Goal: Task Accomplishment & Management: Manage account settings

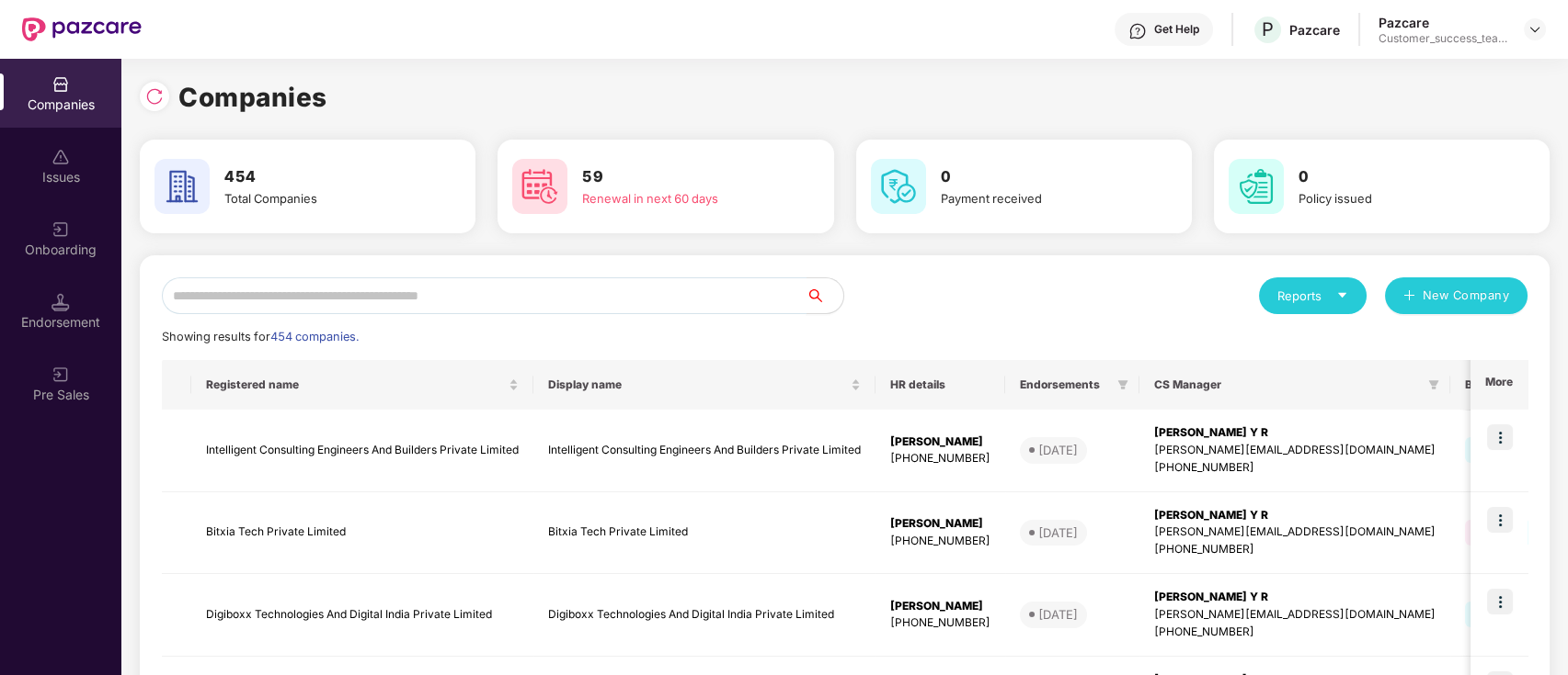
click at [617, 284] on input "text" at bounding box center [483, 296] width 645 height 37
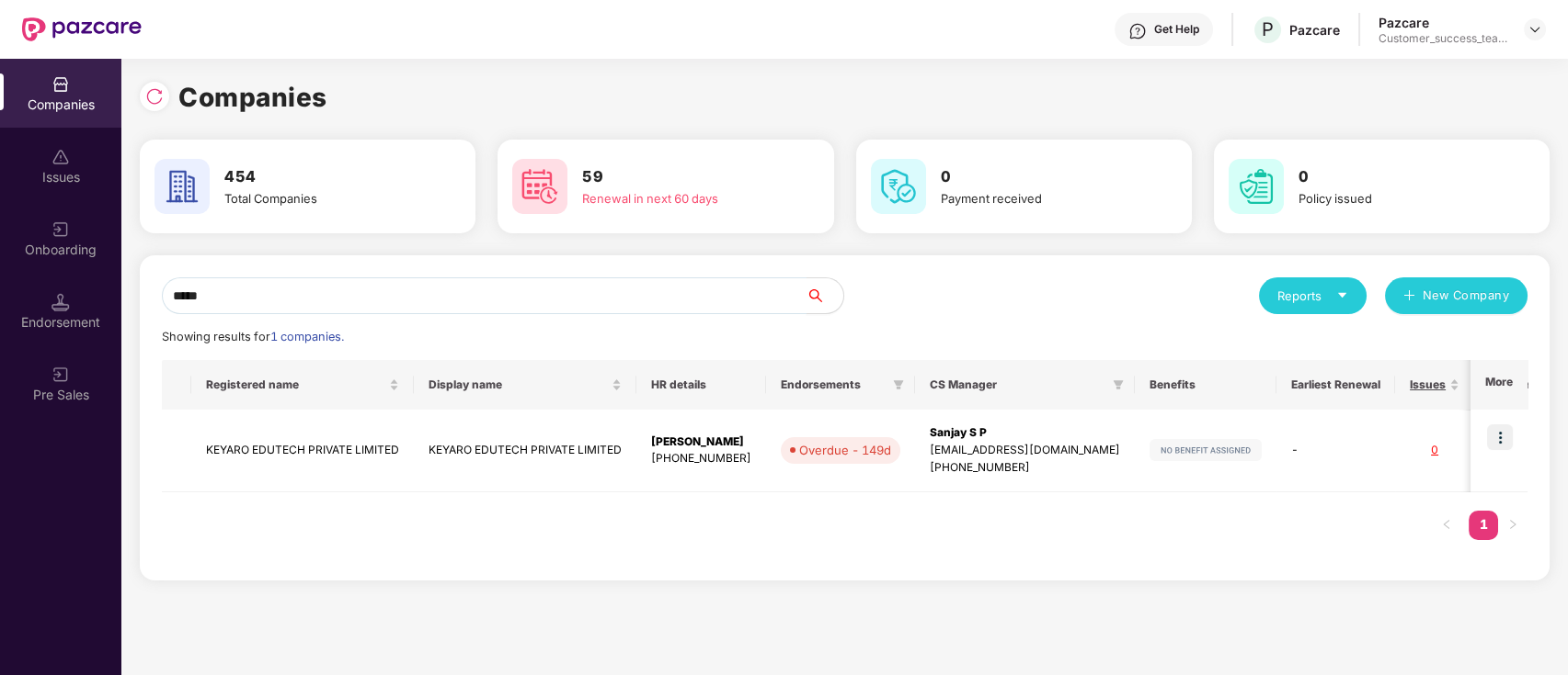
type input "******"
click at [641, 452] on td "[PERSON_NAME] [PHONE_NUMBER]" at bounding box center [701, 451] width 130 height 83
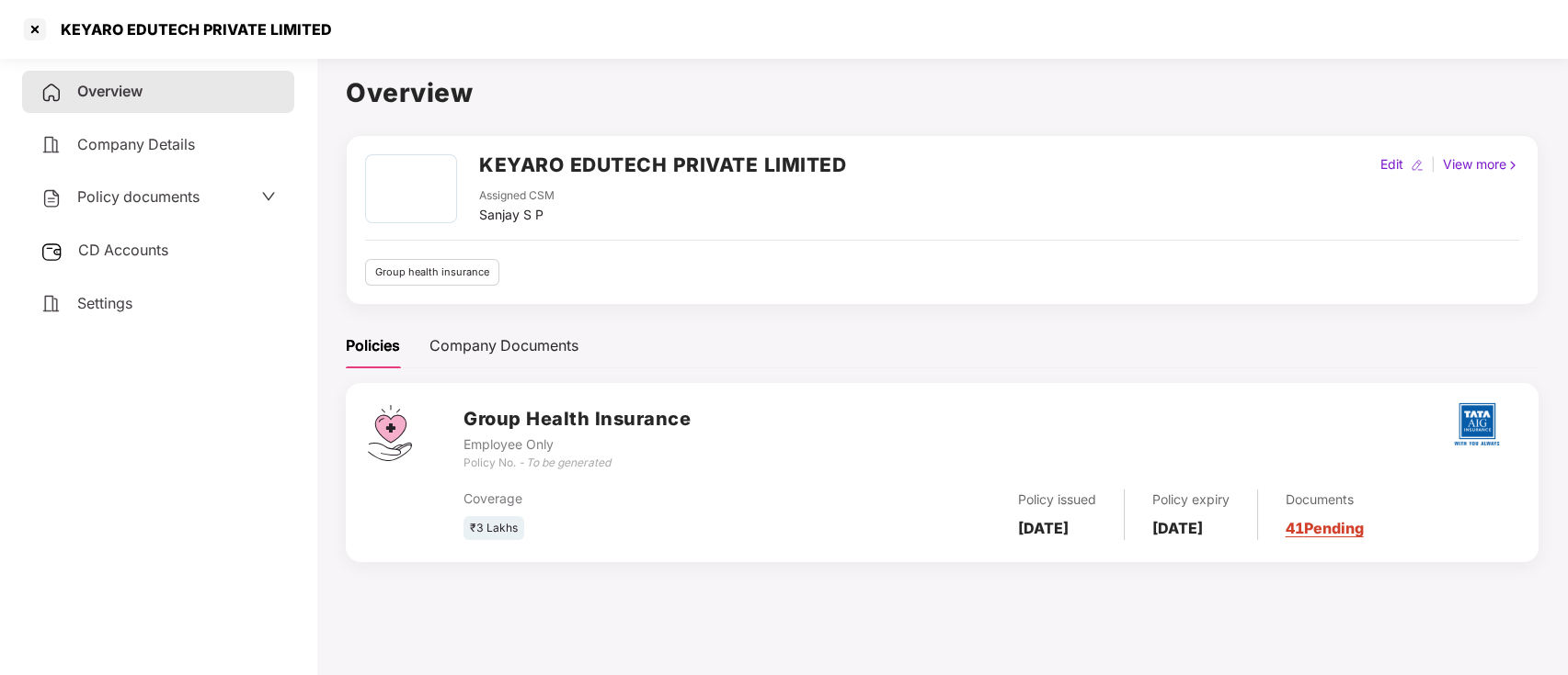
click at [261, 197] on icon "down" at bounding box center [268, 196] width 15 height 15
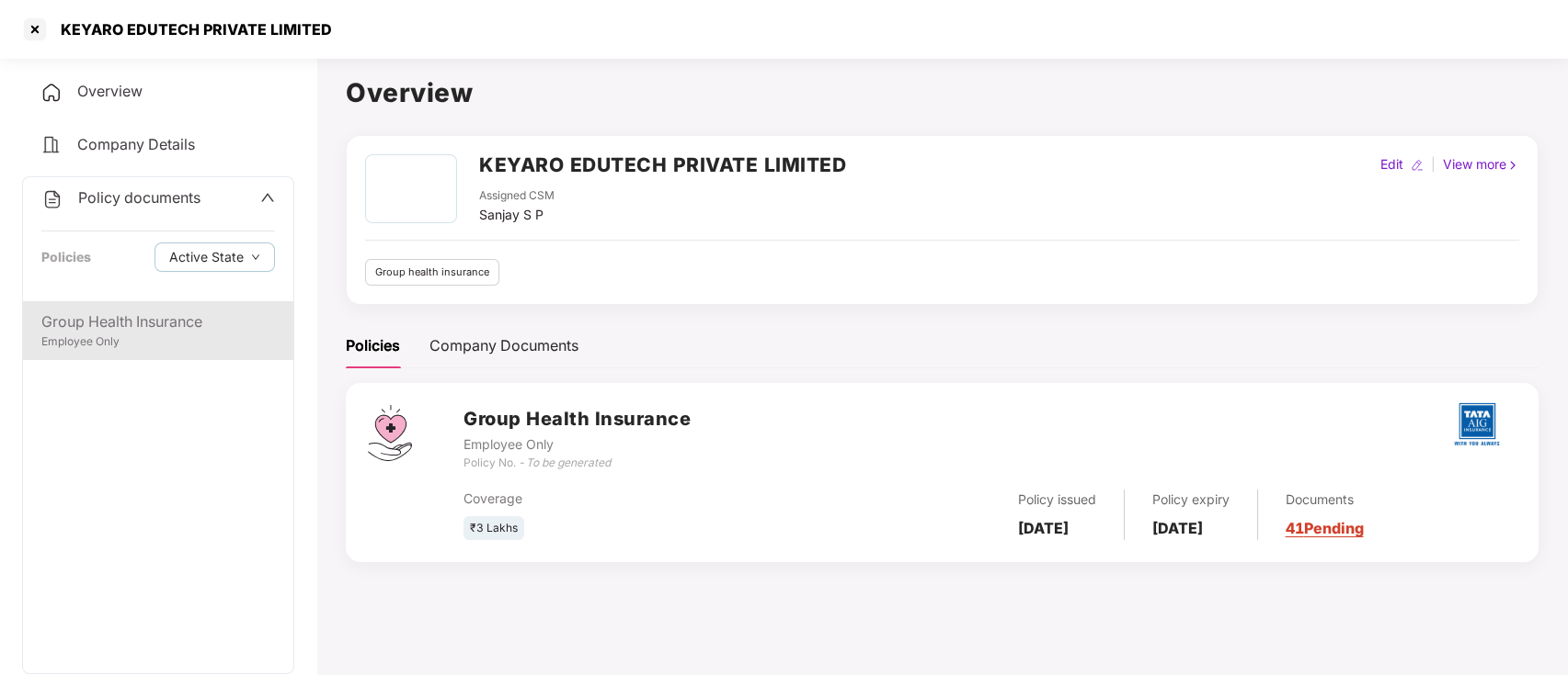
click at [220, 334] on div "Employee Only" at bounding box center [158, 342] width 233 height 18
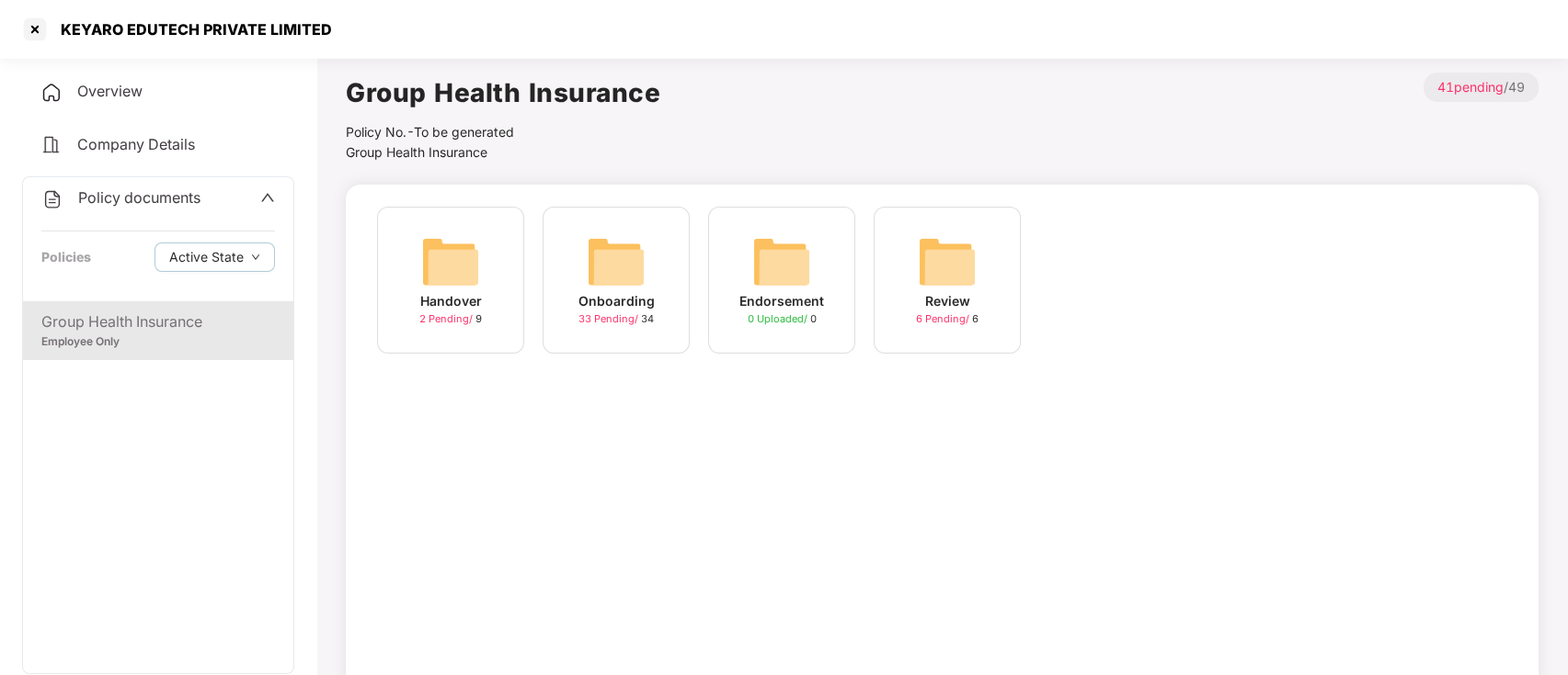
click at [618, 320] on span "33 Pending /" at bounding box center [610, 319] width 63 height 13
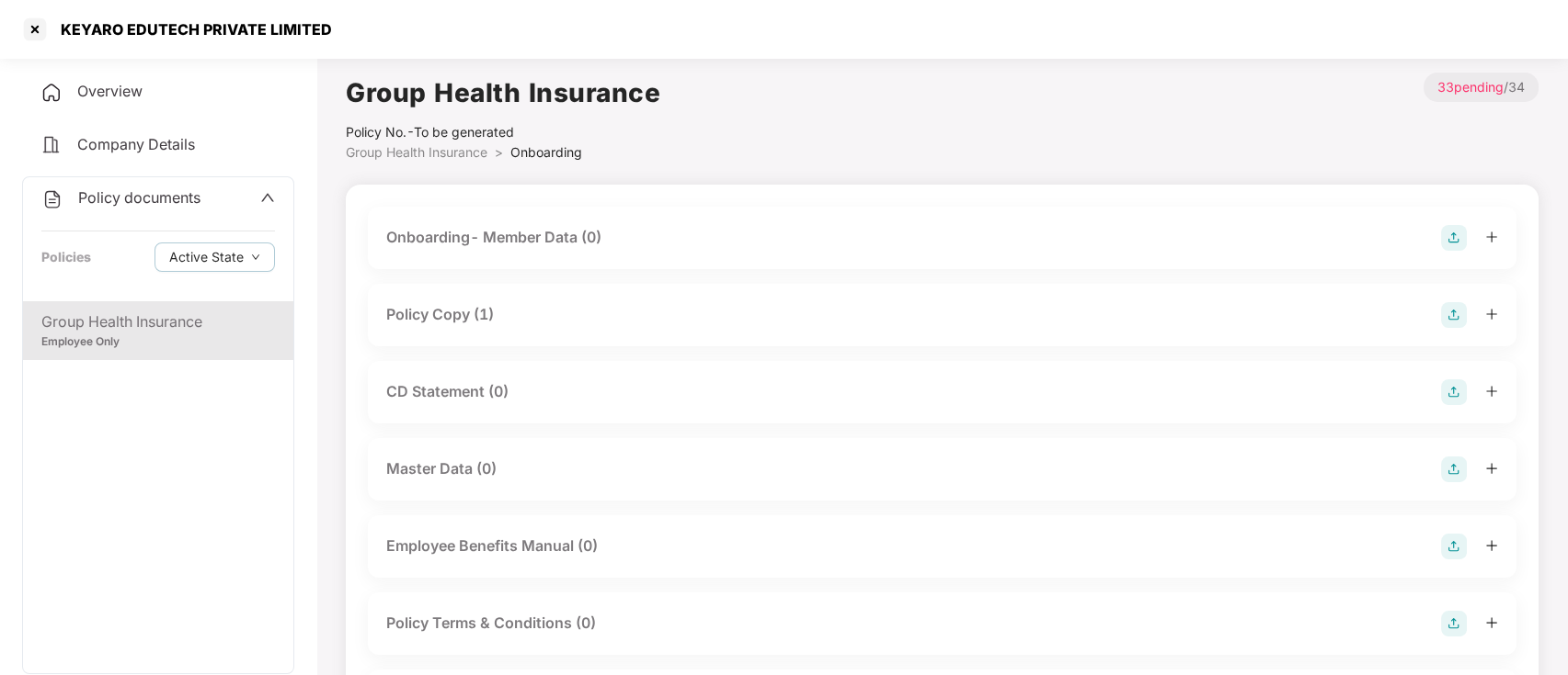
click at [426, 300] on div "Policy Copy (1)" at bounding box center [941, 315] width 1149 height 63
click at [426, 328] on div "Policy Copy (1)" at bounding box center [942, 316] width 1112 height 26
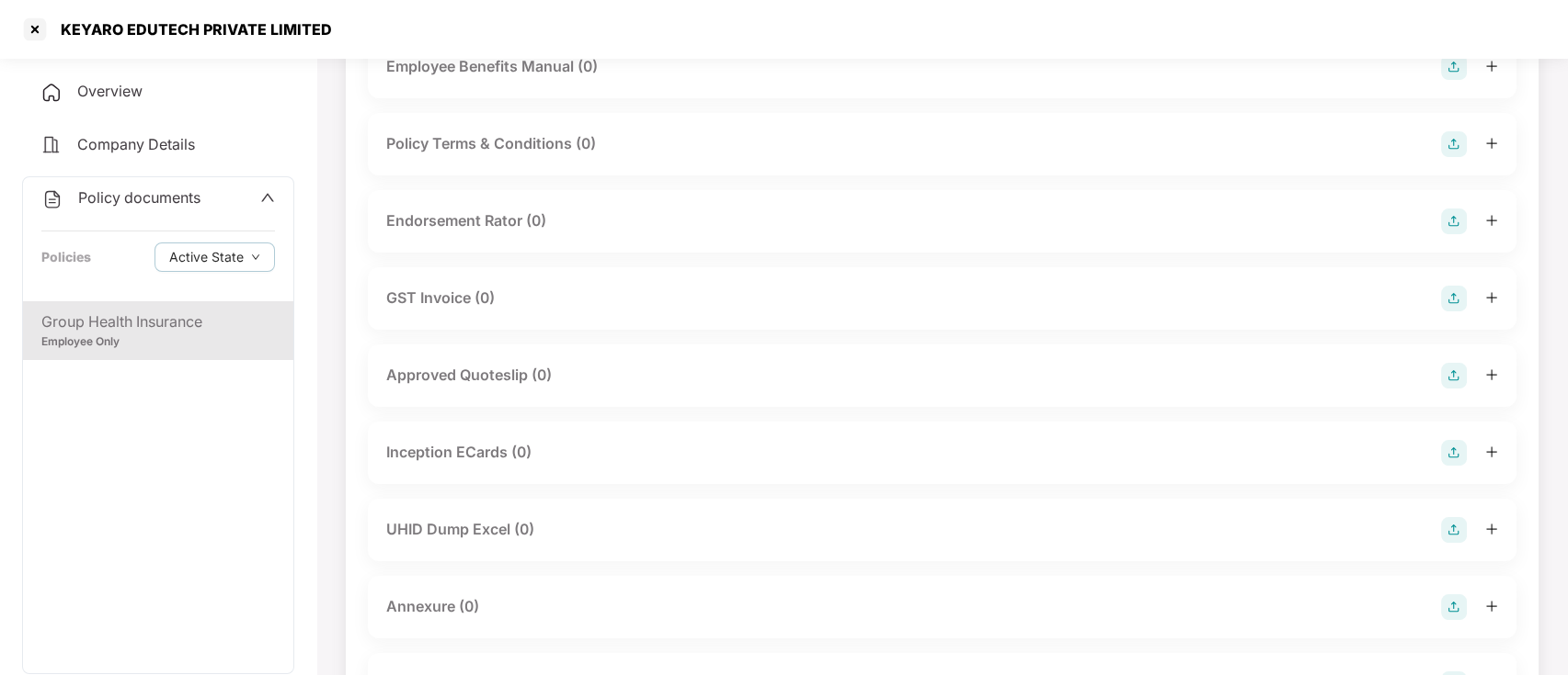
scroll to position [735, 0]
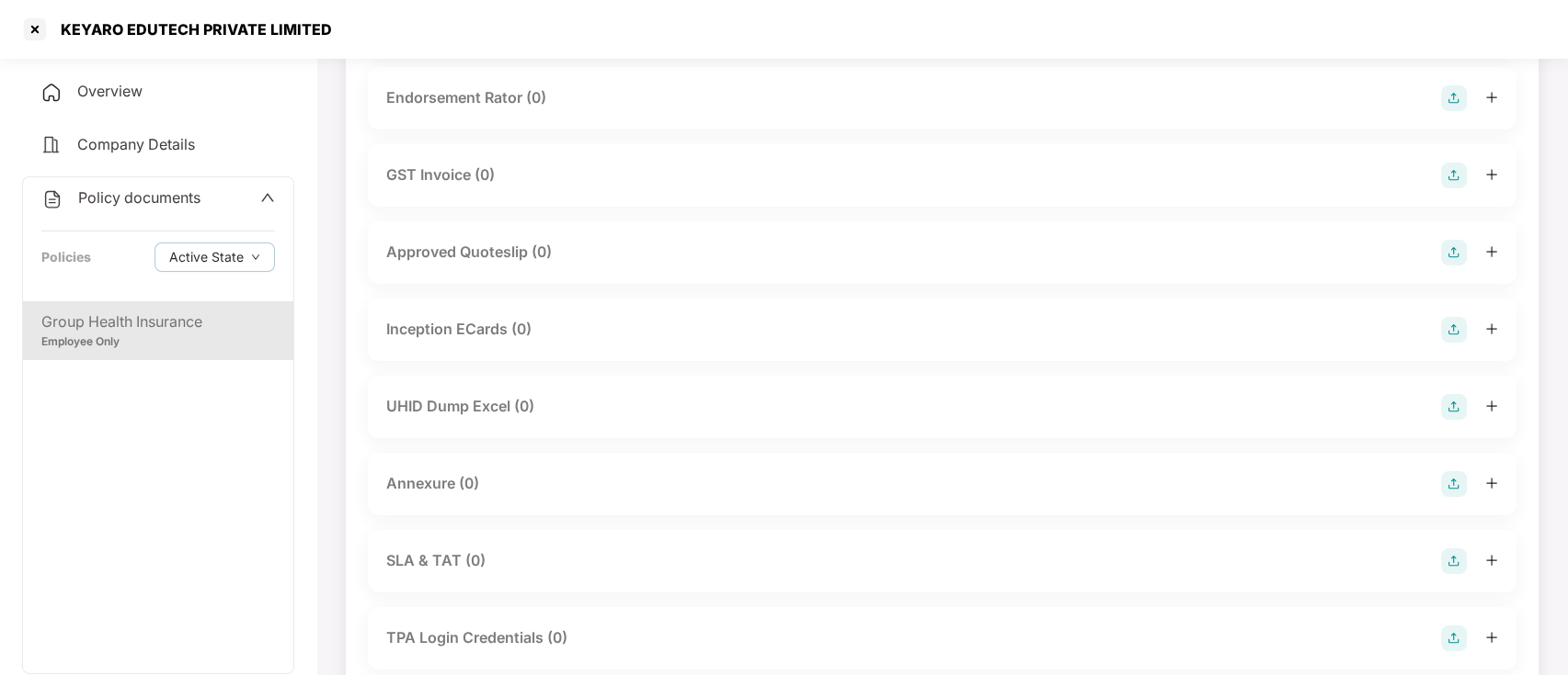
click at [471, 415] on div "UHID Dump Excel (0)" at bounding box center [460, 406] width 148 height 23
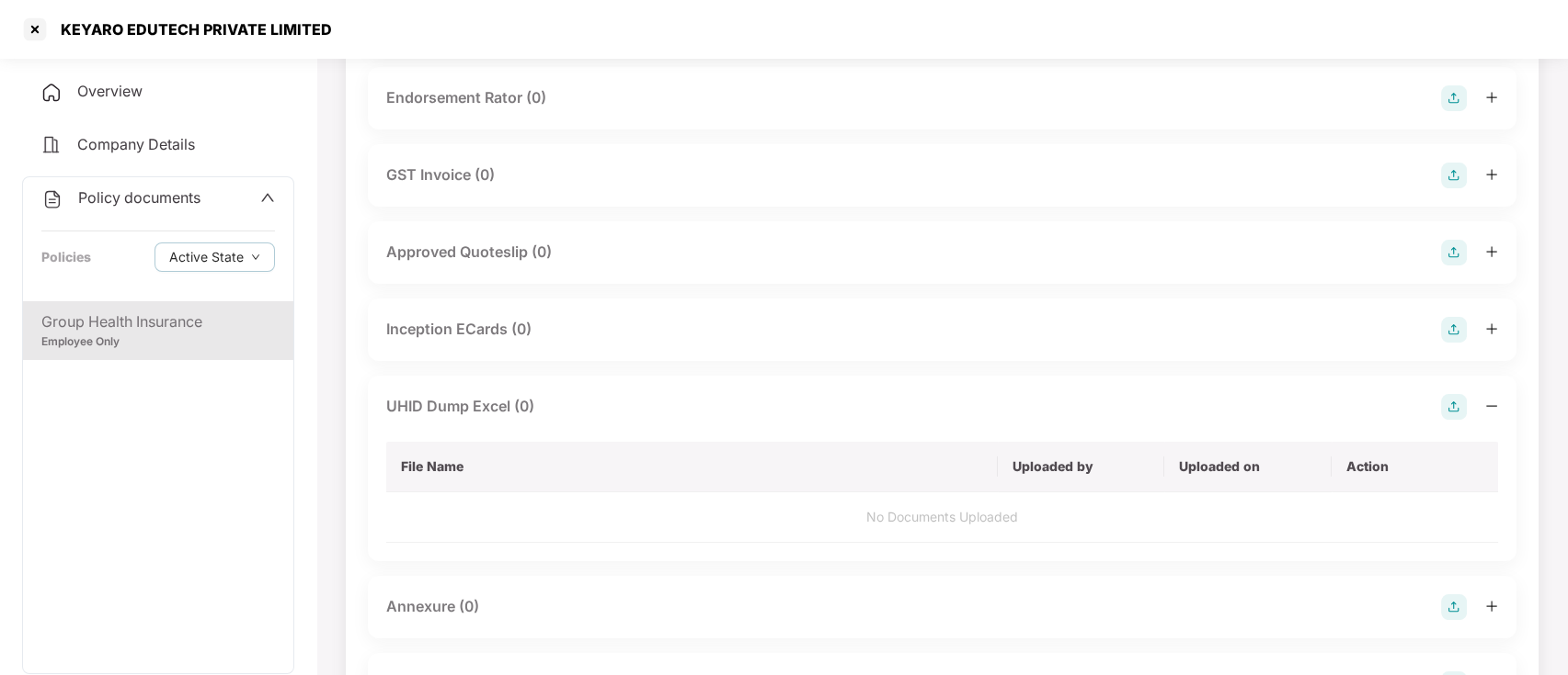
click at [1449, 403] on img at bounding box center [1453, 407] width 26 height 26
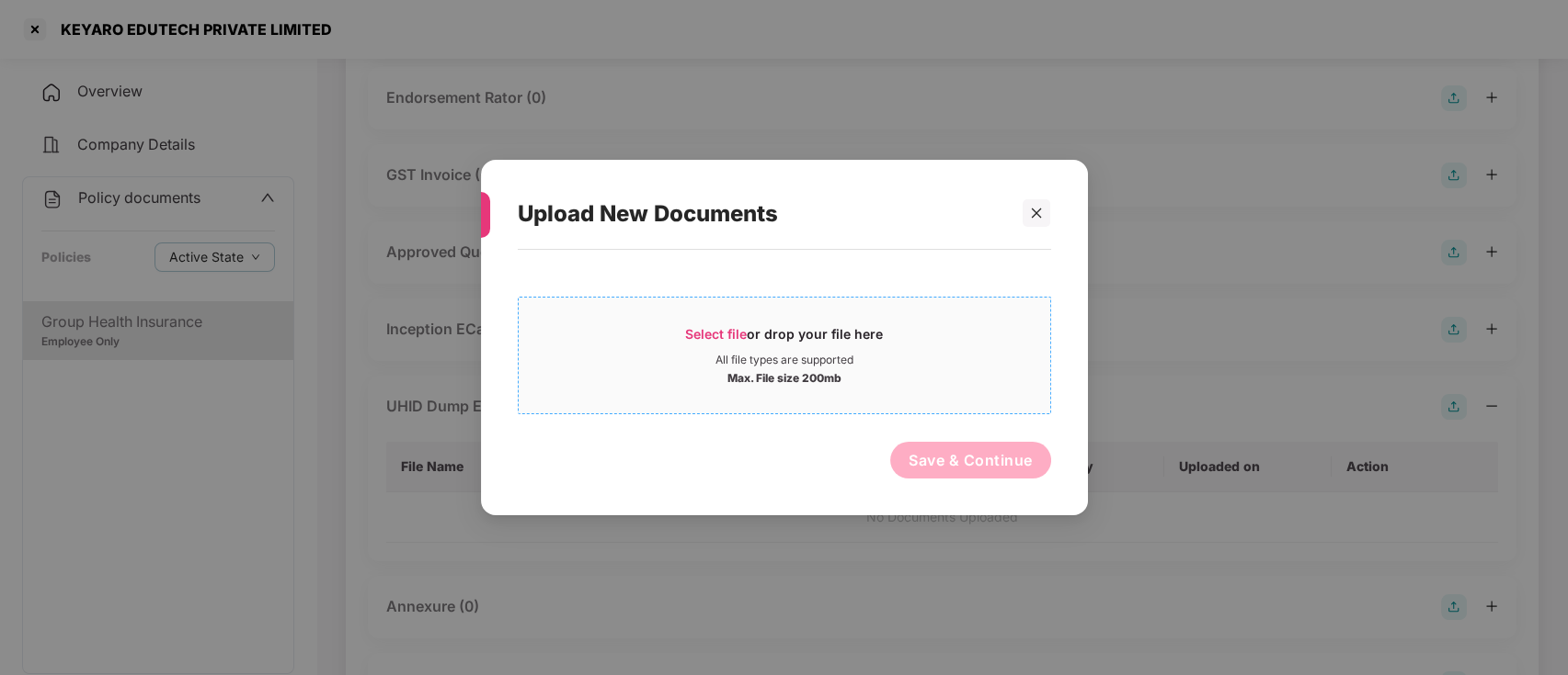
click at [707, 336] on span "Select file" at bounding box center [716, 335] width 62 height 16
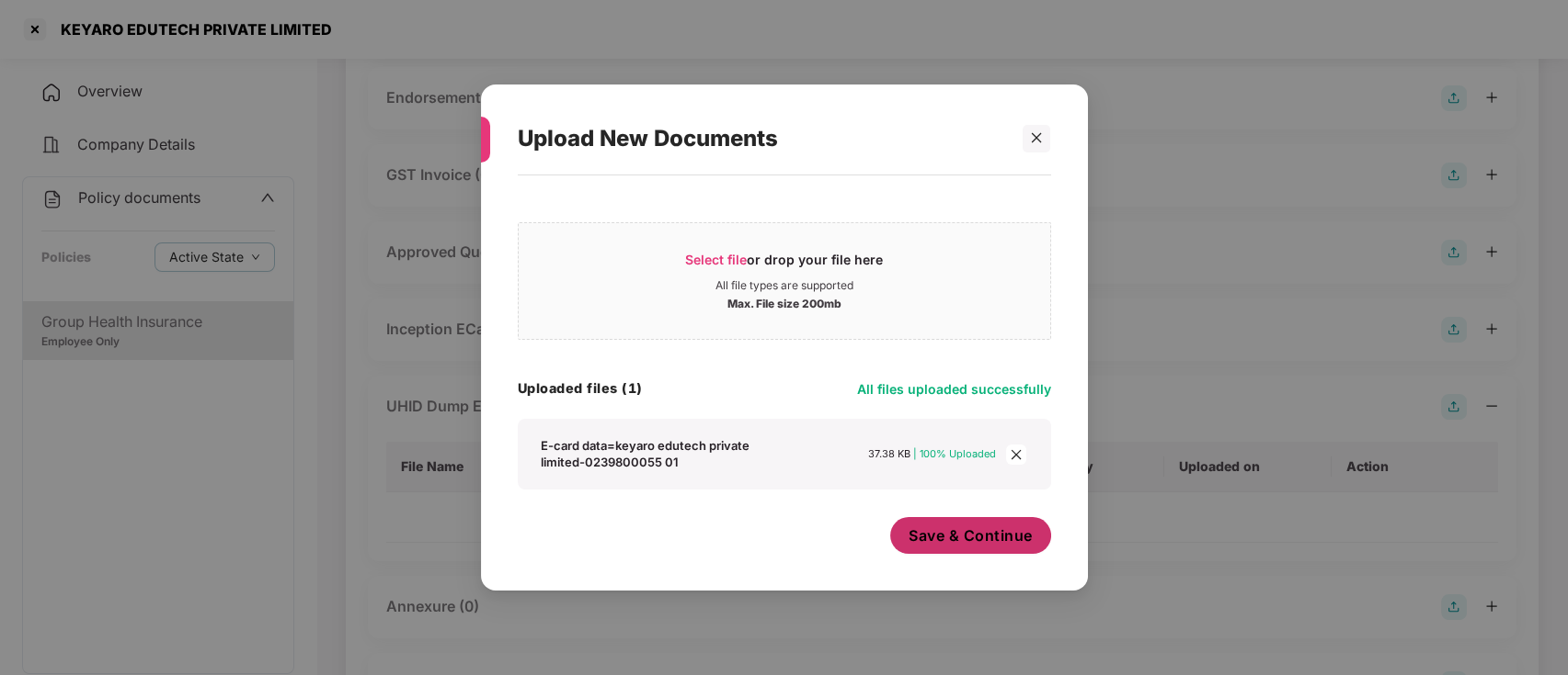
click at [964, 544] on span "Save & Continue" at bounding box center [970, 536] width 125 height 20
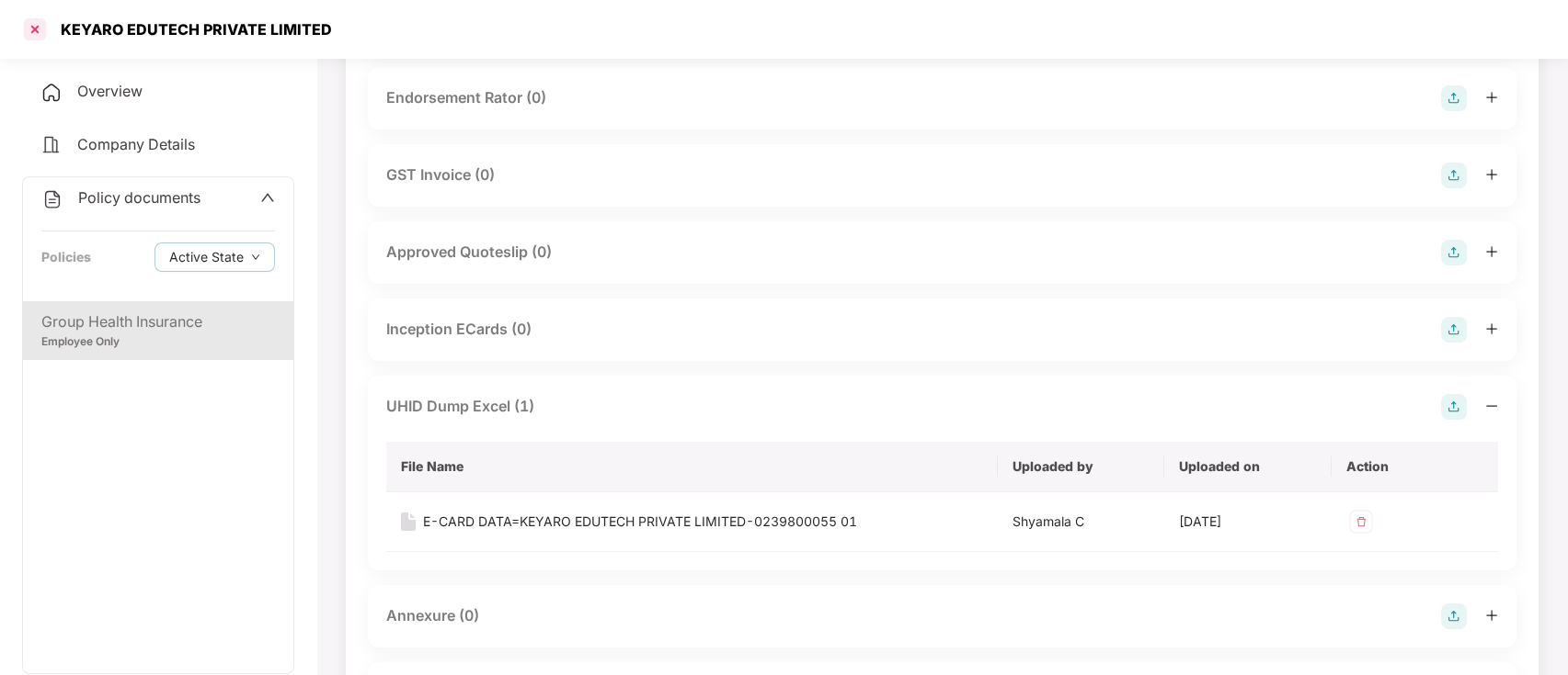
click at [33, 27] on div at bounding box center [35, 30] width 30 height 30
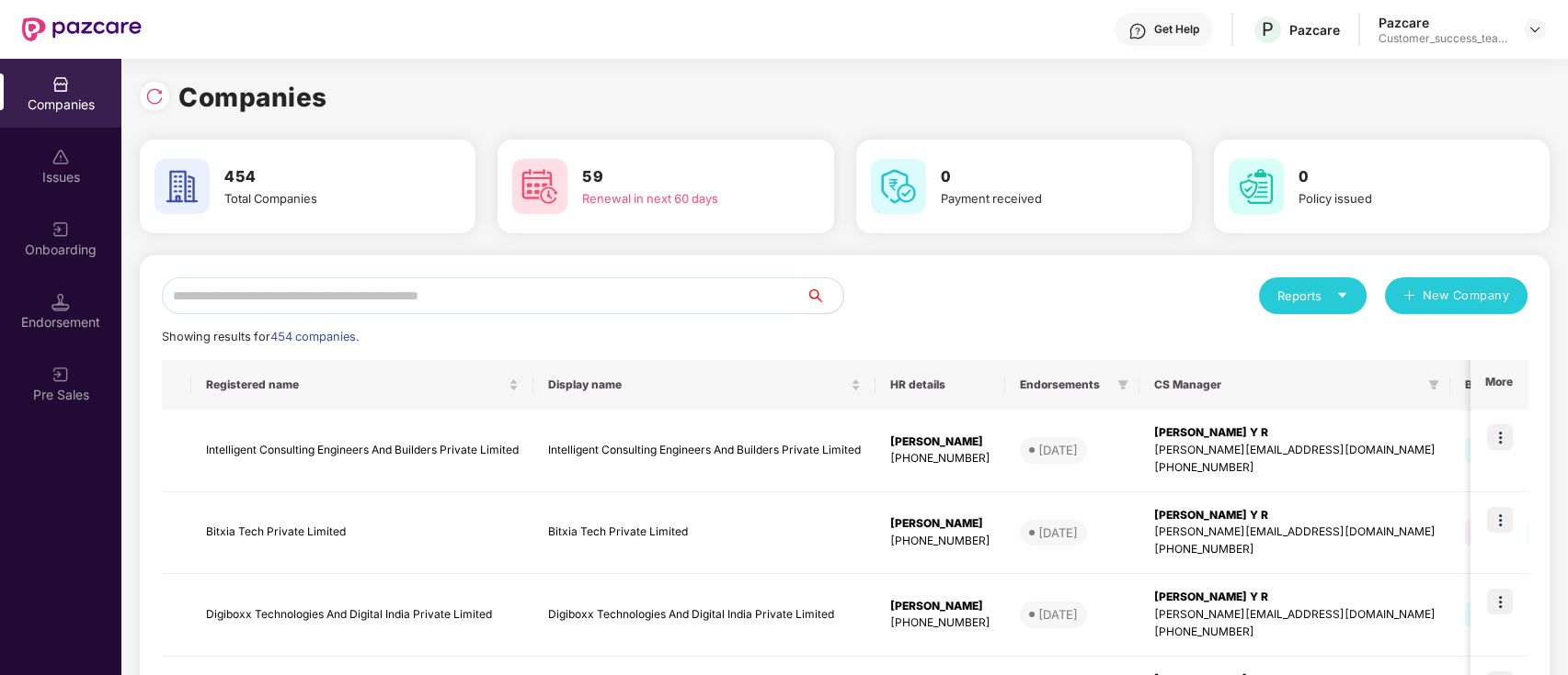
click at [404, 297] on input "text" at bounding box center [483, 296] width 645 height 37
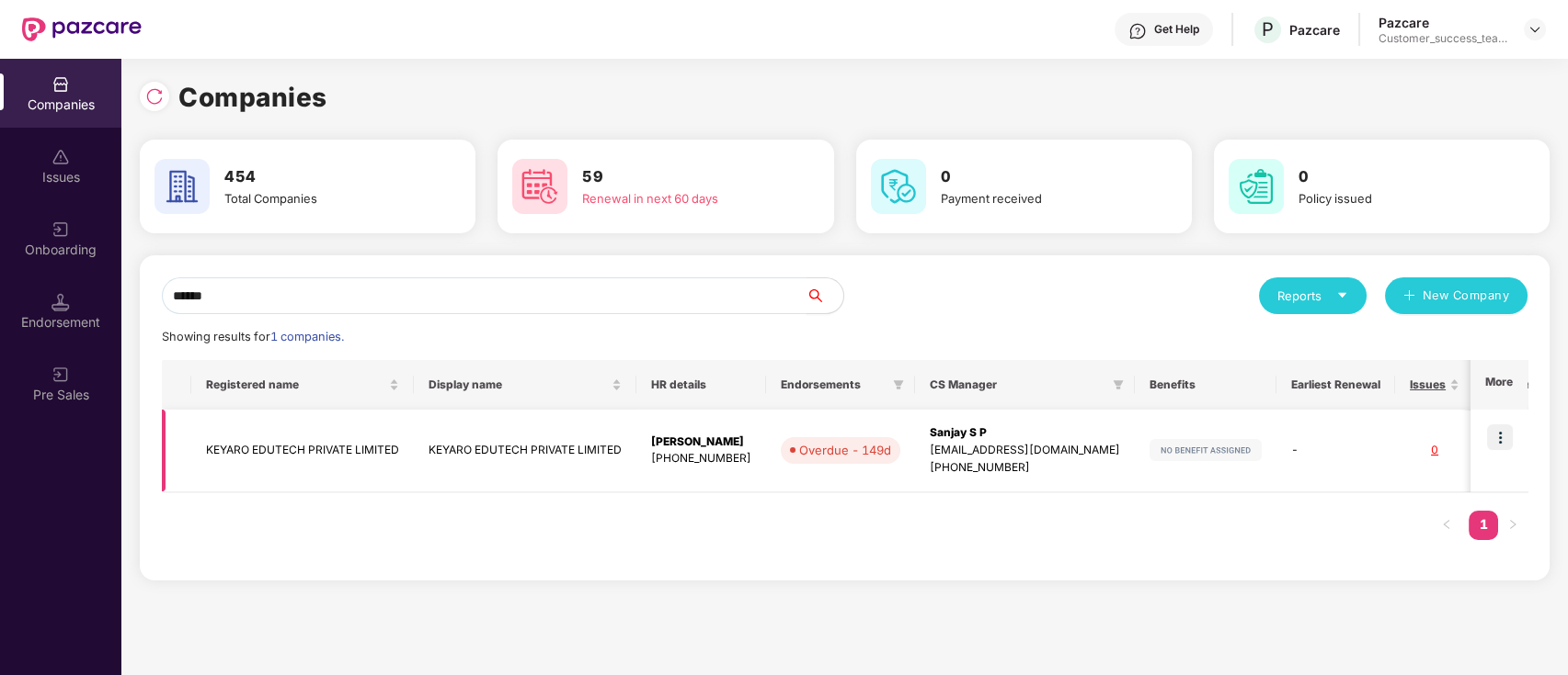
type input "******"
click at [504, 461] on td "KEYARO EDUTECH PRIVATE LIMITED" at bounding box center [524, 451] width 222 height 83
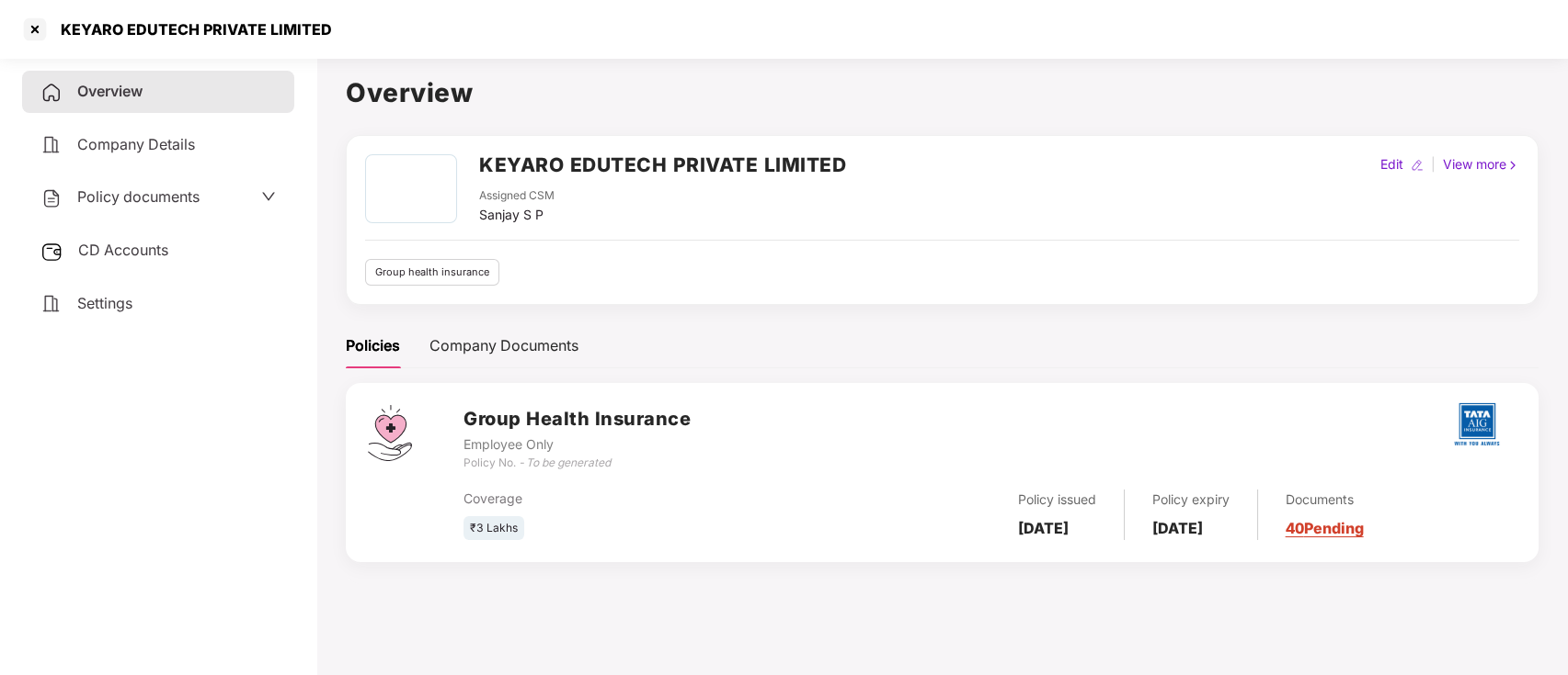
click at [201, 201] on div "Policy documents" at bounding box center [158, 197] width 235 height 24
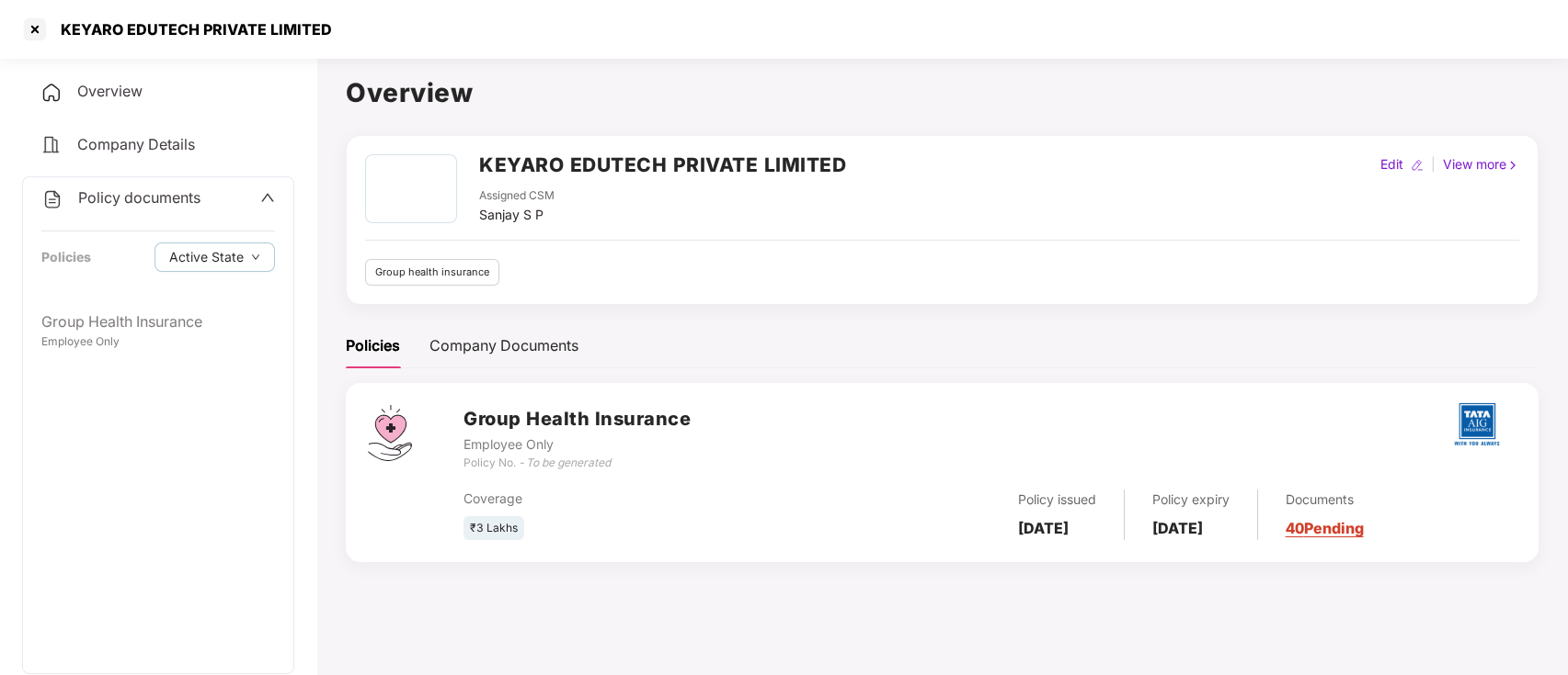
click at [176, 363] on div "Group Health Insurance Employee Only" at bounding box center [157, 488] width 270 height 372
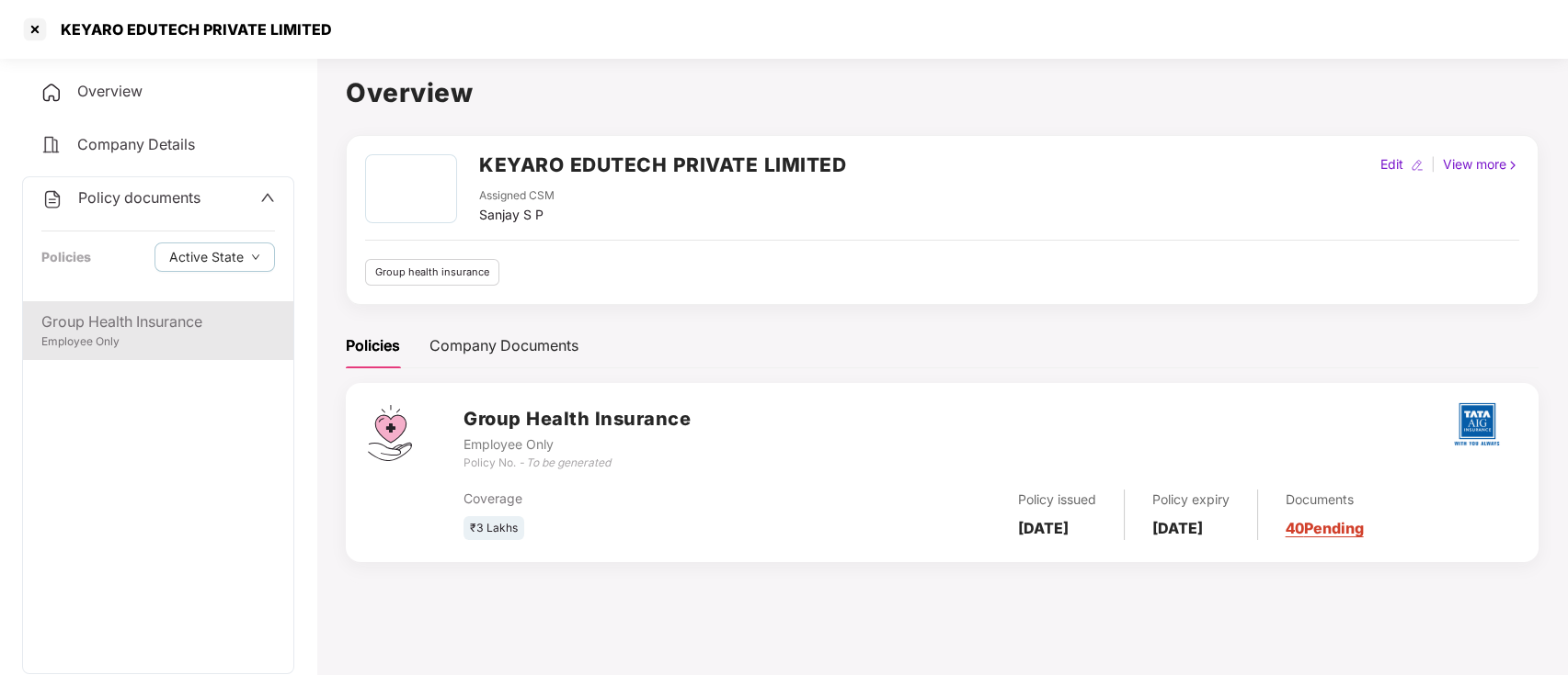
click at [178, 356] on div "Group Health Insurance Employee Only" at bounding box center [157, 331] width 270 height 59
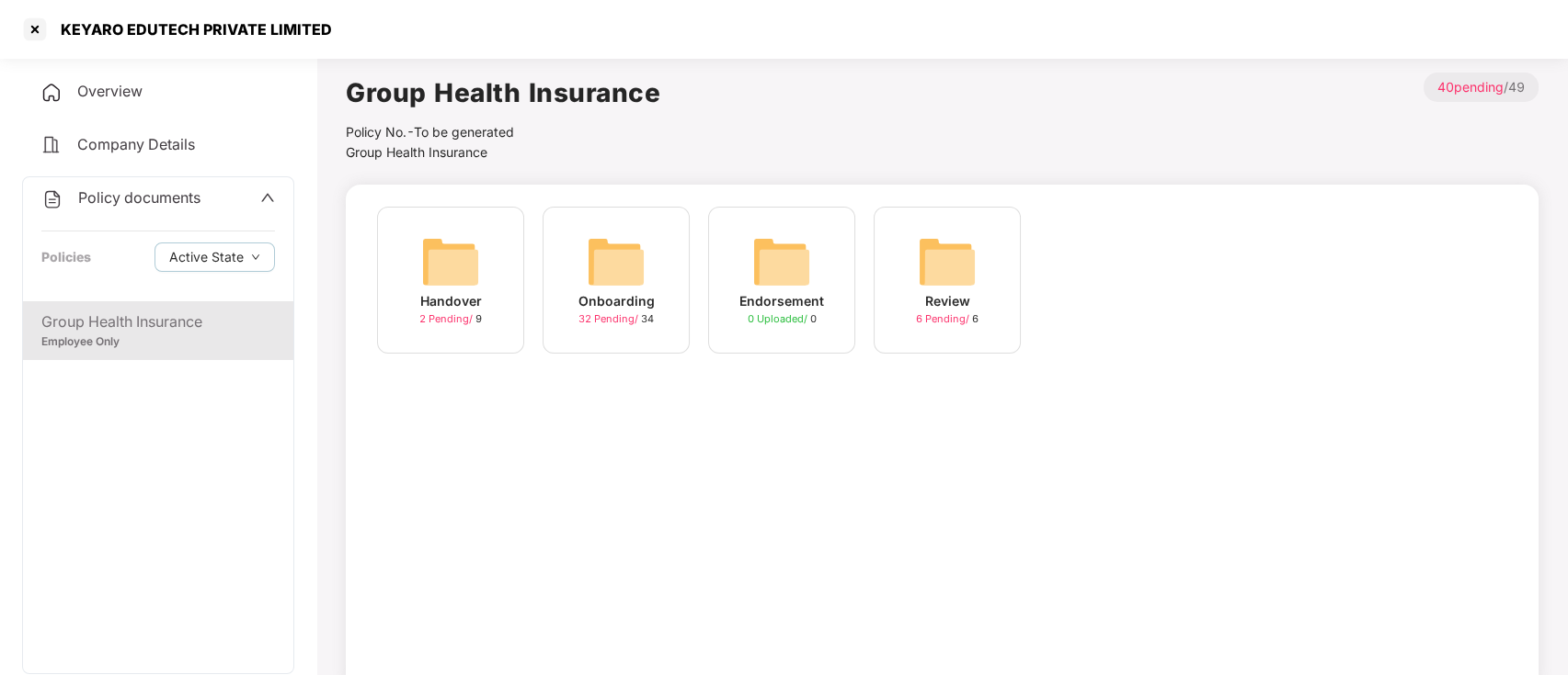
click at [633, 323] on span "32 Pending /" at bounding box center [610, 319] width 63 height 13
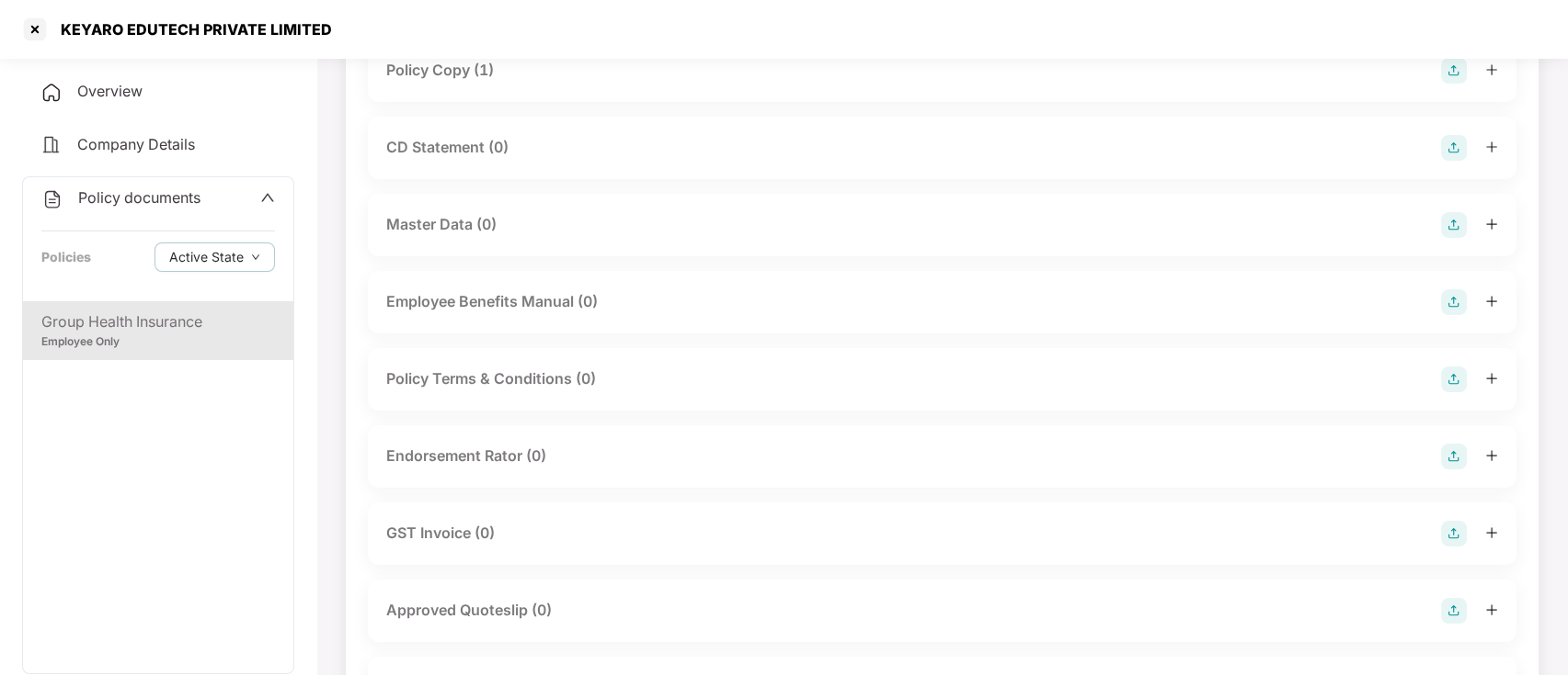
scroll to position [367, 0]
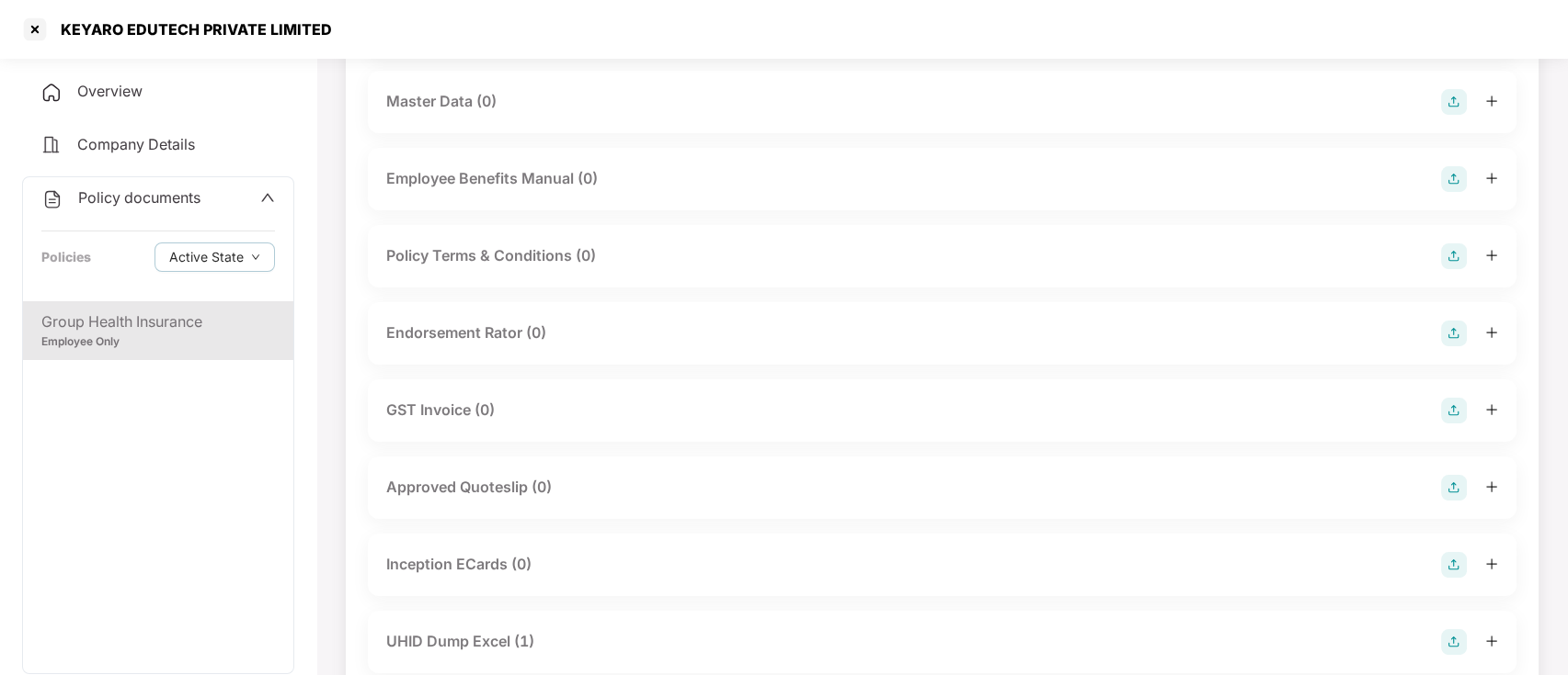
click at [522, 486] on div "Approved Quoteslip (0)" at bounding box center [469, 487] width 165 height 23
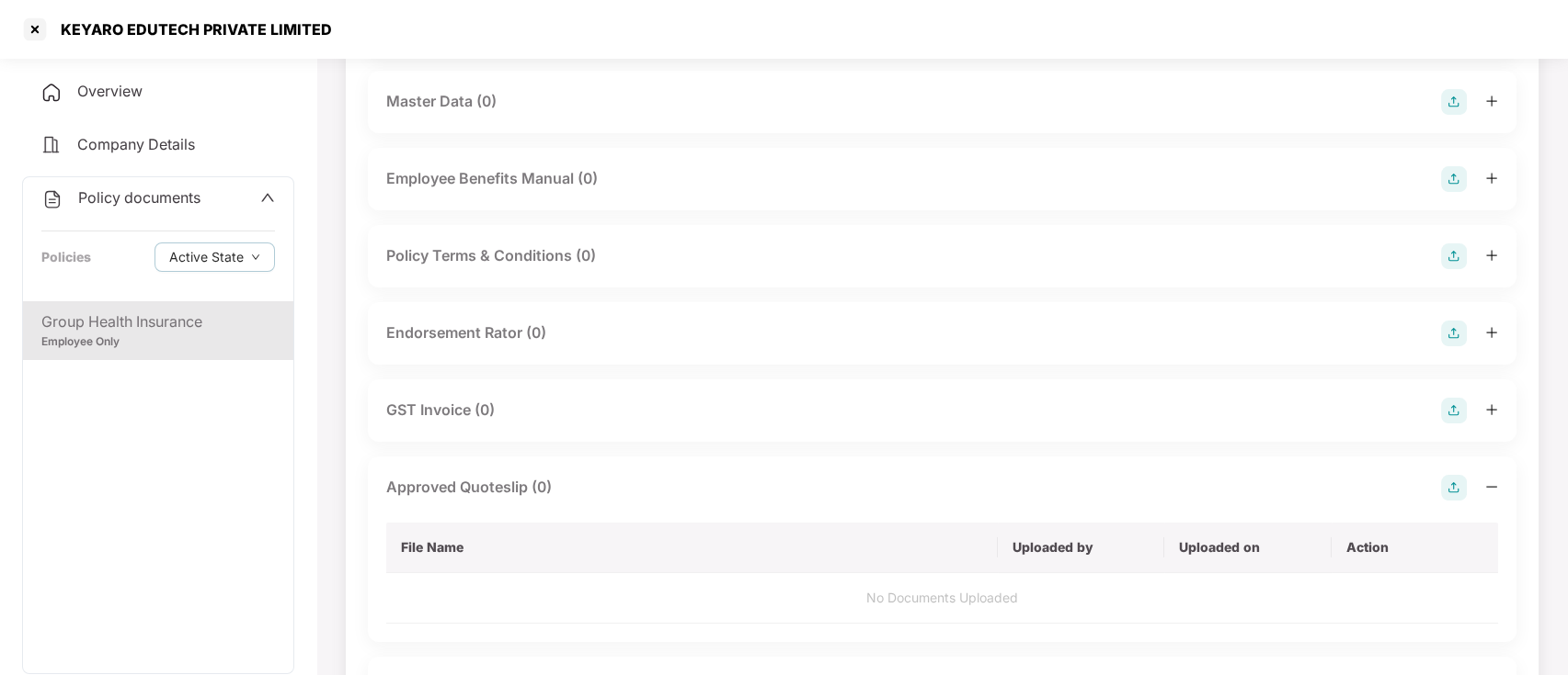
click at [1448, 483] on img at bounding box center [1453, 488] width 26 height 26
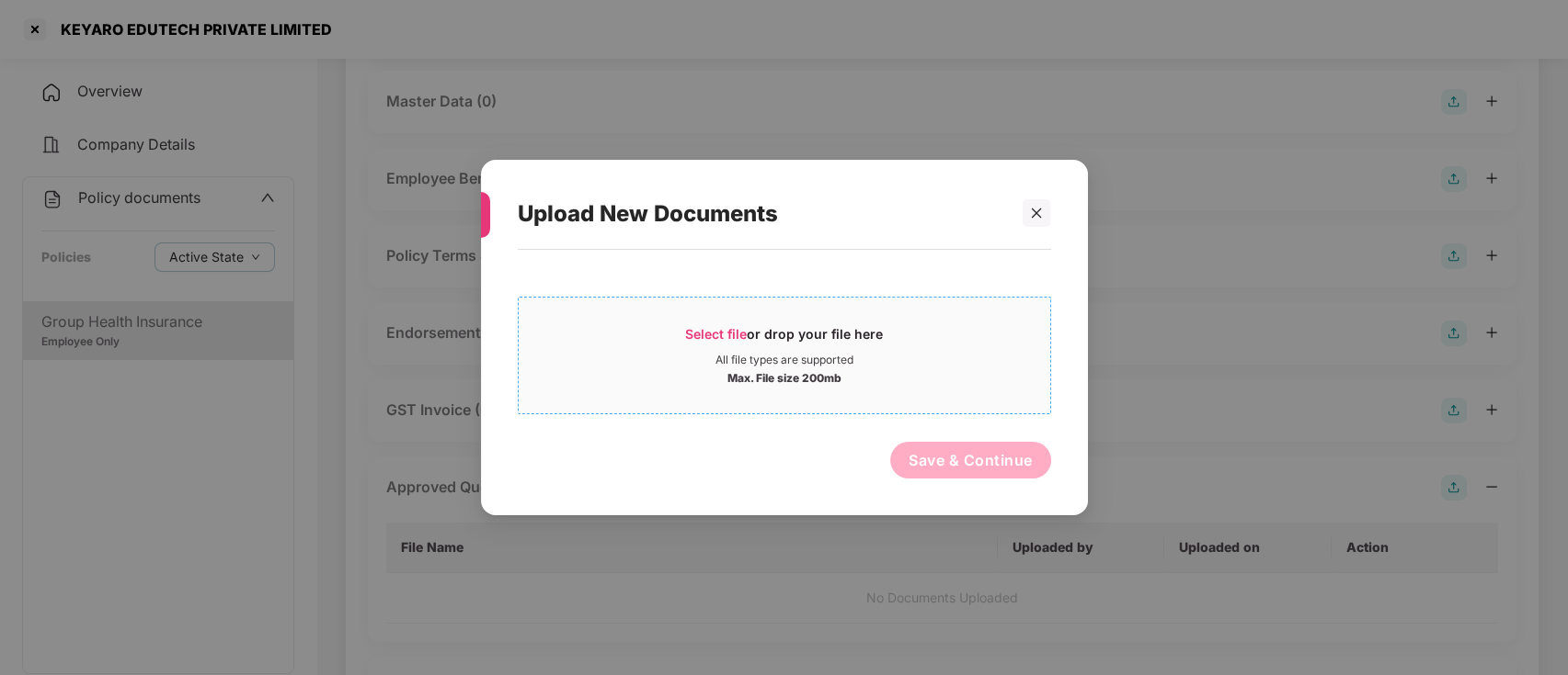
click at [724, 332] on span "Select file" at bounding box center [716, 335] width 62 height 16
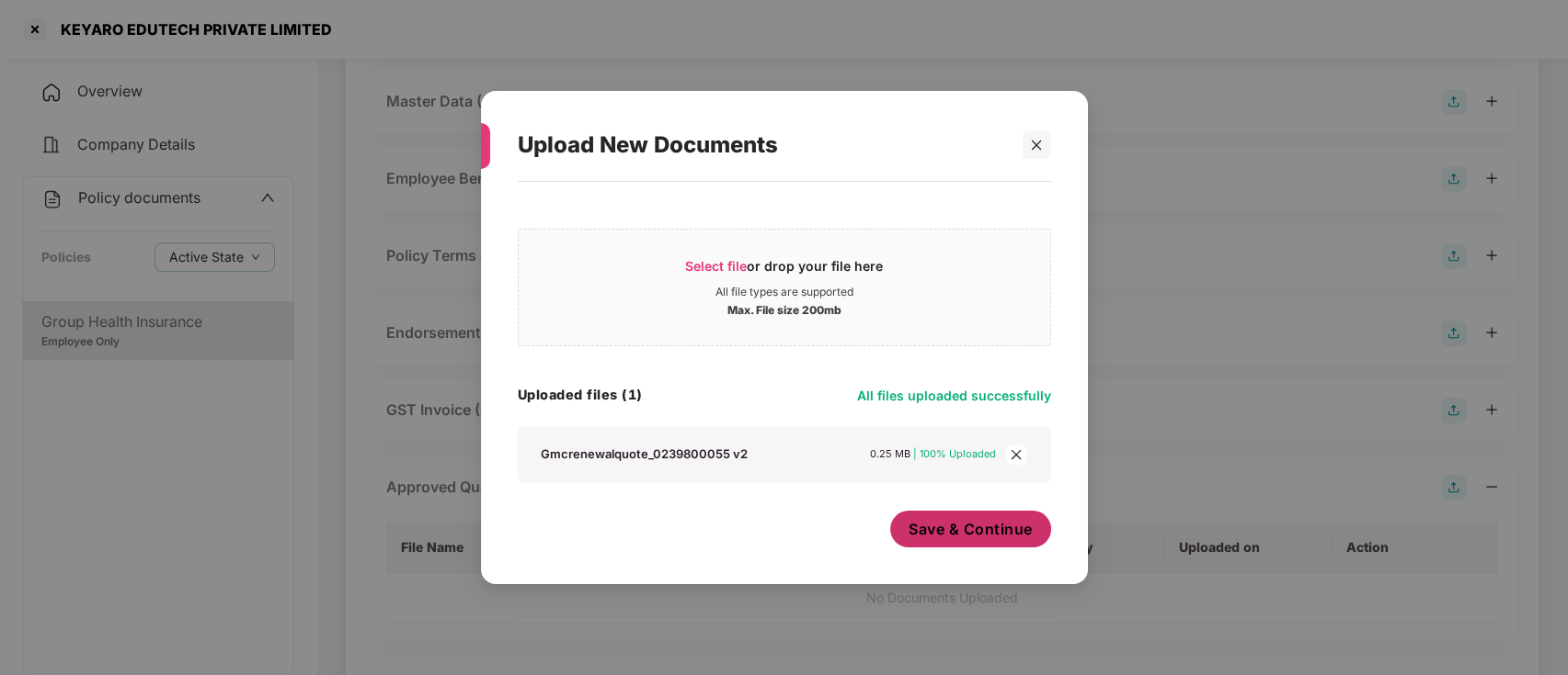
click at [992, 531] on span "Save & Continue" at bounding box center [970, 529] width 125 height 20
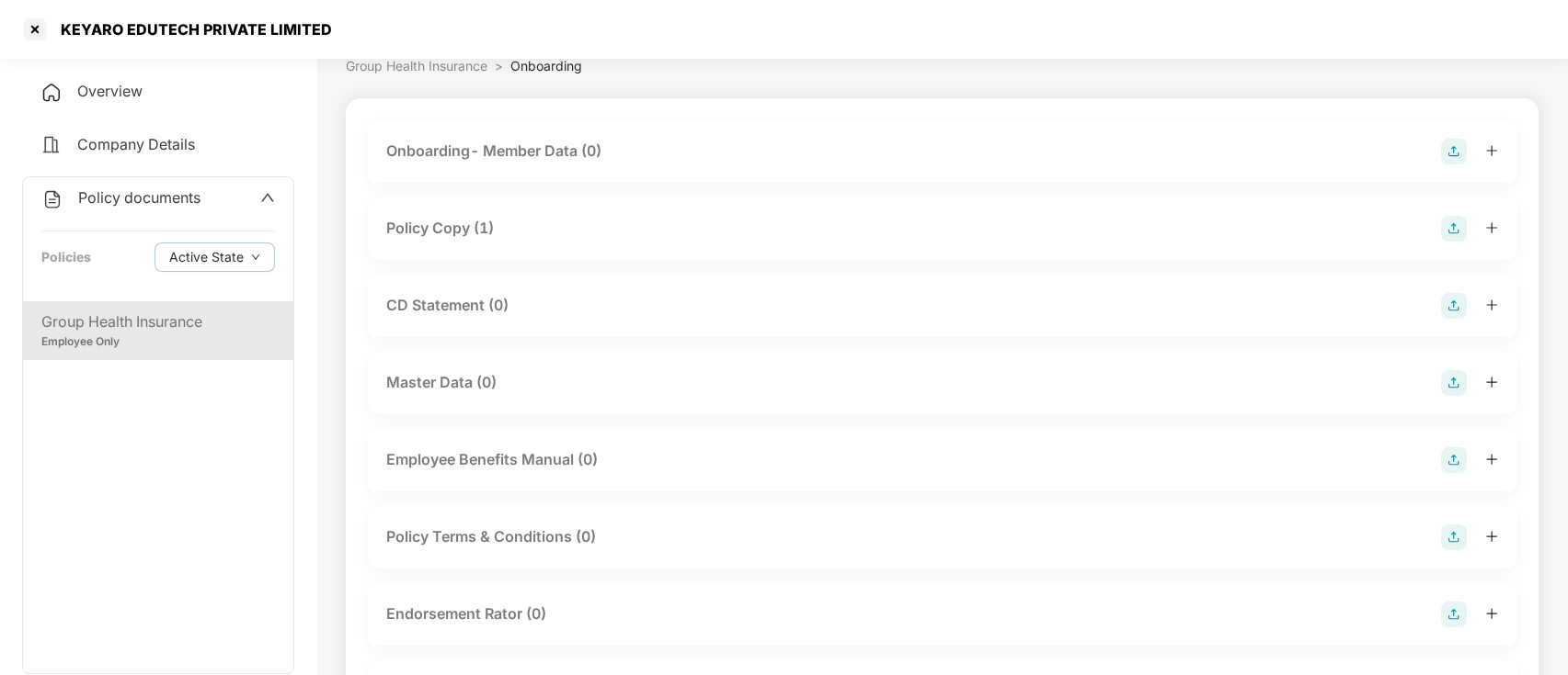
scroll to position [0, 0]
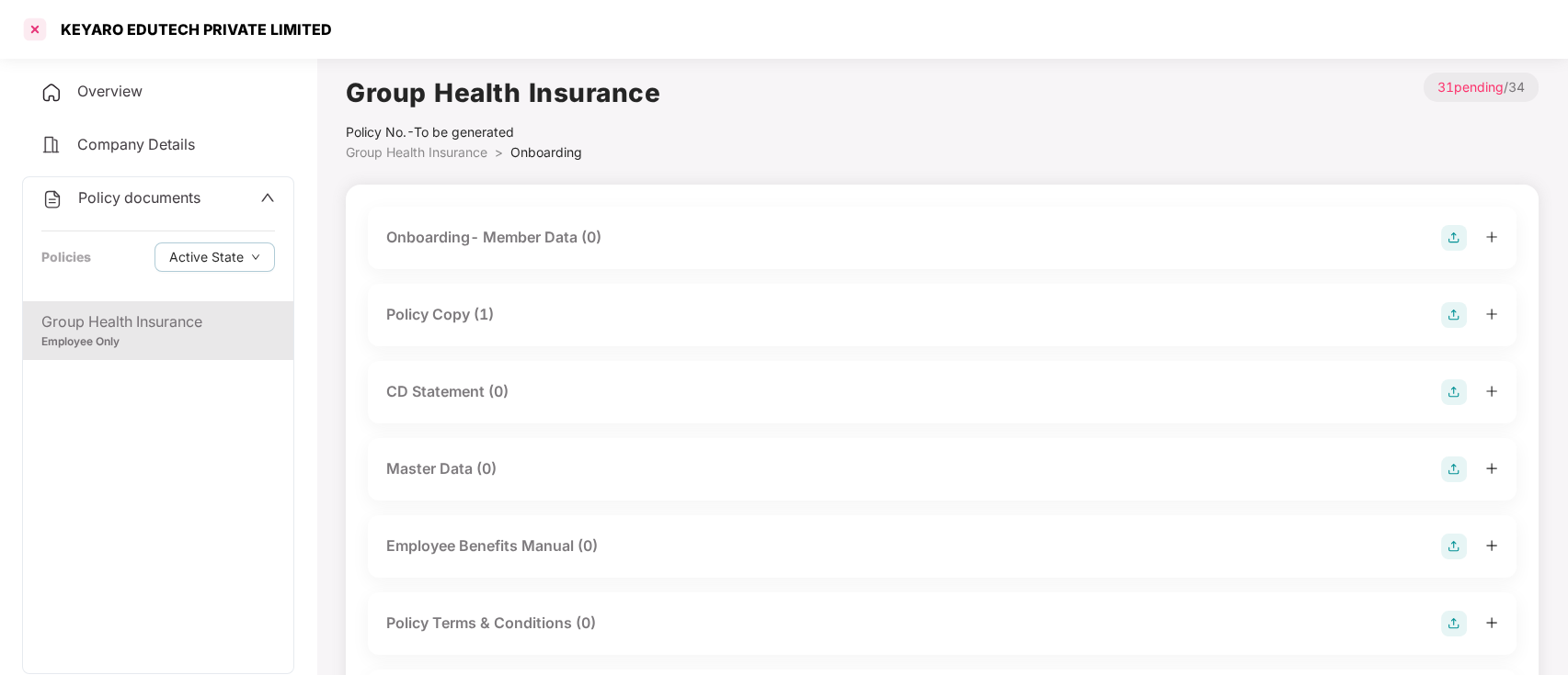
click at [25, 21] on div at bounding box center [35, 30] width 30 height 30
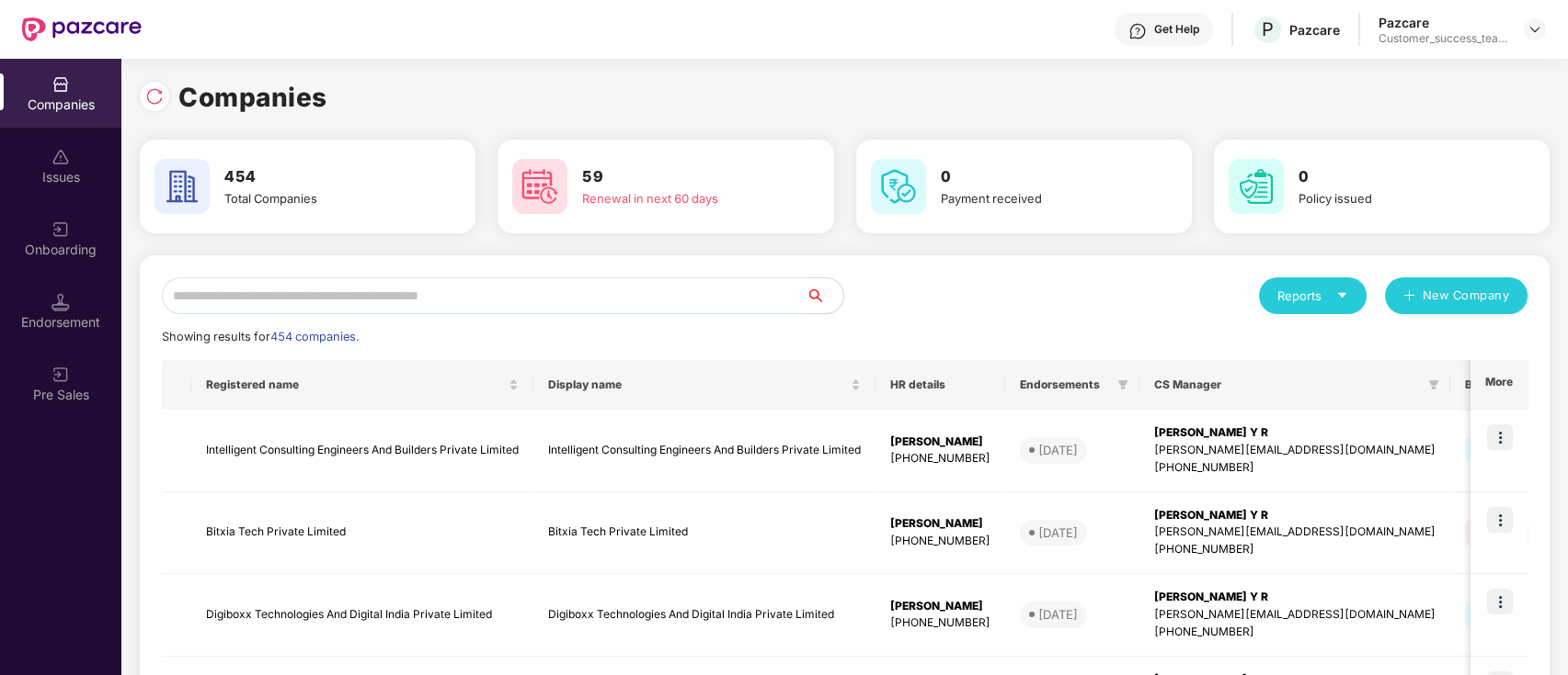
click at [722, 304] on input "text" at bounding box center [483, 296] width 645 height 37
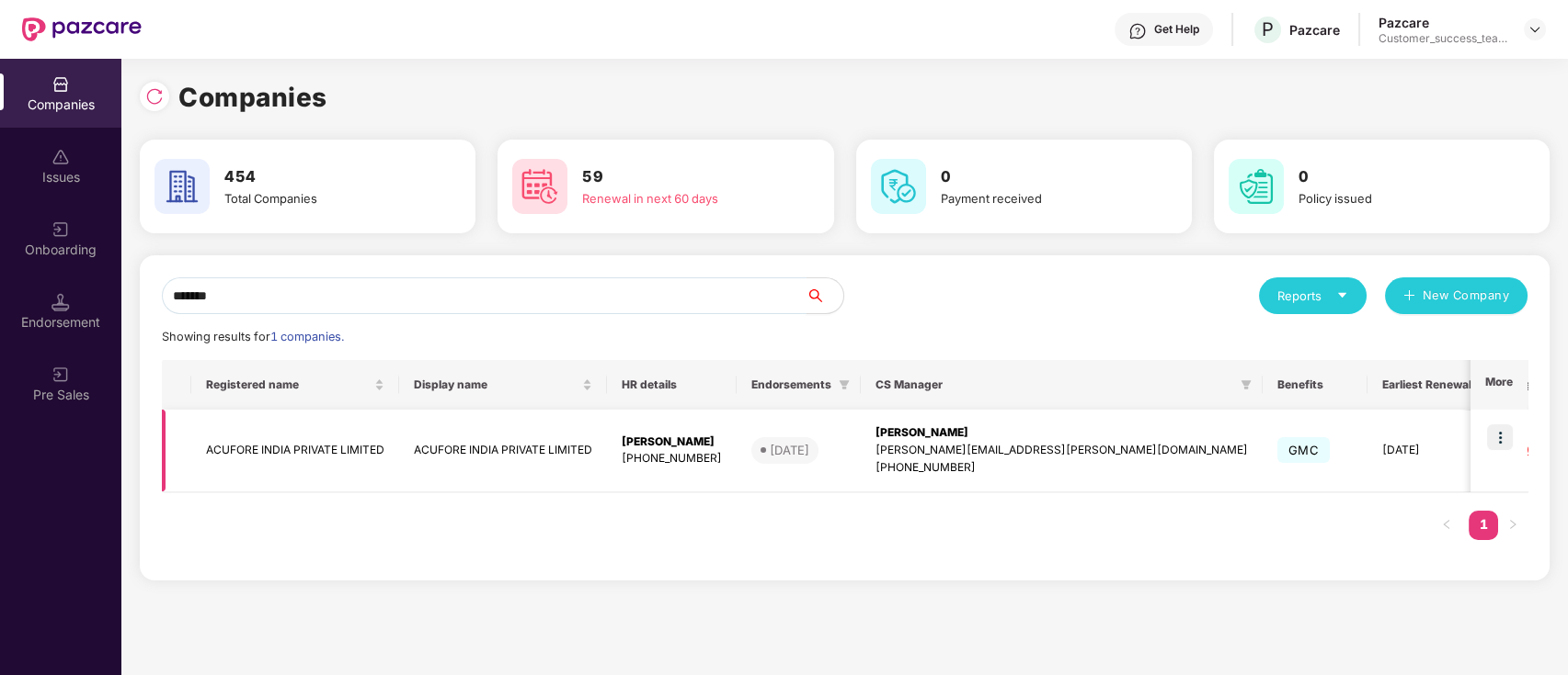
type input "*******"
click at [1507, 432] on img at bounding box center [1499, 437] width 26 height 26
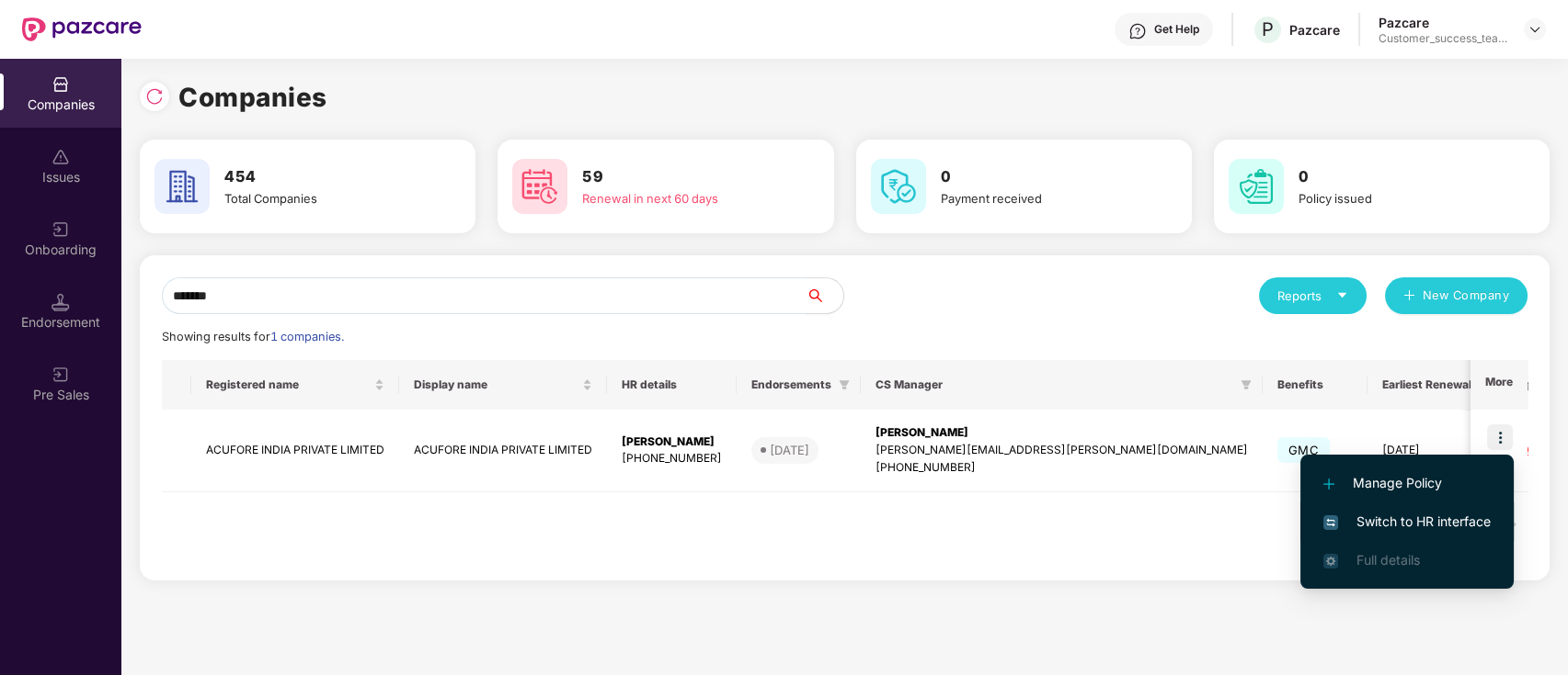
click at [1485, 517] on span "Switch to HR interface" at bounding box center [1407, 522] width 167 height 20
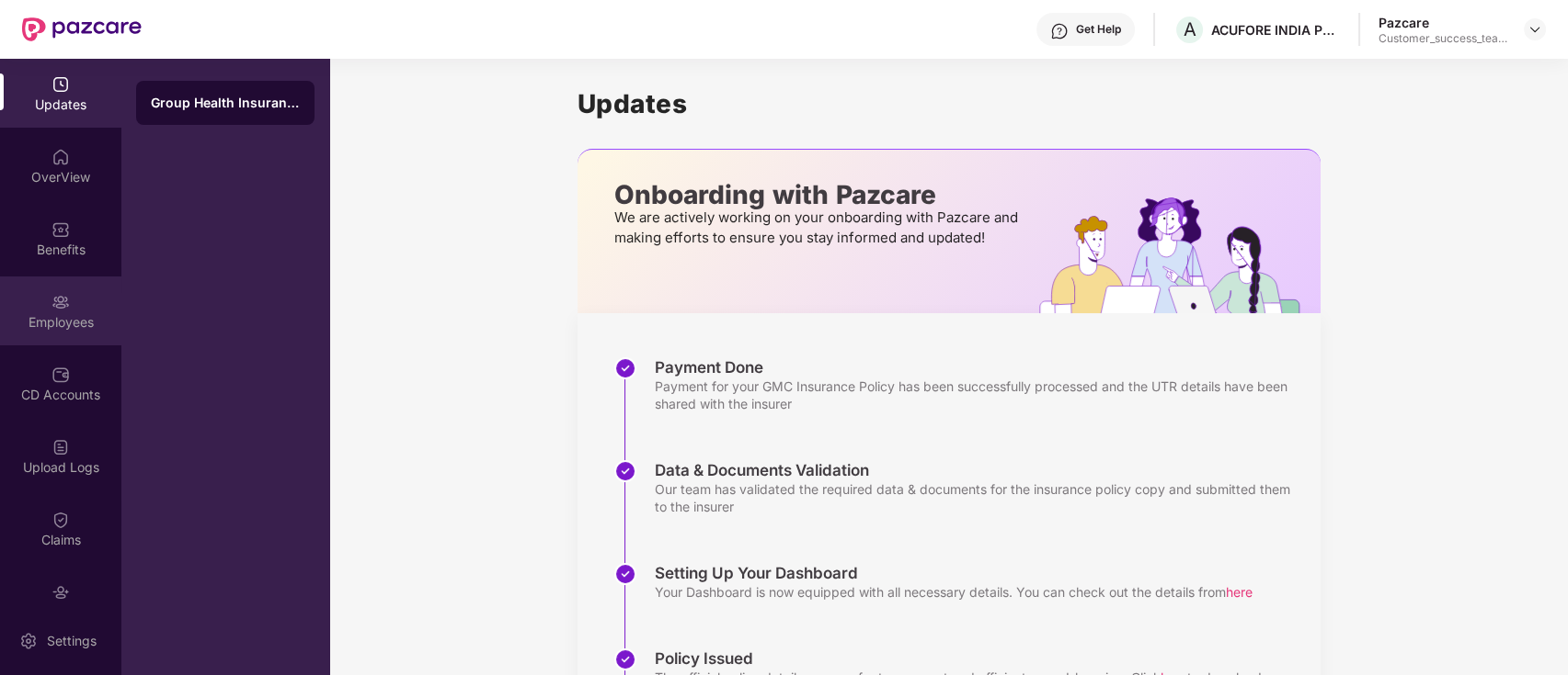
click at [51, 311] on div "Employees" at bounding box center [61, 311] width 122 height 69
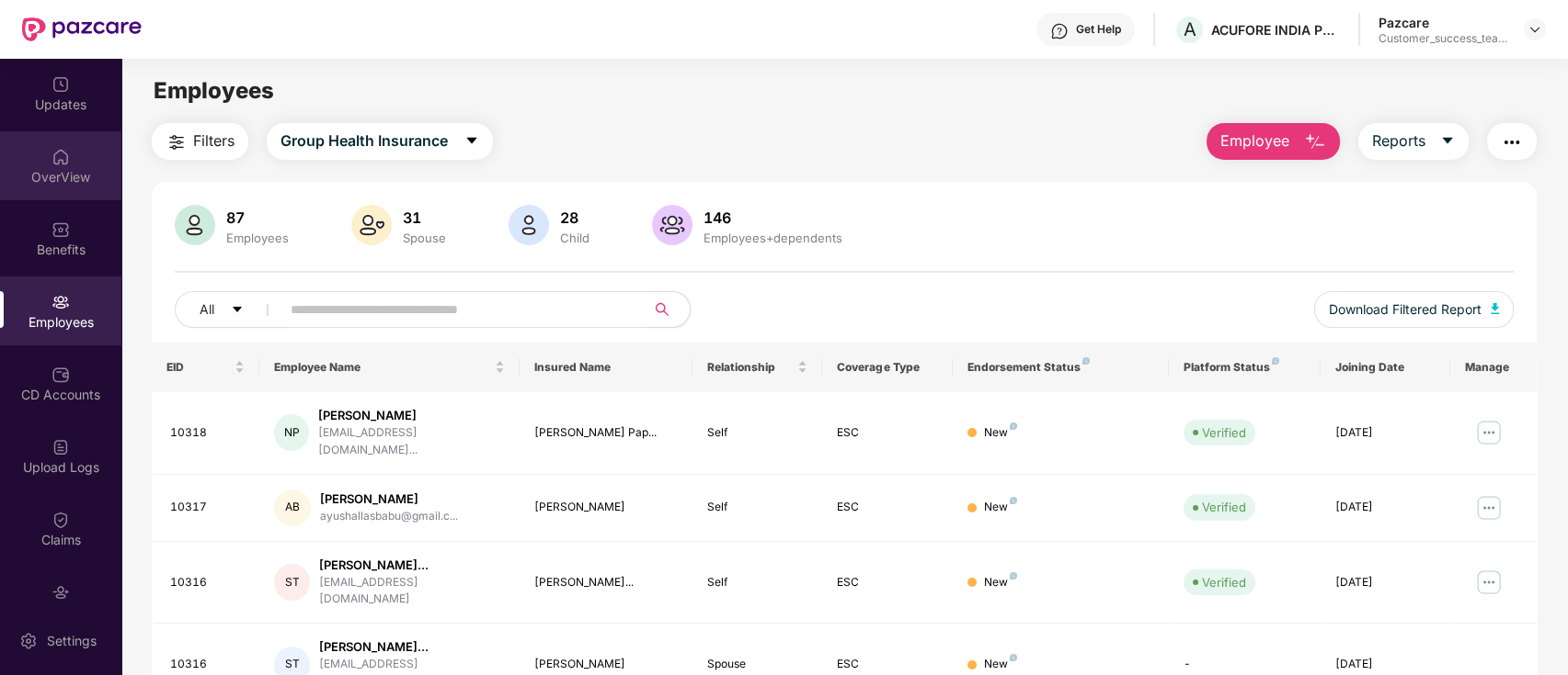
click at [5, 161] on div "OverView" at bounding box center [61, 165] width 122 height 69
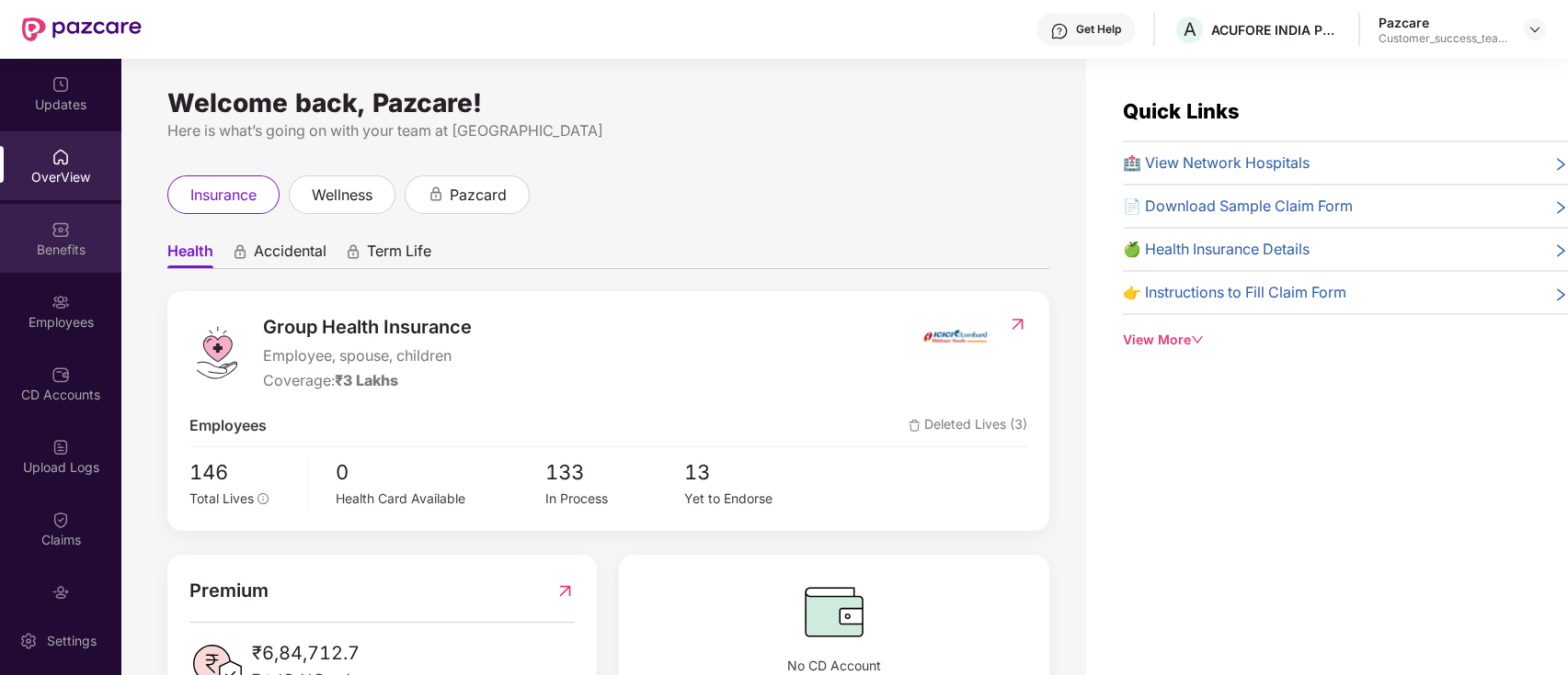
click at [88, 254] on div "Benefits" at bounding box center [61, 250] width 122 height 18
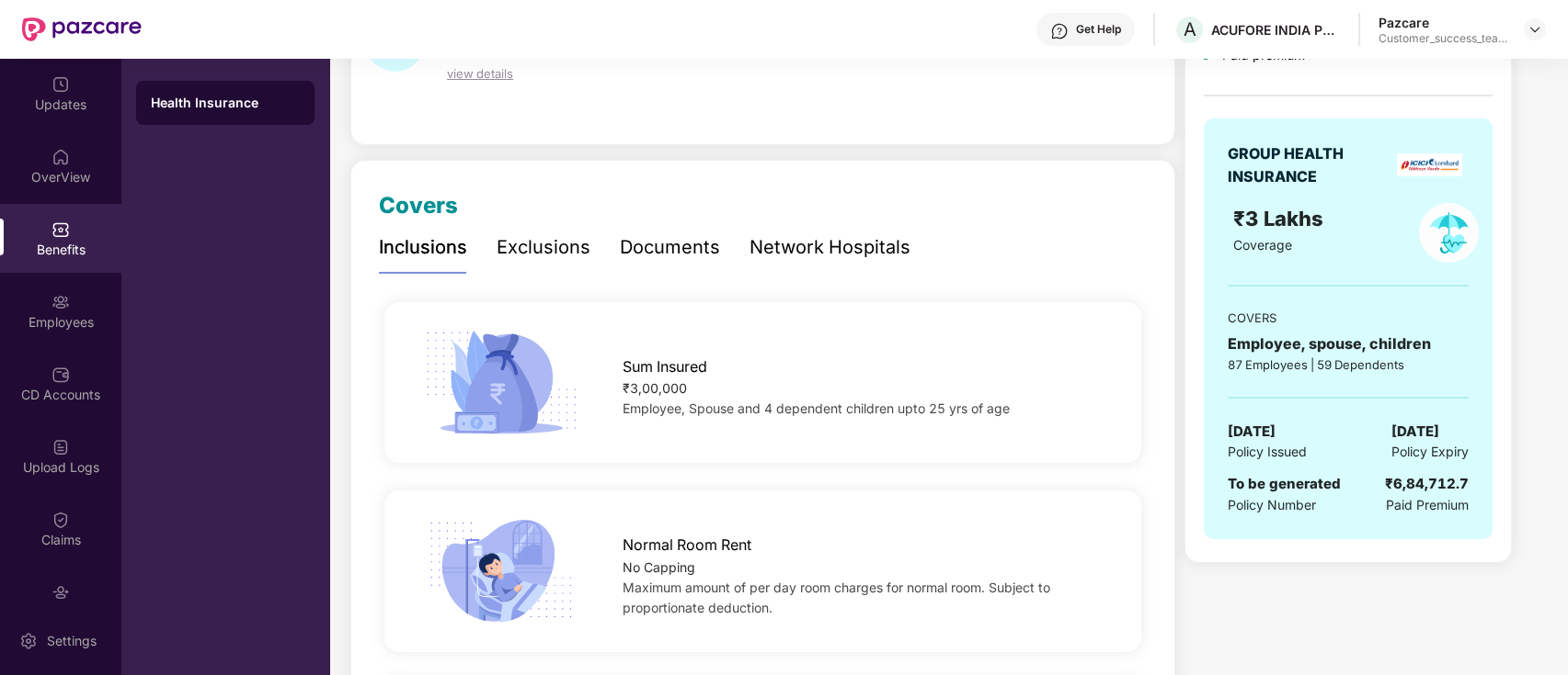
scroll to position [122, 0]
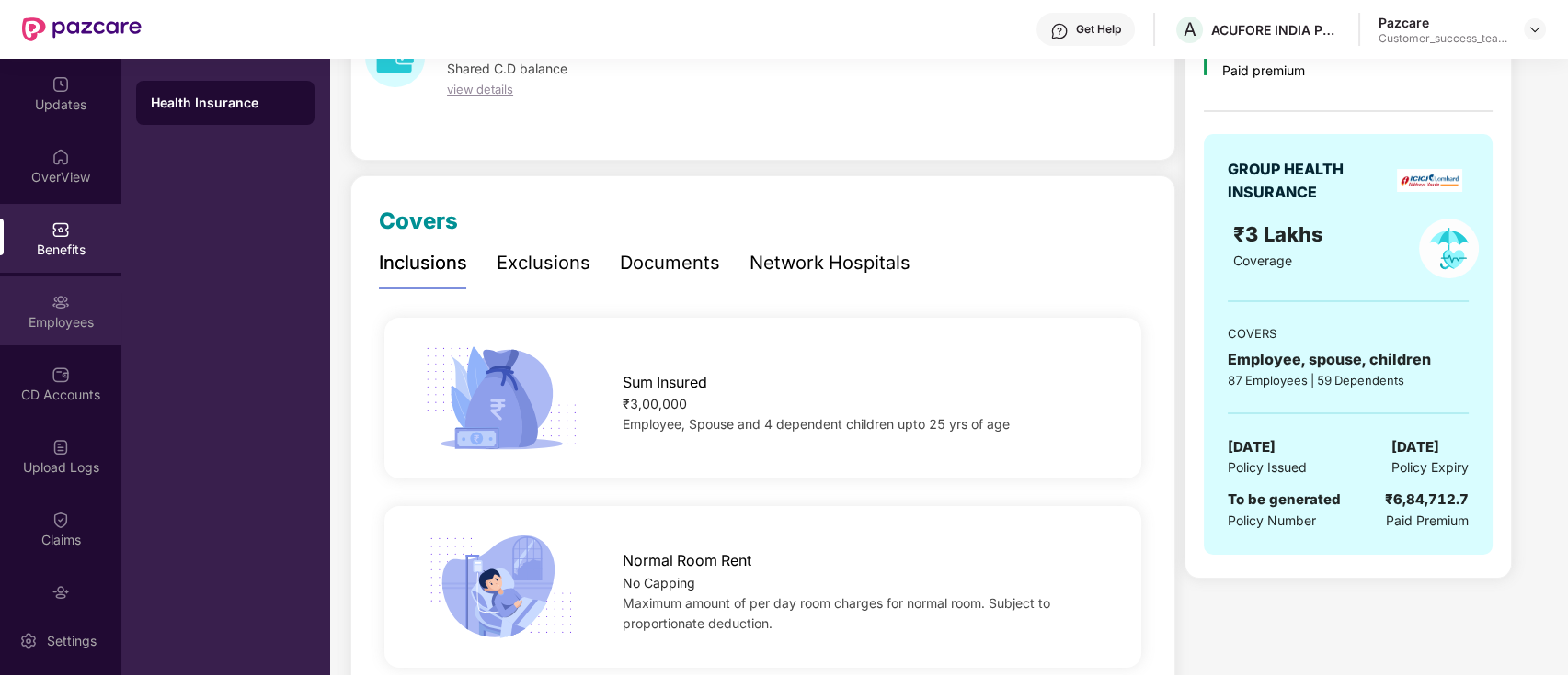
click at [72, 314] on div "Employees" at bounding box center [61, 323] width 122 height 18
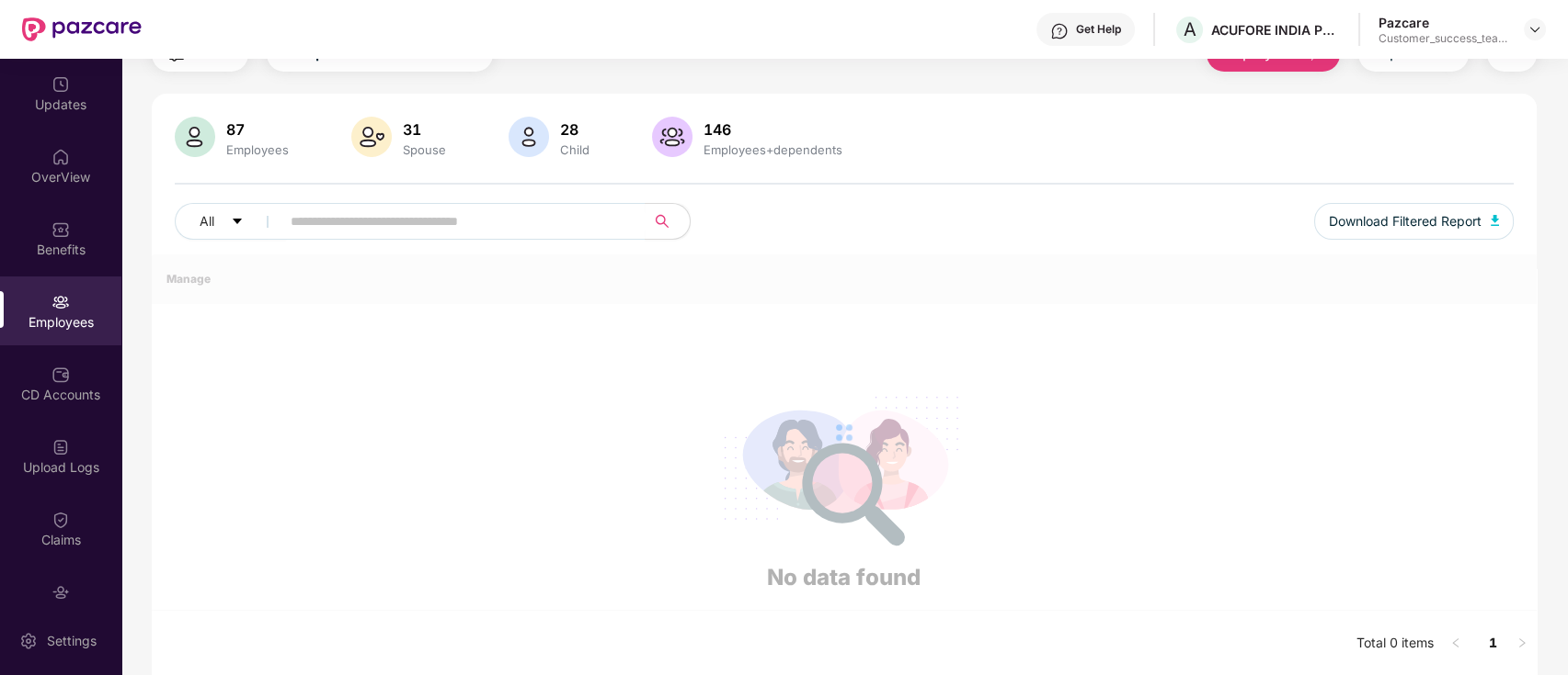
scroll to position [122, 0]
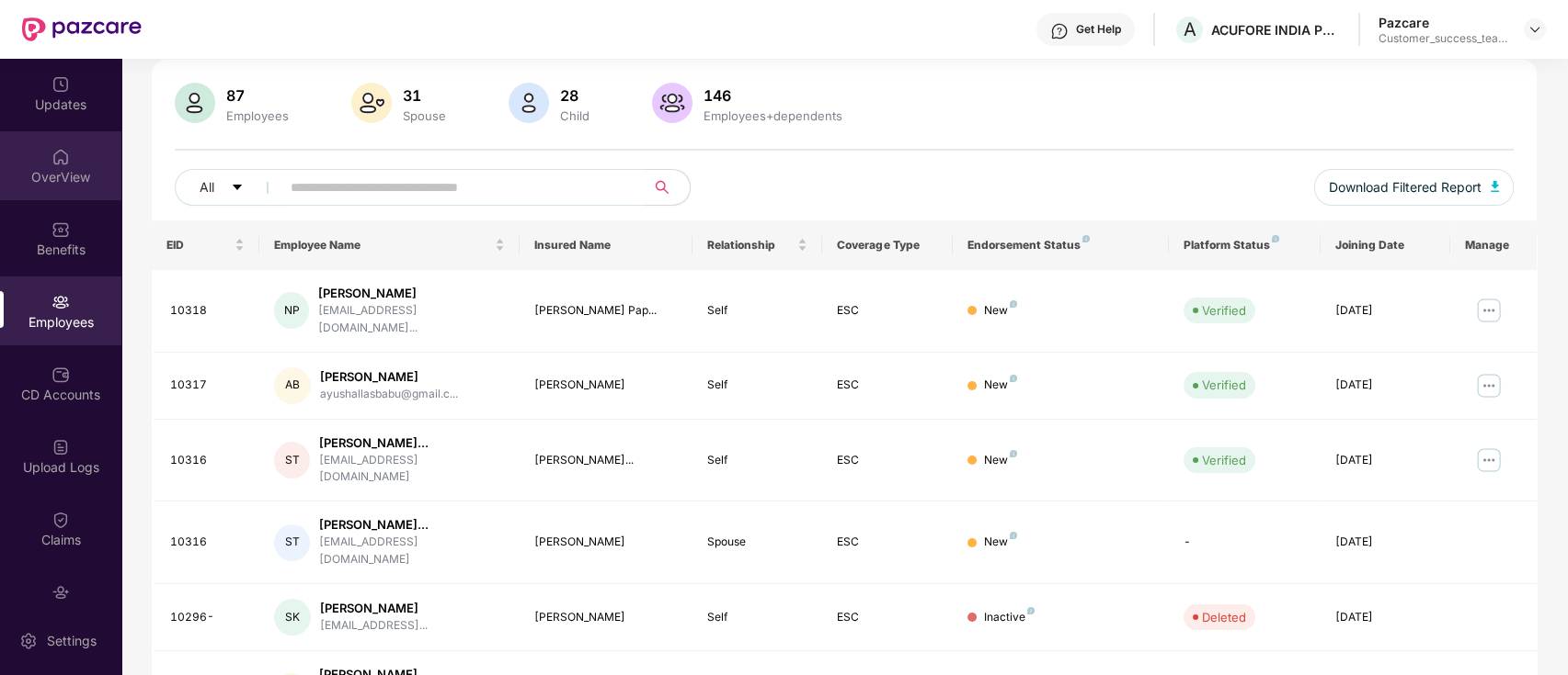
click at [54, 180] on div "OverView" at bounding box center [61, 177] width 122 height 18
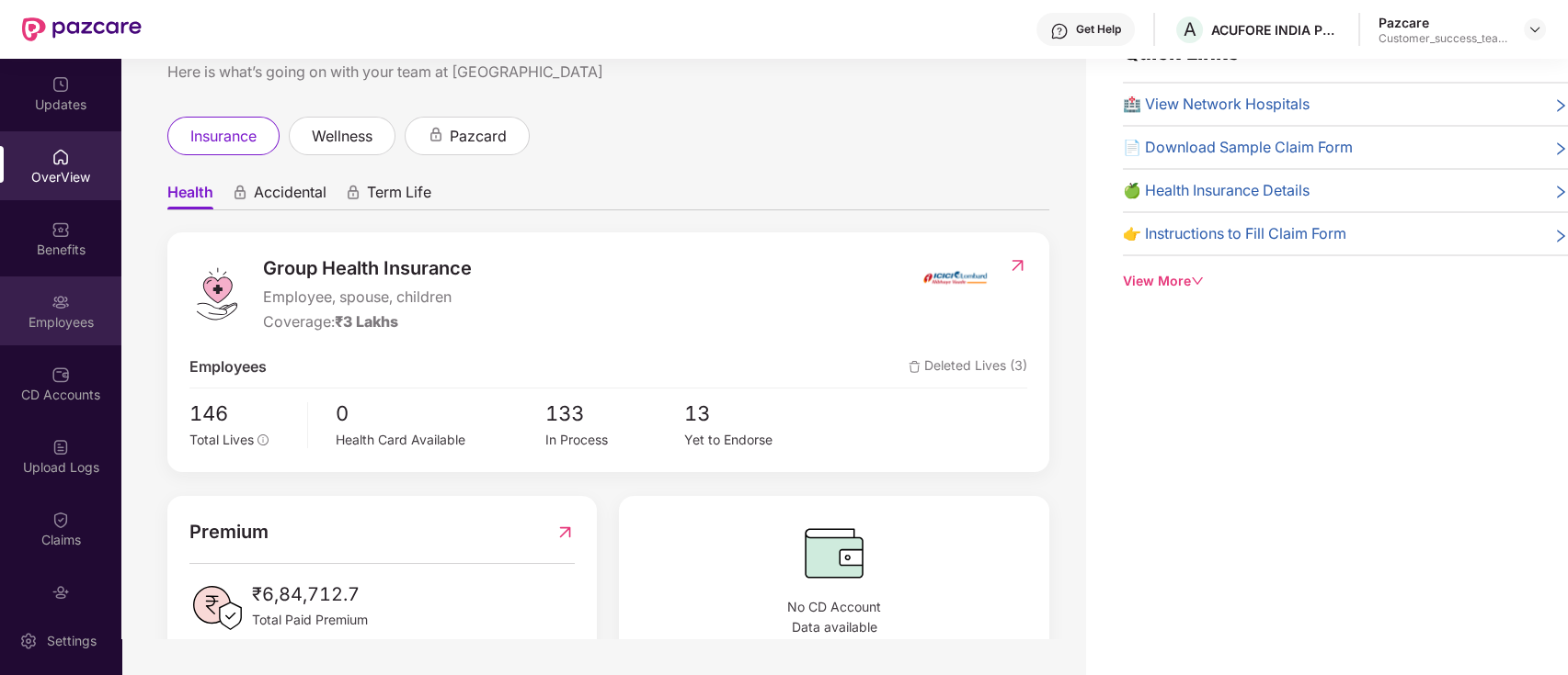
click at [70, 292] on div "Employees" at bounding box center [61, 311] width 122 height 69
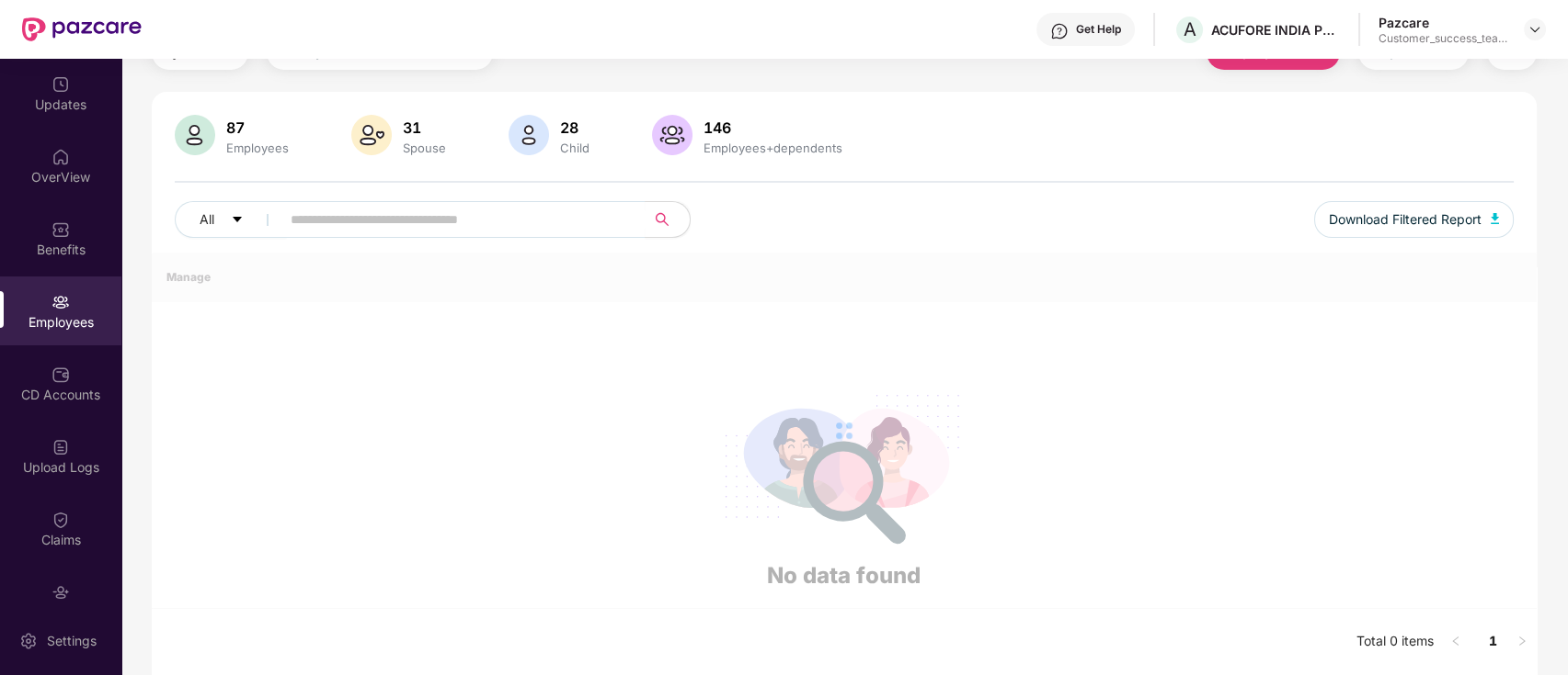
scroll to position [122, 0]
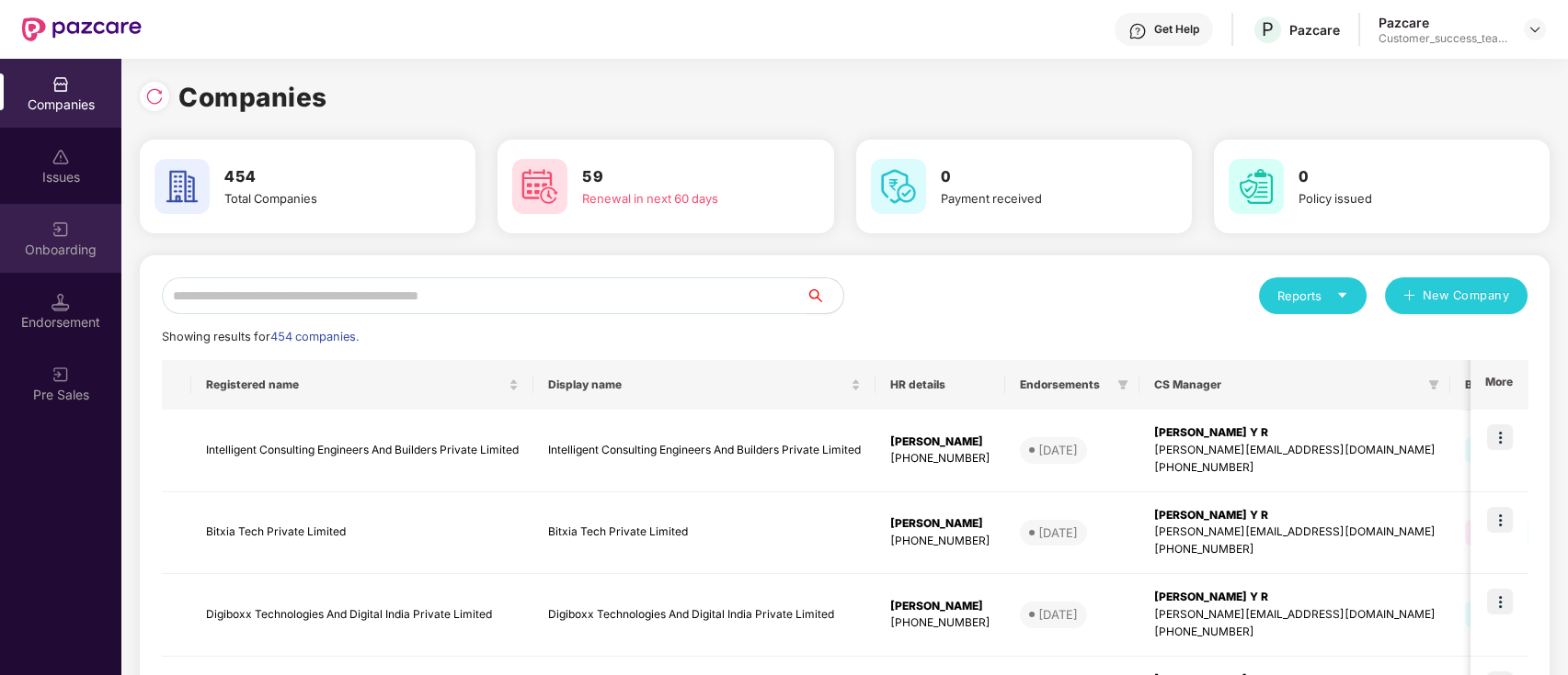
click at [91, 256] on div "Onboarding" at bounding box center [61, 250] width 122 height 18
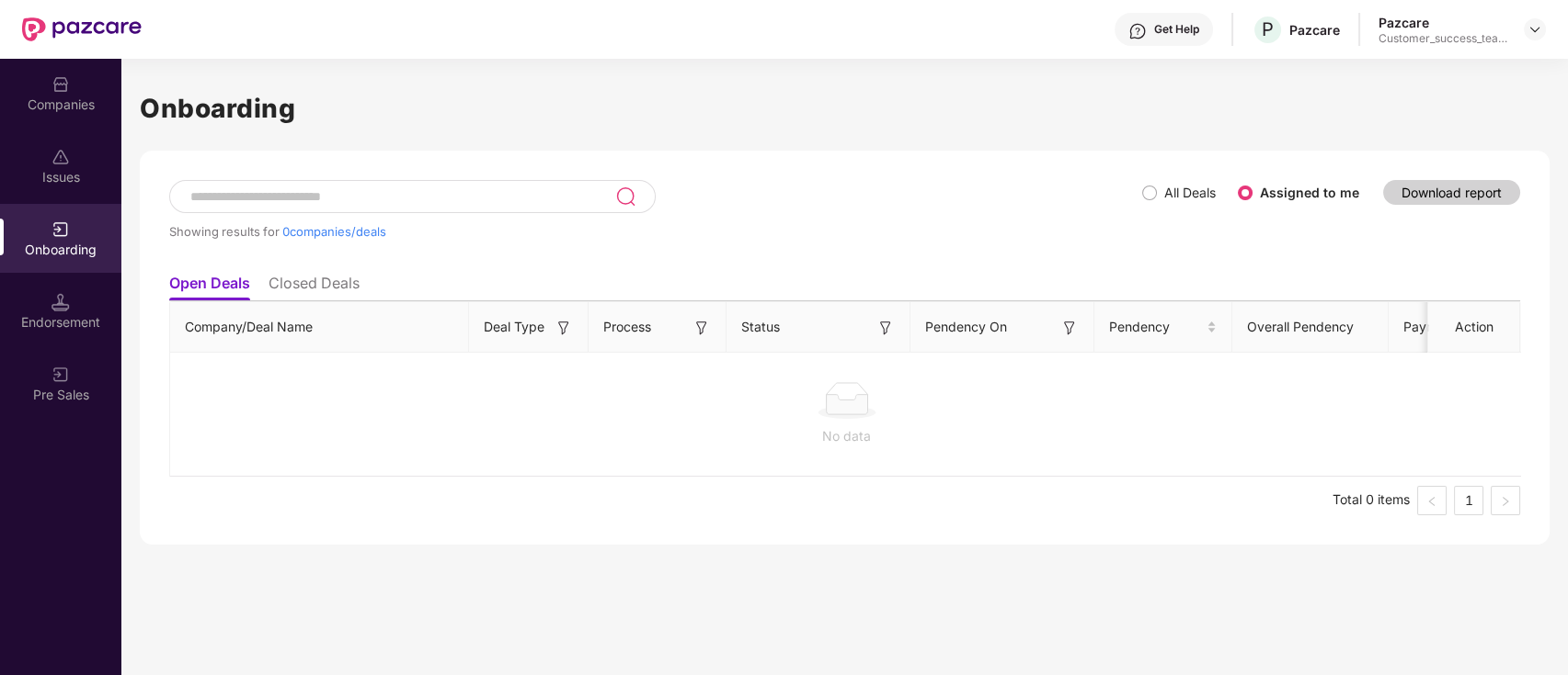
click at [1150, 200] on label "All Deals" at bounding box center [1181, 193] width 81 height 20
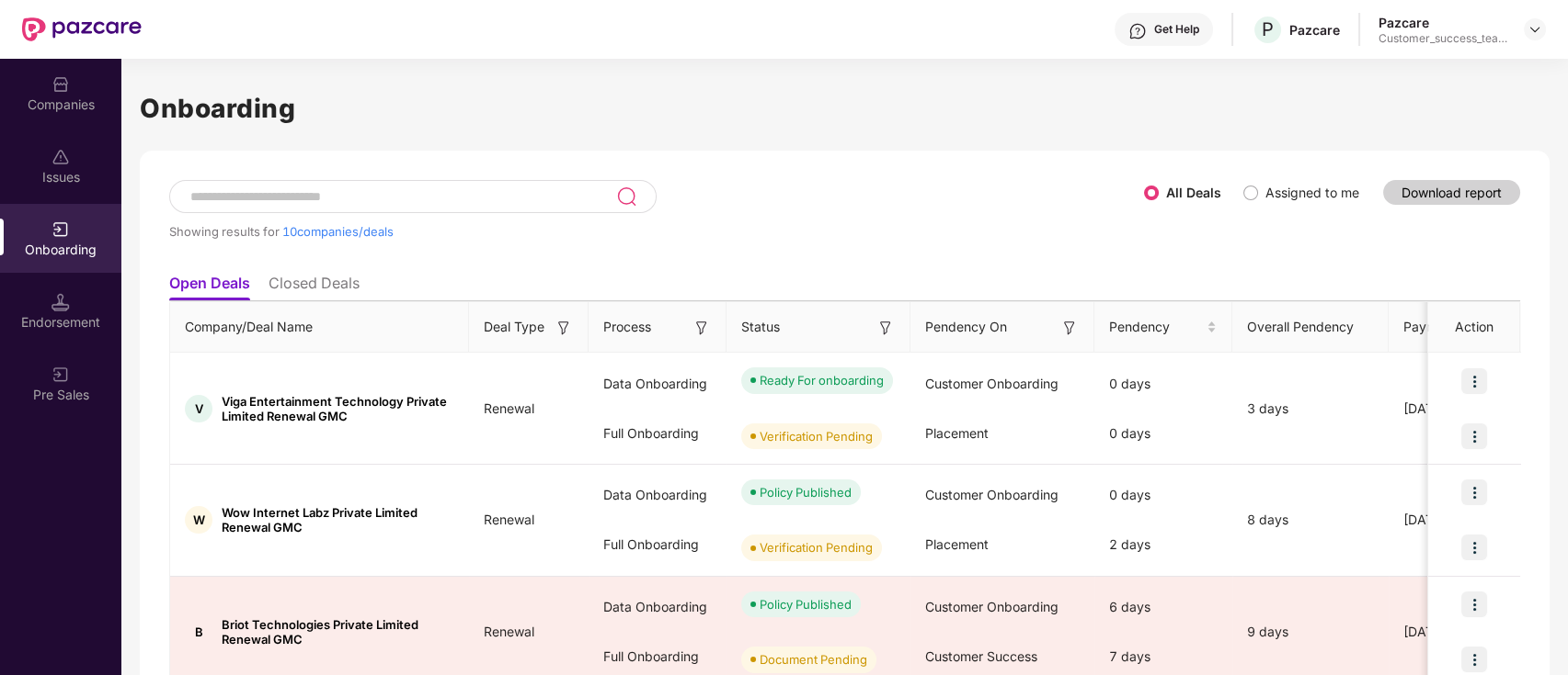
click at [415, 189] on input at bounding box center [401, 197] width 427 height 16
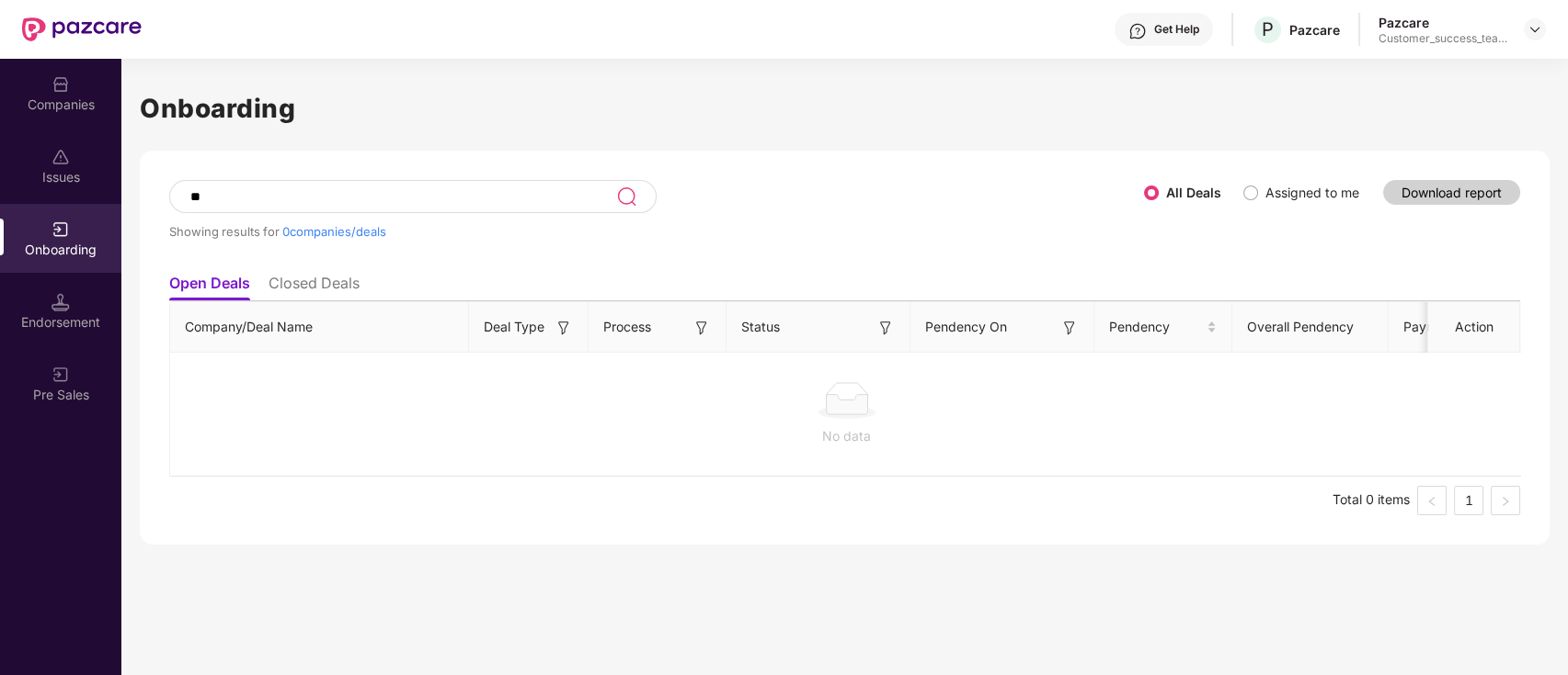
type input "*"
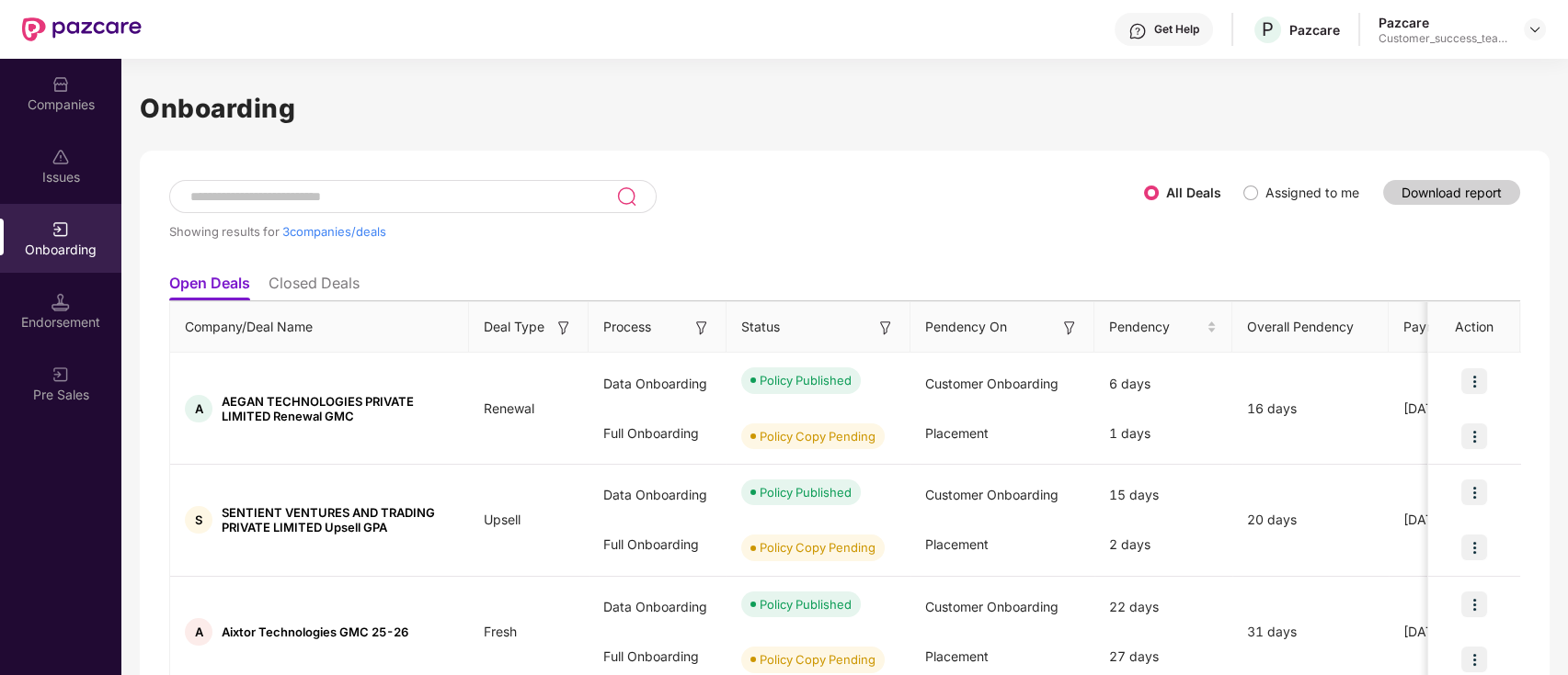
click at [88, 98] on div "Companies" at bounding box center [61, 105] width 122 height 18
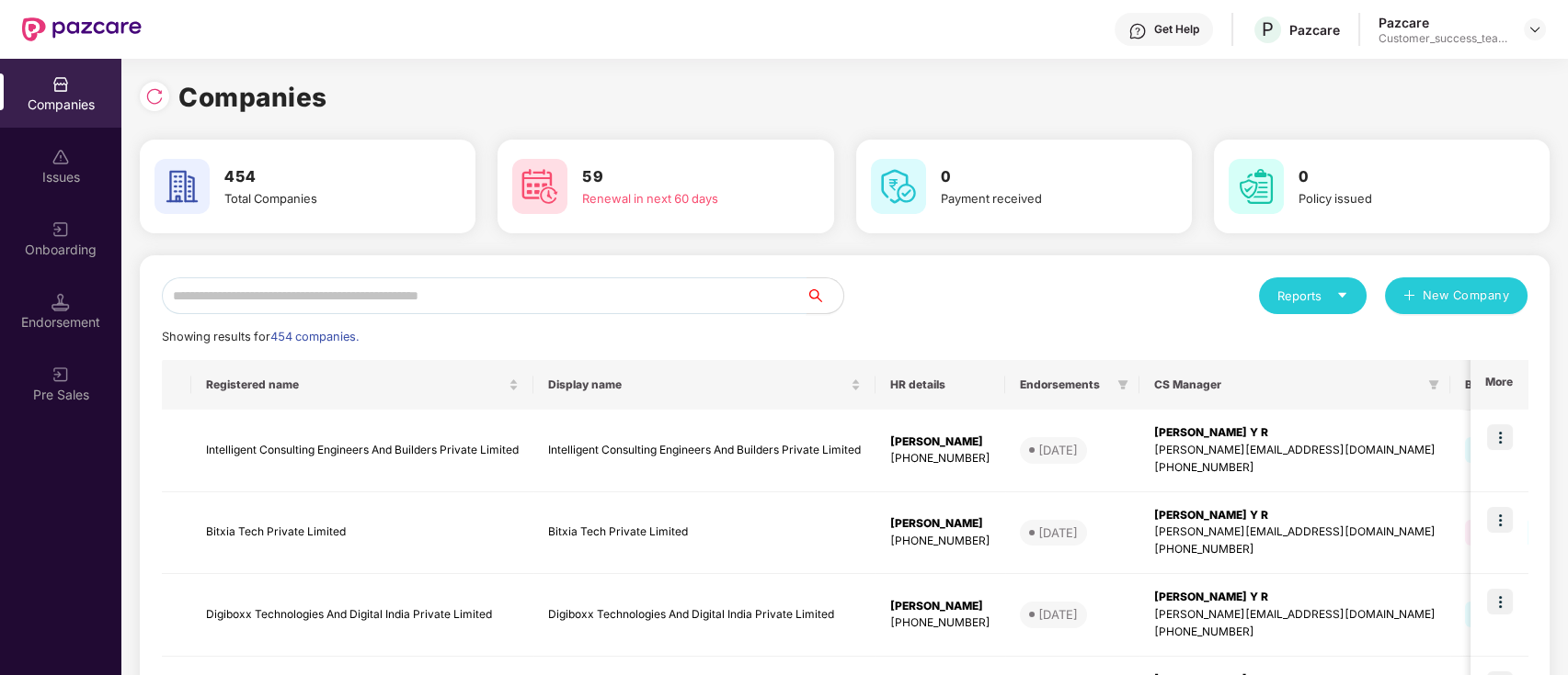
click at [413, 299] on input "text" at bounding box center [483, 296] width 645 height 37
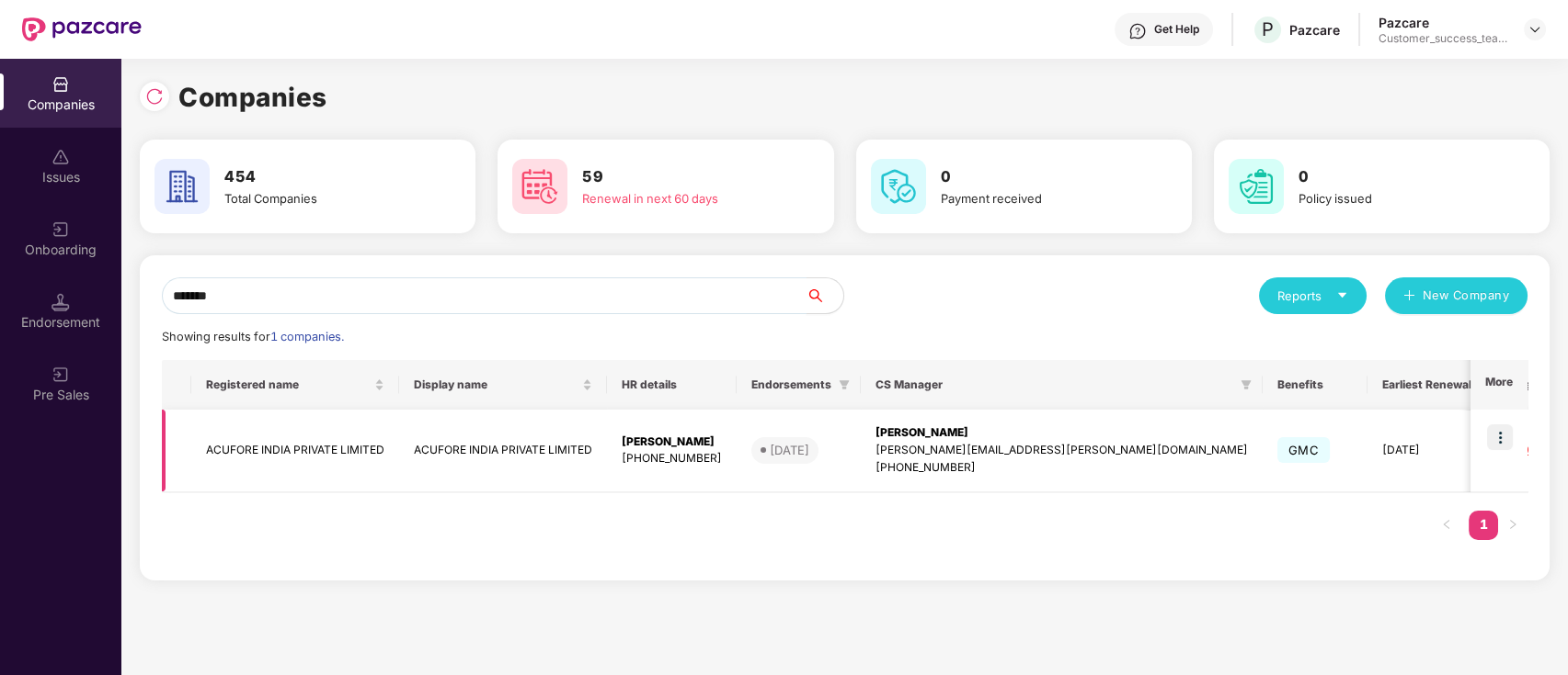
type input "*******"
click at [538, 438] on td "ACUFORE INDIA PRIVATE LIMITED" at bounding box center [503, 451] width 208 height 83
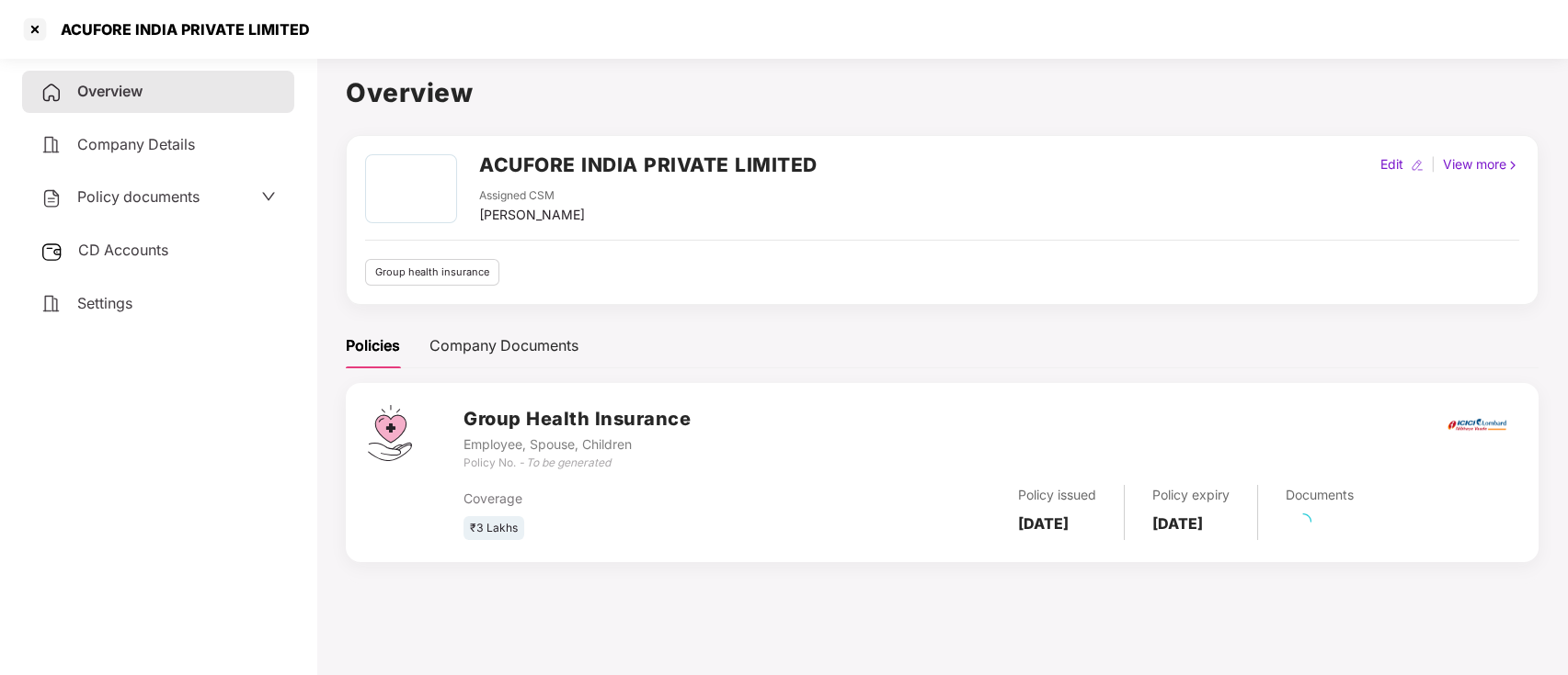
click at [166, 199] on span "Policy documents" at bounding box center [138, 196] width 123 height 18
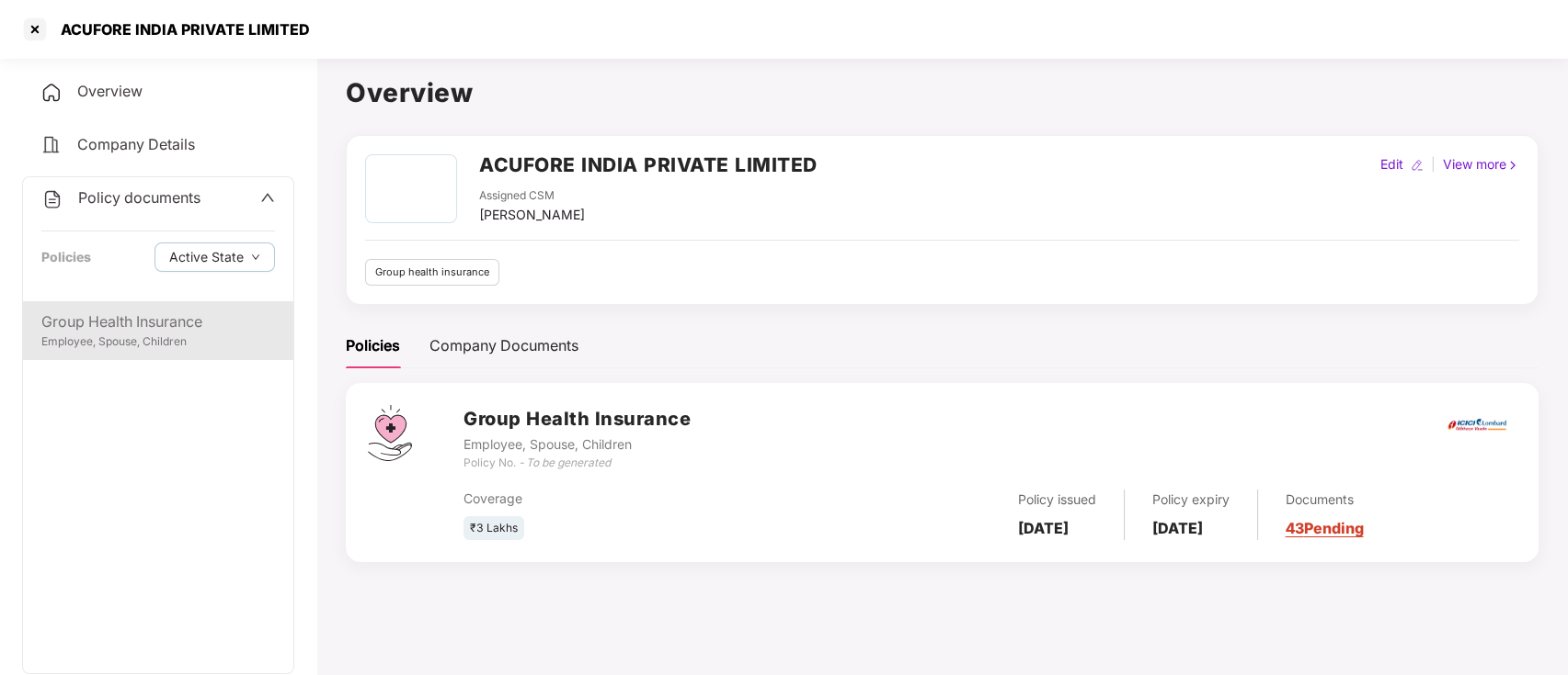
click at [182, 354] on div "Group Health Insurance Employee, Spouse, Children" at bounding box center [157, 331] width 270 height 59
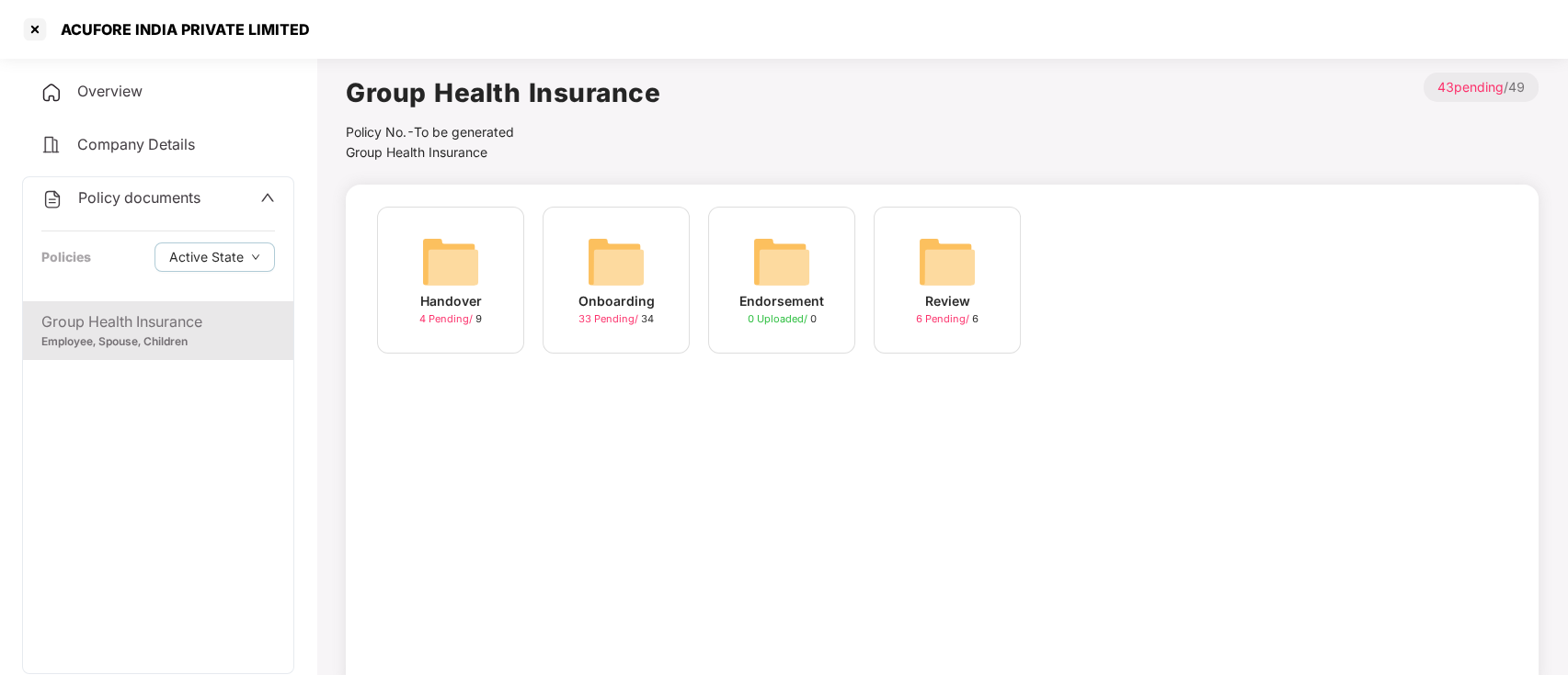
click at [622, 321] on span "33 Pending /" at bounding box center [610, 319] width 63 height 13
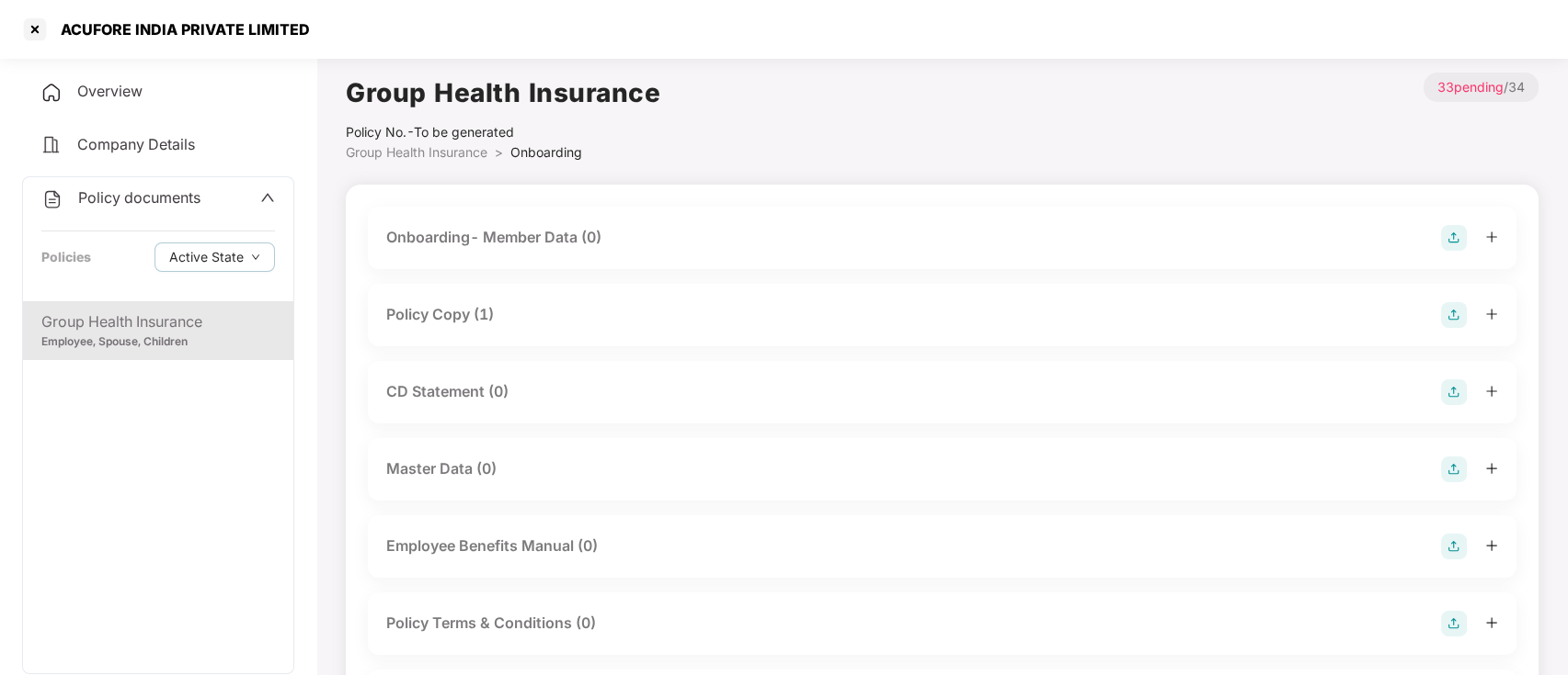
click at [462, 320] on div "Policy Copy (1)" at bounding box center [440, 315] width 108 height 23
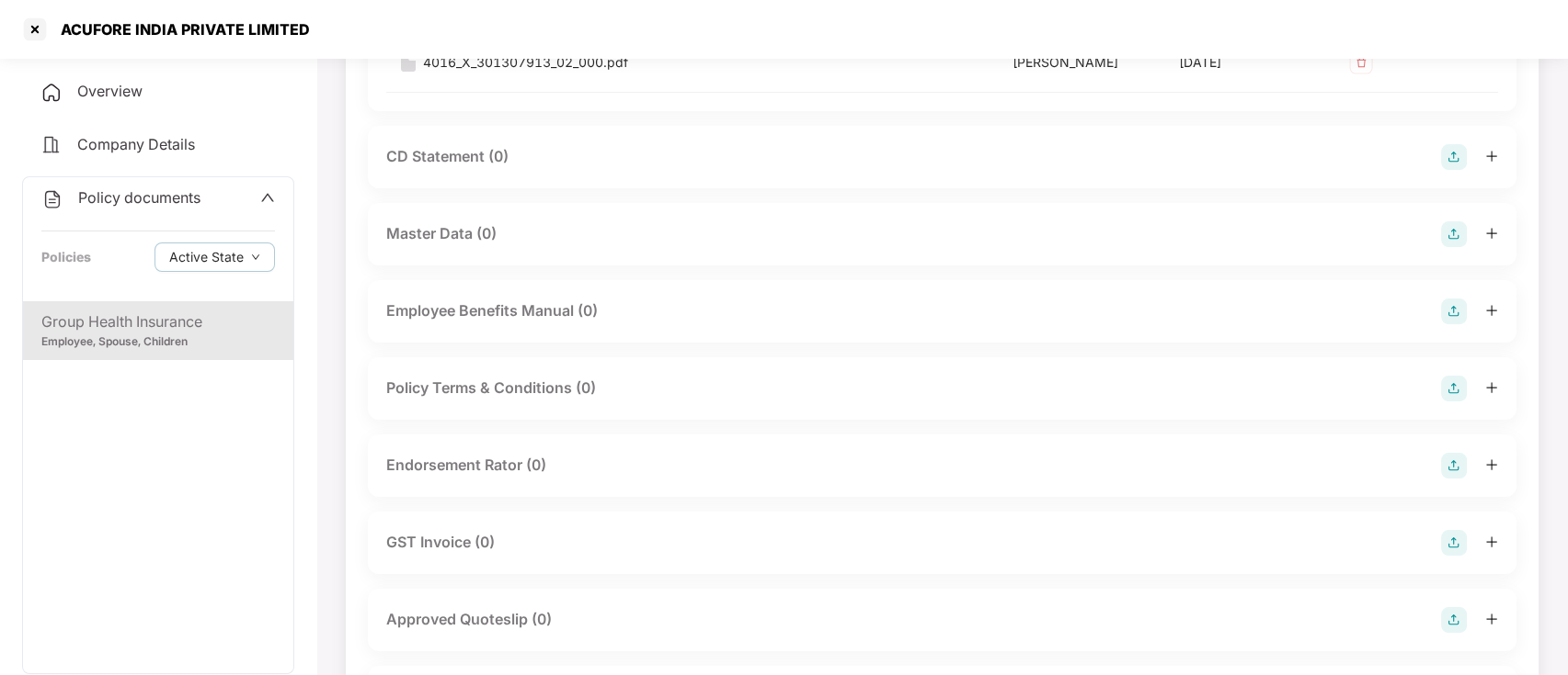
scroll to position [490, 0]
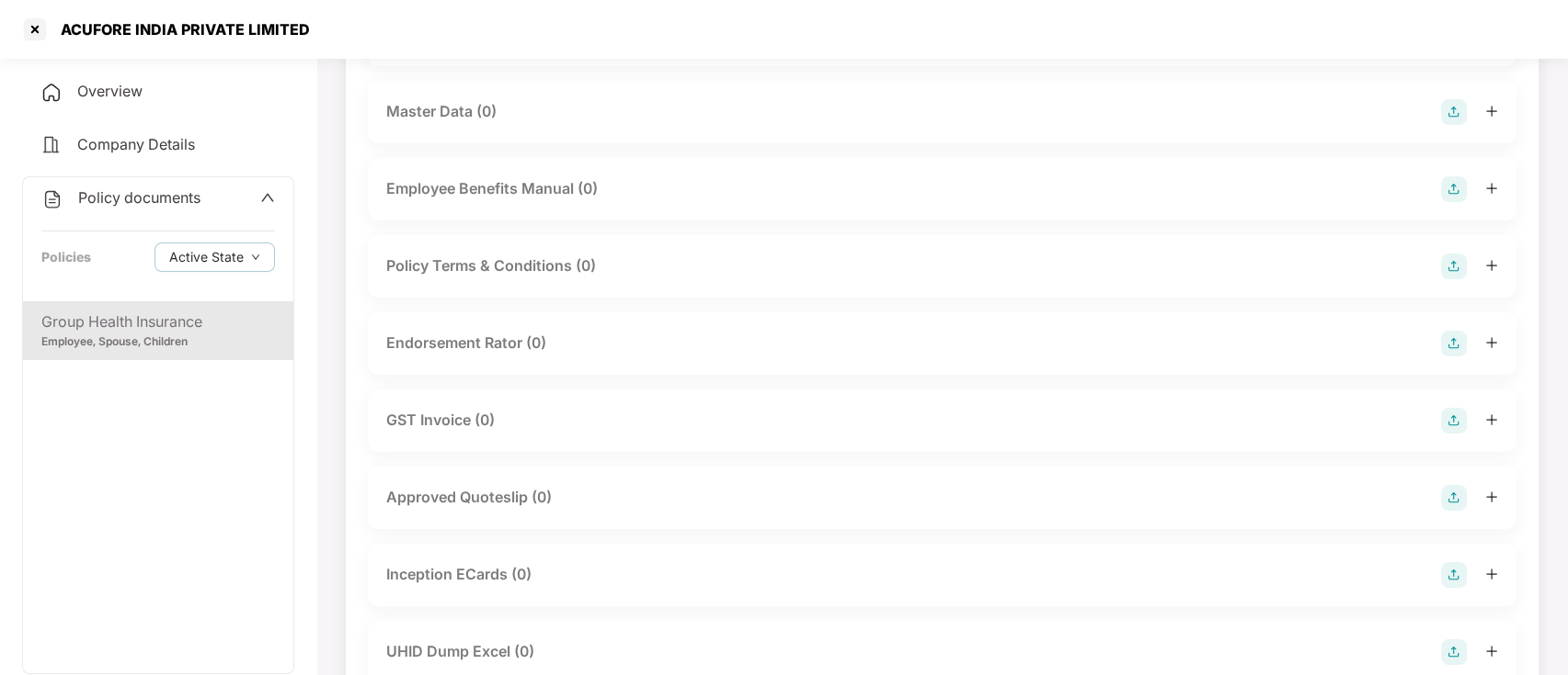
click at [485, 502] on div "Approved Quoteslip (0)" at bounding box center [469, 497] width 165 height 23
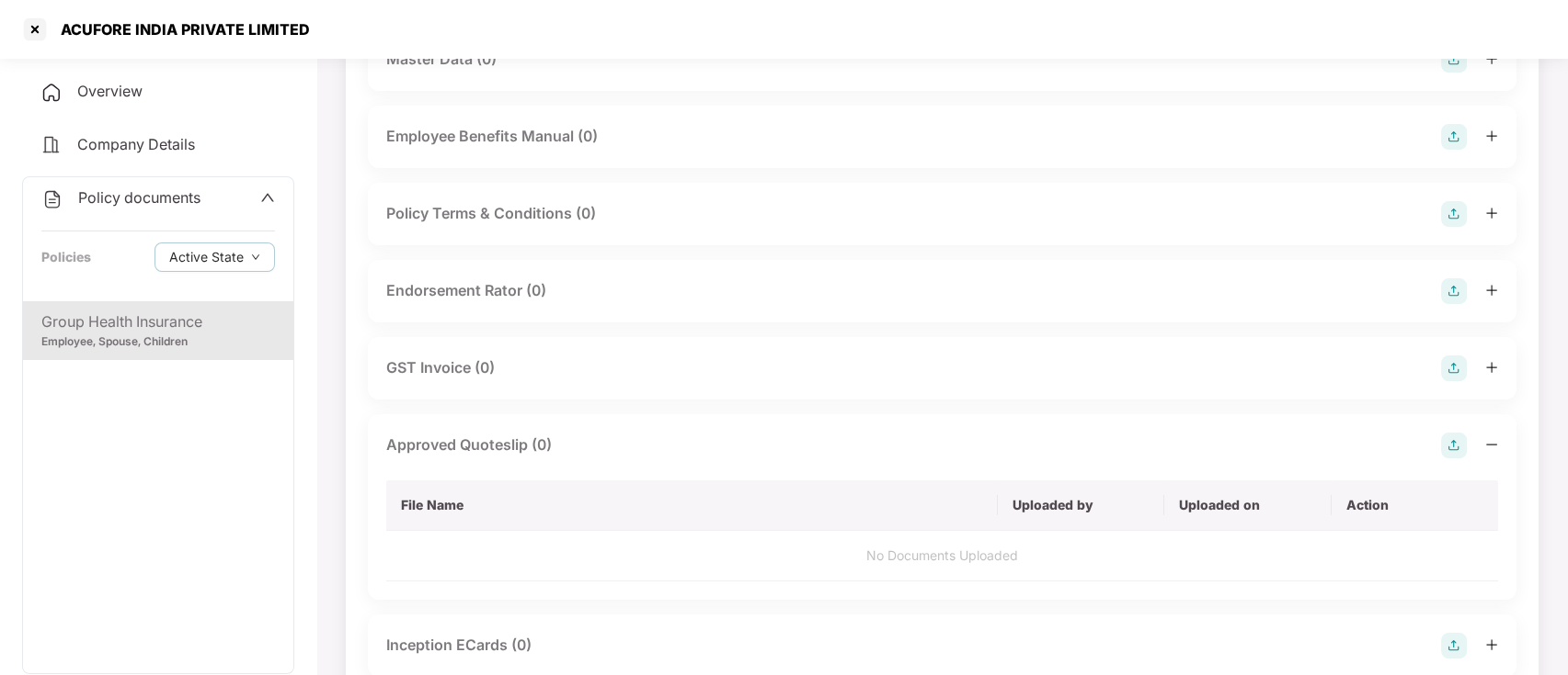
scroll to position [735, 0]
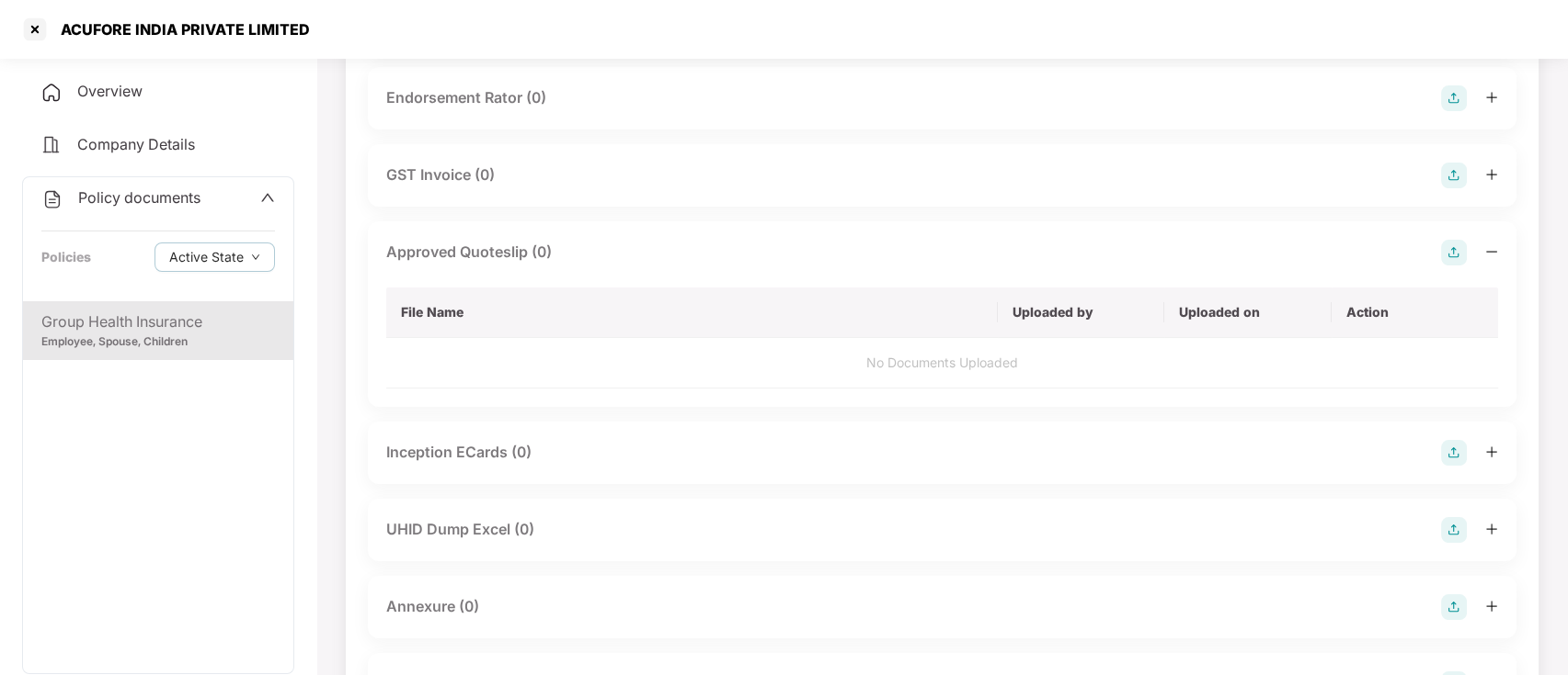
click at [1459, 253] on img at bounding box center [1453, 253] width 26 height 26
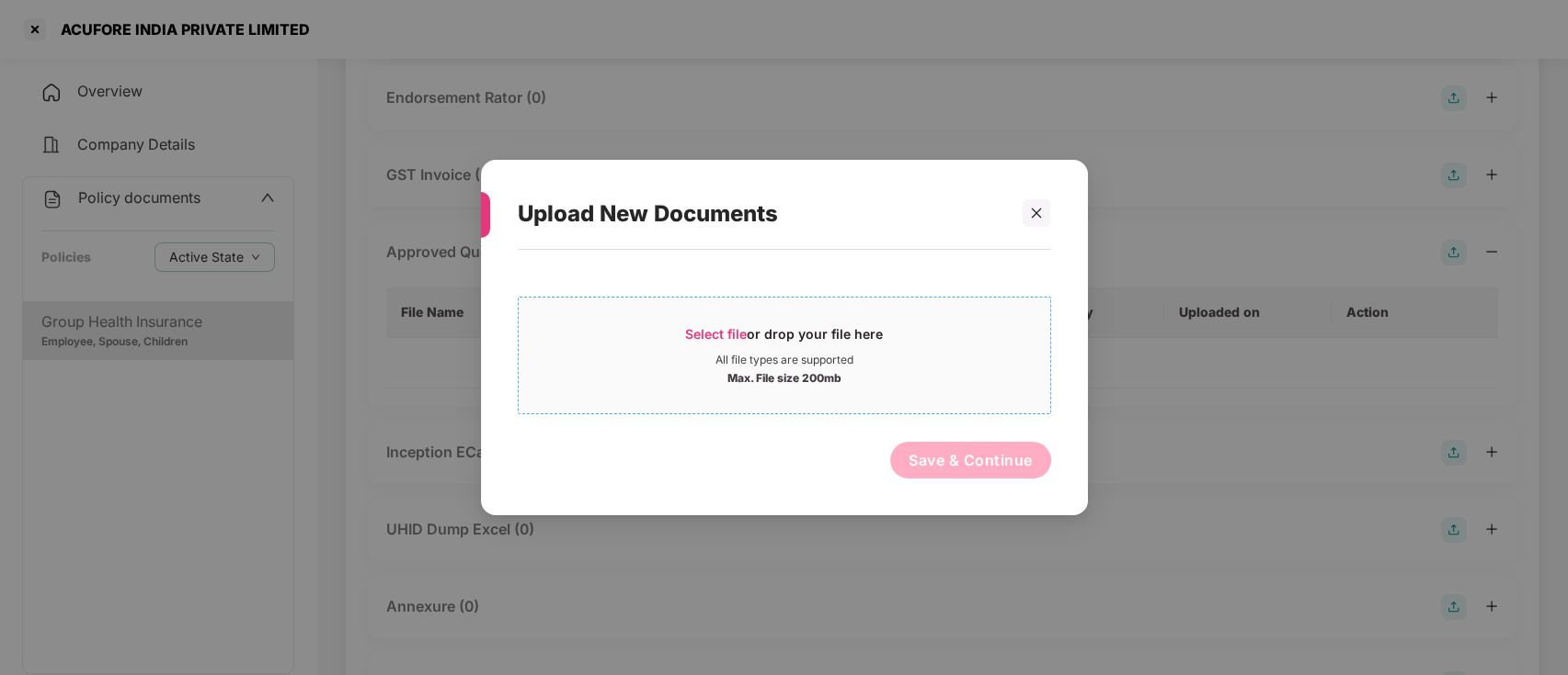
click at [712, 330] on span "Select file" at bounding box center [716, 335] width 62 height 16
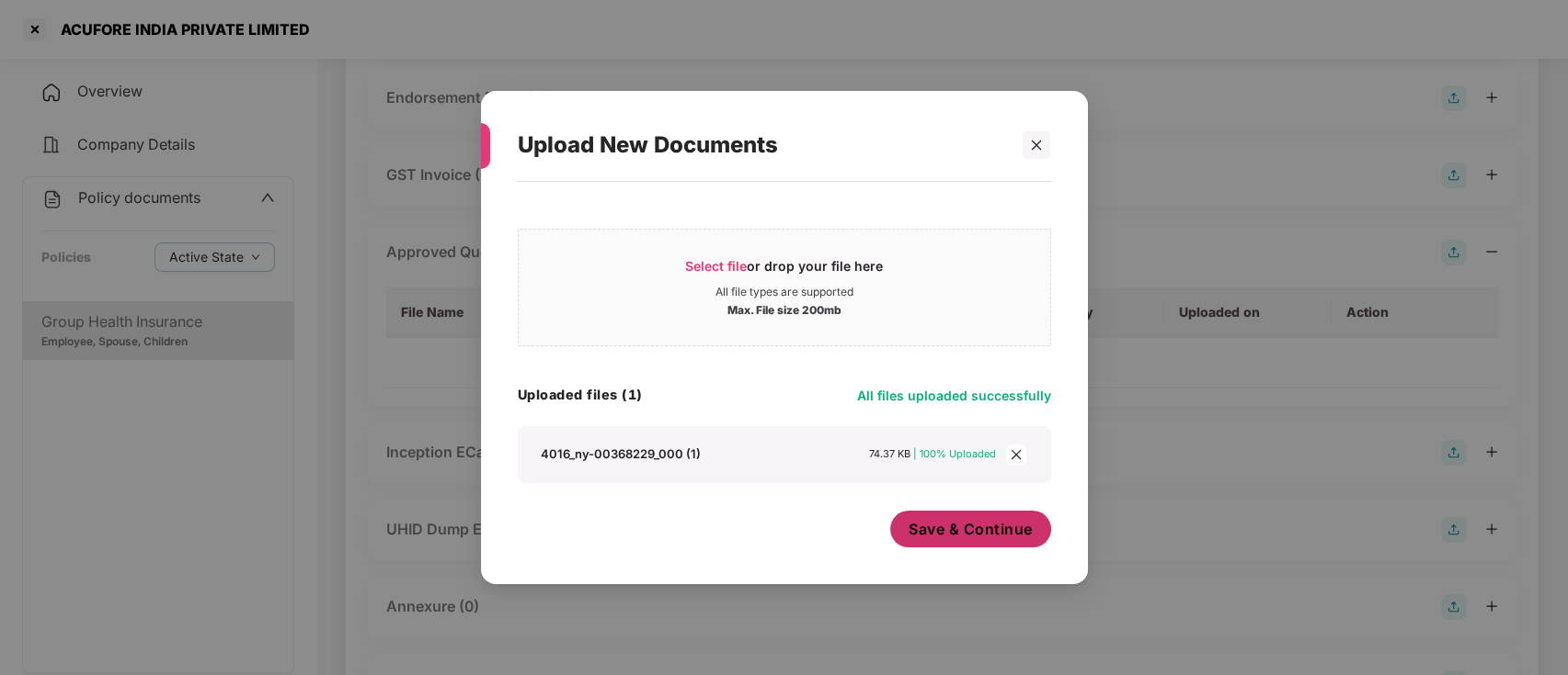
click at [965, 532] on span "Save & Continue" at bounding box center [970, 529] width 125 height 20
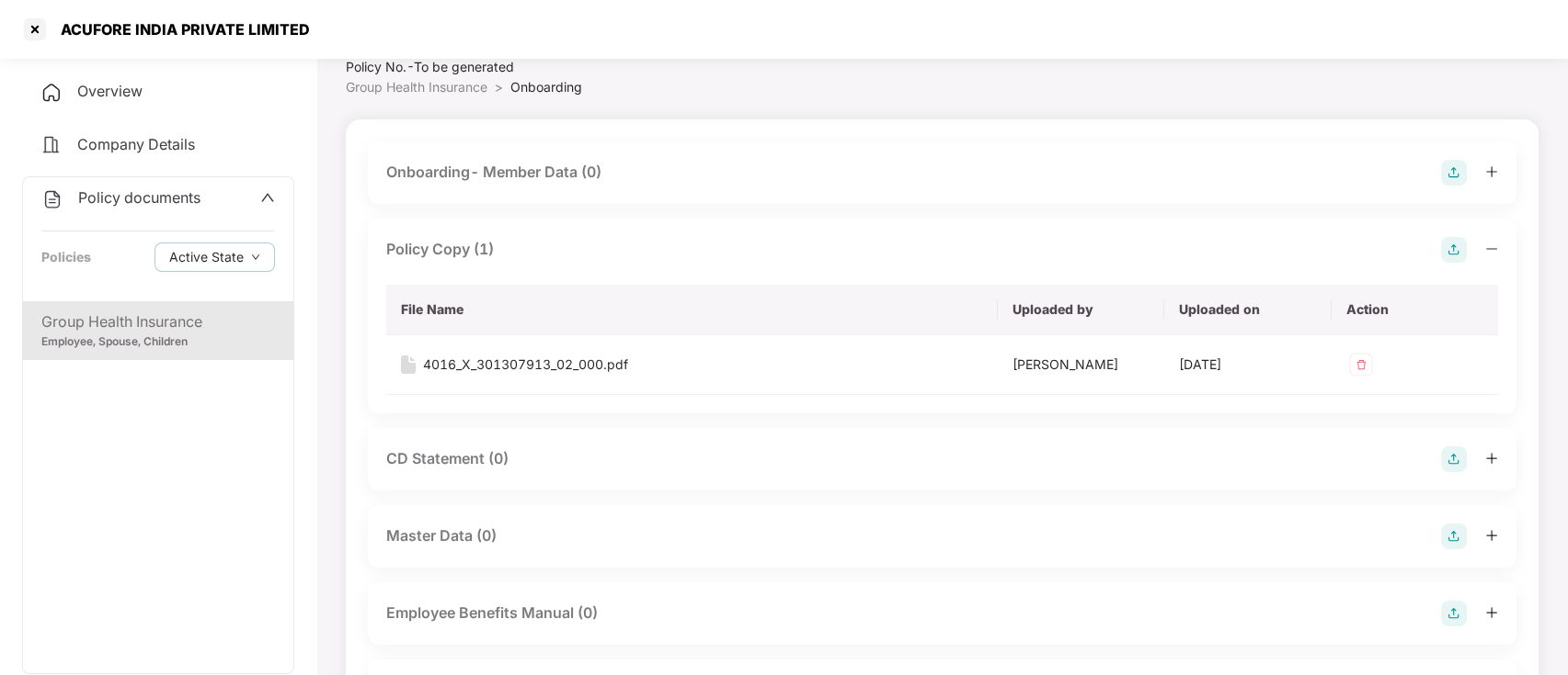
scroll to position [0, 0]
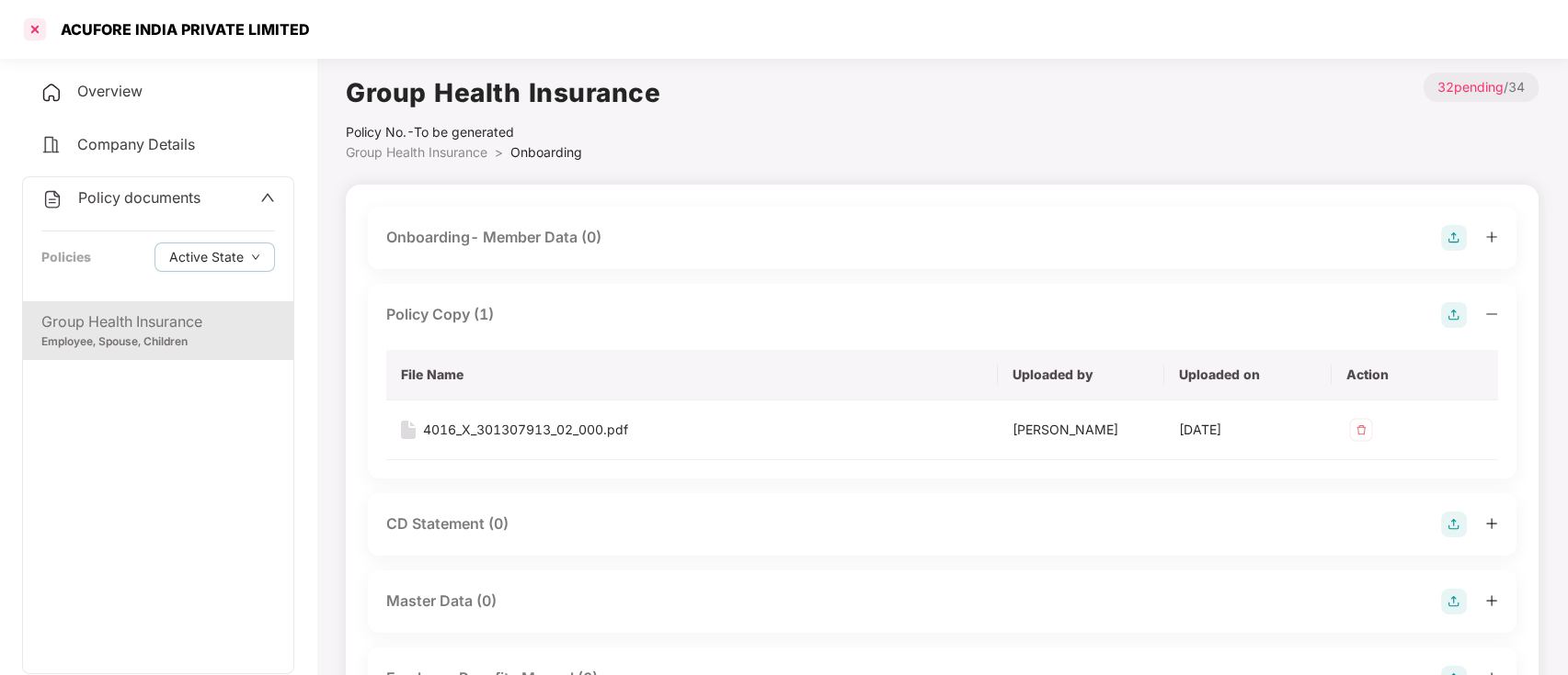
click at [36, 26] on div at bounding box center [35, 30] width 30 height 30
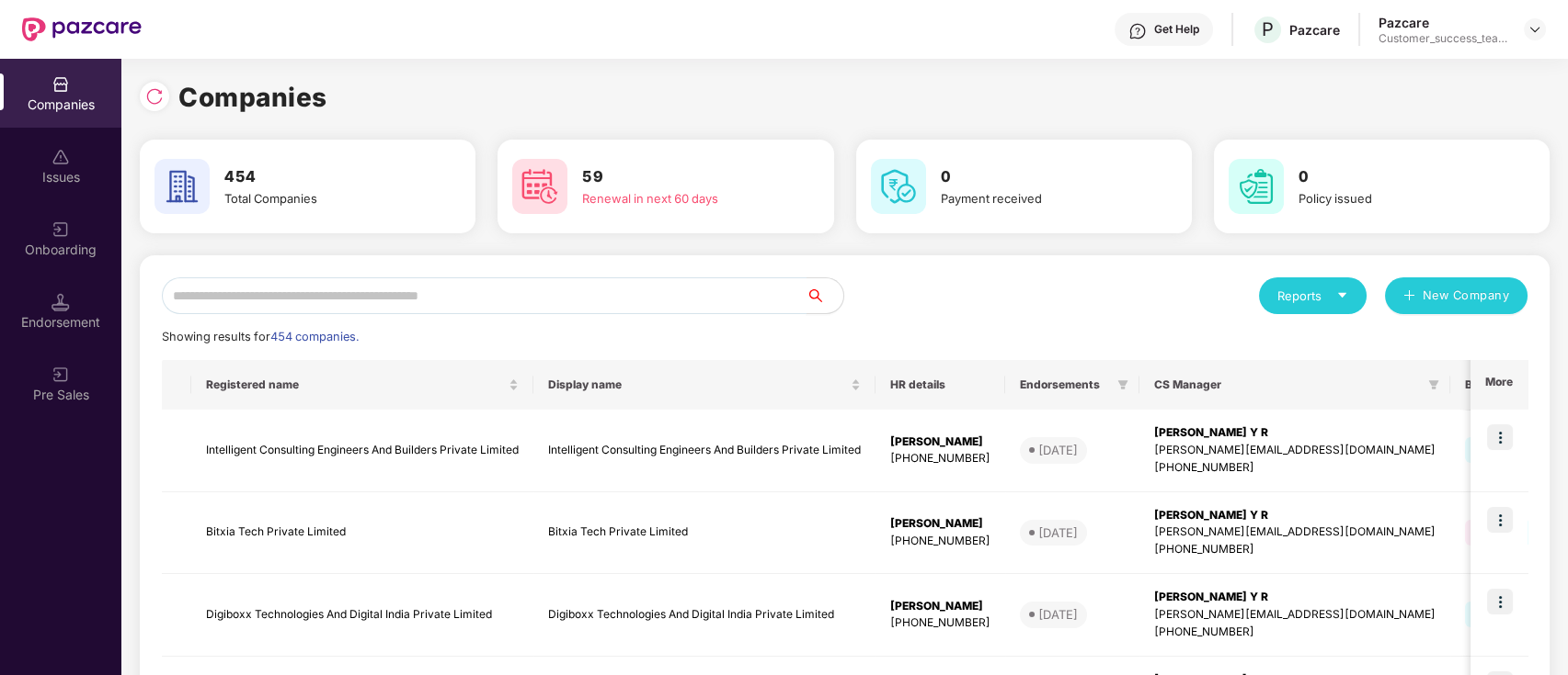
click at [256, 295] on input "text" at bounding box center [483, 296] width 645 height 37
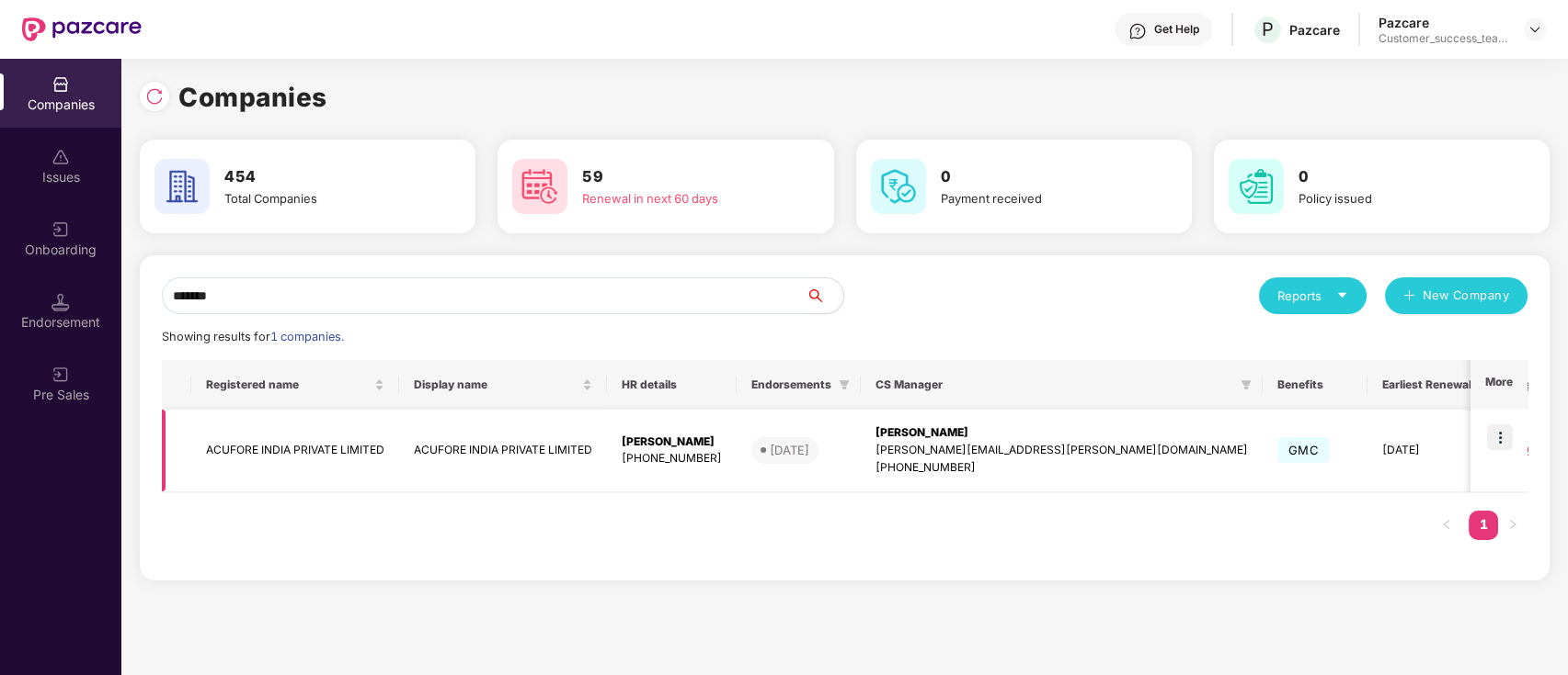
type input "*******"
click at [606, 435] on td "ACUFORE INDIA PRIVATE LIMITED" at bounding box center [503, 451] width 208 height 83
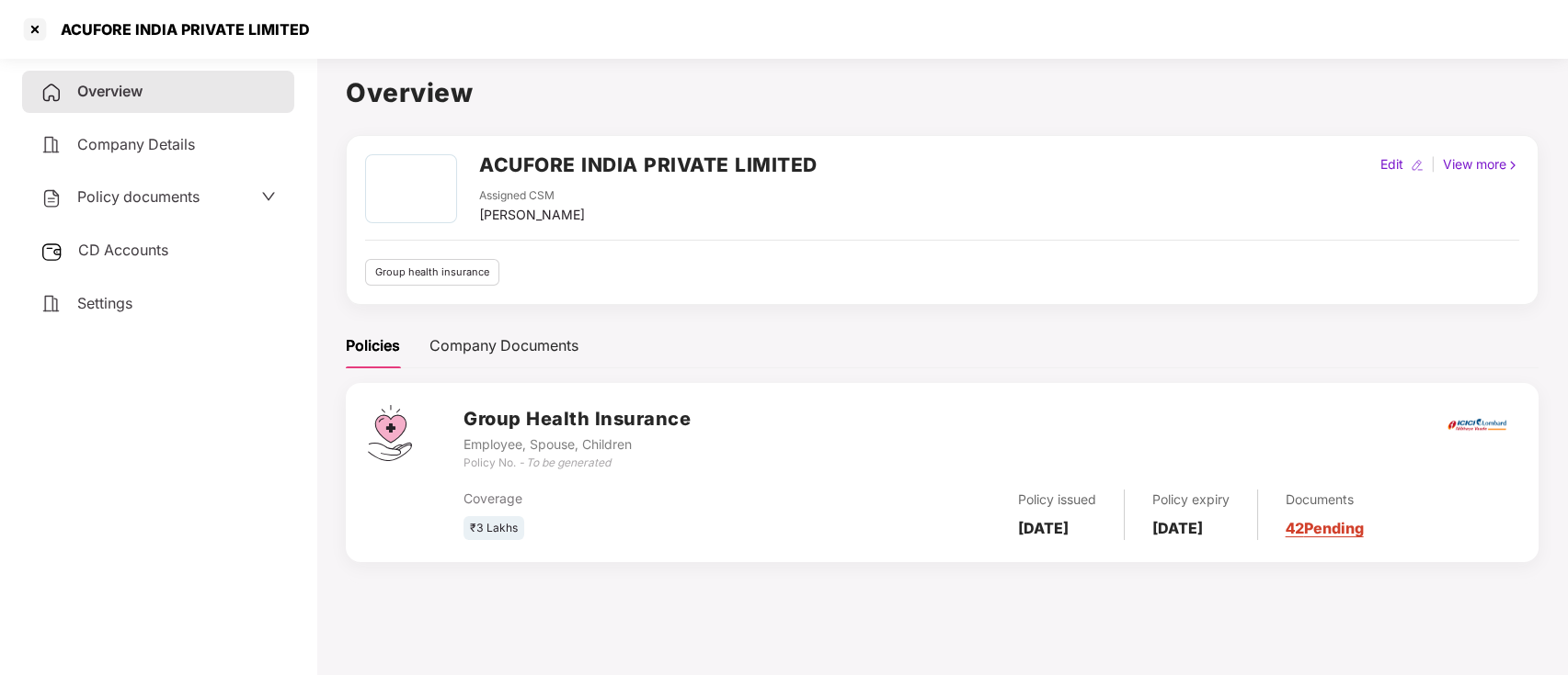
click at [135, 263] on div "CD Accounts" at bounding box center [157, 251] width 272 height 42
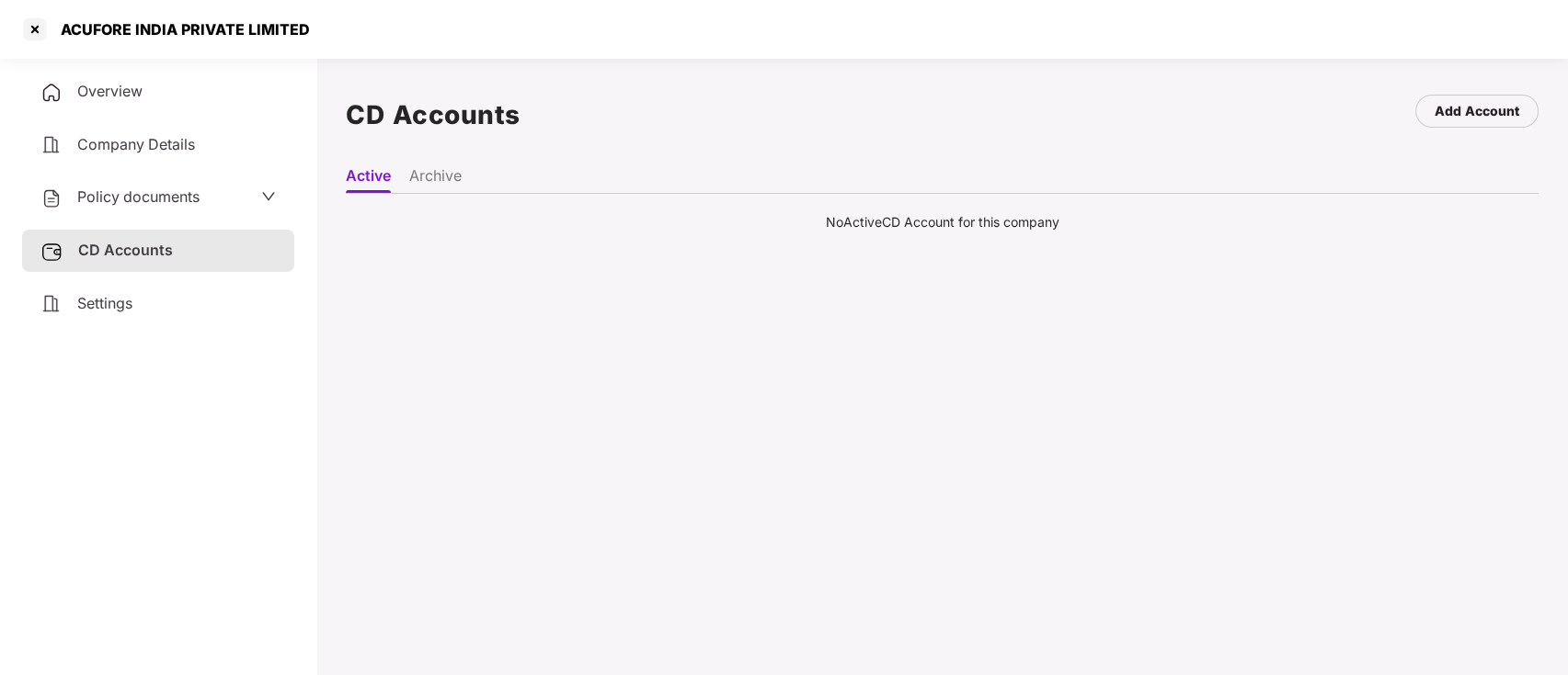
click at [415, 184] on li "Archive" at bounding box center [435, 179] width 53 height 27
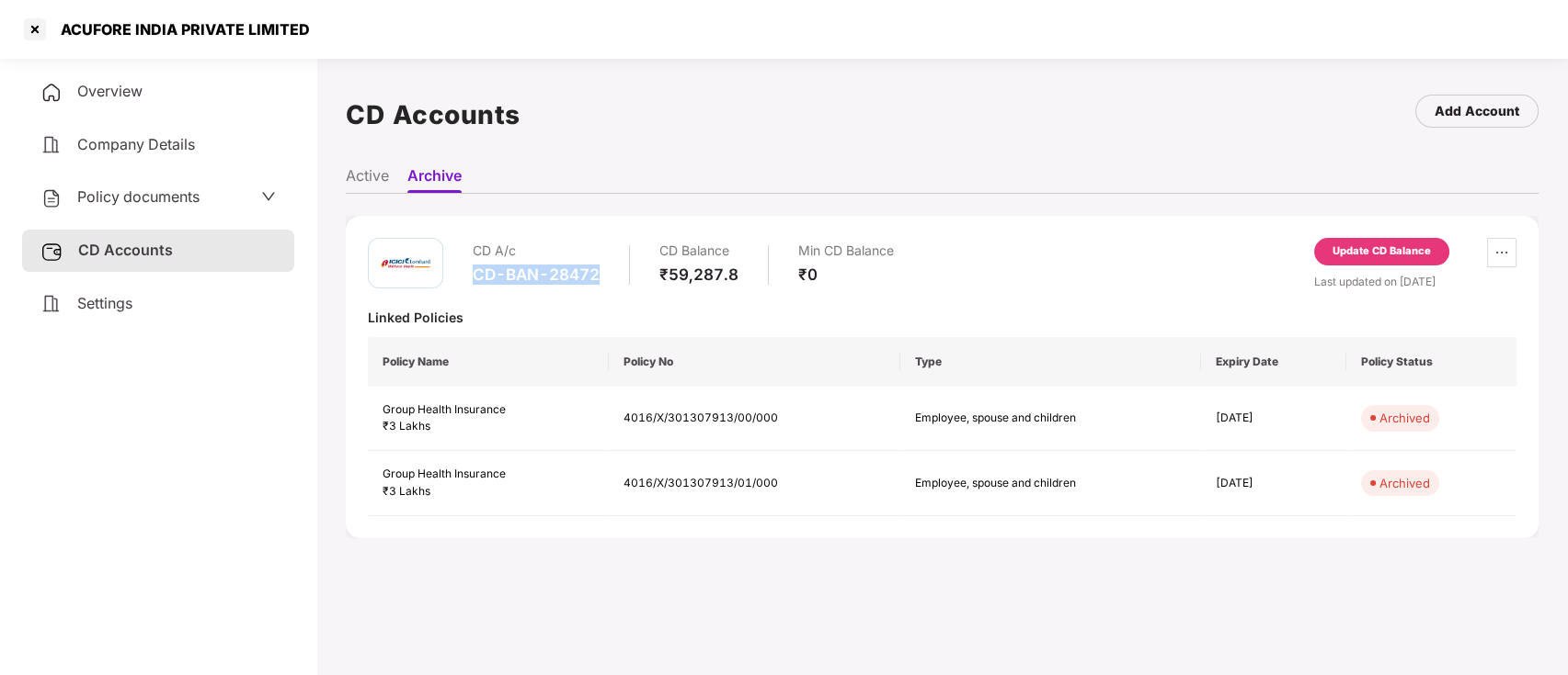
drag, startPoint x: 471, startPoint y: 272, endPoint x: 596, endPoint y: 271, distance: 125.0
click at [596, 271] on div "CD-BAN-28472" at bounding box center [535, 275] width 127 height 20
copy div "CD-BAN-28472"
click at [38, 24] on div at bounding box center [35, 30] width 30 height 30
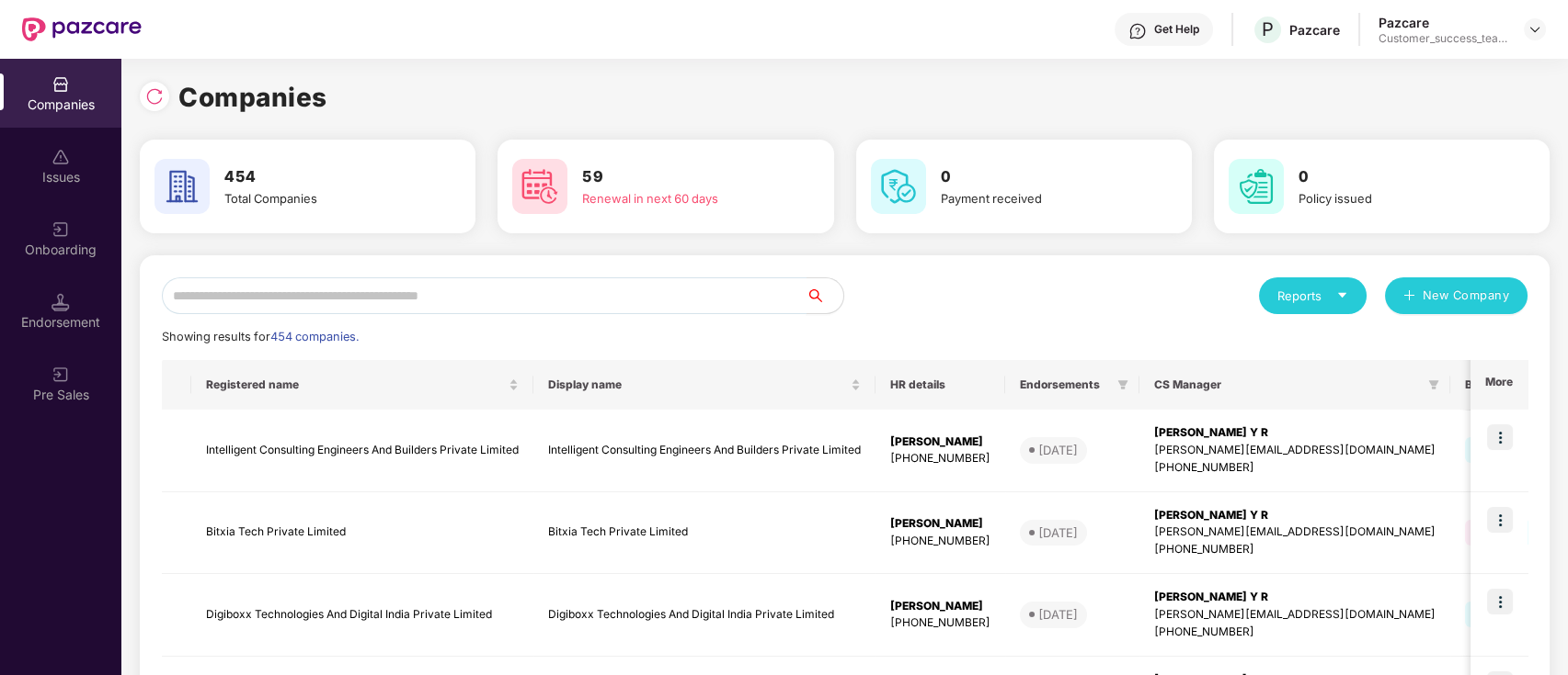
click at [345, 291] on input "text" at bounding box center [483, 296] width 645 height 37
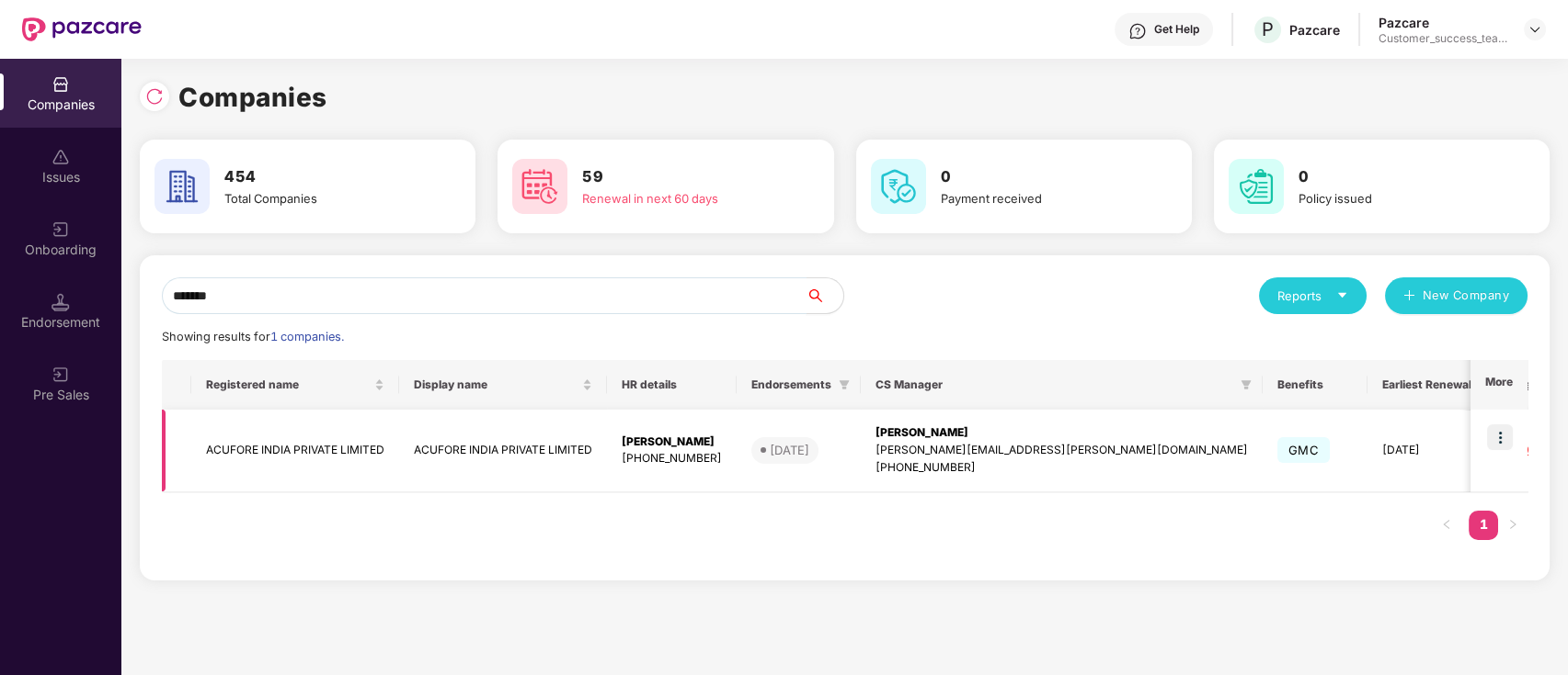
type input "*******"
click at [533, 447] on td "ACUFORE INDIA PRIVATE LIMITED" at bounding box center [503, 451] width 208 height 83
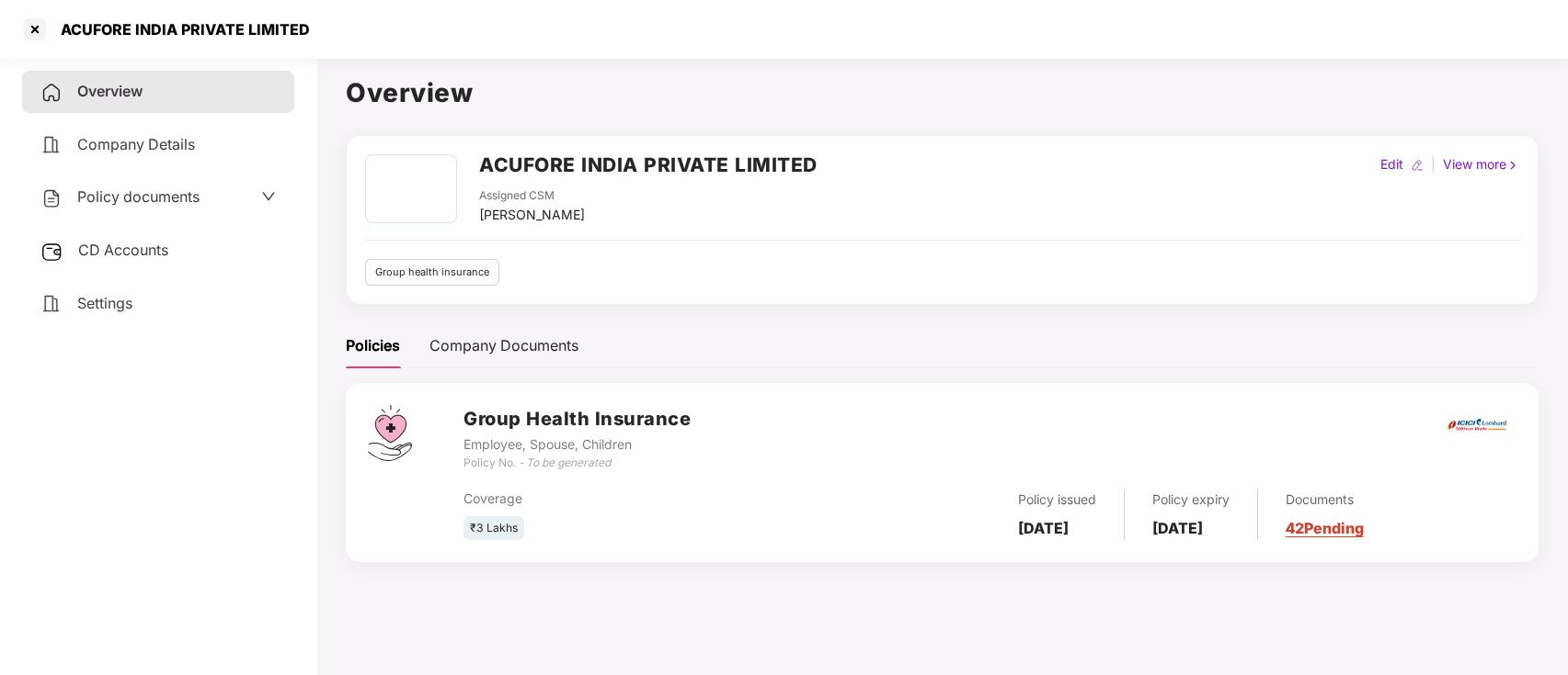
click at [206, 248] on div "CD Accounts" at bounding box center [157, 251] width 272 height 42
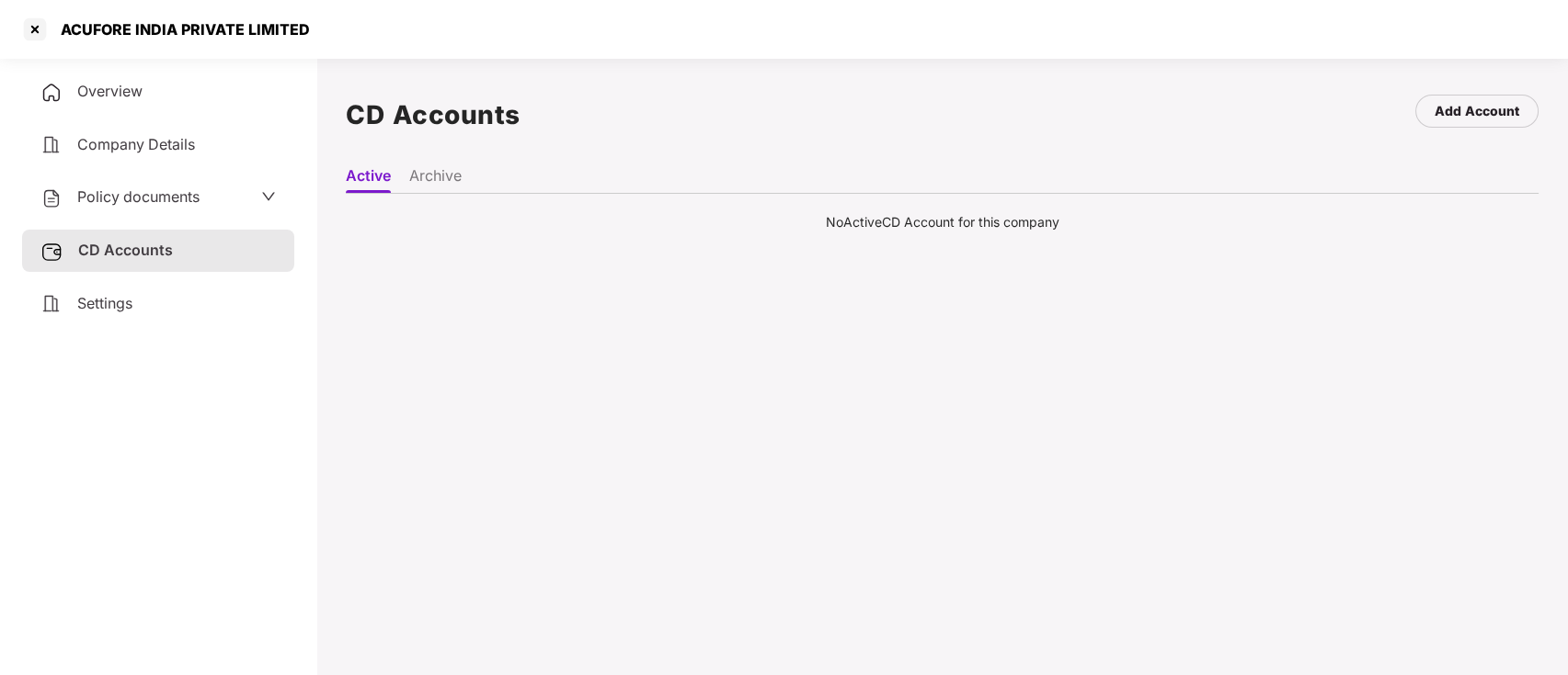
click at [221, 205] on div "Policy documents" at bounding box center [158, 197] width 235 height 24
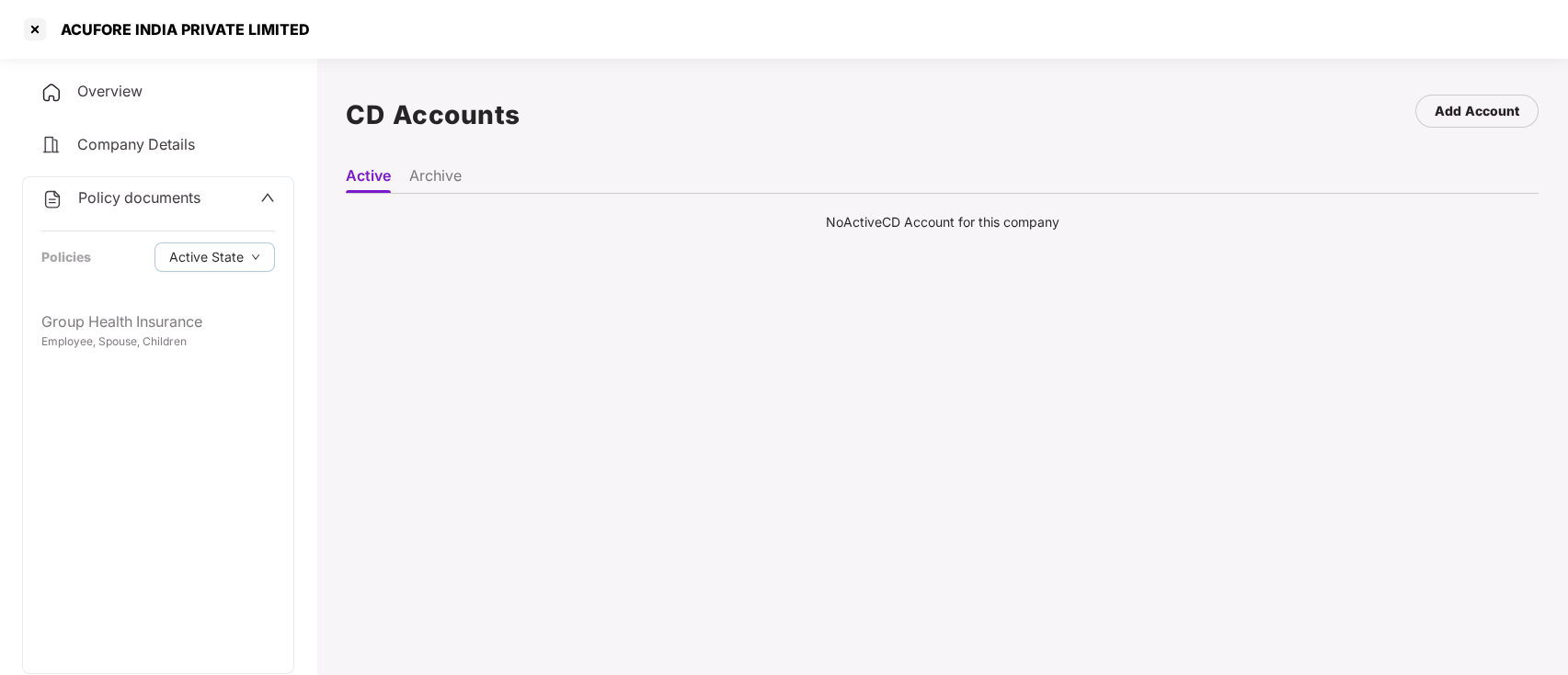
click at [179, 145] on span "Company Details" at bounding box center [136, 144] width 118 height 18
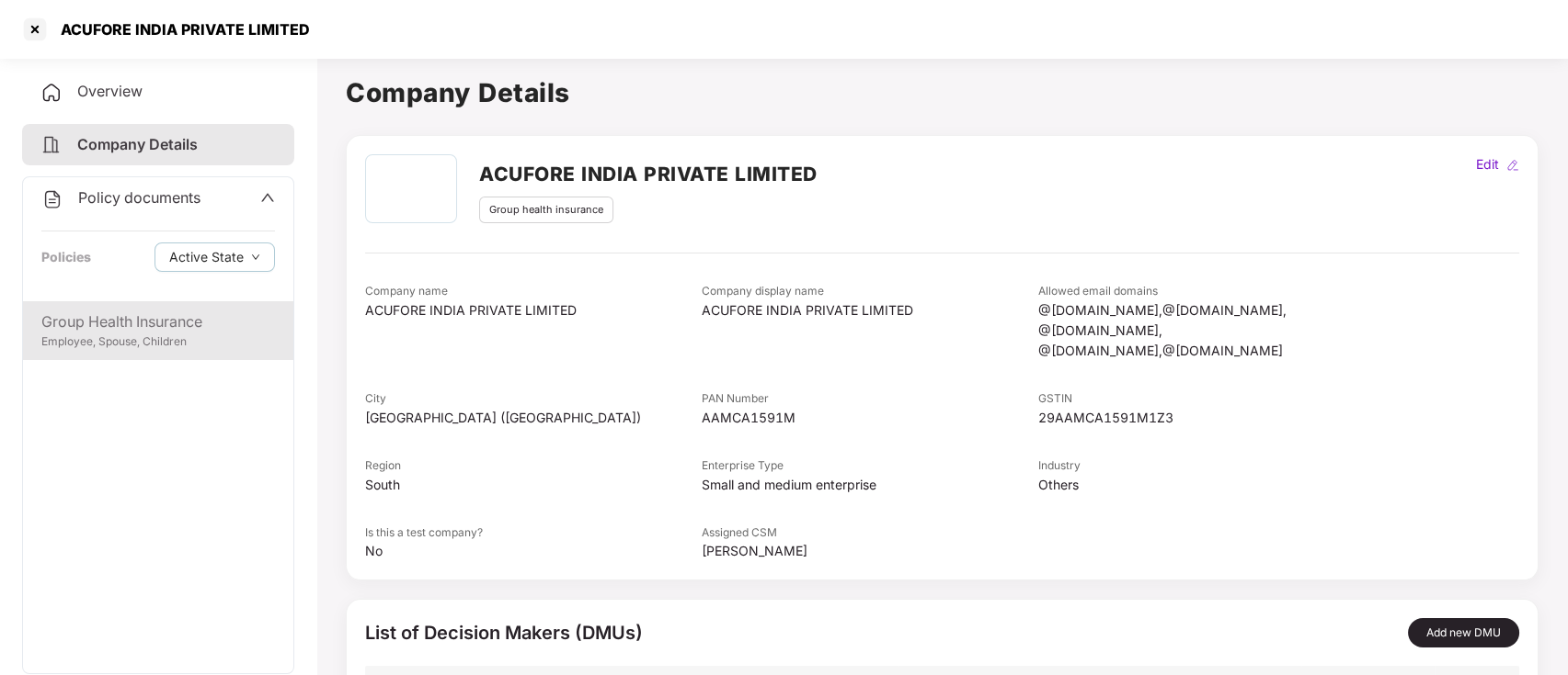
click at [175, 308] on div "Group Health Insurance Employee, Spouse, Children" at bounding box center [157, 331] width 270 height 59
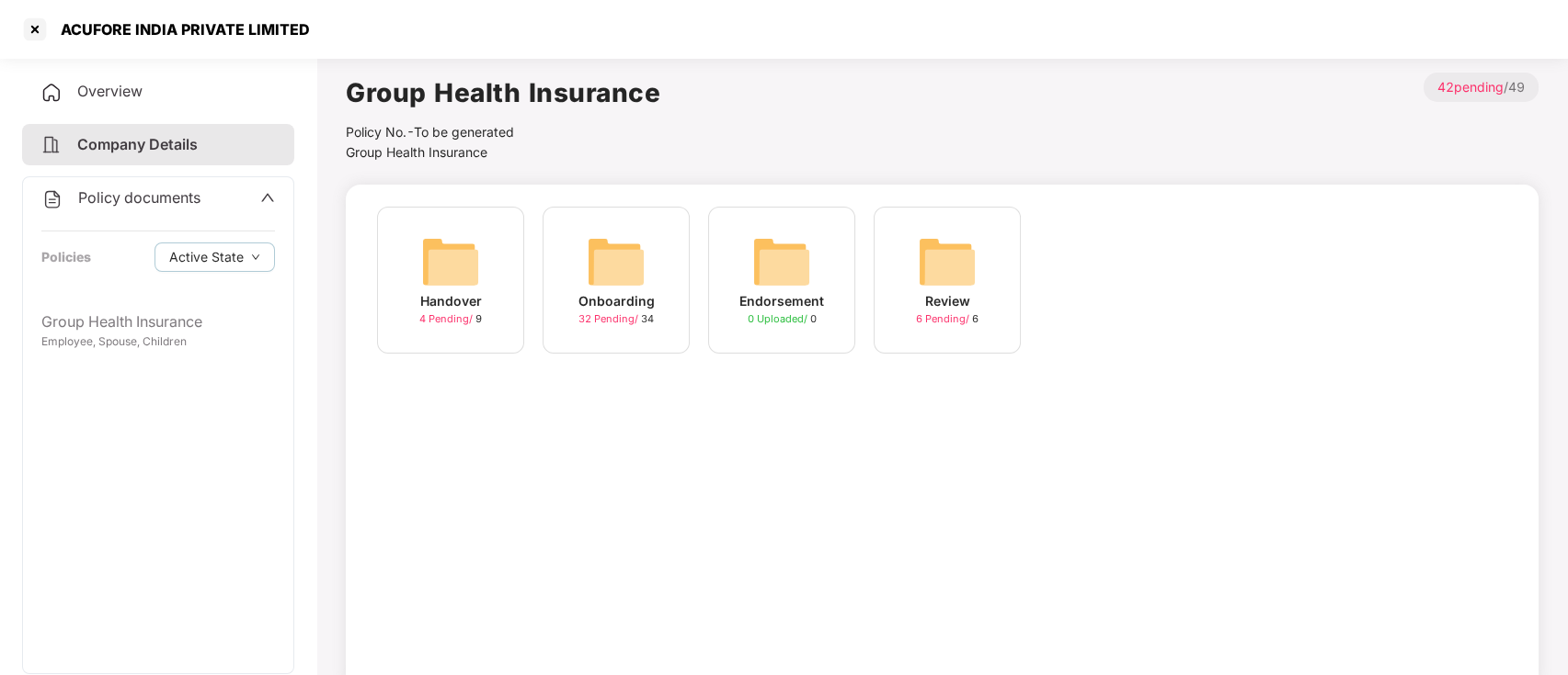
click at [599, 317] on span "32 Pending /" at bounding box center [610, 319] width 63 height 13
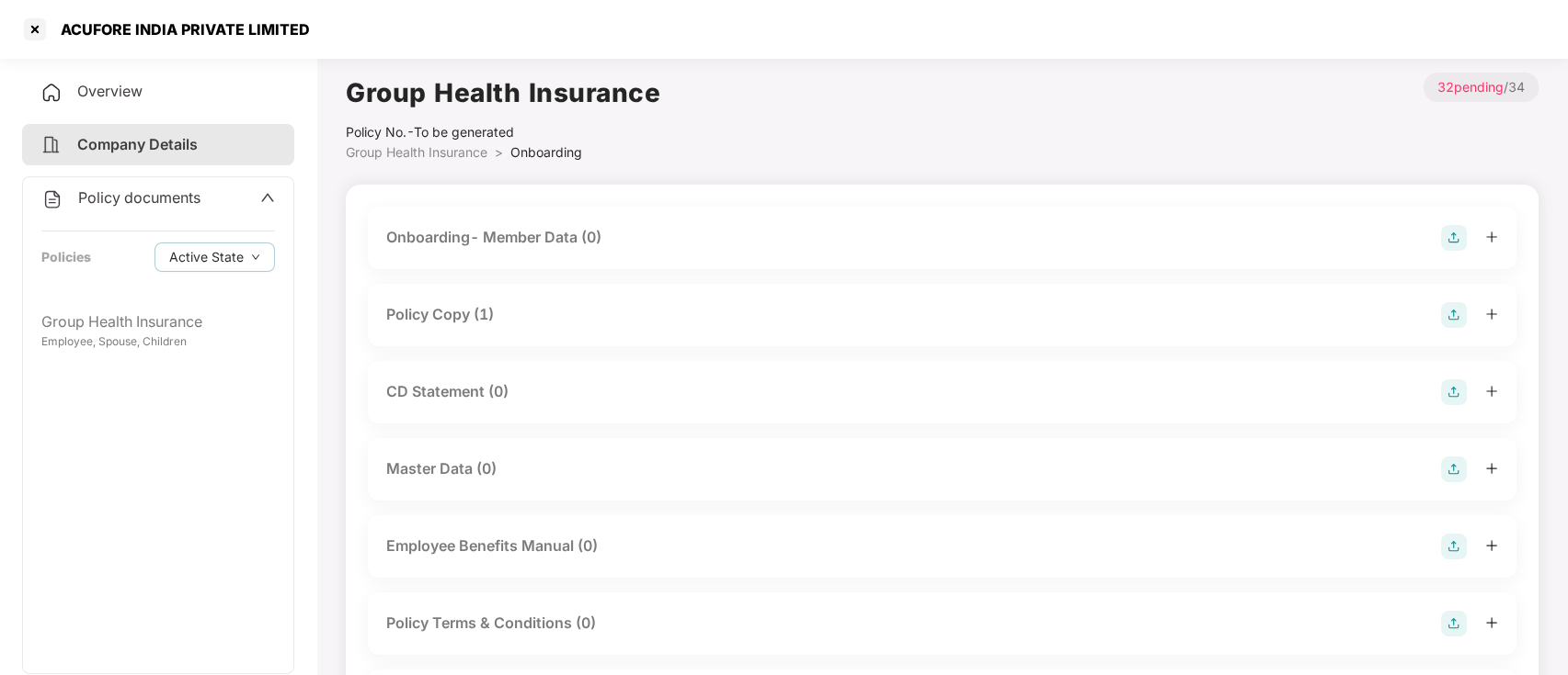
click at [443, 386] on div "CD Statement (0)" at bounding box center [447, 391] width 123 height 23
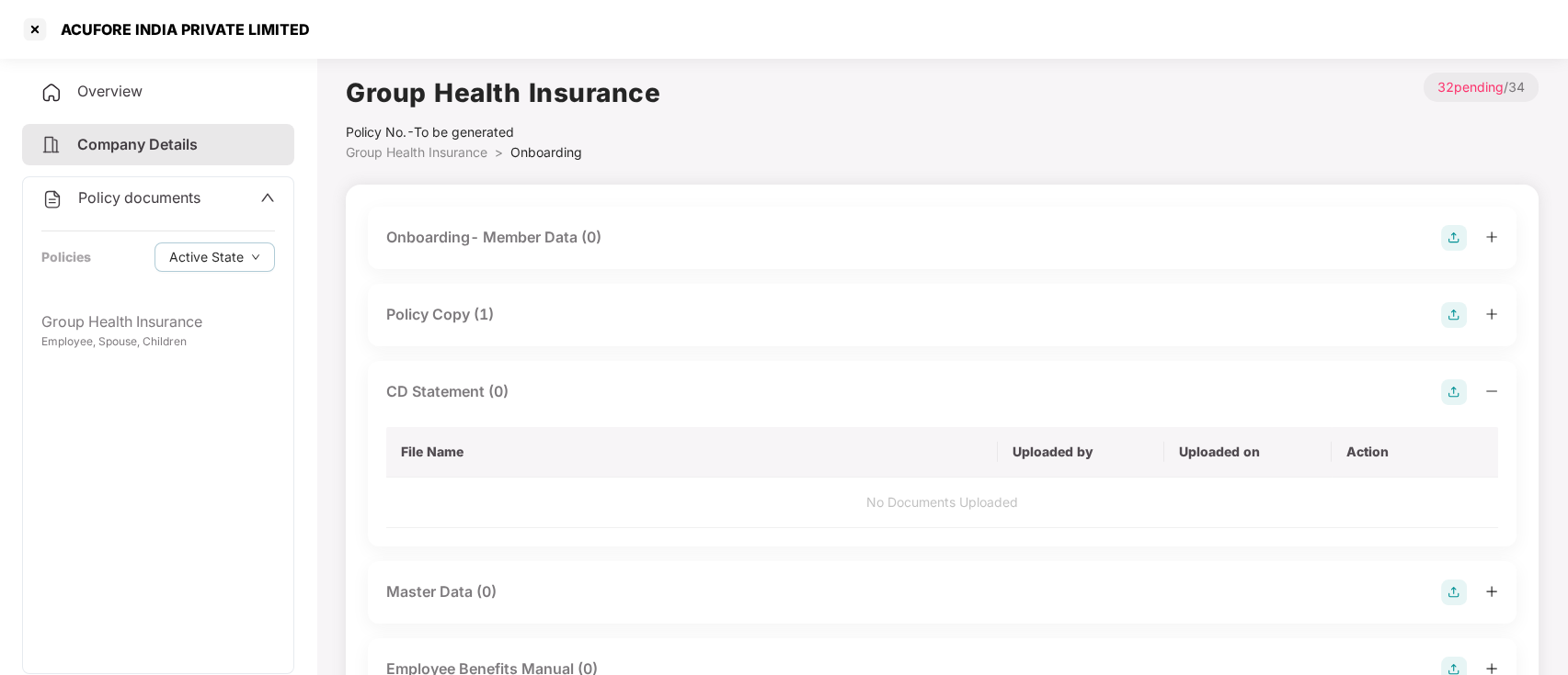
click at [1450, 397] on img at bounding box center [1453, 392] width 26 height 26
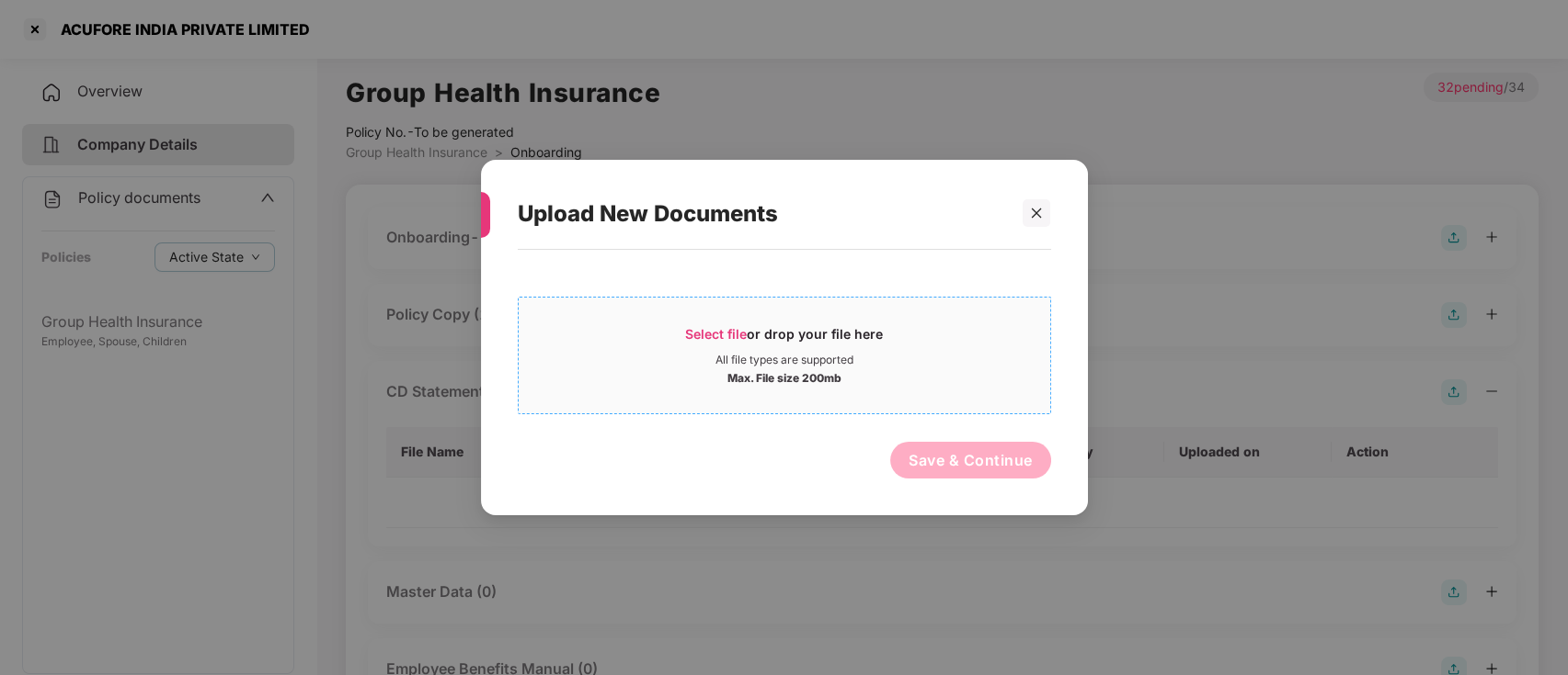
click at [725, 335] on span "Select file" at bounding box center [716, 335] width 62 height 16
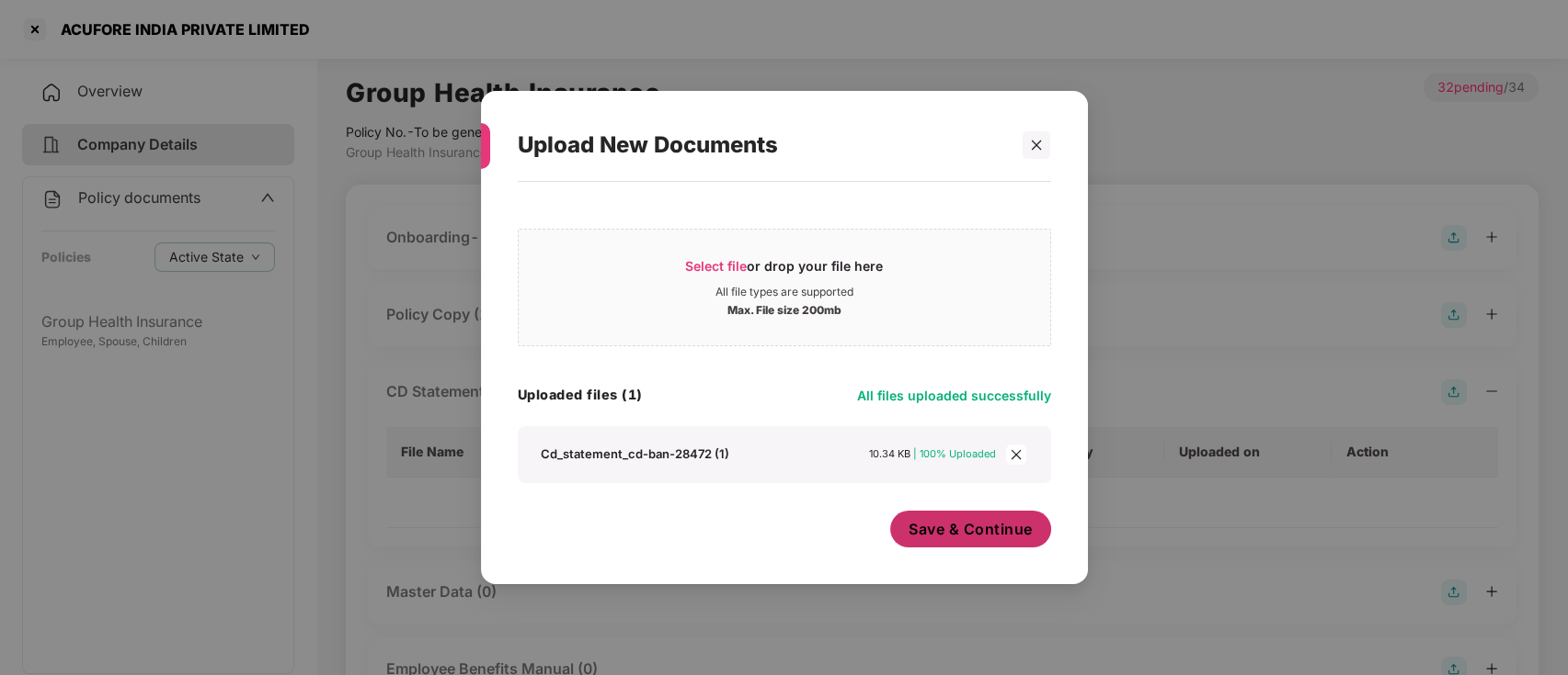
click at [932, 525] on span "Save & Continue" at bounding box center [970, 529] width 125 height 20
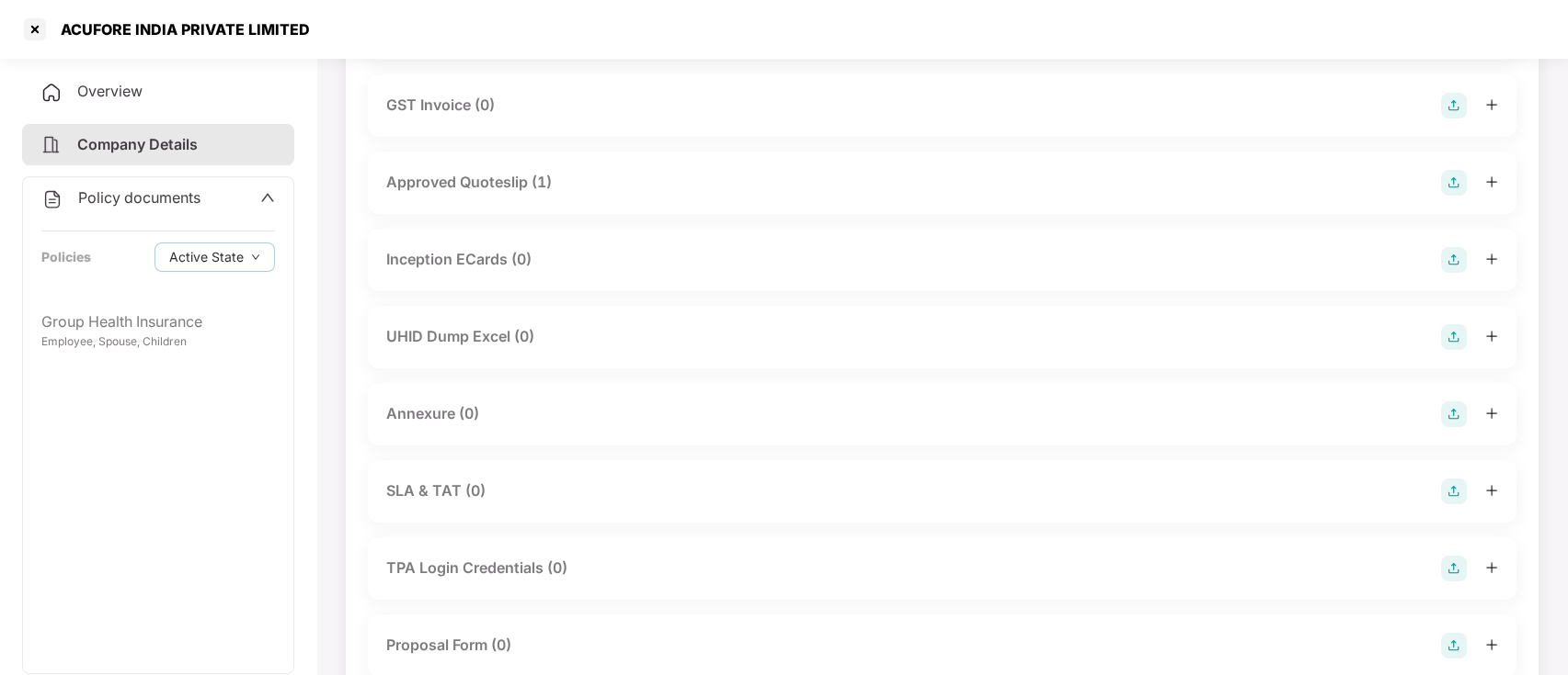
scroll to position [857, 0]
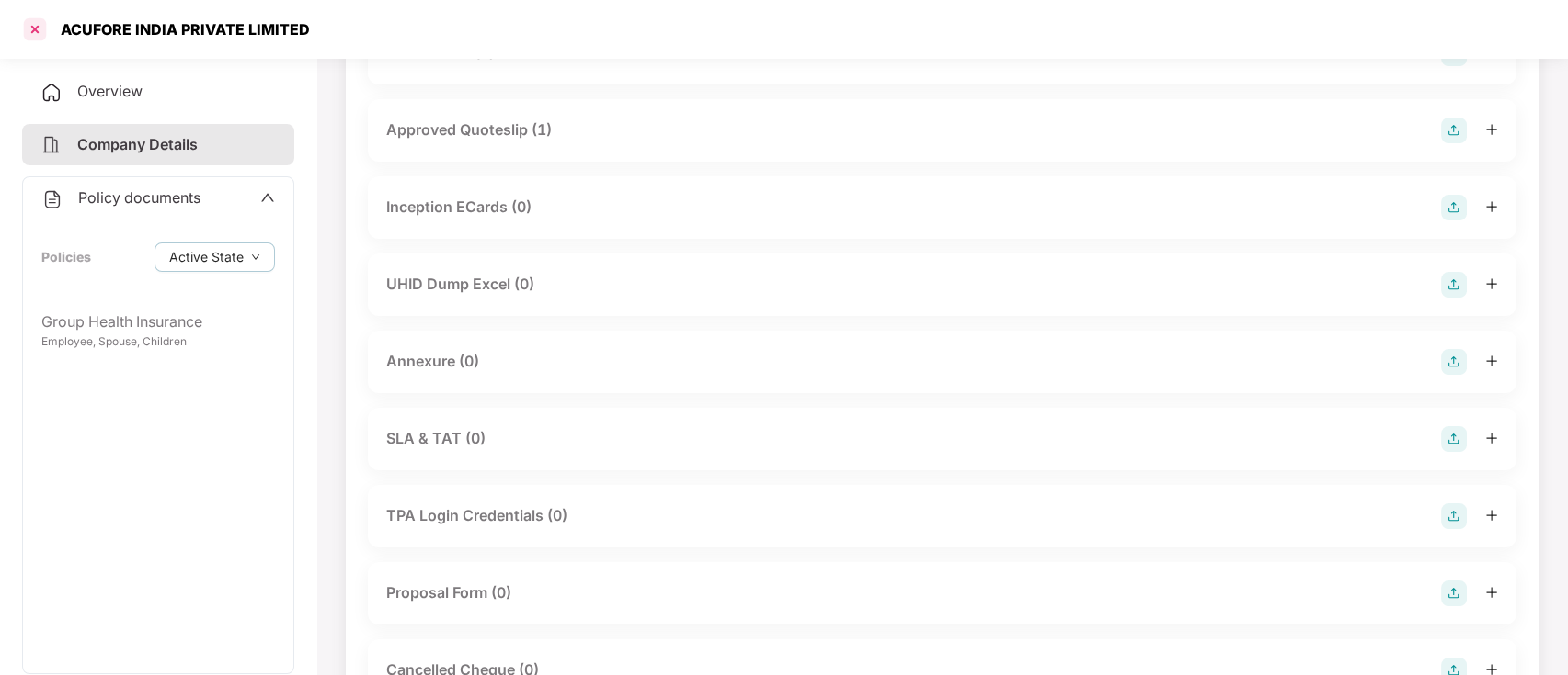
click at [33, 23] on div at bounding box center [35, 30] width 30 height 30
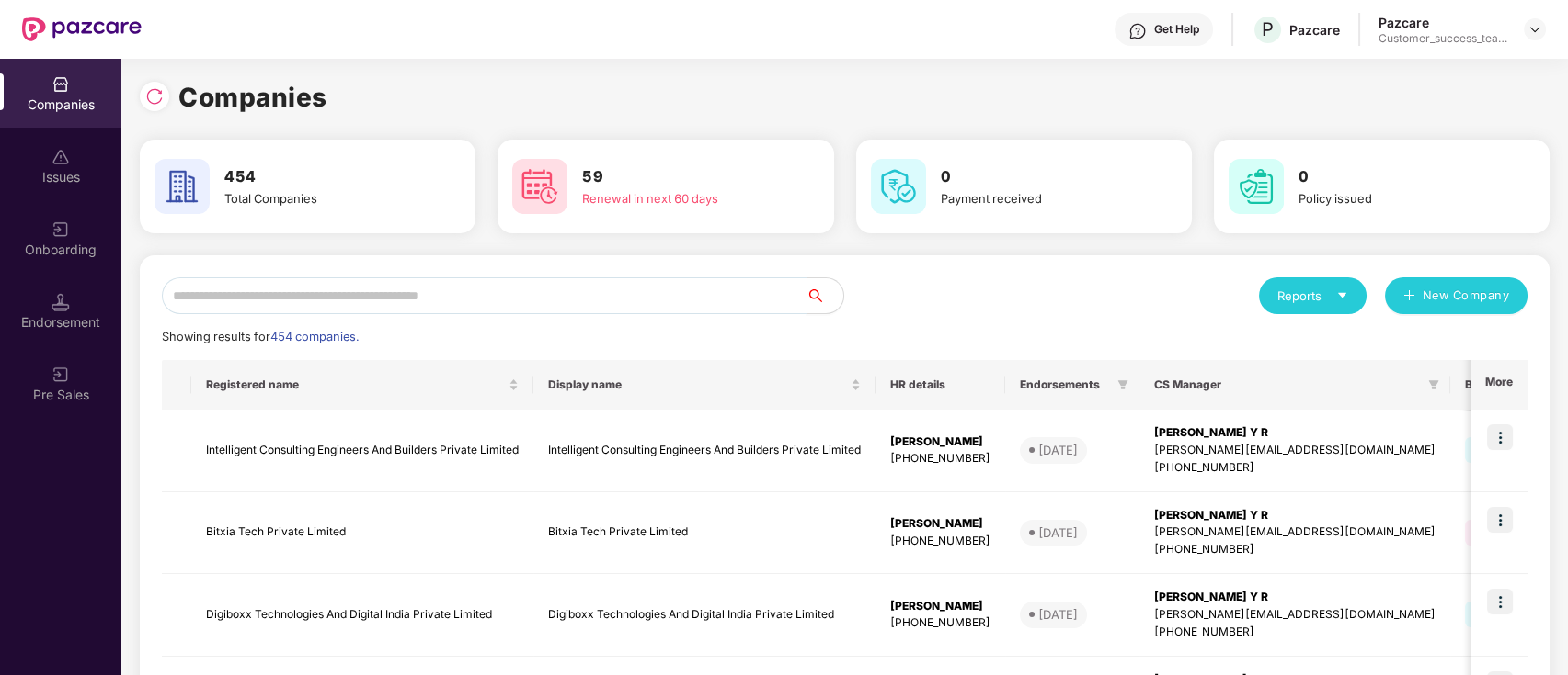
click at [368, 294] on input "text" at bounding box center [483, 296] width 645 height 37
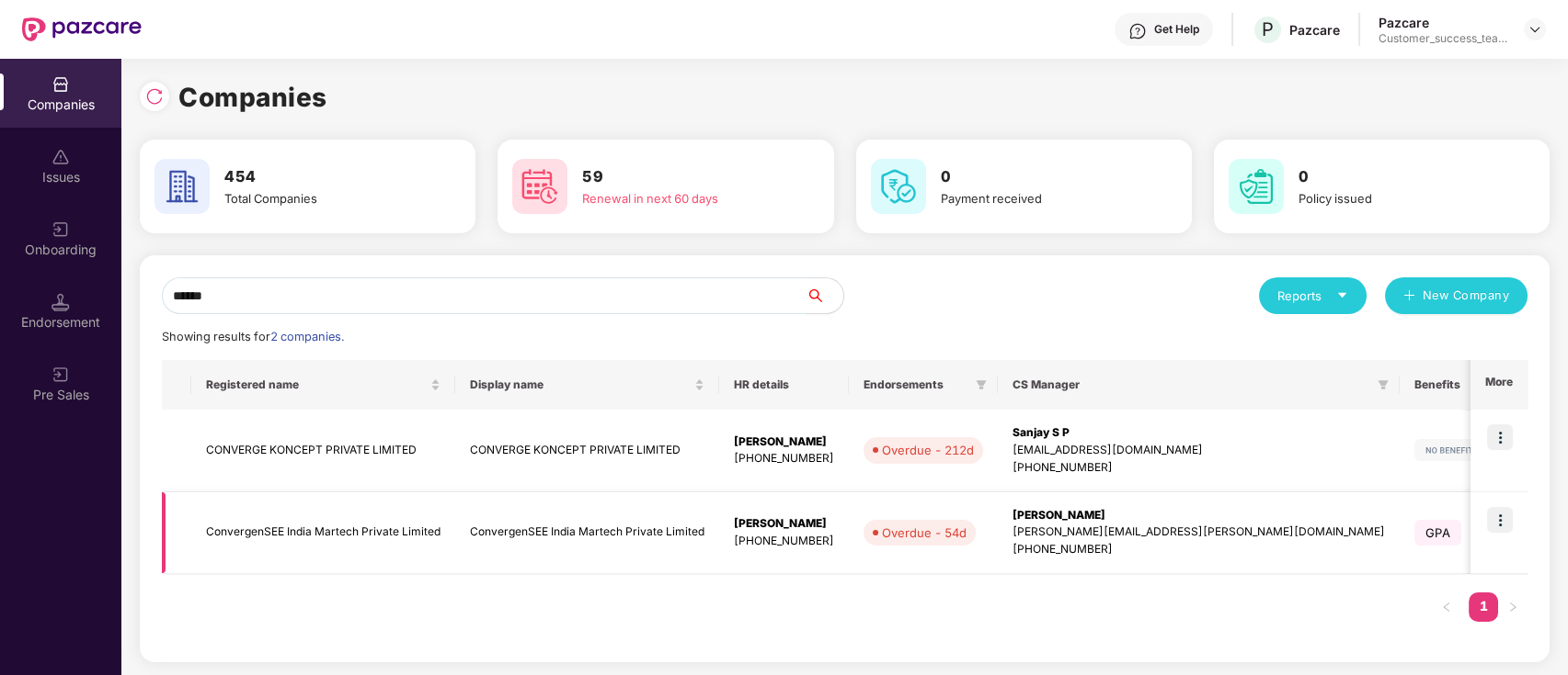
type input "******"
click at [1507, 519] on img at bounding box center [1499, 520] width 26 height 26
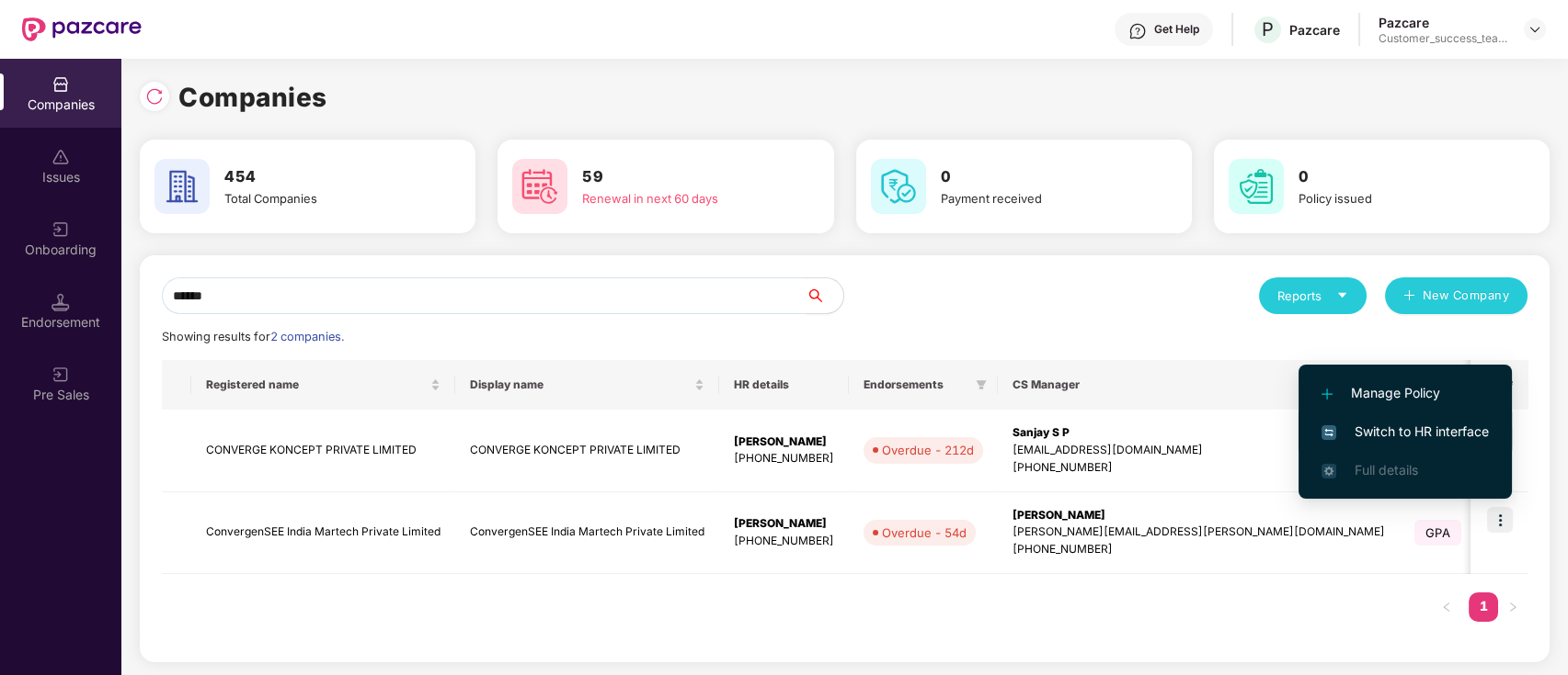
click at [1477, 419] on li "Switch to HR interface" at bounding box center [1405, 431] width 213 height 39
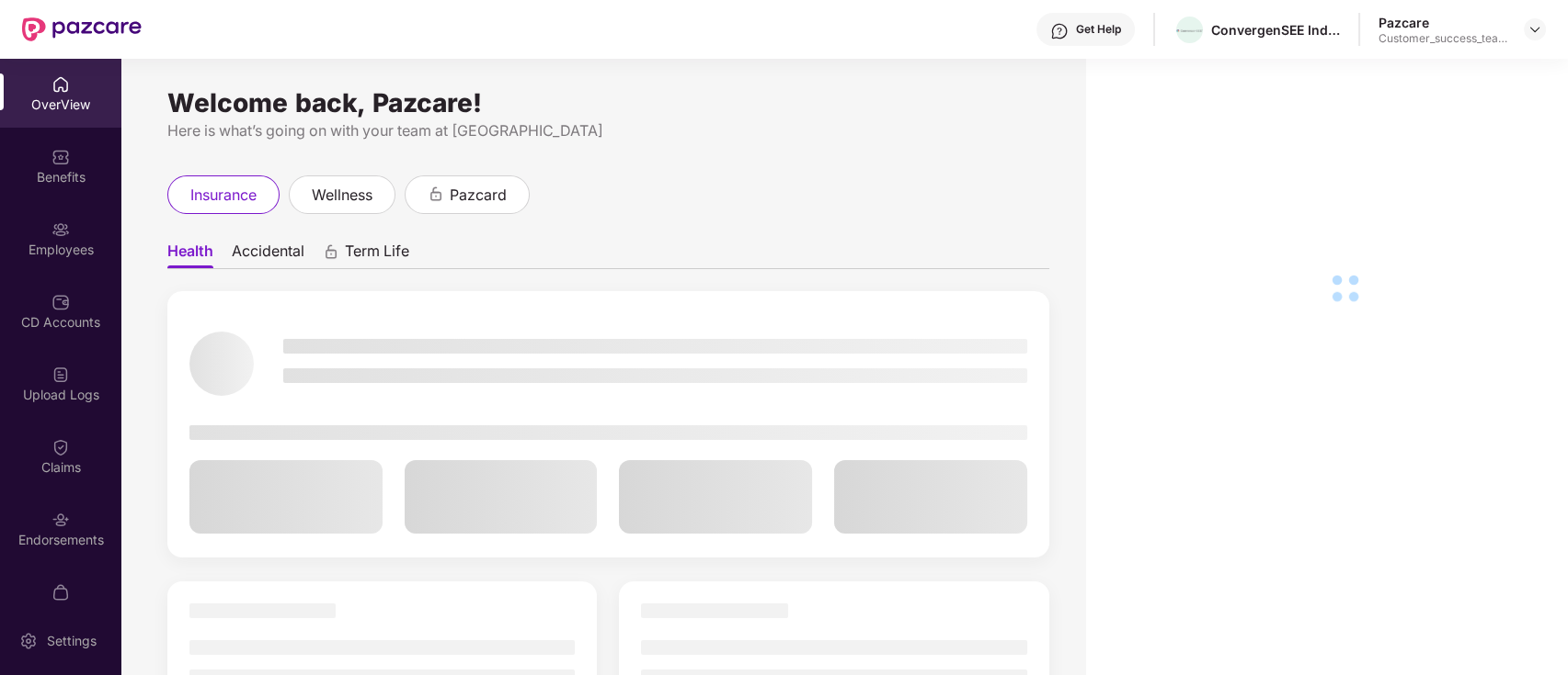
click at [52, 228] on img at bounding box center [61, 229] width 18 height 18
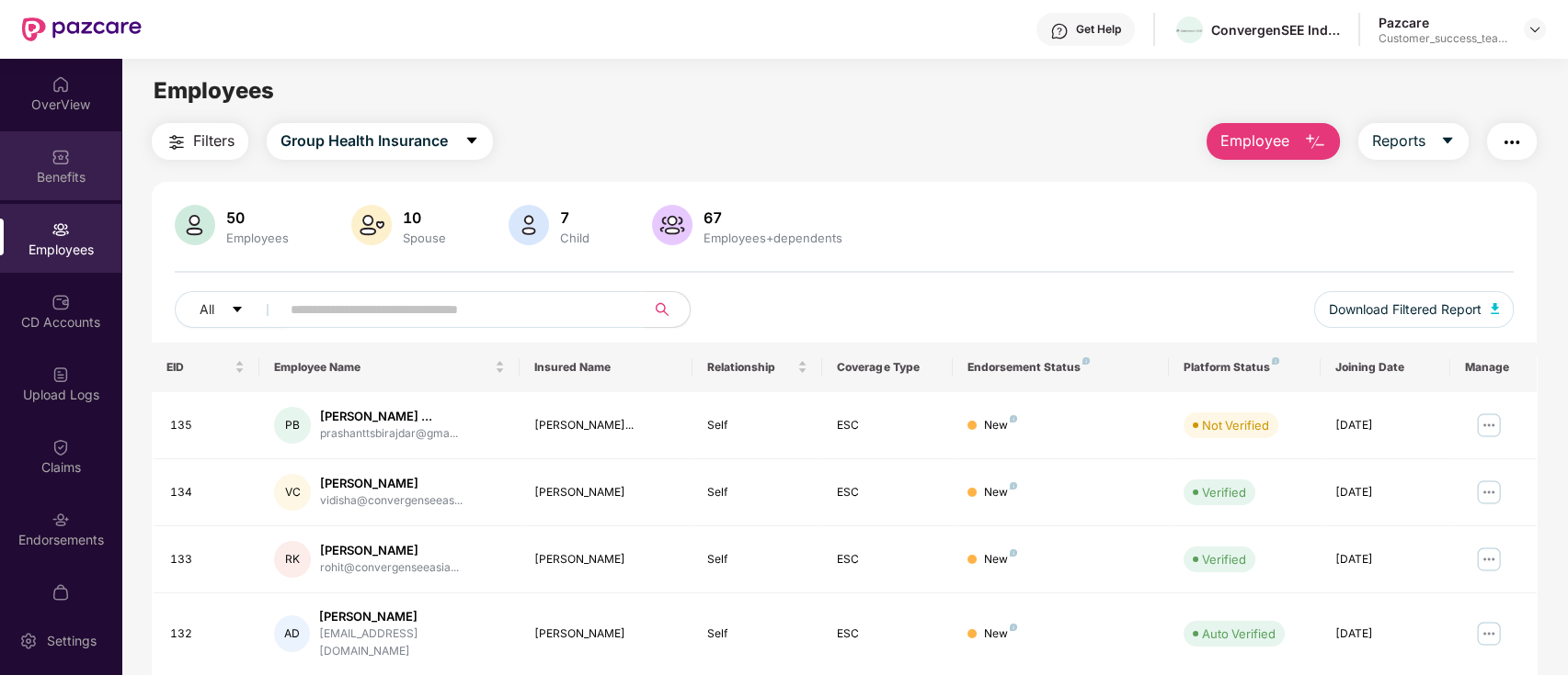
click at [50, 176] on div "Benefits" at bounding box center [61, 177] width 122 height 18
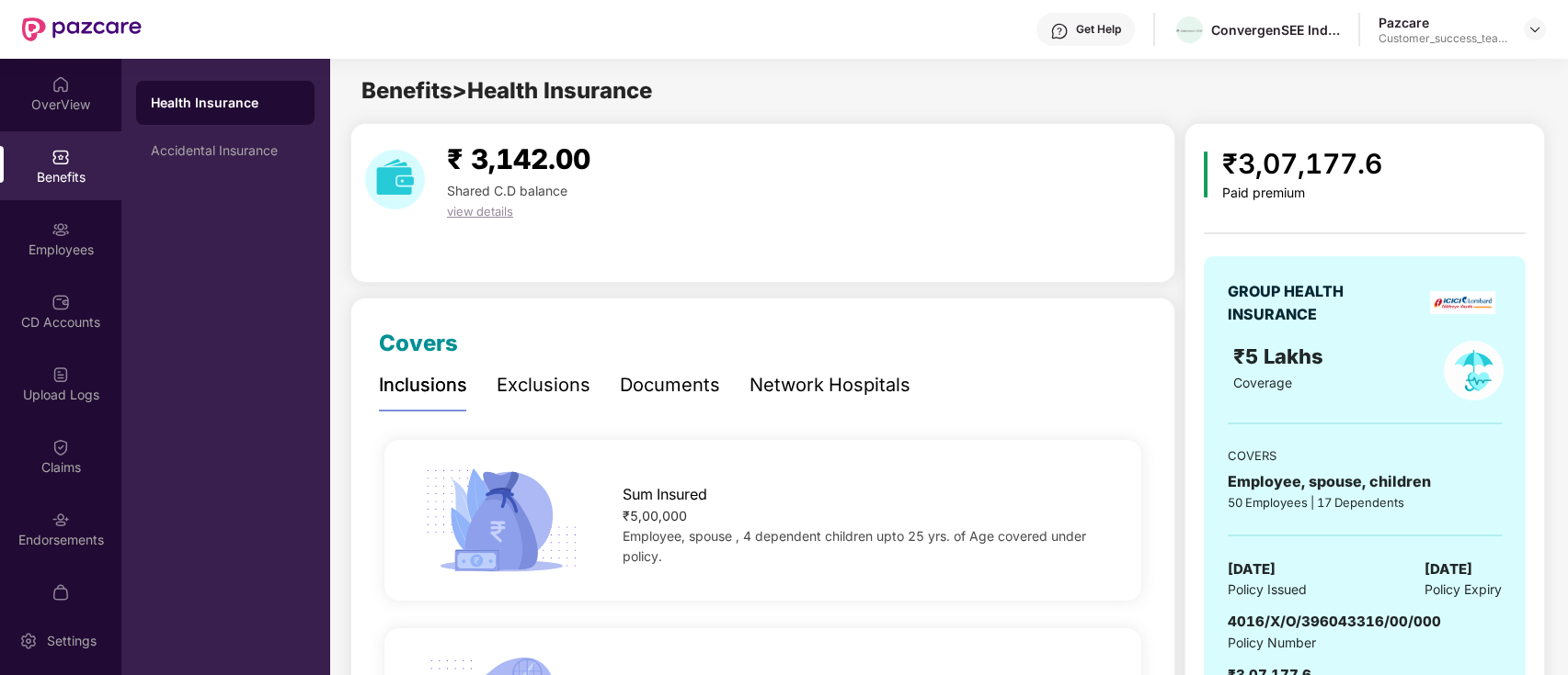
scroll to position [122, 0]
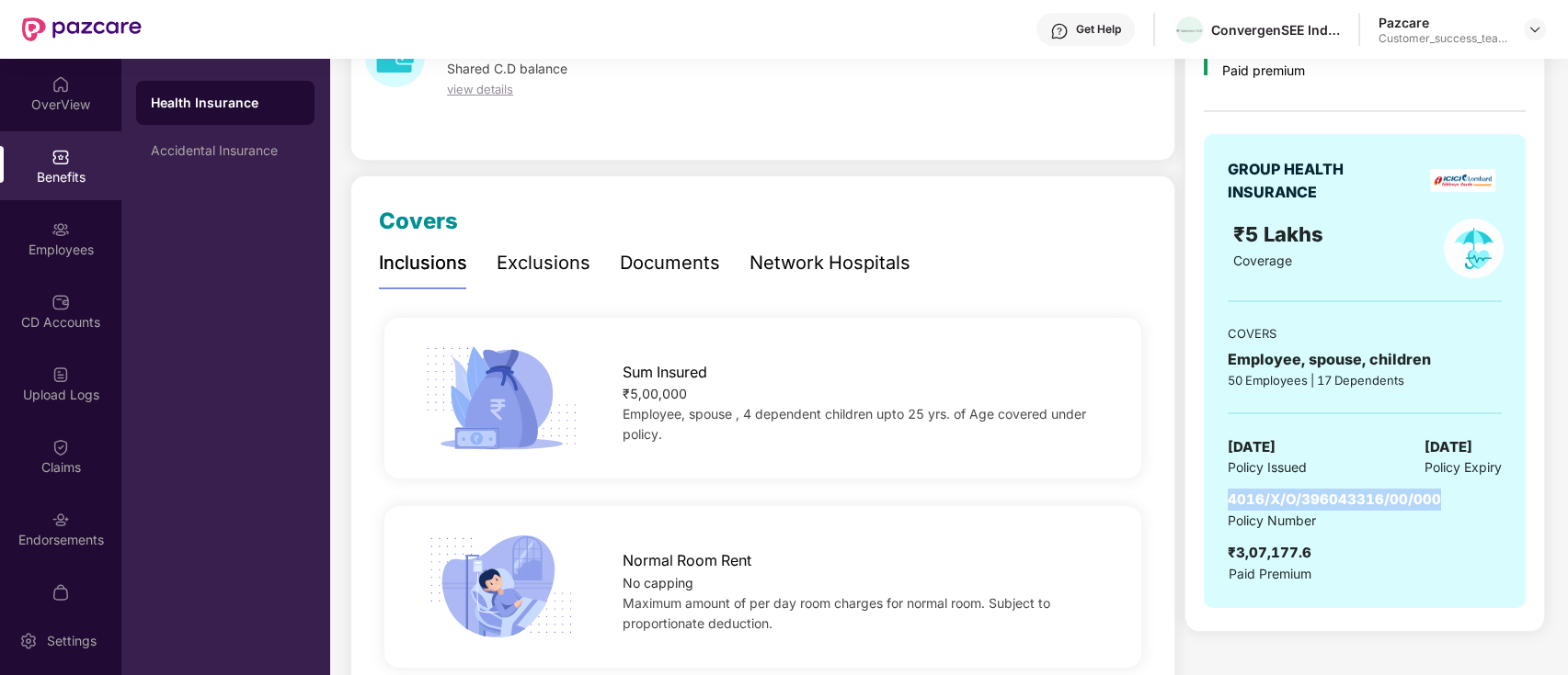
drag, startPoint x: 1441, startPoint y: 499, endPoint x: 1206, endPoint y: 499, distance: 235.0
click at [1206, 499] on div "GROUP HEALTH INSURANCE ₹5 Lakhs Coverage COVERS Employee, spouse, children 50 E…" at bounding box center [1364, 371] width 322 height 474
copy span "4016/X/O/396043316/00/000"
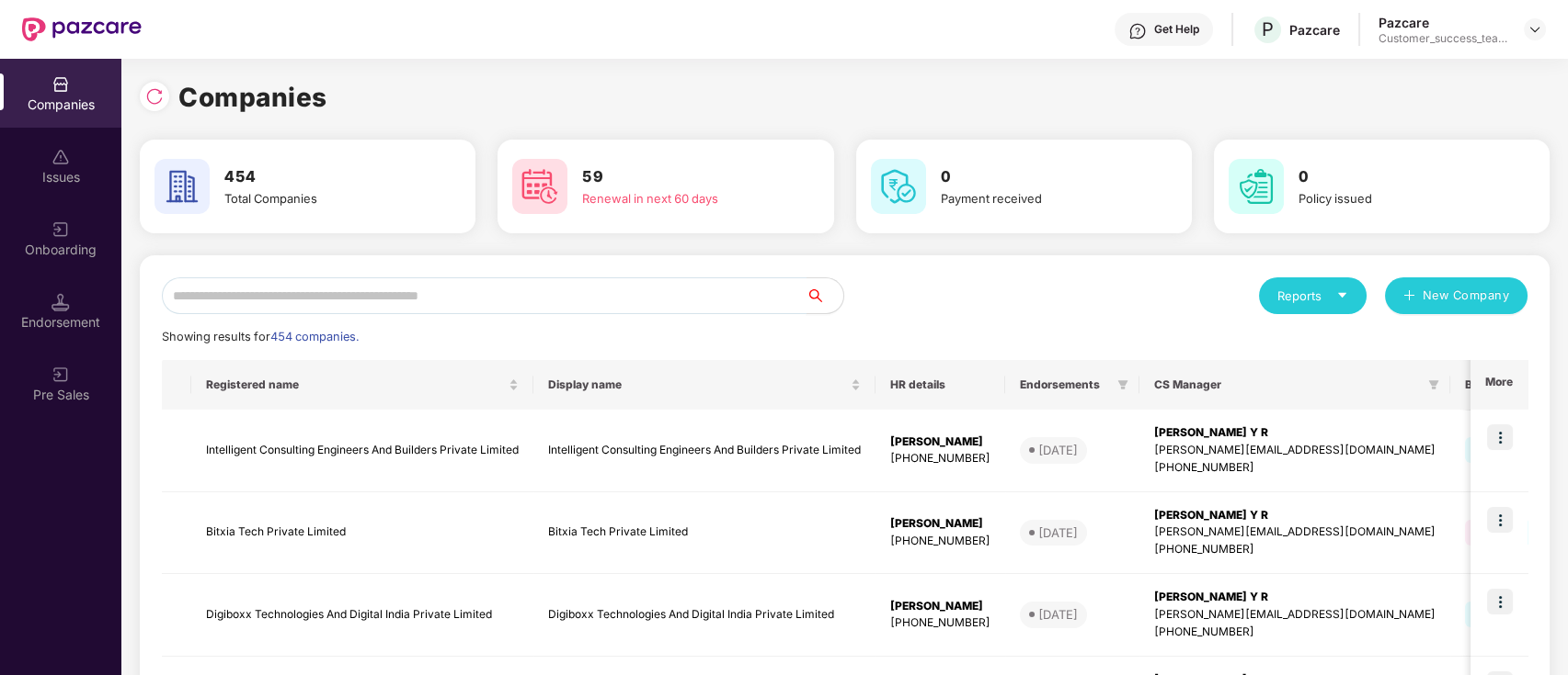
click at [425, 295] on input "text" at bounding box center [483, 296] width 645 height 37
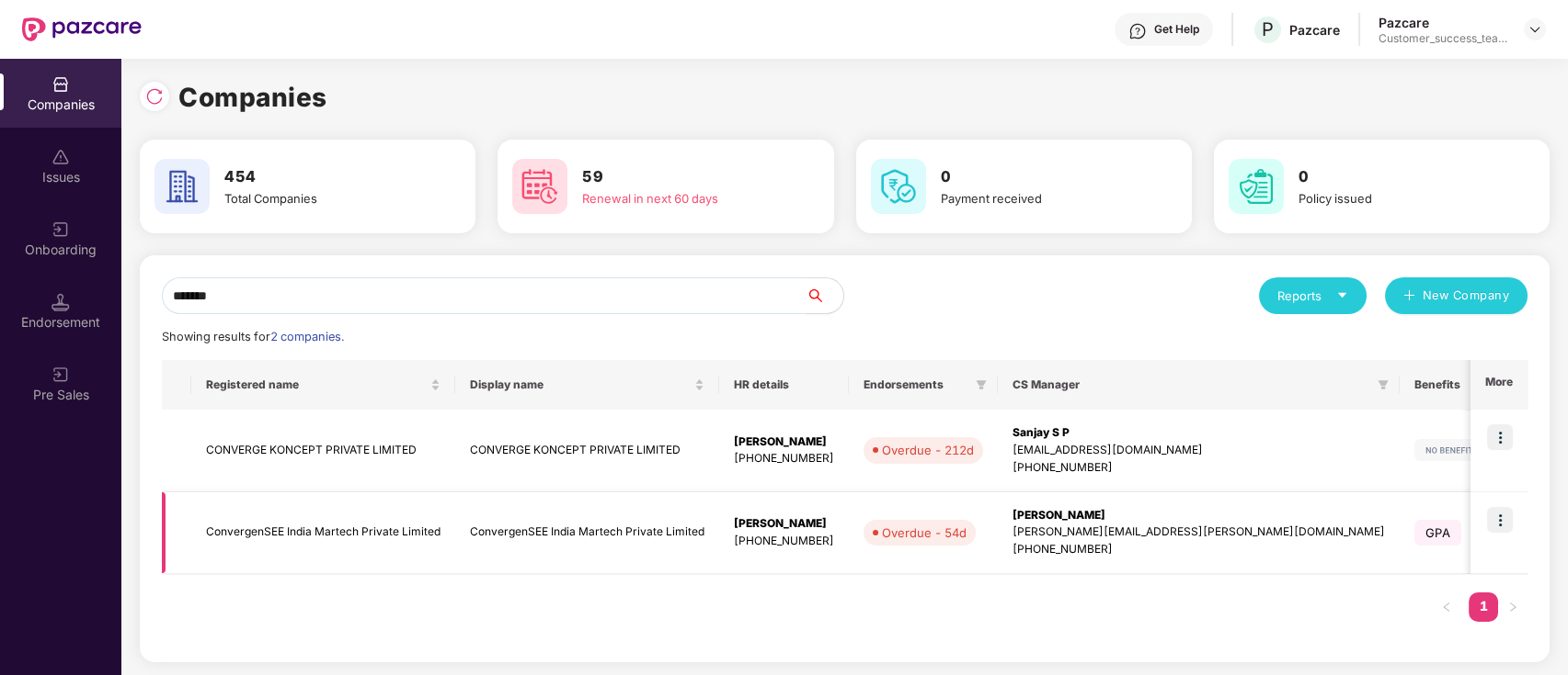
type input "*******"
click at [1493, 513] on img at bounding box center [1499, 520] width 26 height 26
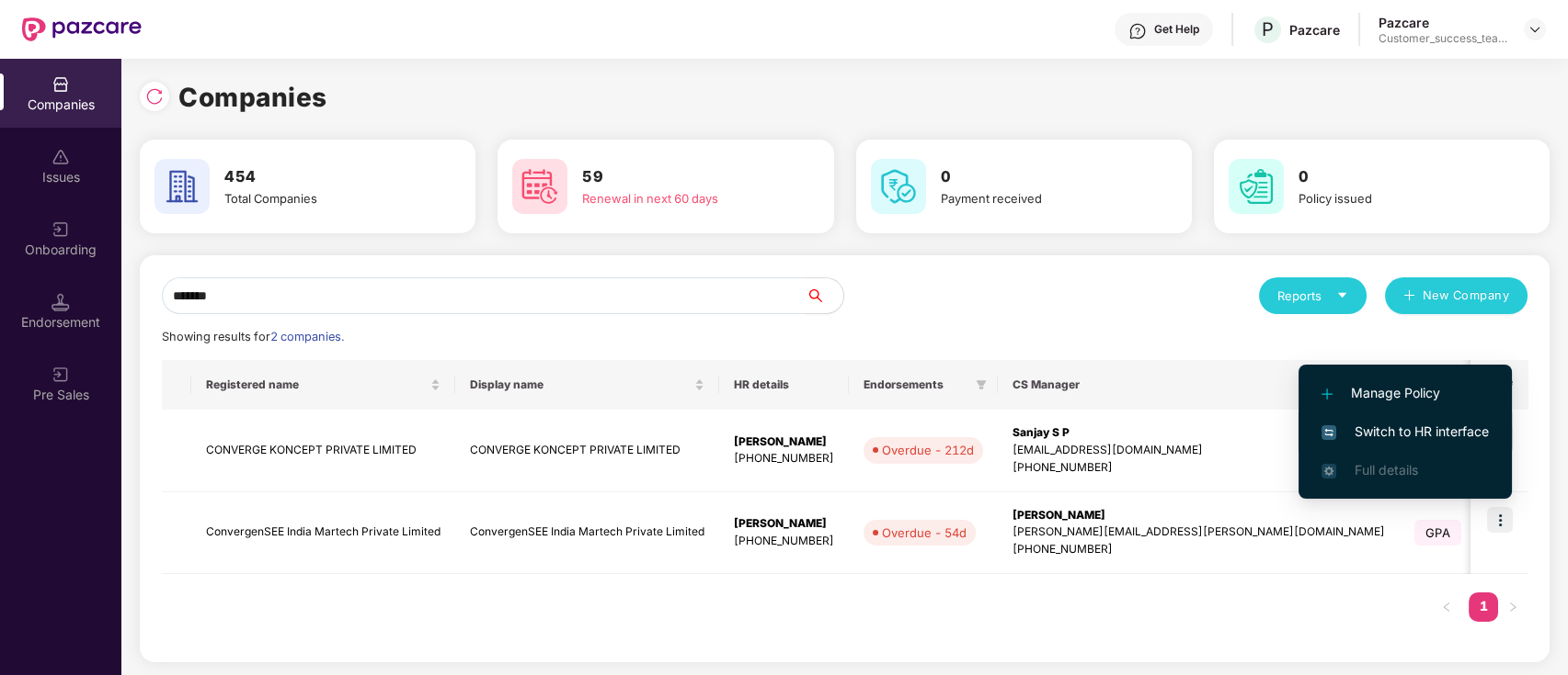
click at [1461, 424] on span "Switch to HR interface" at bounding box center [1405, 432] width 167 height 20
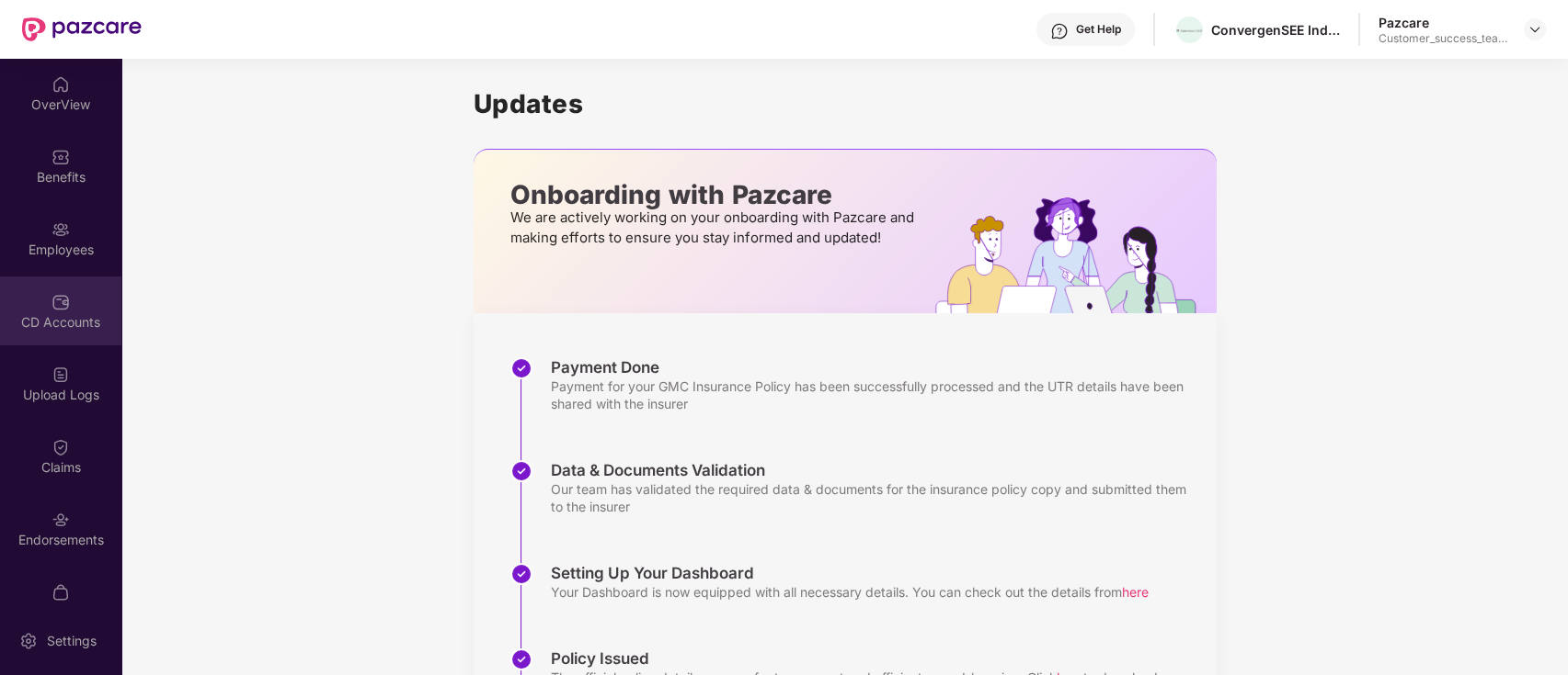
click at [82, 311] on div "CD Accounts" at bounding box center [61, 311] width 122 height 69
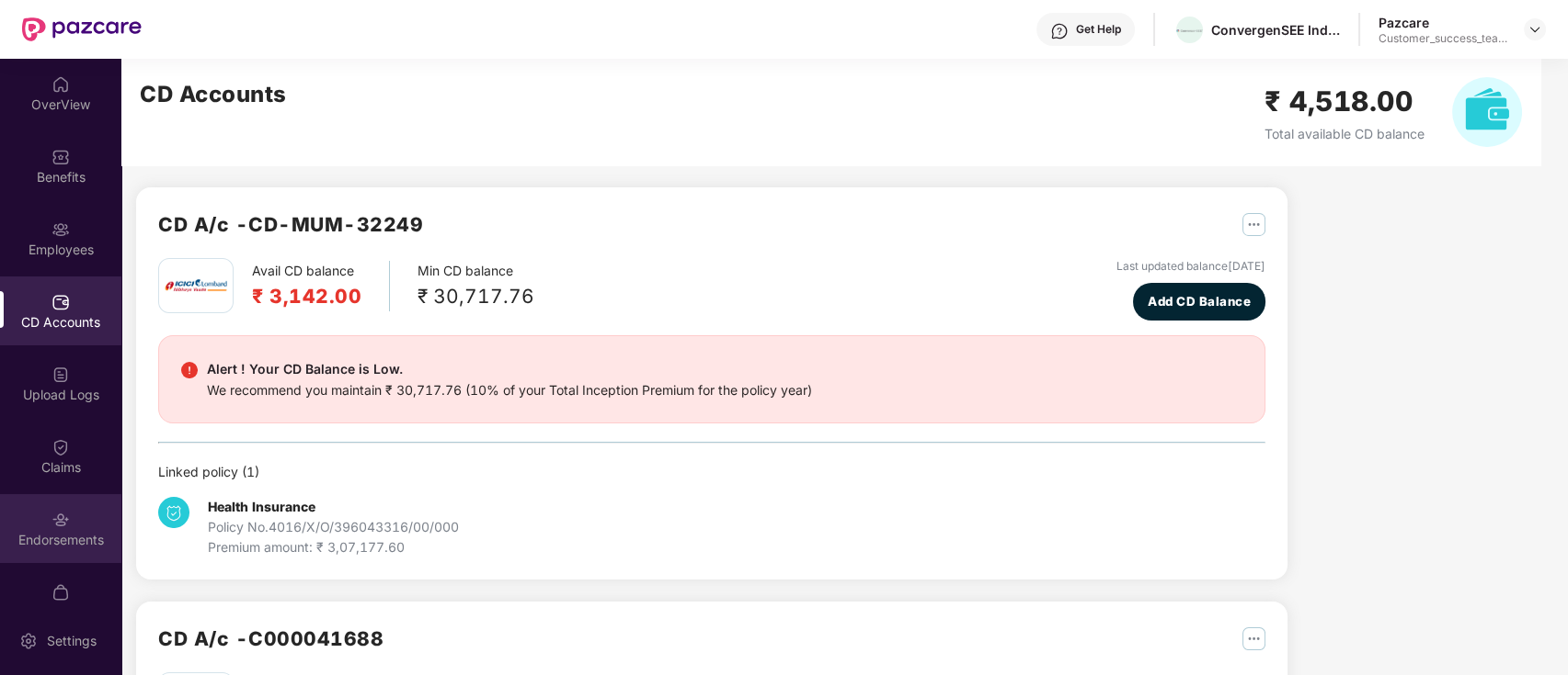
click at [71, 500] on div "Endorsements" at bounding box center [61, 529] width 122 height 69
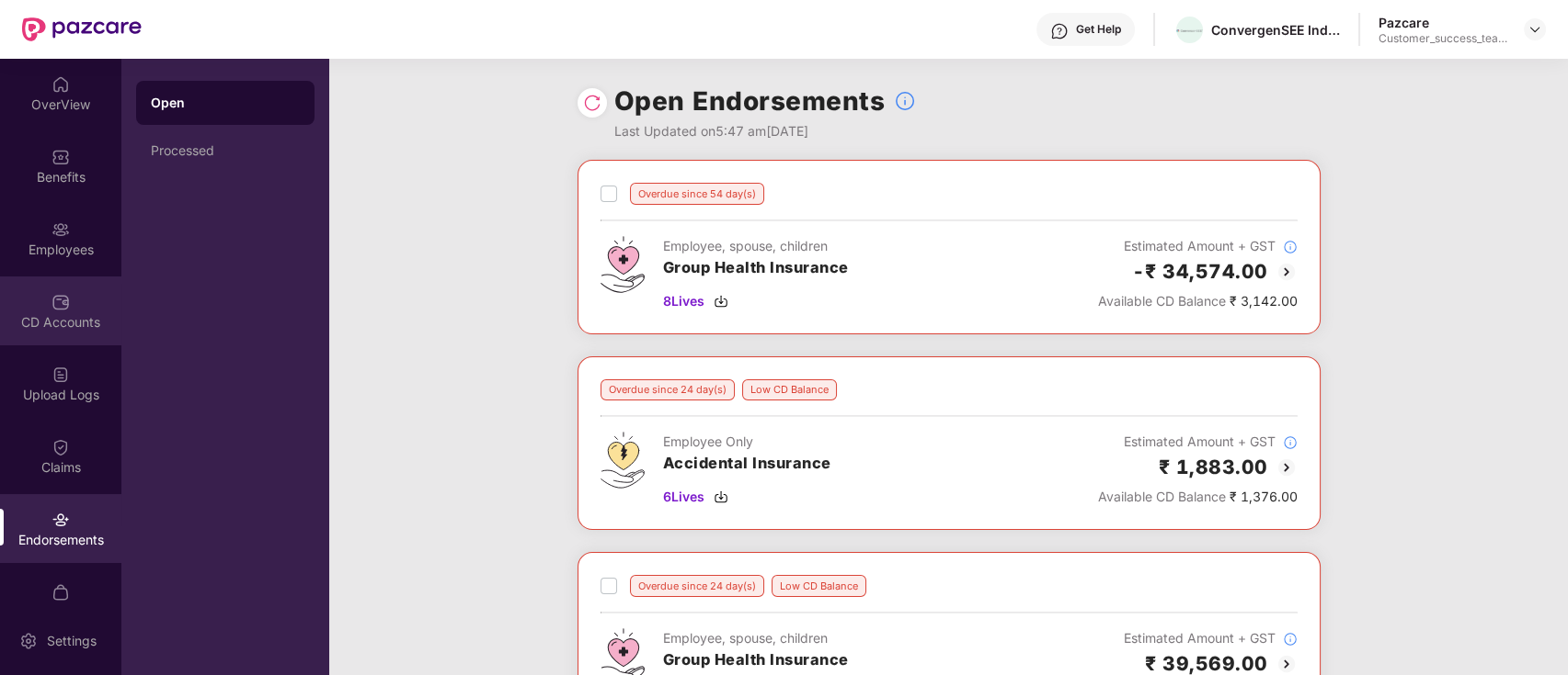
click at [82, 290] on div "CD Accounts" at bounding box center [61, 311] width 122 height 69
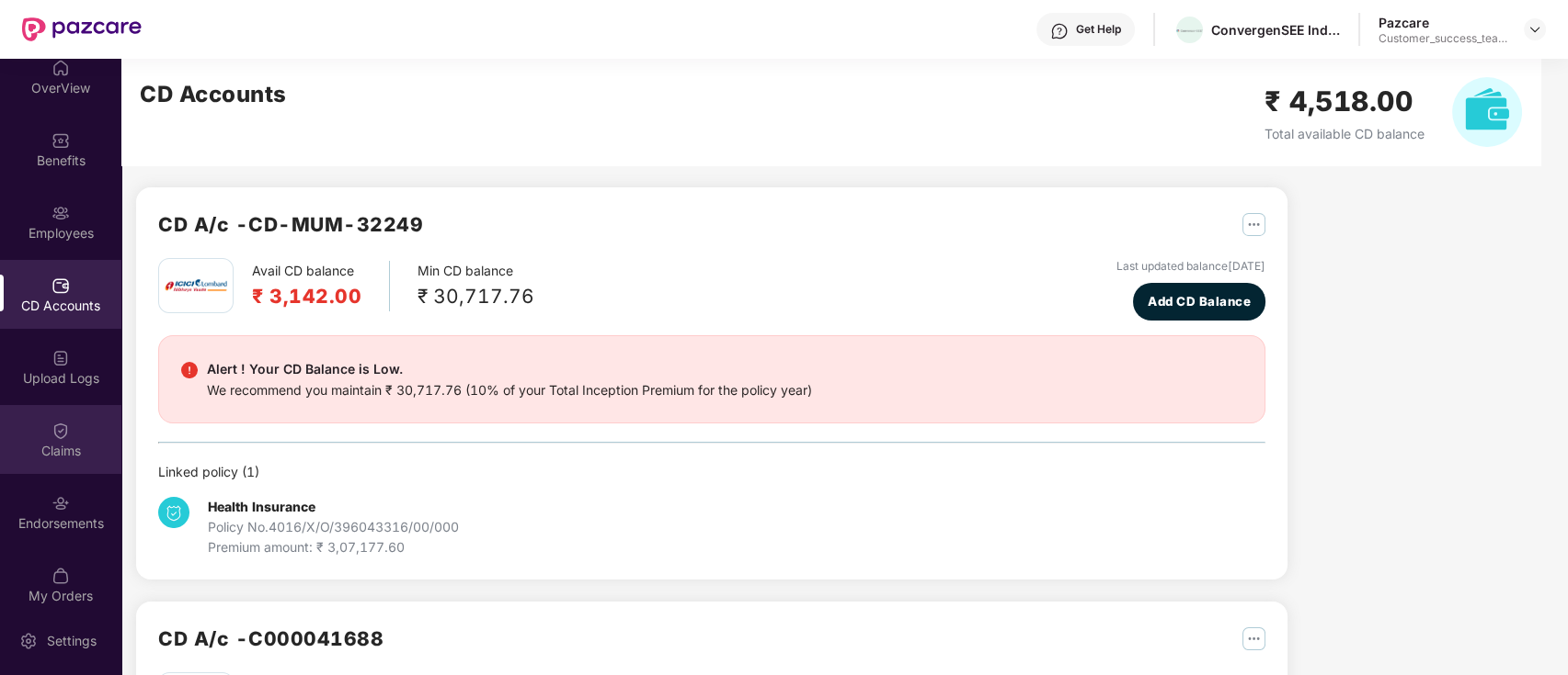
scroll to position [32, 0]
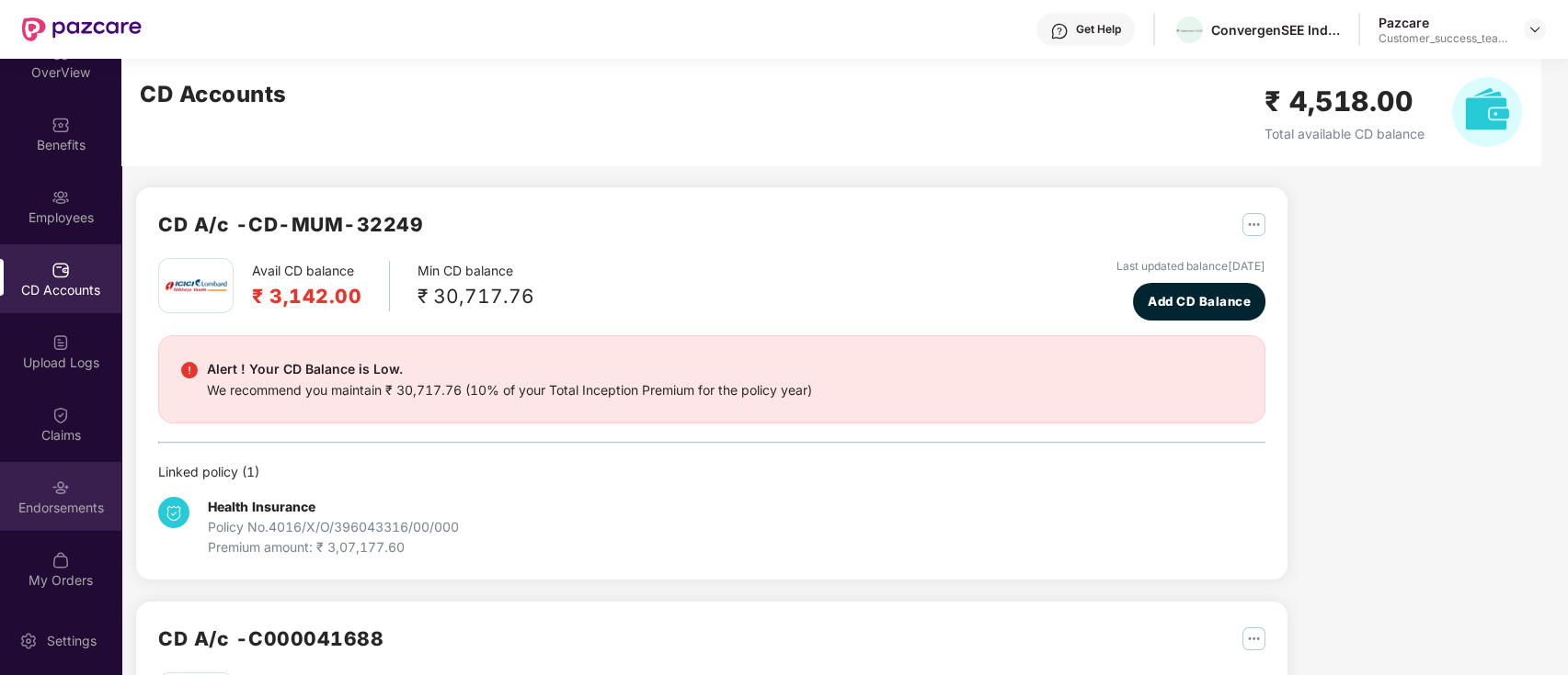
click at [59, 479] on img at bounding box center [61, 488] width 18 height 18
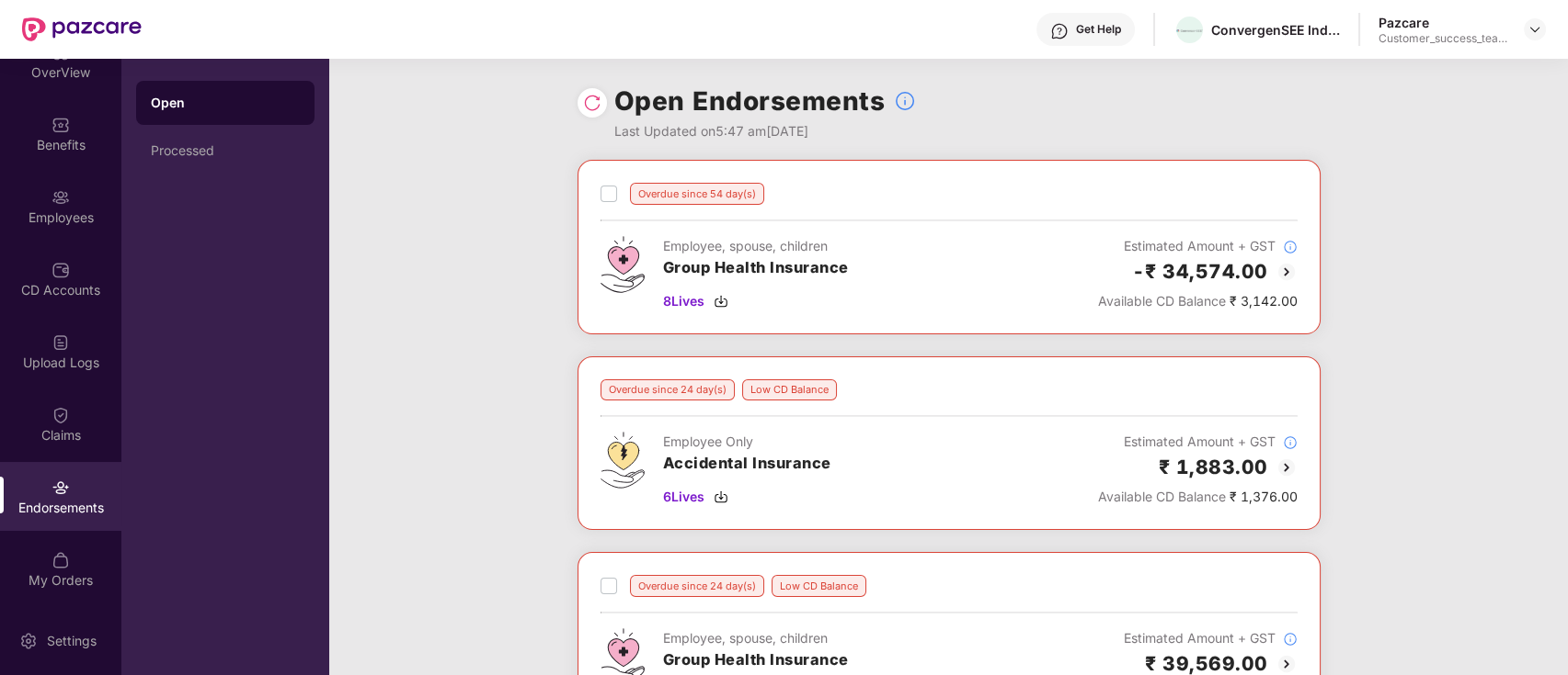
scroll to position [122, 0]
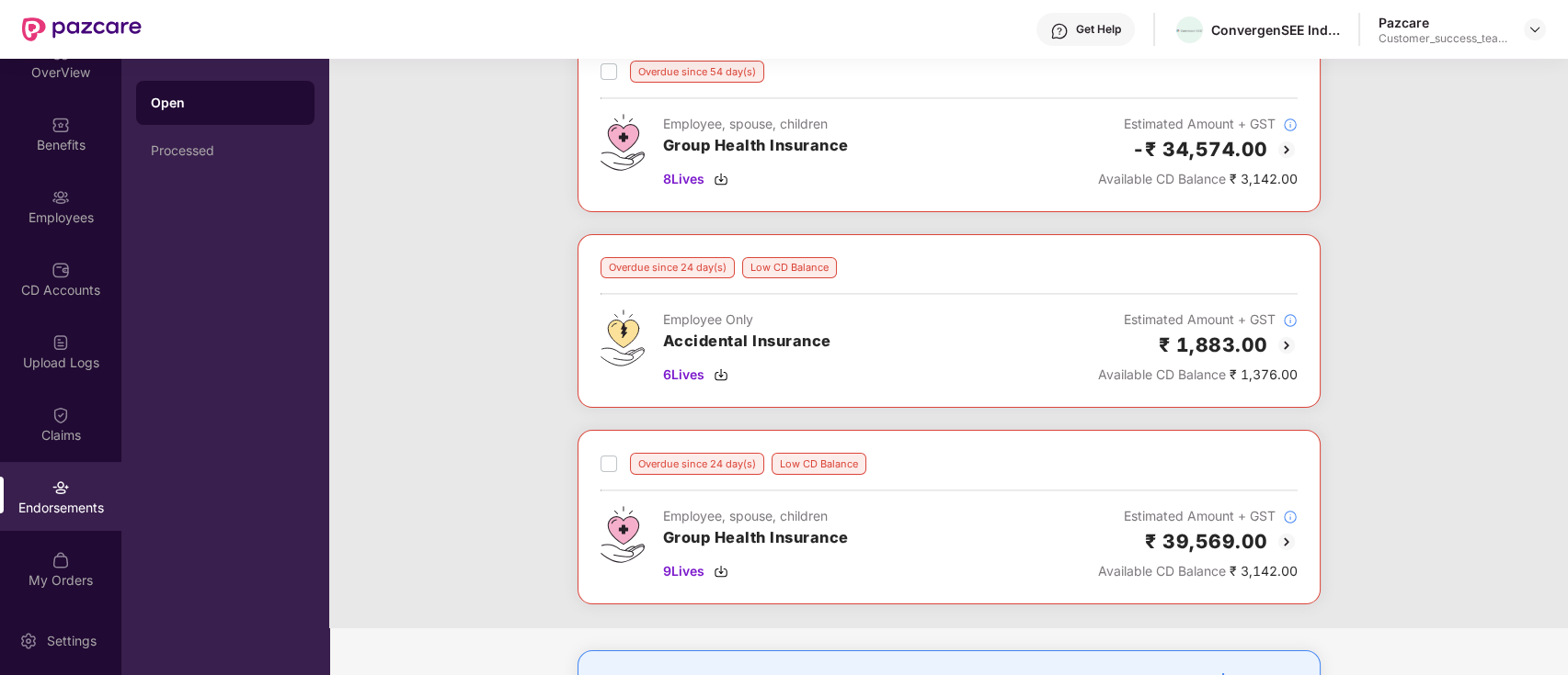
click at [1284, 548] on img at bounding box center [1286, 542] width 22 height 22
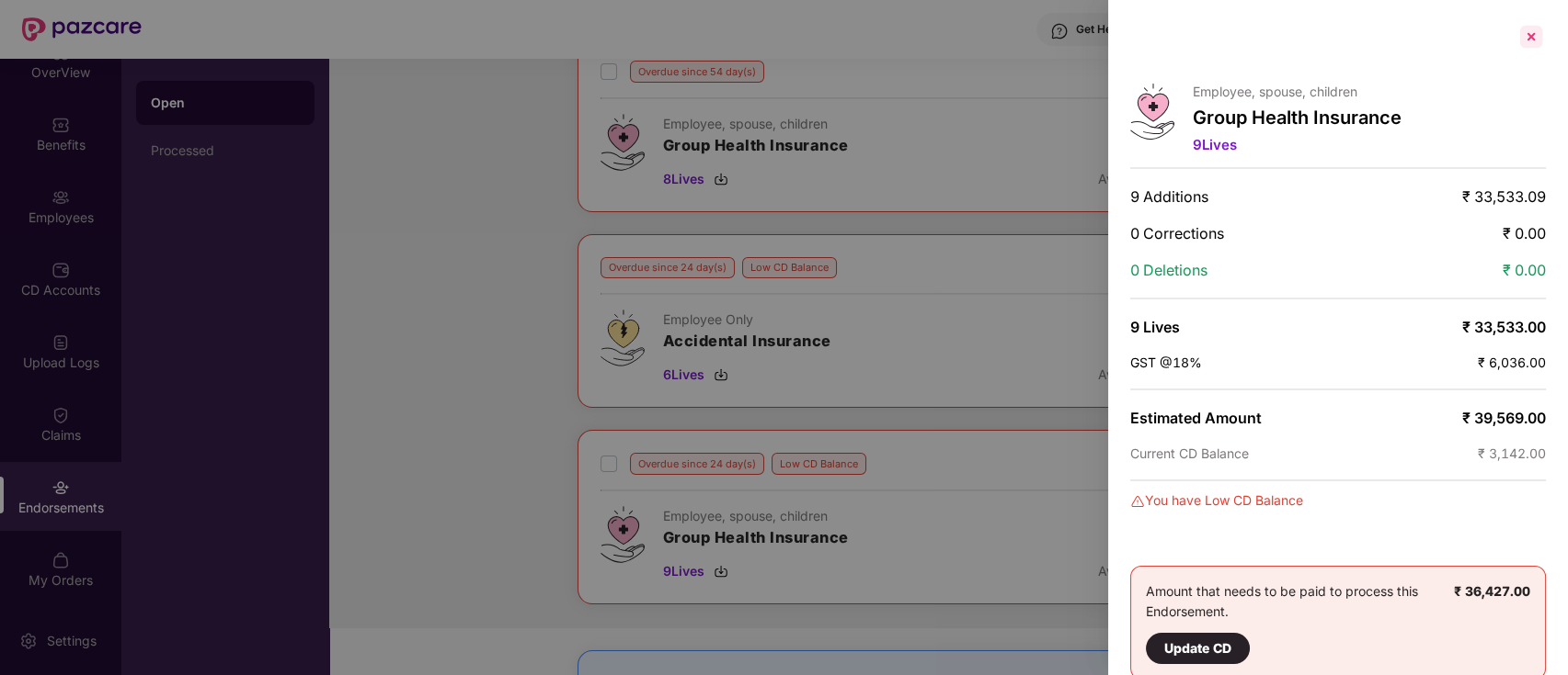
click at [1531, 38] on div at bounding box center [1531, 37] width 30 height 30
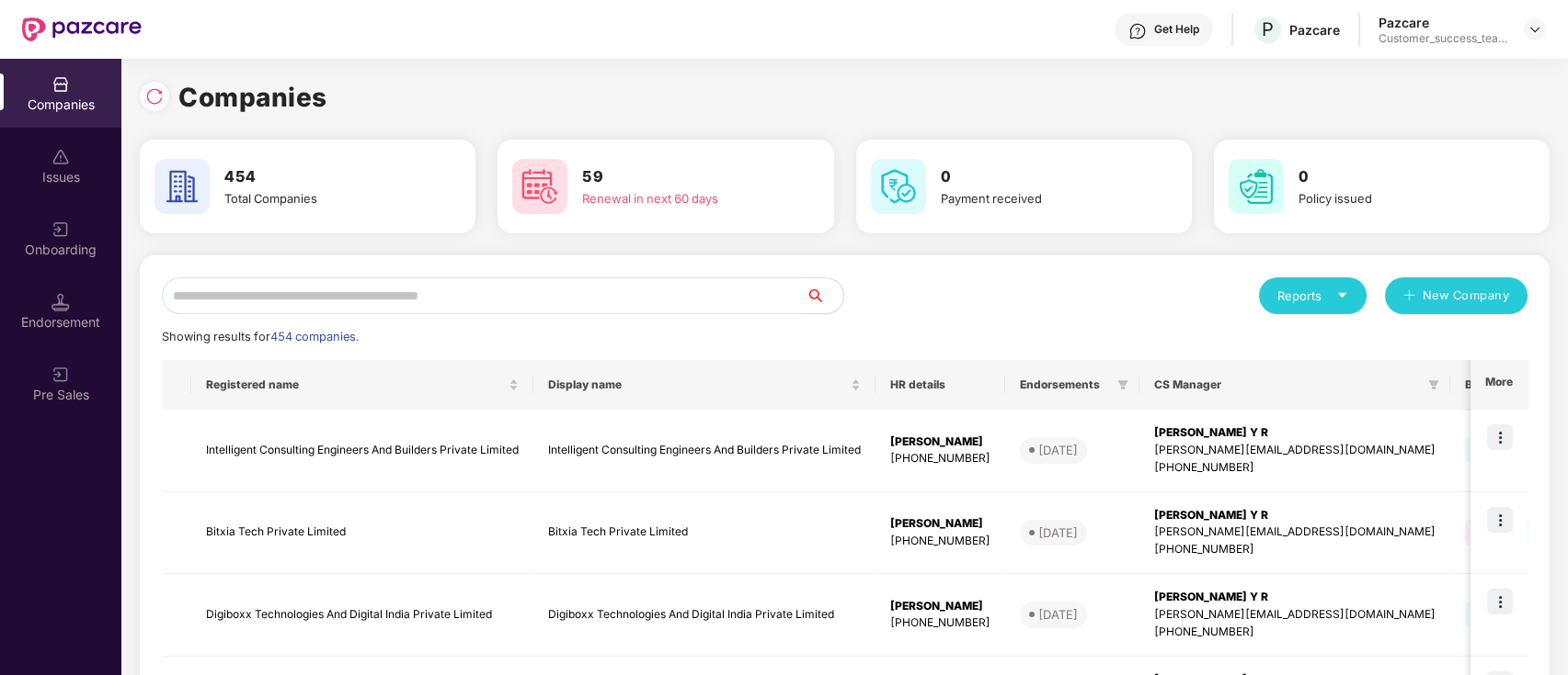
click at [78, 226] on div "Onboarding" at bounding box center [61, 238] width 122 height 69
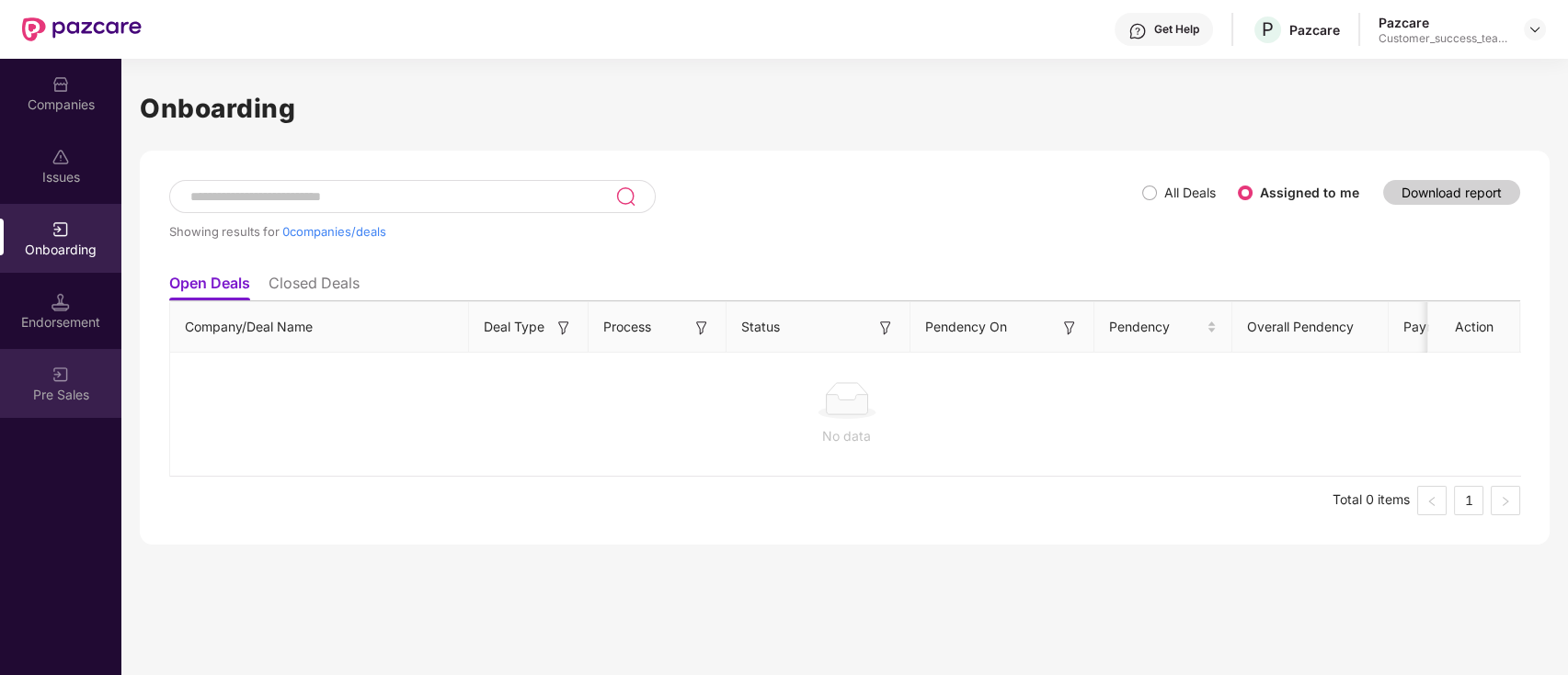
click at [76, 380] on div "Pre Sales" at bounding box center [61, 383] width 122 height 69
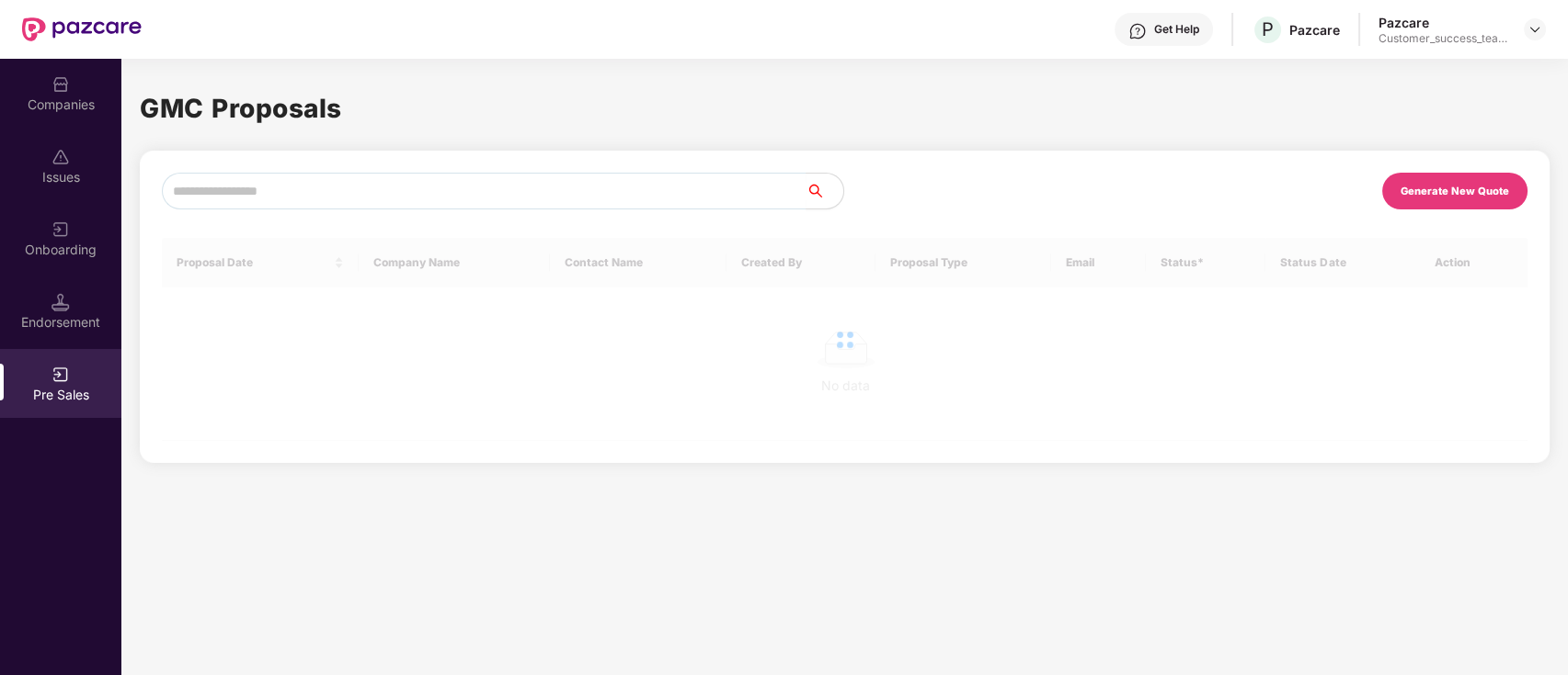
click at [71, 317] on div "Endorsement" at bounding box center [61, 323] width 122 height 18
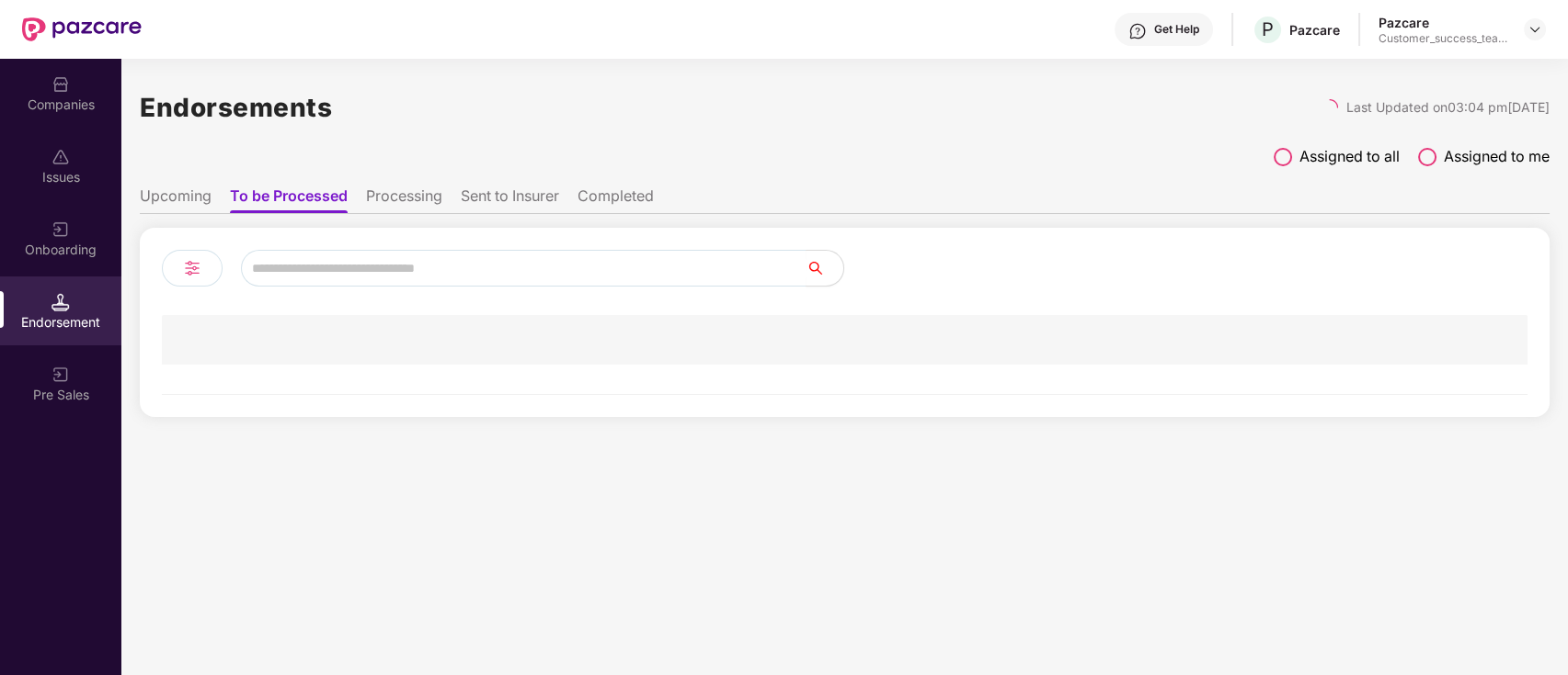
click at [73, 254] on div "Onboarding" at bounding box center [61, 250] width 122 height 18
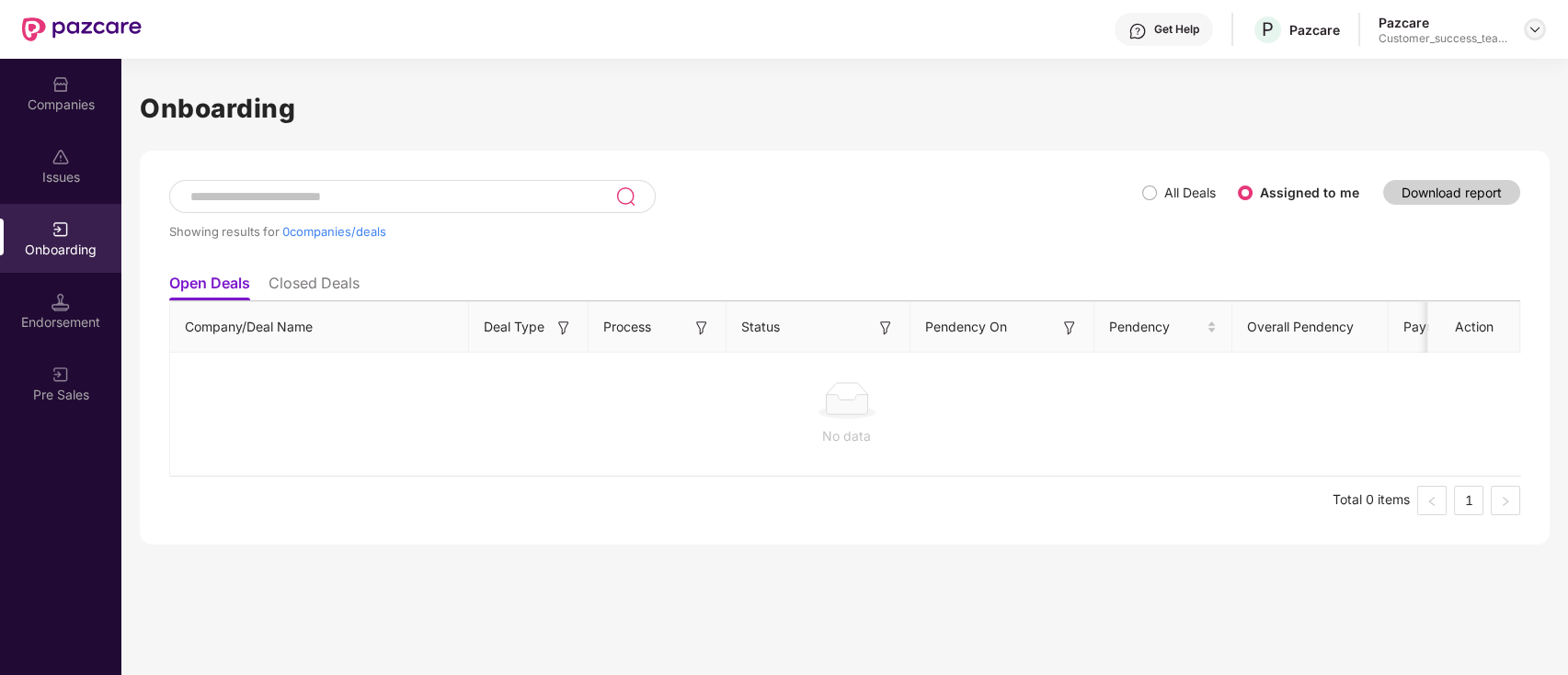
click at [1532, 26] on img at bounding box center [1534, 29] width 15 height 15
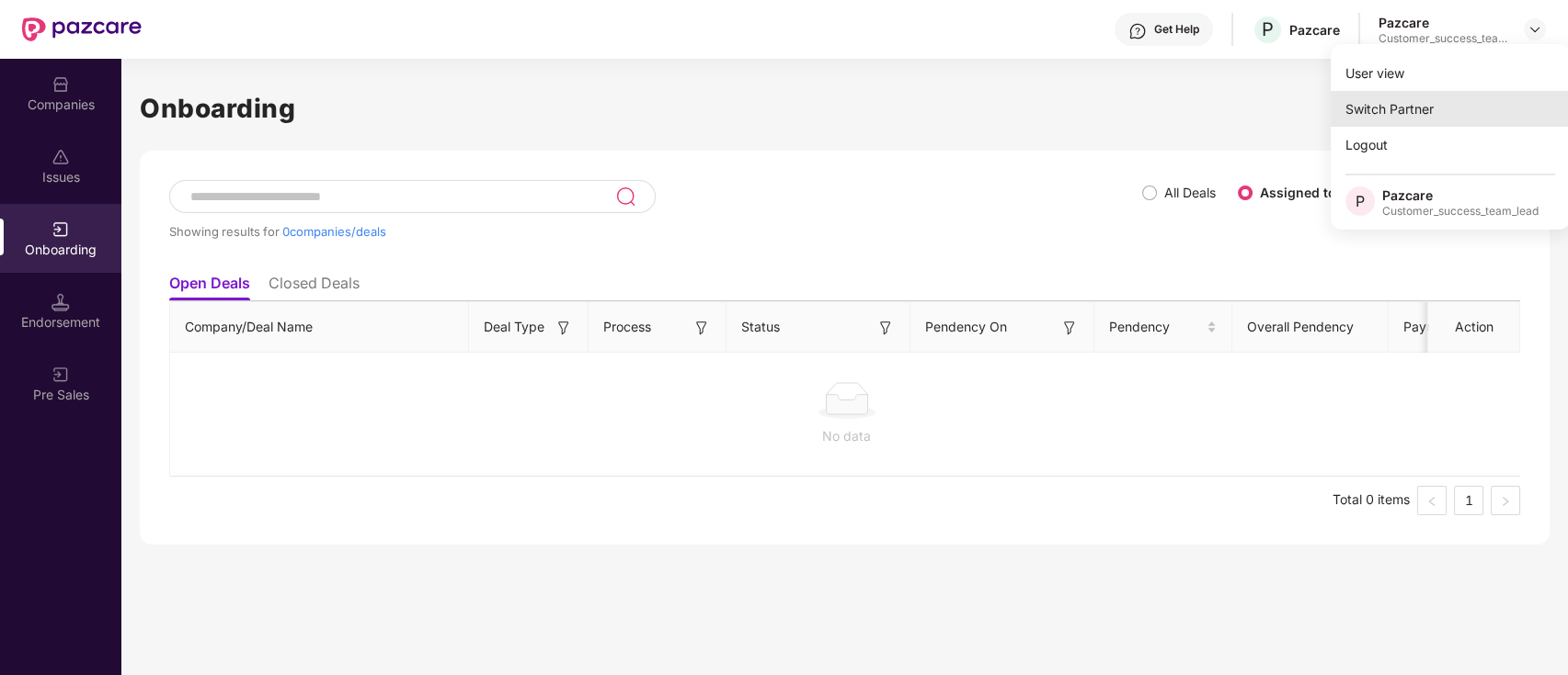
click at [1455, 119] on div "Switch Partner" at bounding box center [1449, 109] width 239 height 36
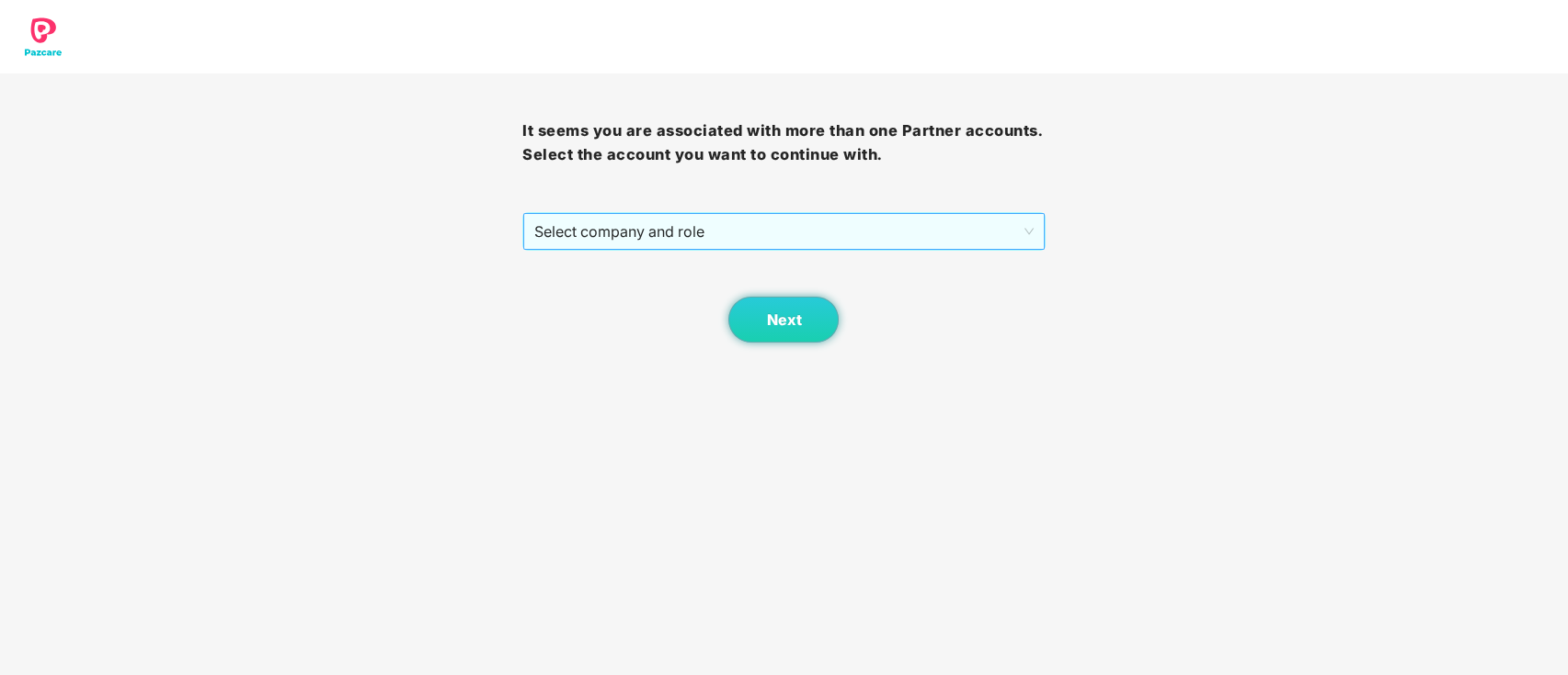
click at [794, 236] on span "Select company and role" at bounding box center [783, 231] width 498 height 35
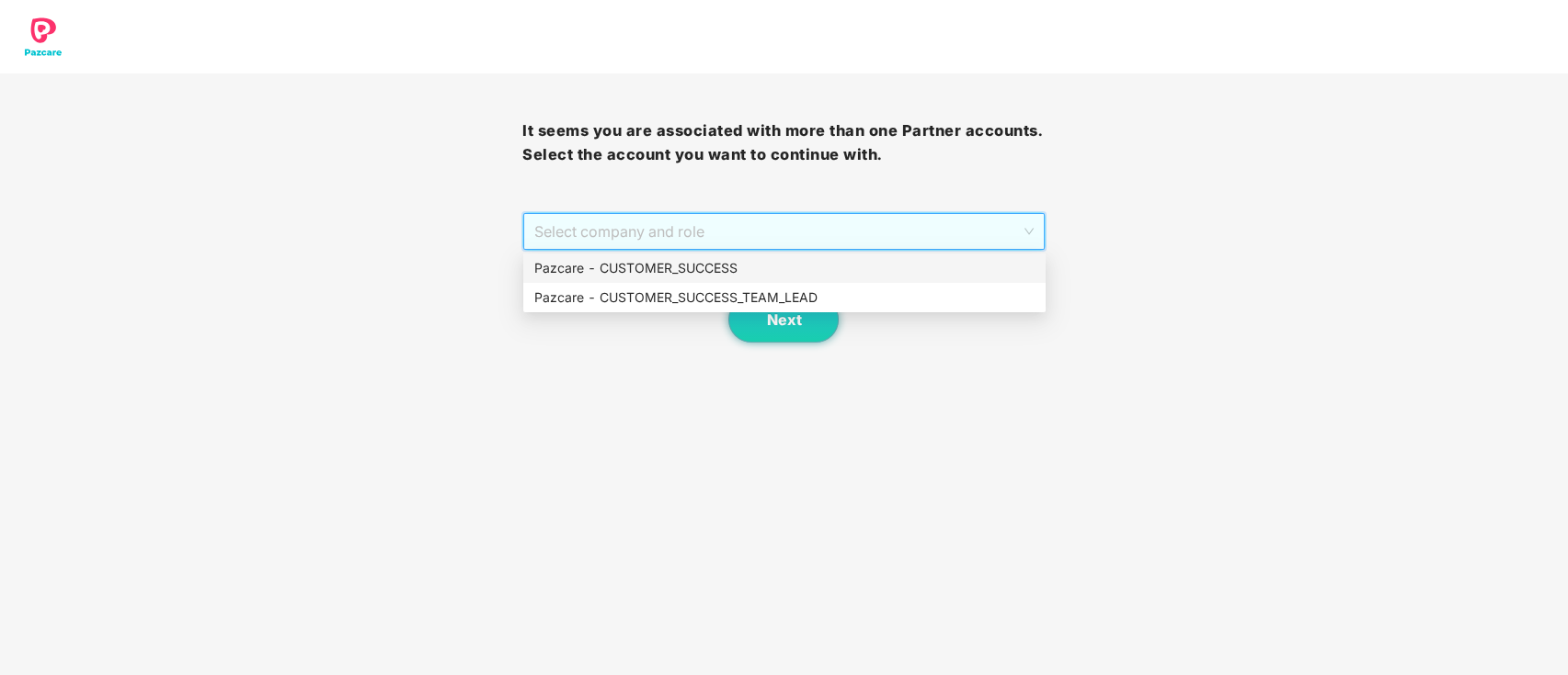
click at [747, 268] on div "Pazcare - CUSTOMER_SUCCESS" at bounding box center [784, 268] width 500 height 20
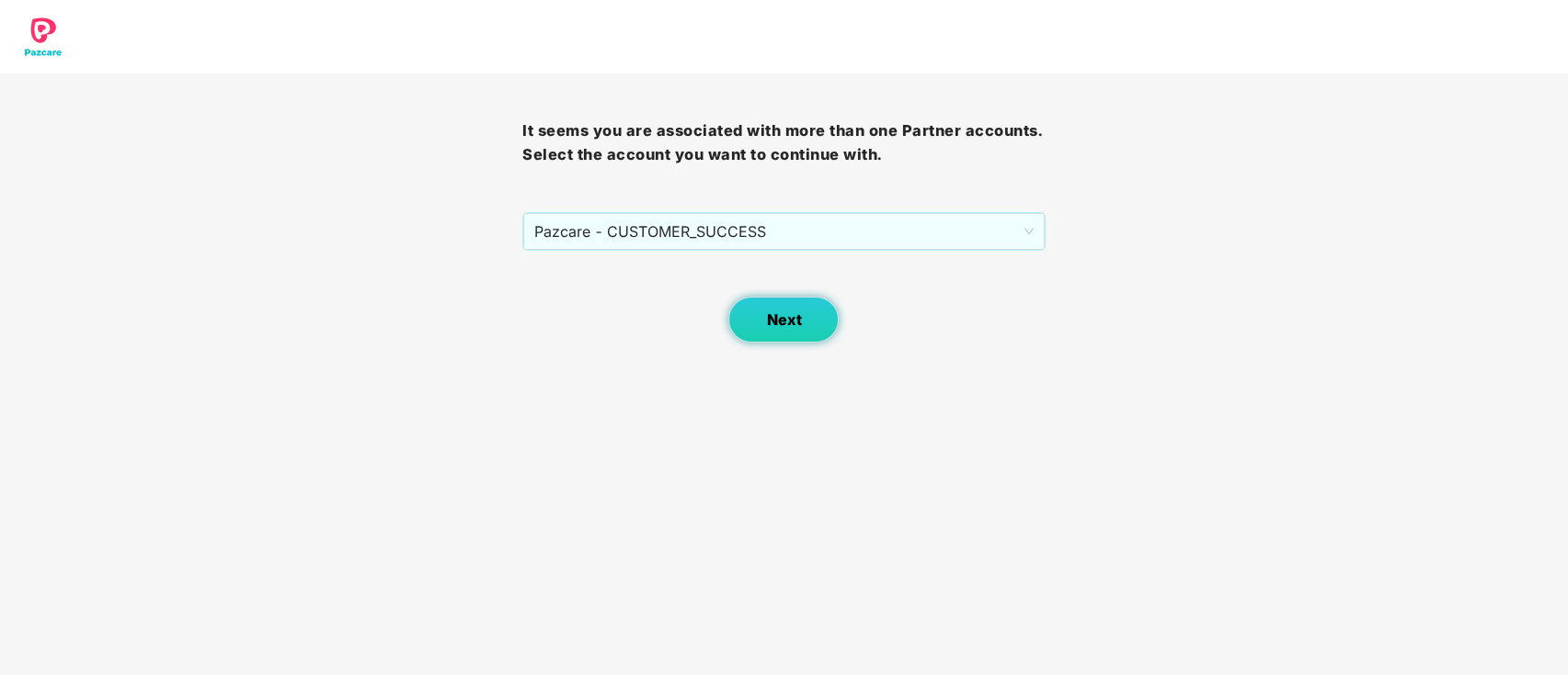
click at [770, 319] on span "Next" at bounding box center [783, 321] width 35 height 18
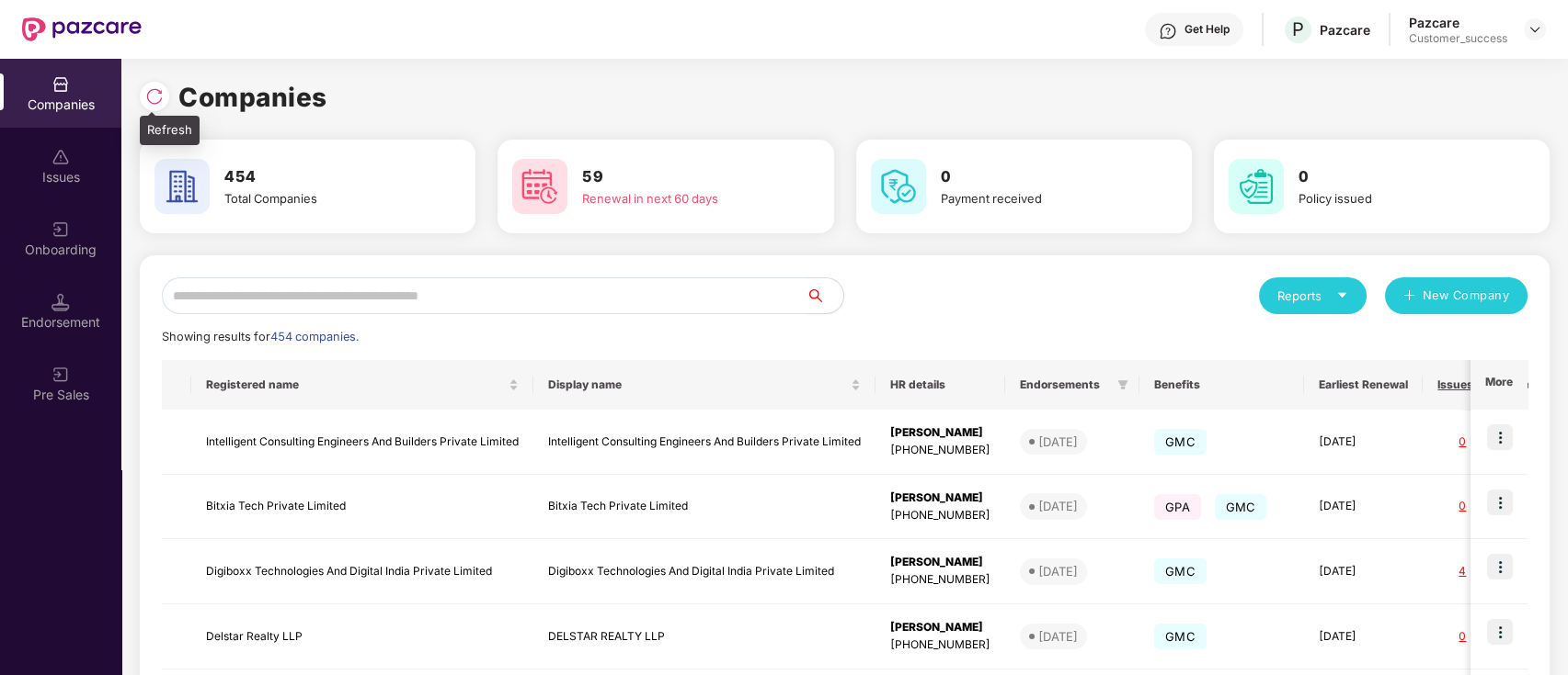
click at [149, 88] on img at bounding box center [154, 97] width 18 height 18
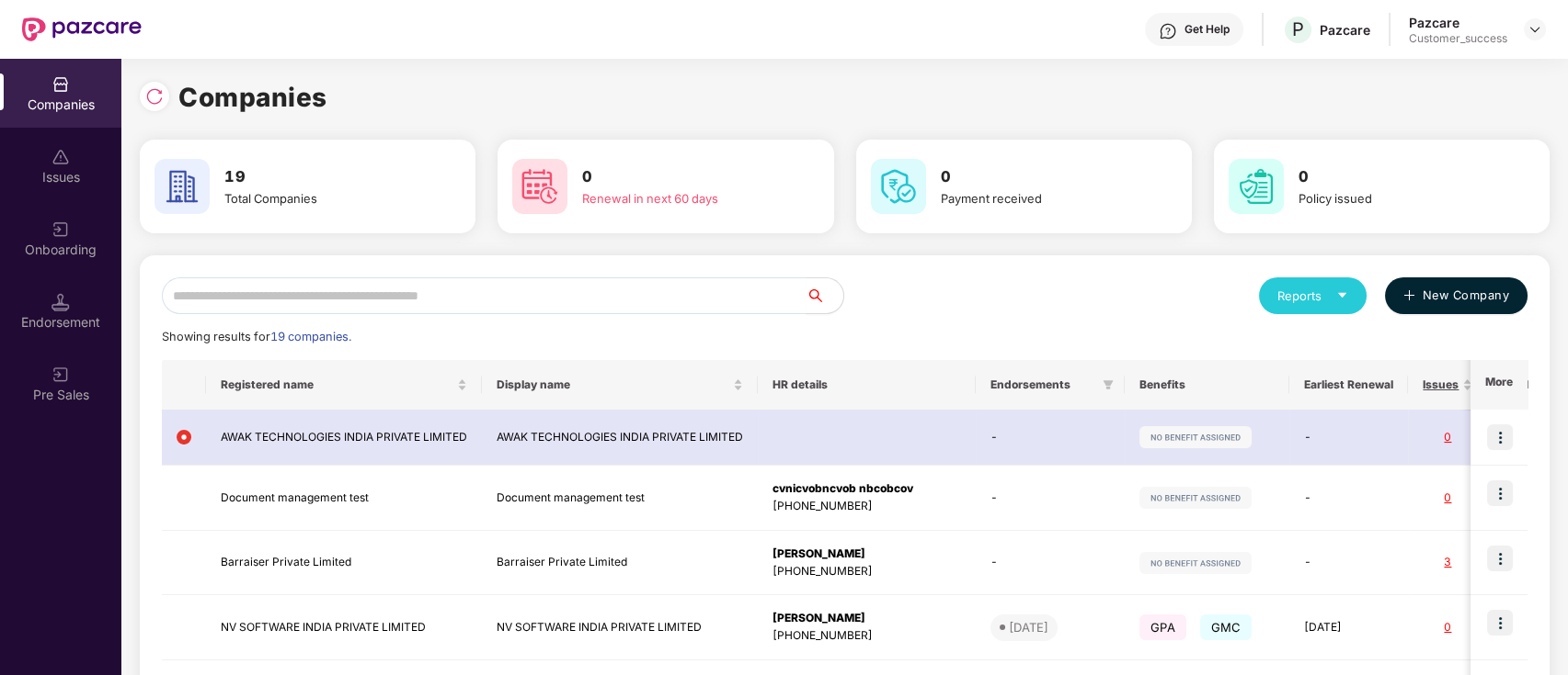
click at [1465, 295] on span "New Company" at bounding box center [1466, 296] width 88 height 18
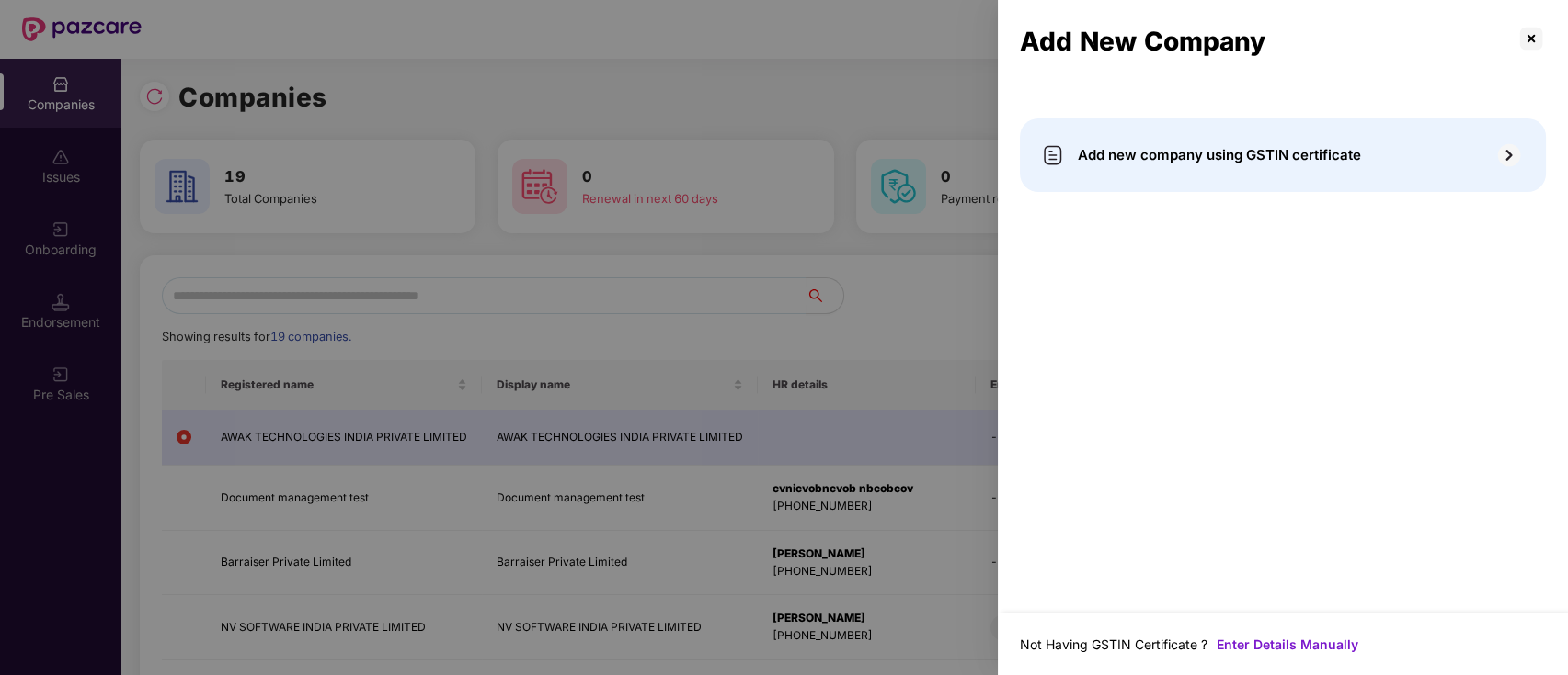
click at [1510, 157] on img at bounding box center [1509, 155] width 30 height 30
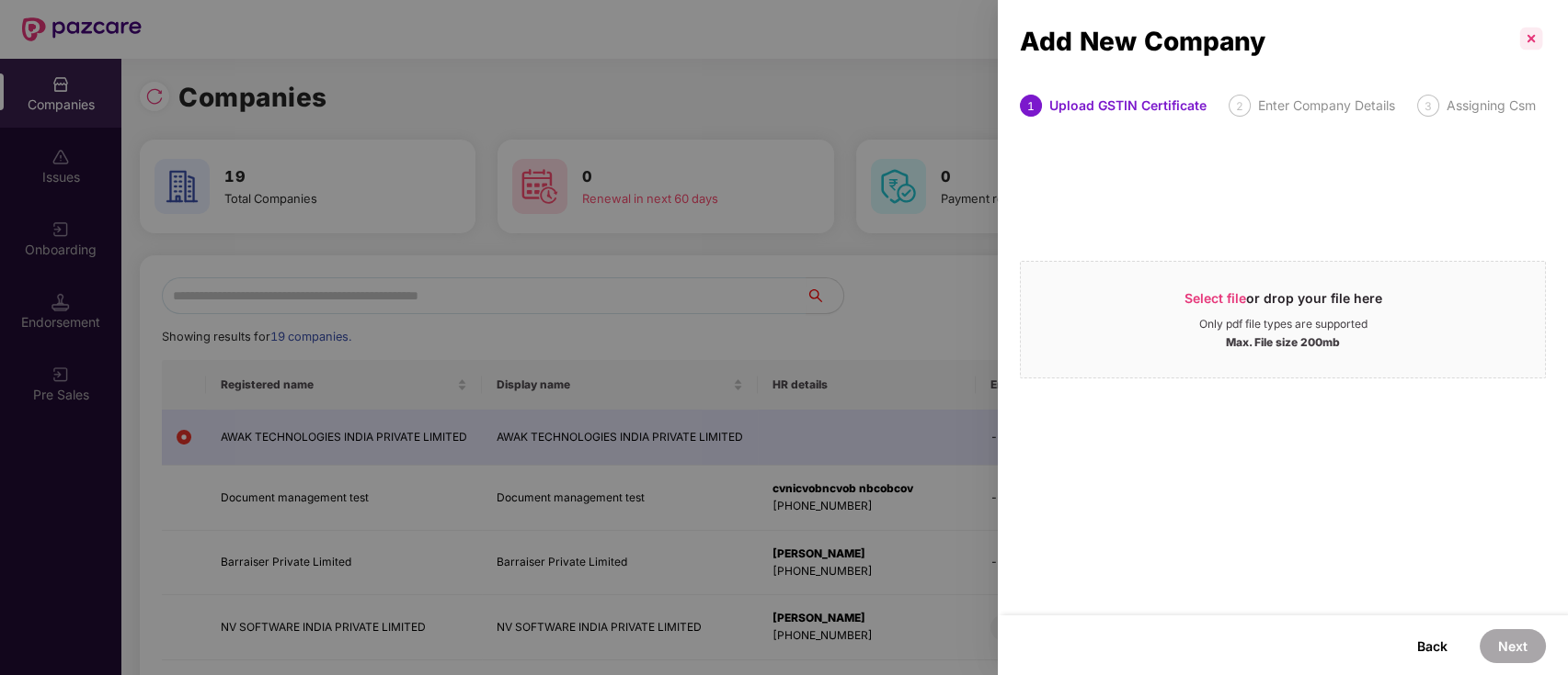
click at [1537, 40] on p at bounding box center [1531, 39] width 30 height 30
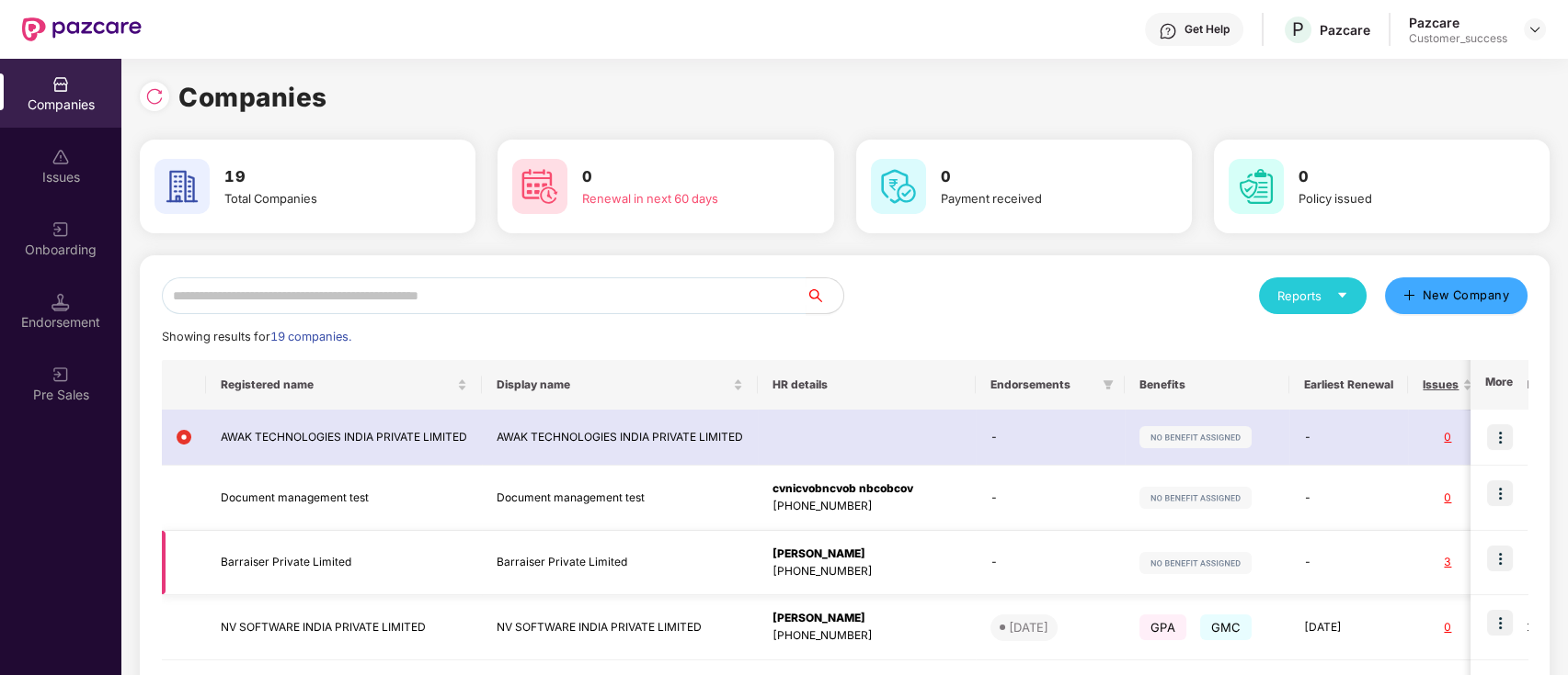
scroll to position [367, 0]
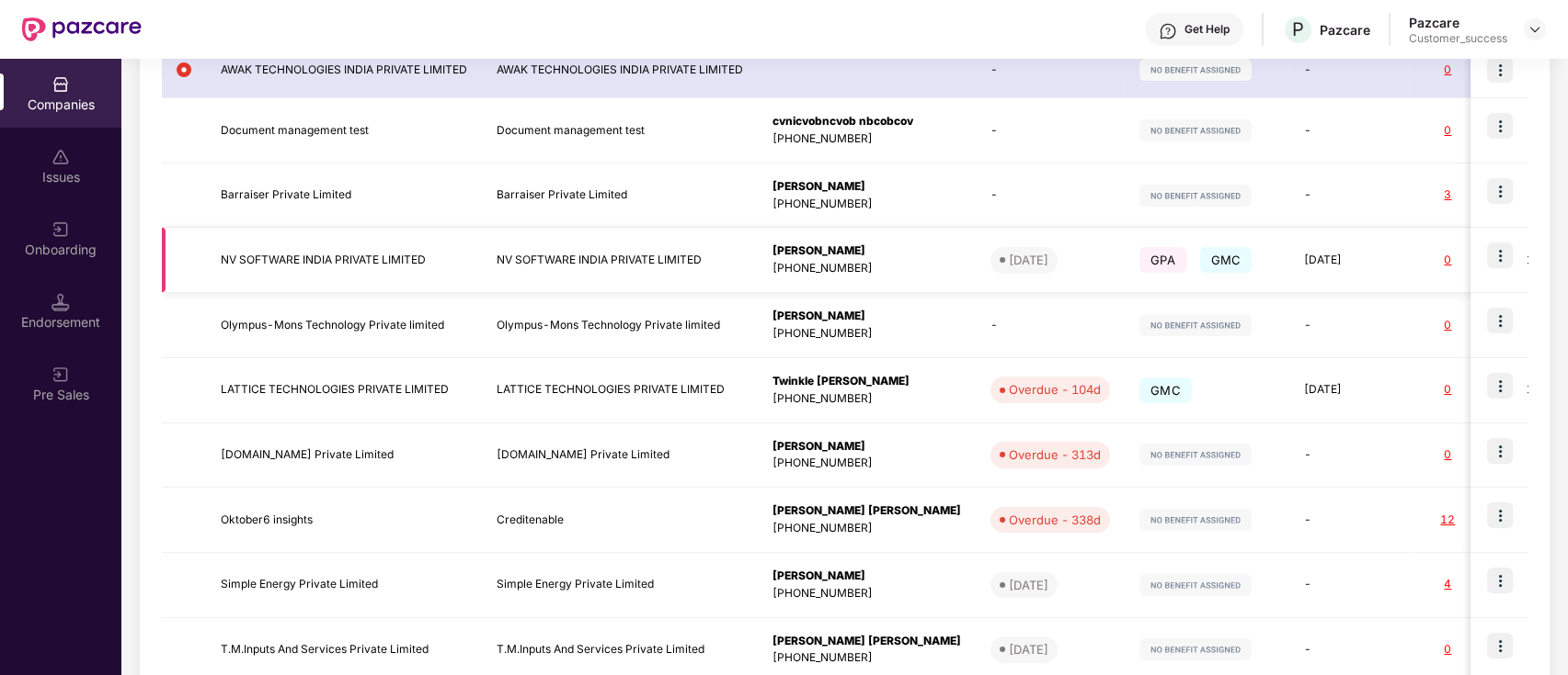
click at [1504, 254] on img at bounding box center [1499, 256] width 26 height 26
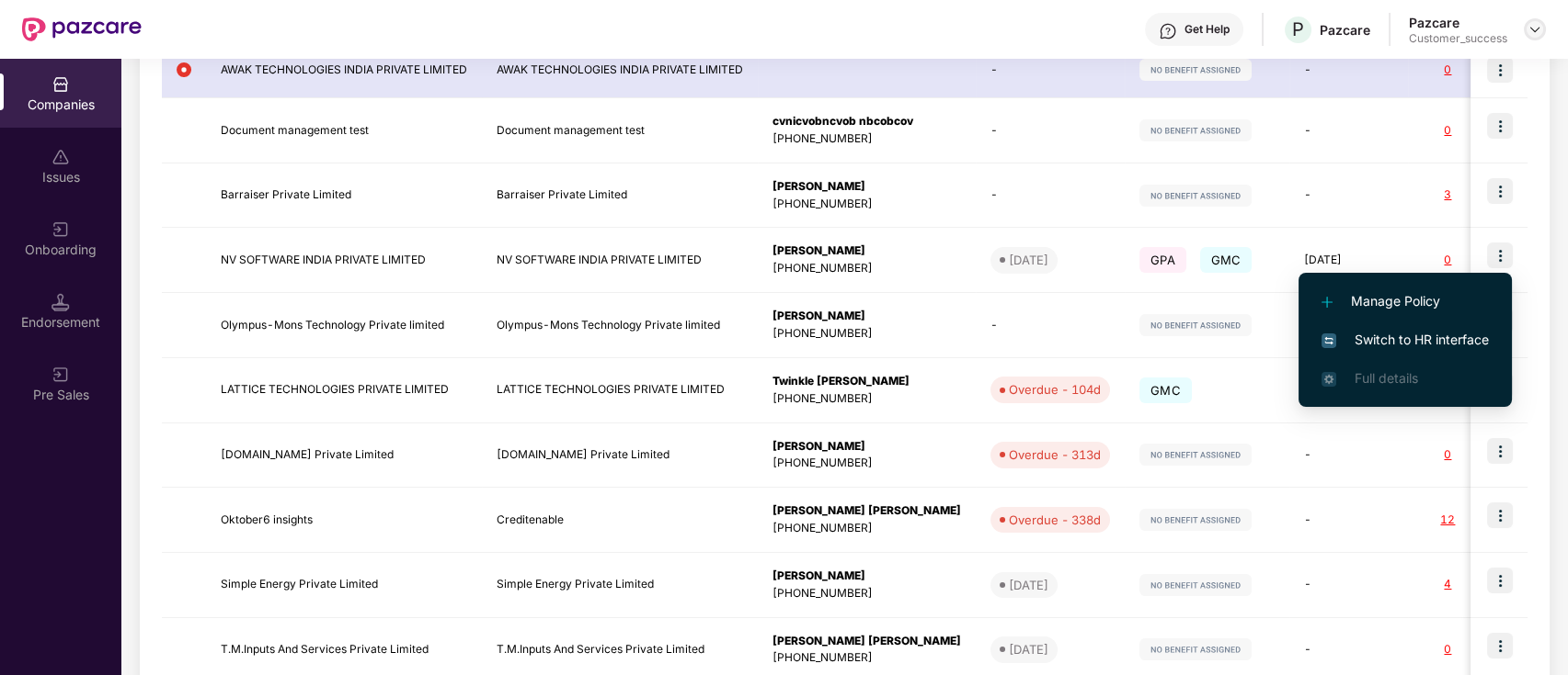
click at [1536, 32] on img at bounding box center [1534, 29] width 15 height 15
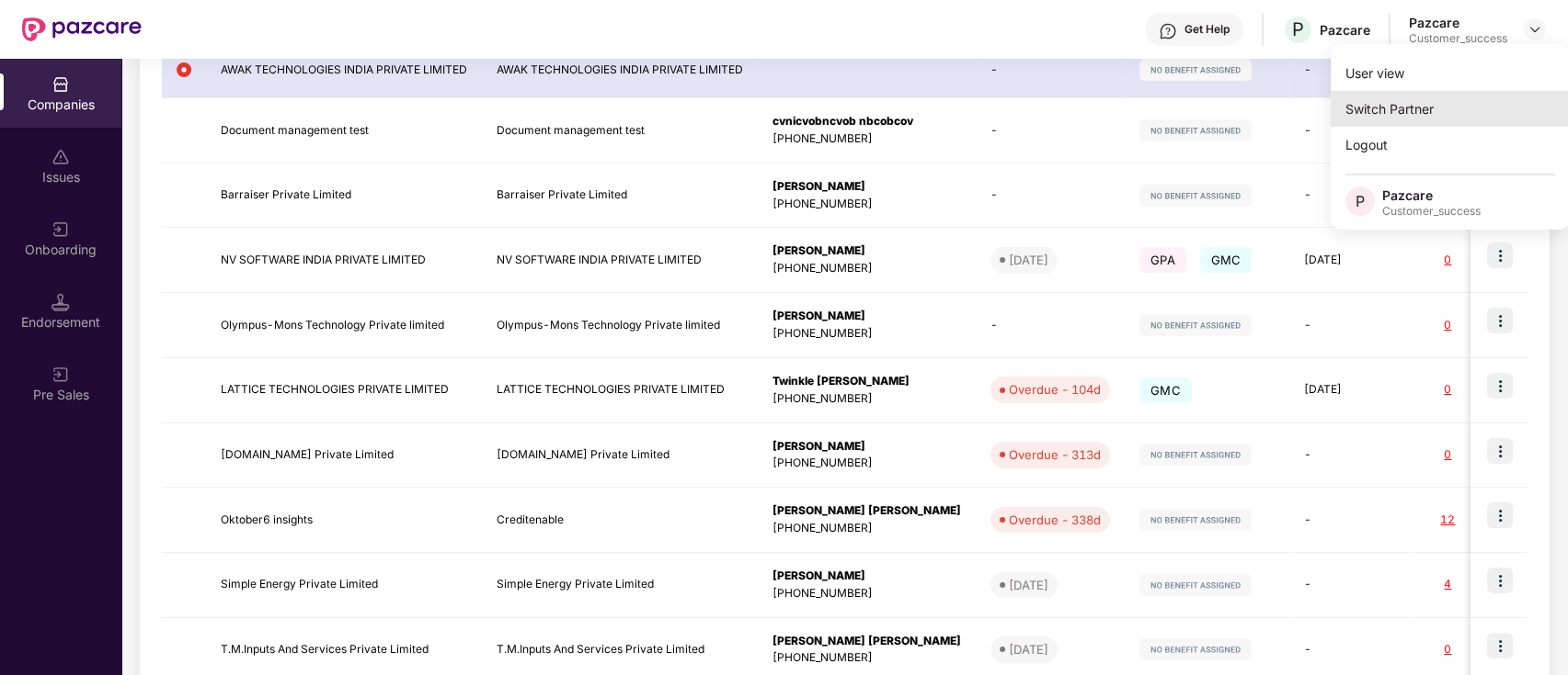
click at [1476, 92] on div "Switch Partner" at bounding box center [1449, 109] width 239 height 36
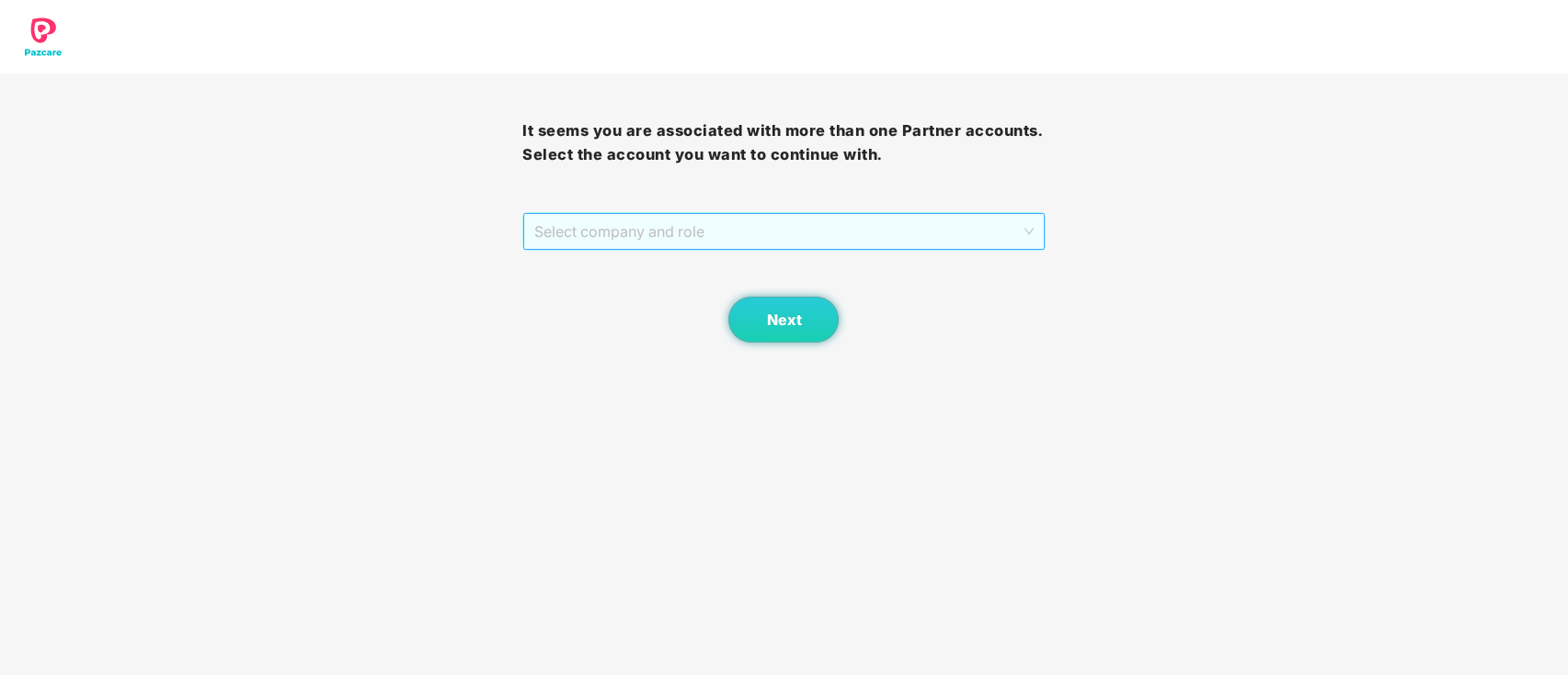
click at [691, 241] on span "Select company and role" at bounding box center [783, 231] width 498 height 35
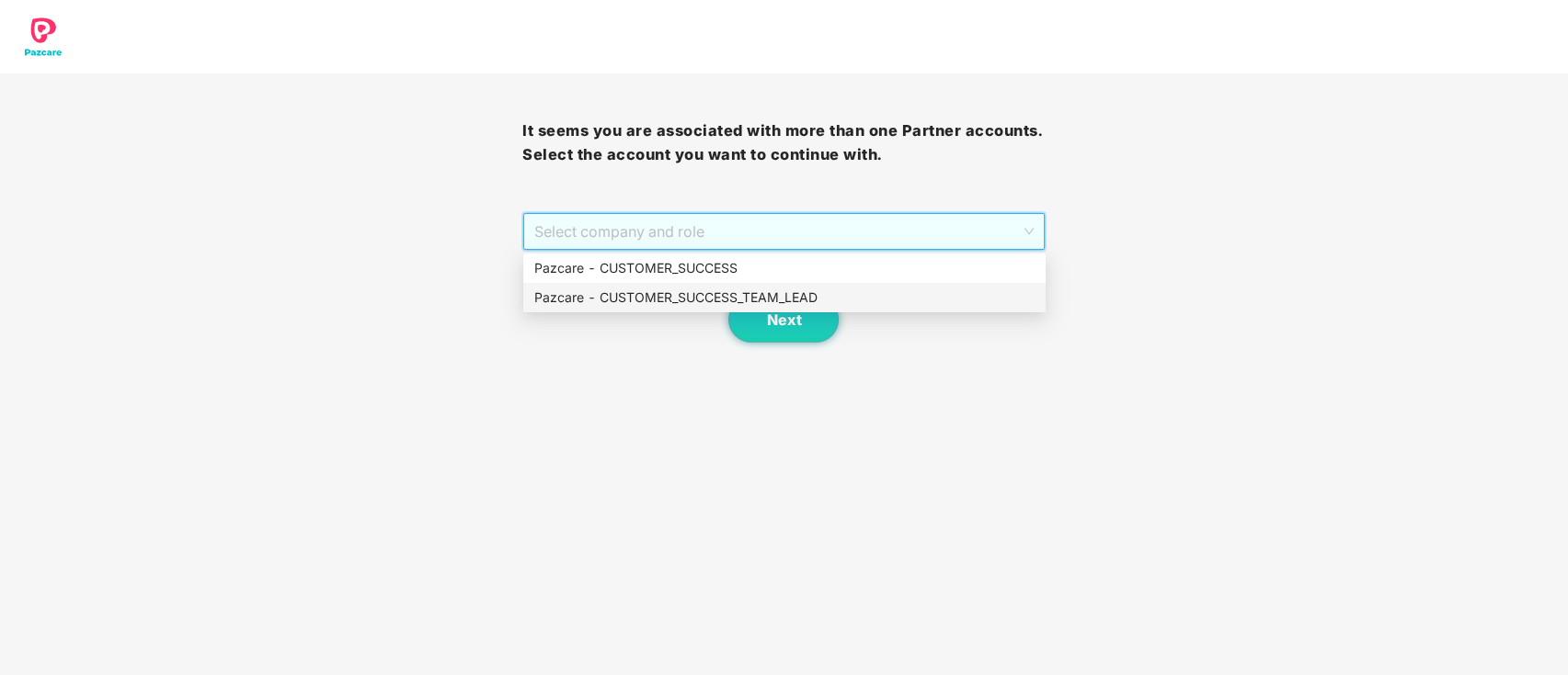
click at [688, 304] on div "Pazcare - CUSTOMER_SUCCESS_TEAM_LEAD" at bounding box center [784, 298] width 500 height 20
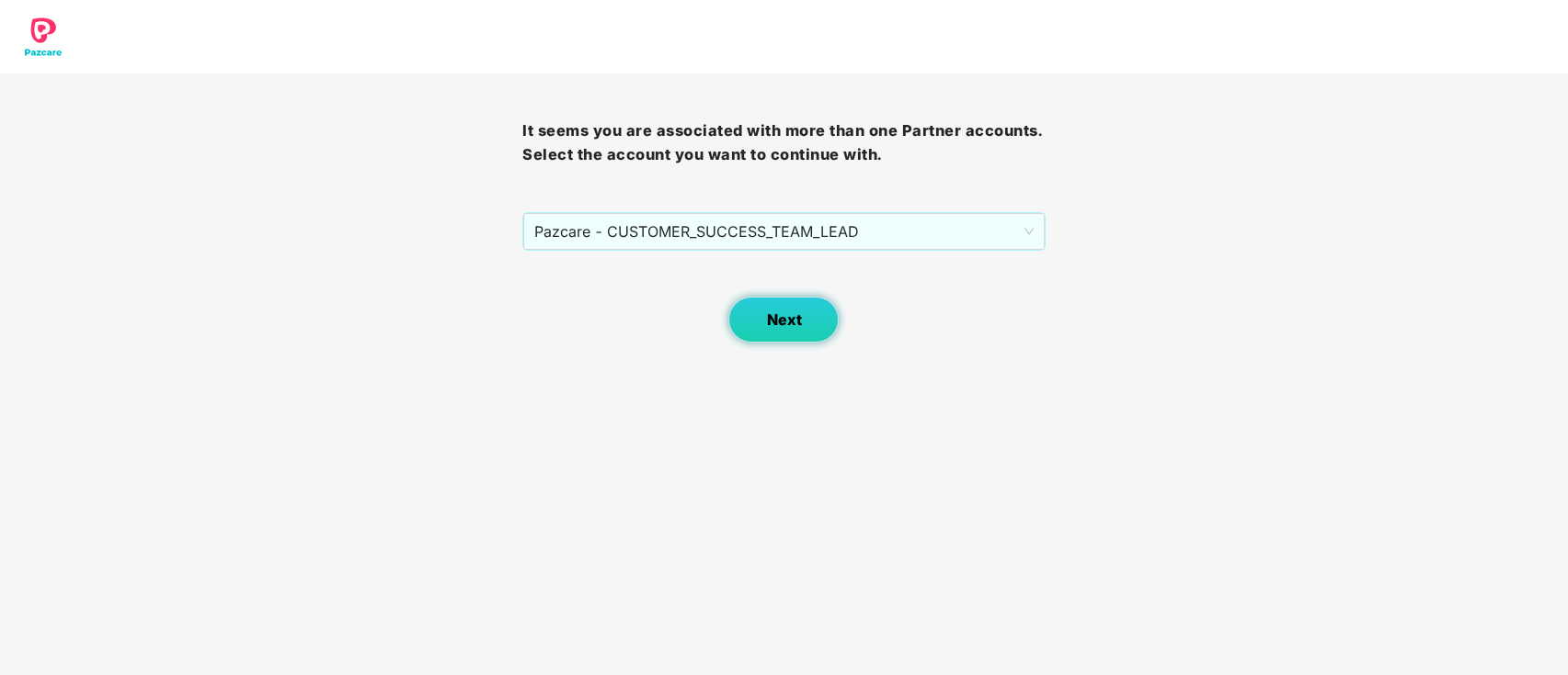
click at [775, 328] on span "Next" at bounding box center [783, 321] width 35 height 18
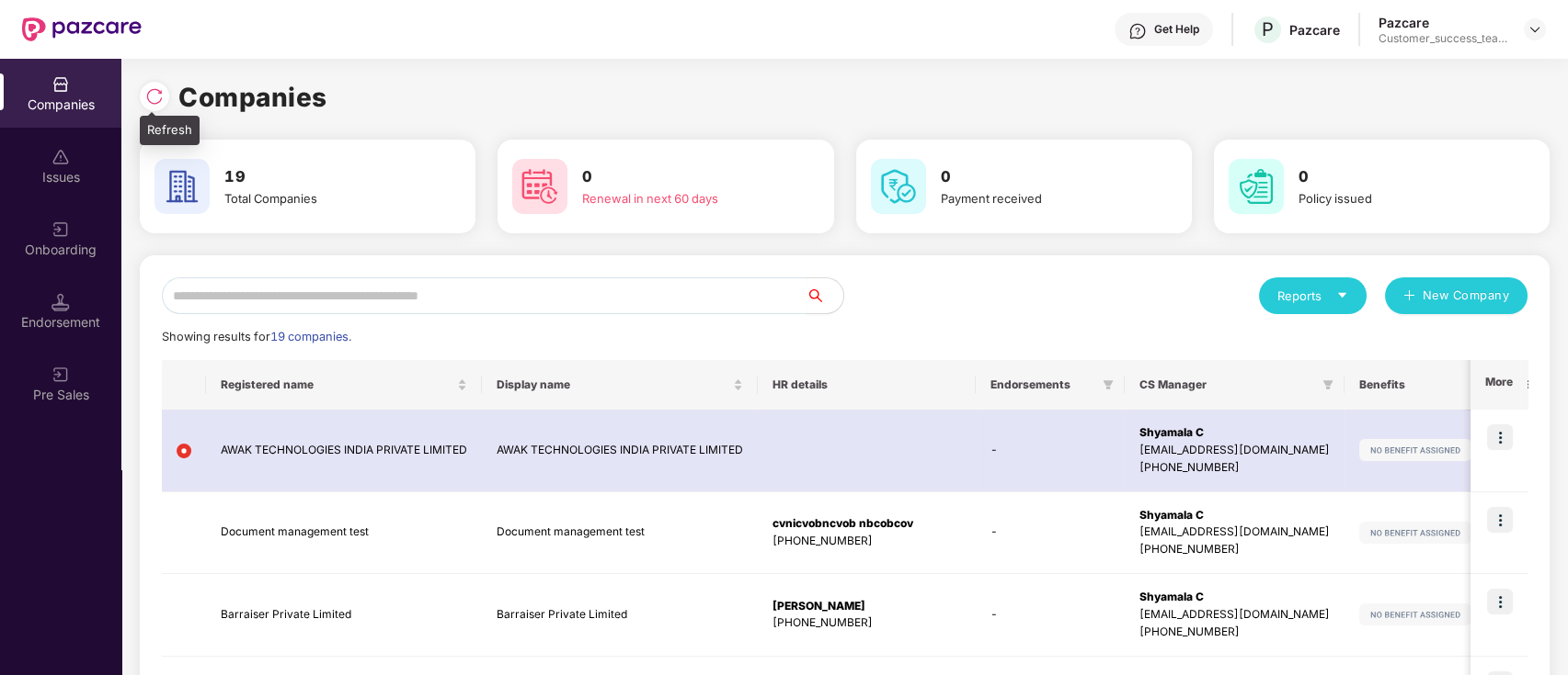
click at [159, 93] on img at bounding box center [154, 97] width 18 height 18
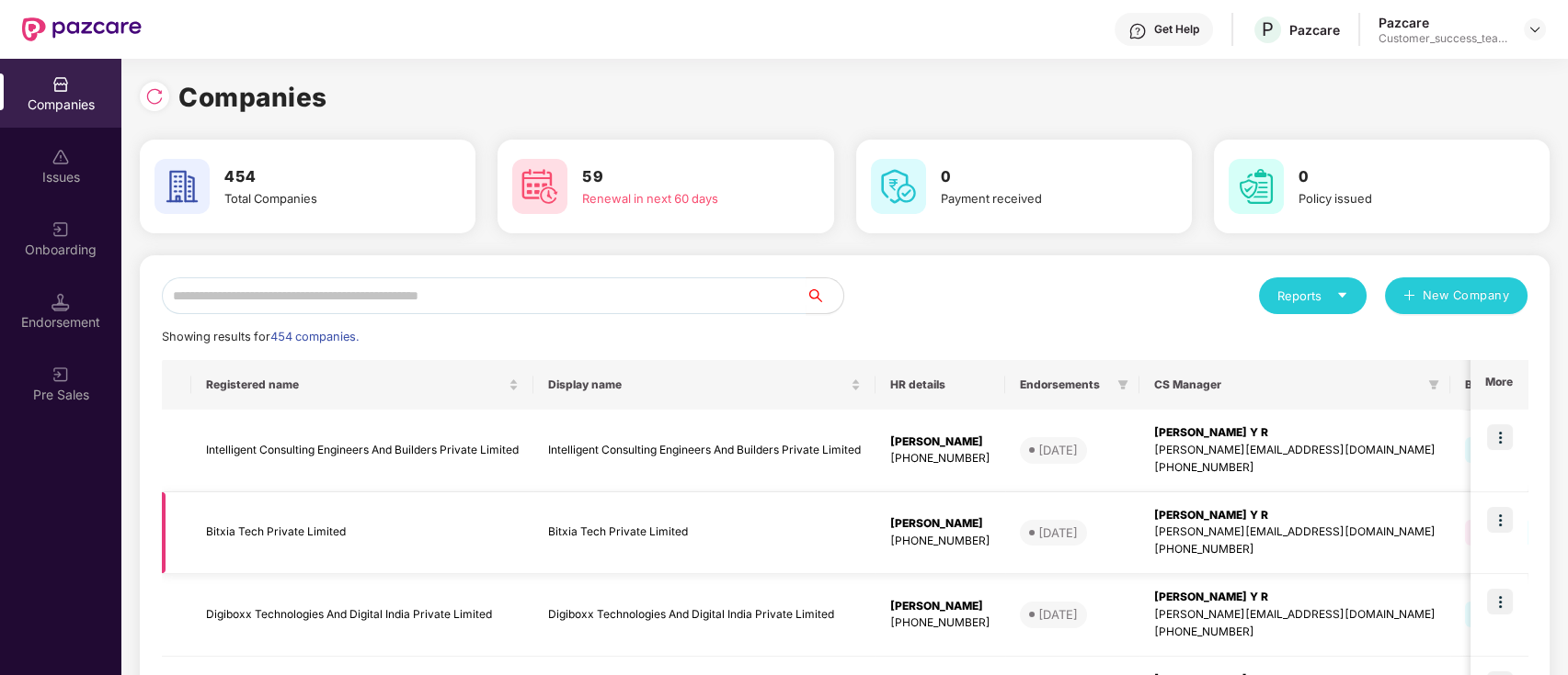
click at [1498, 515] on img at bounding box center [1499, 520] width 26 height 26
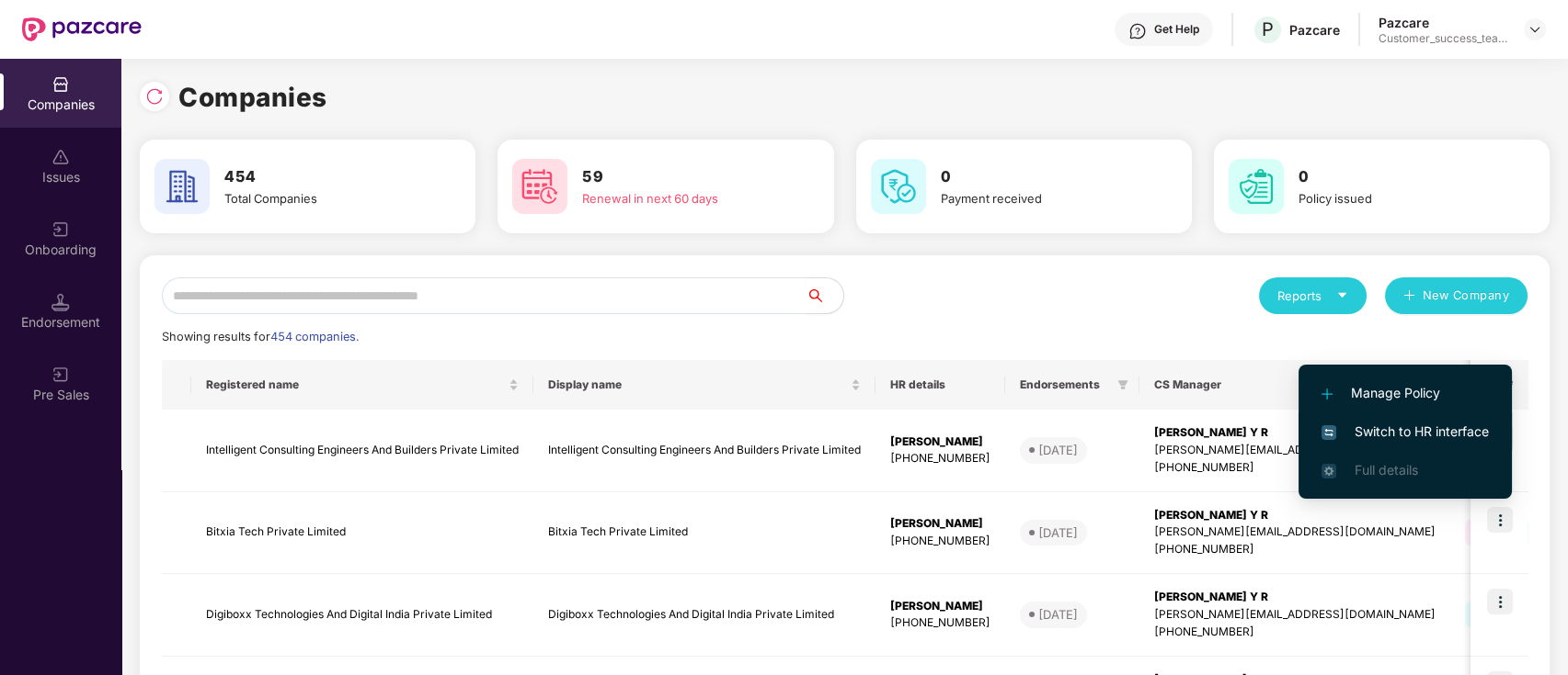
click at [1467, 437] on span "Switch to HR interface" at bounding box center [1405, 432] width 167 height 20
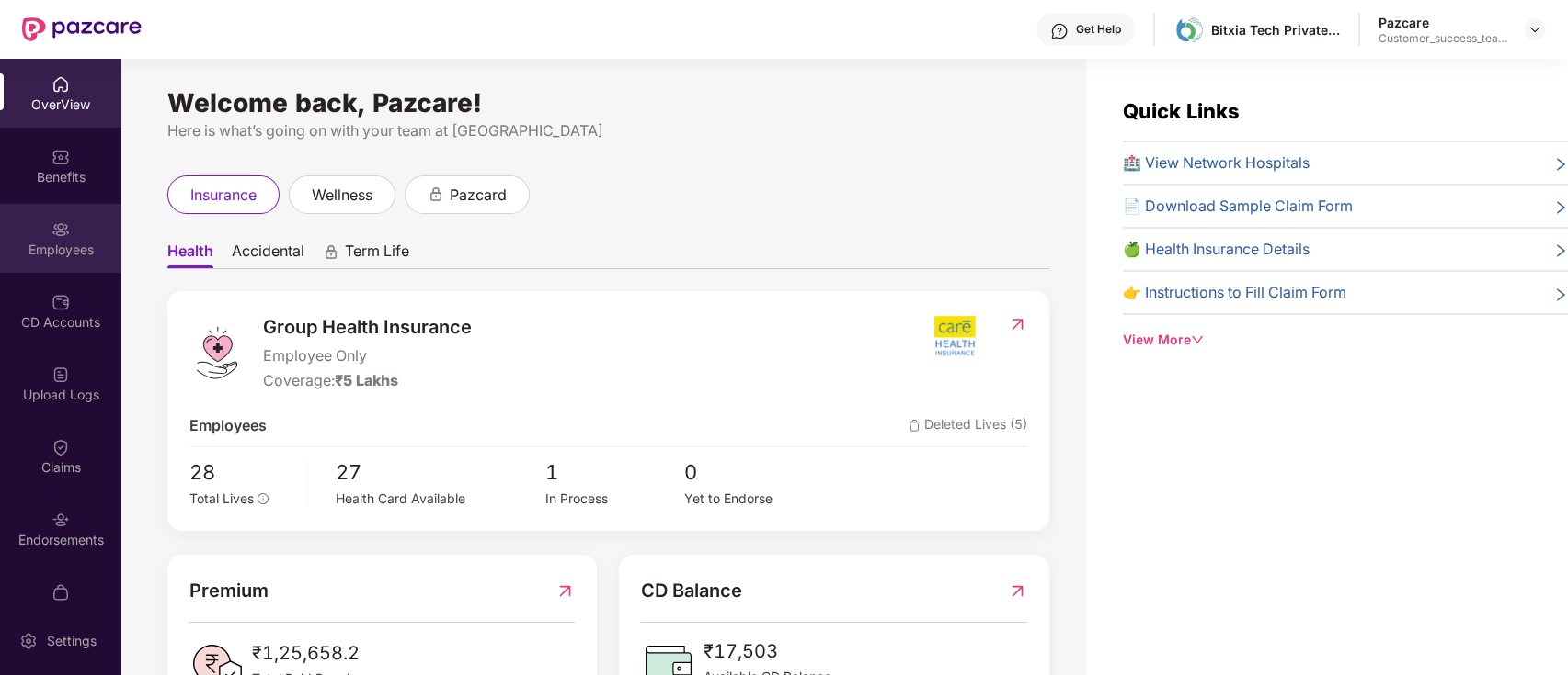
click at [78, 241] on div "Employees" at bounding box center [61, 250] width 122 height 18
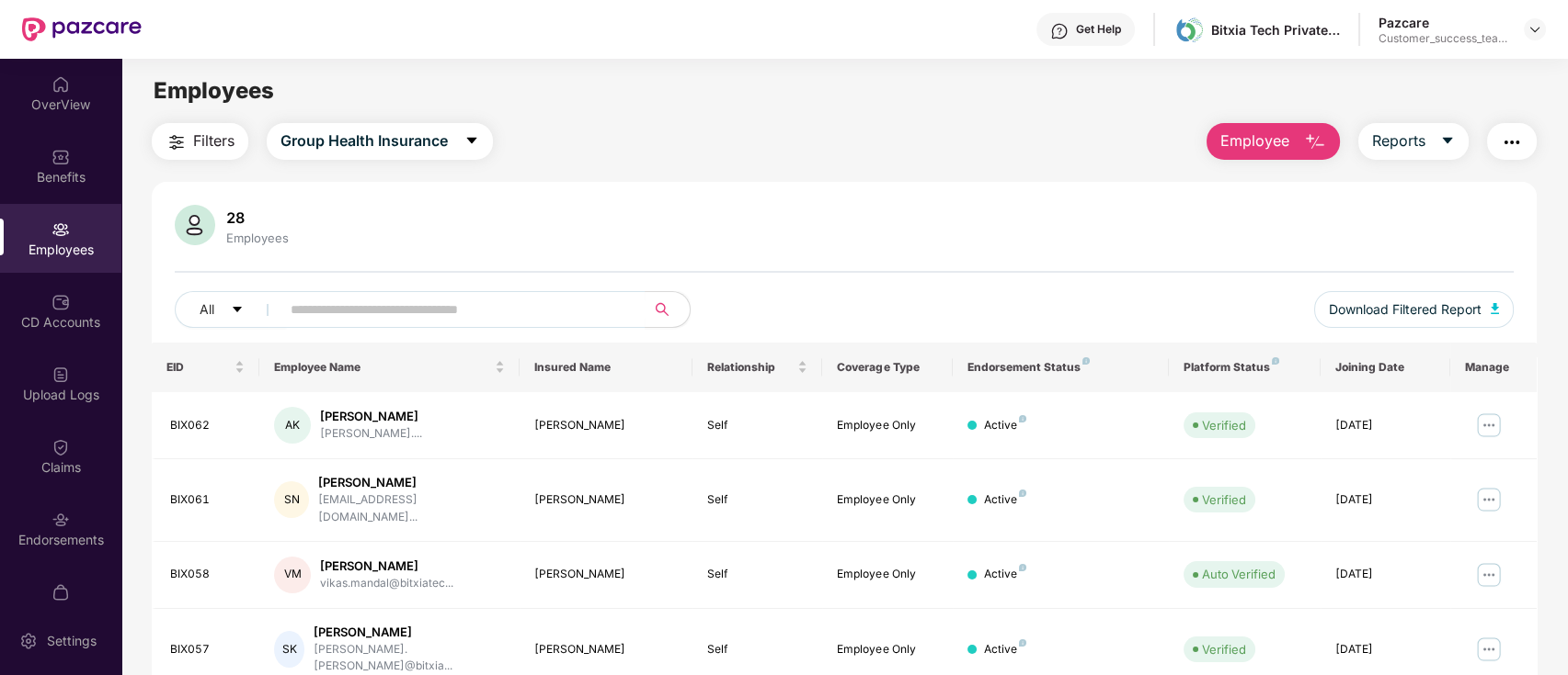
click at [1515, 141] on img "button" at bounding box center [1511, 142] width 22 height 22
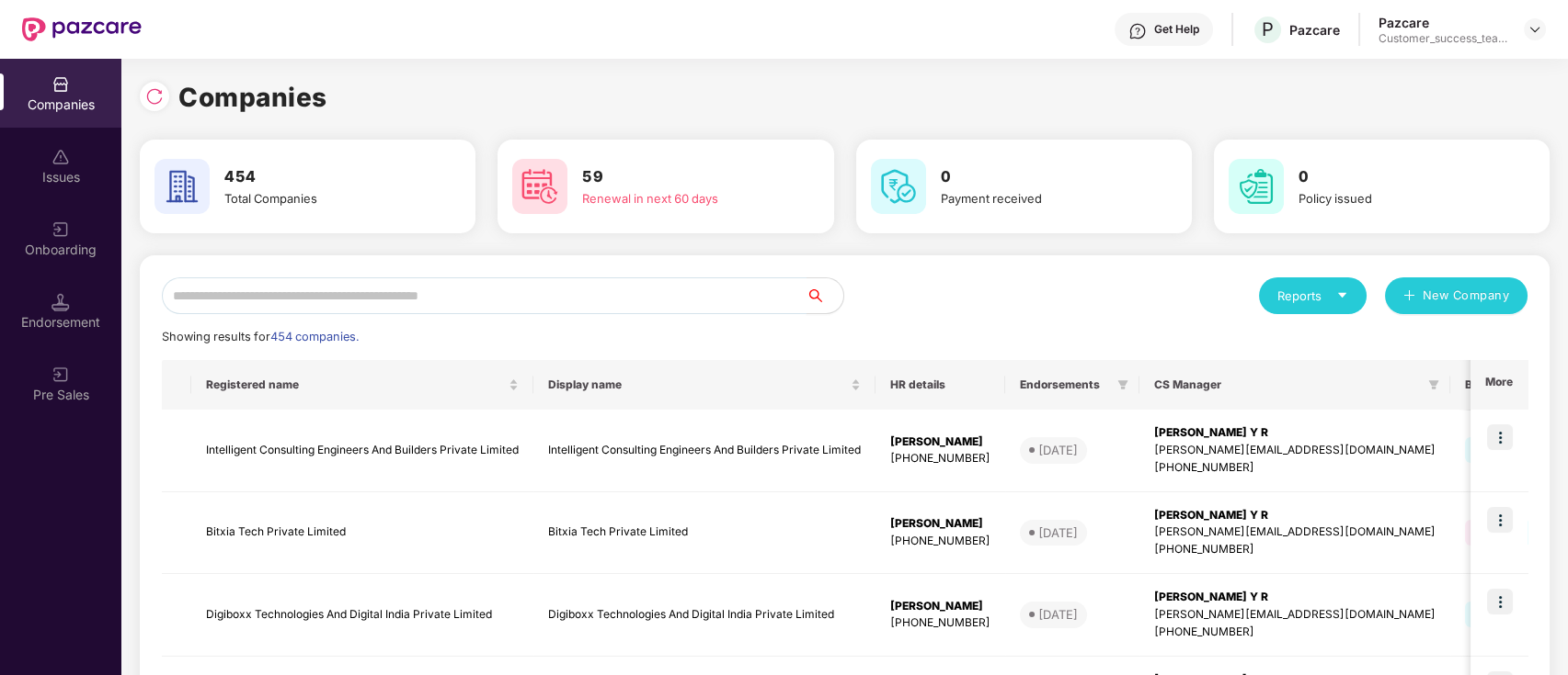
click at [520, 297] on input "text" at bounding box center [483, 296] width 645 height 37
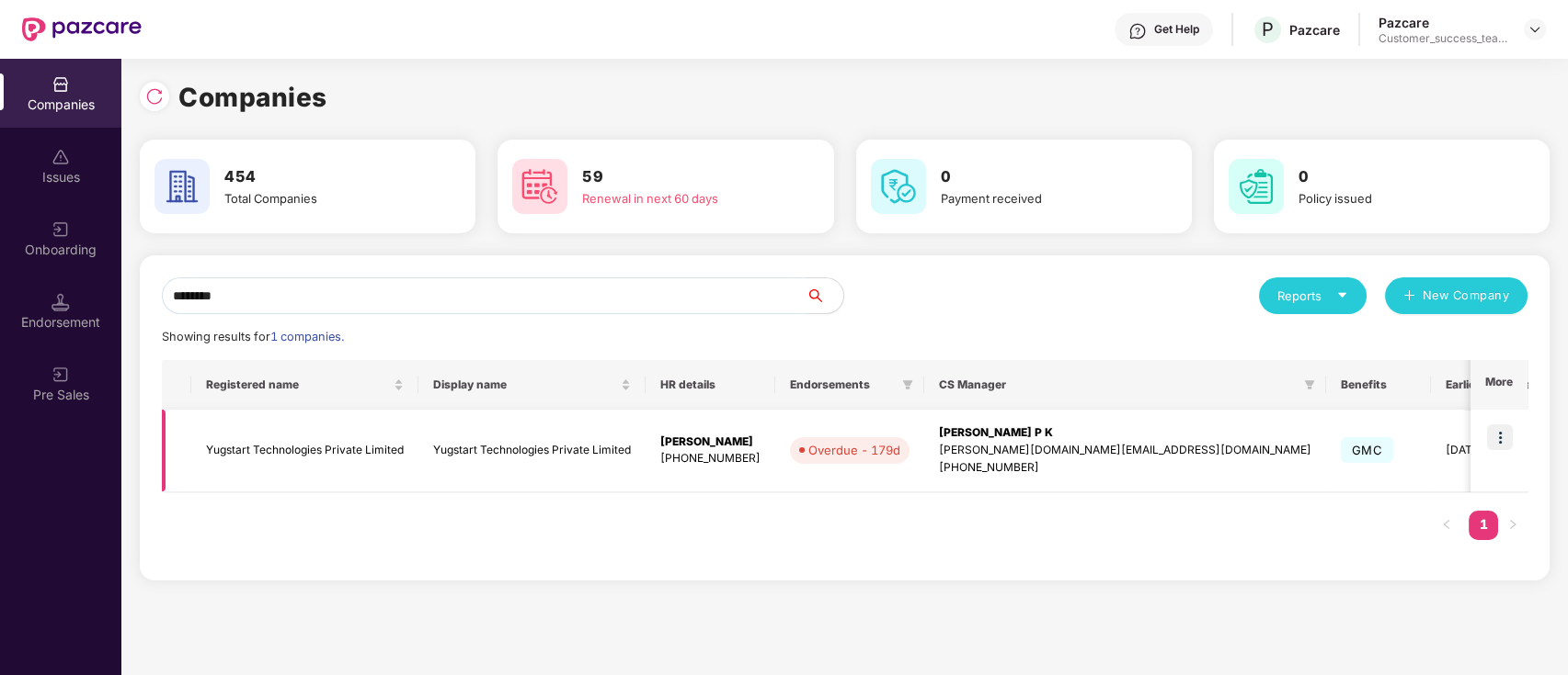
type input "********"
click at [1505, 438] on img at bounding box center [1499, 437] width 26 height 26
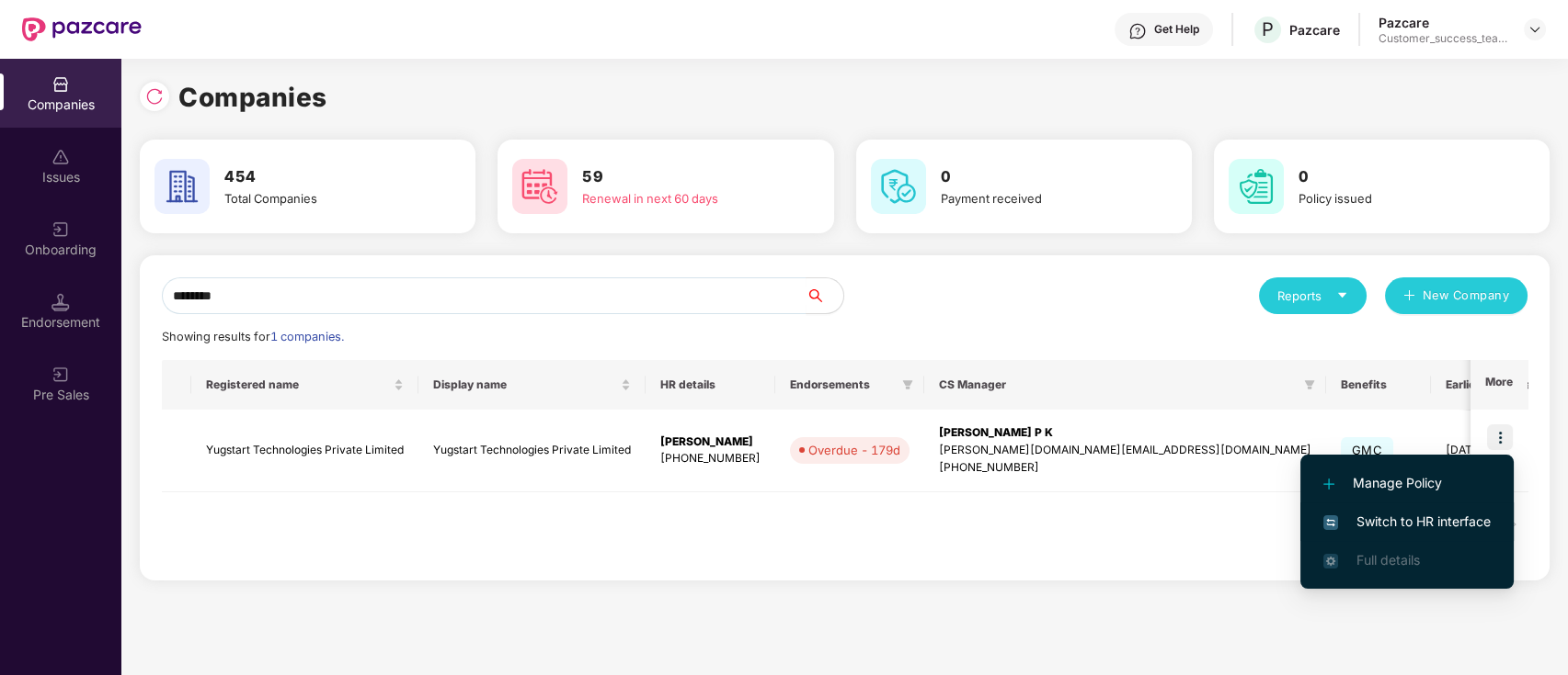
click at [1495, 525] on li "Switch to HR interface" at bounding box center [1407, 522] width 213 height 39
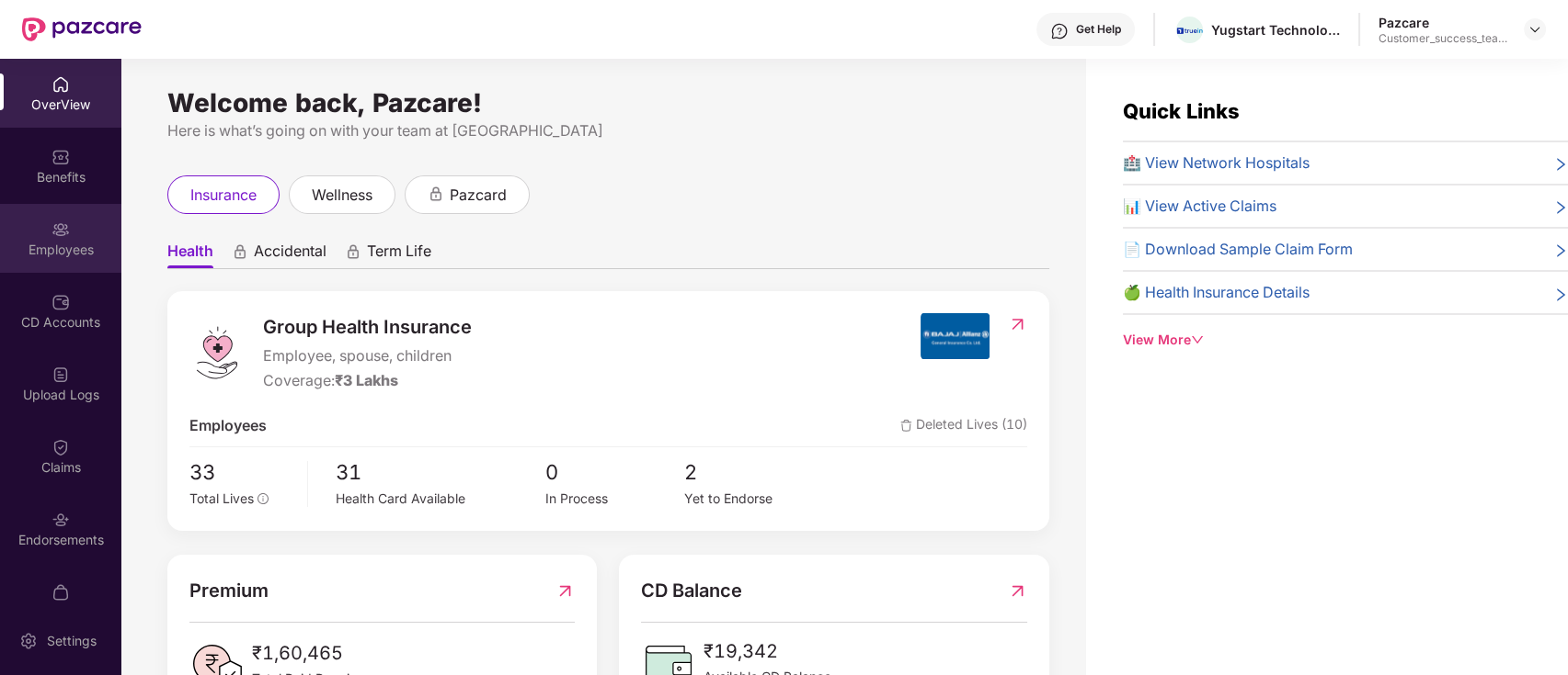
click at [91, 244] on div "Employees" at bounding box center [61, 250] width 122 height 18
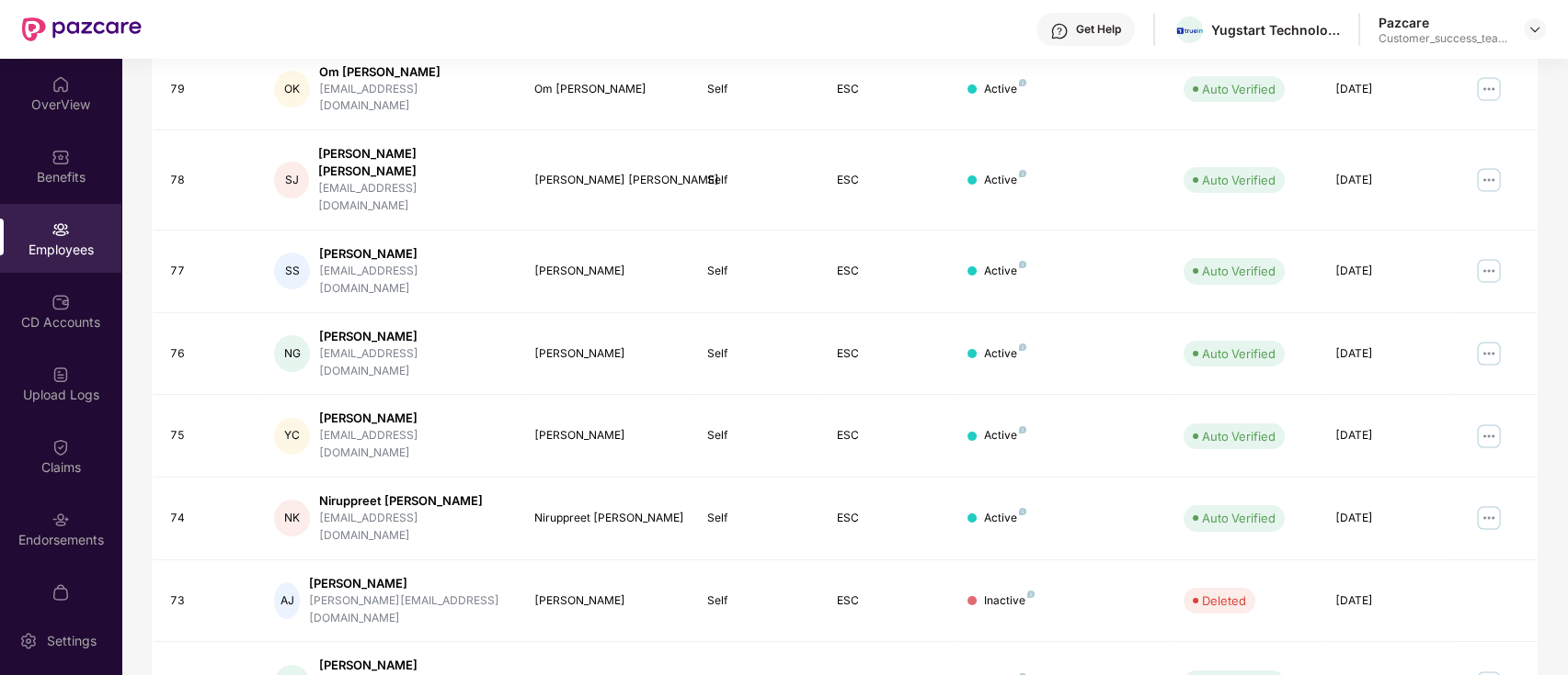
scroll to position [452, 0]
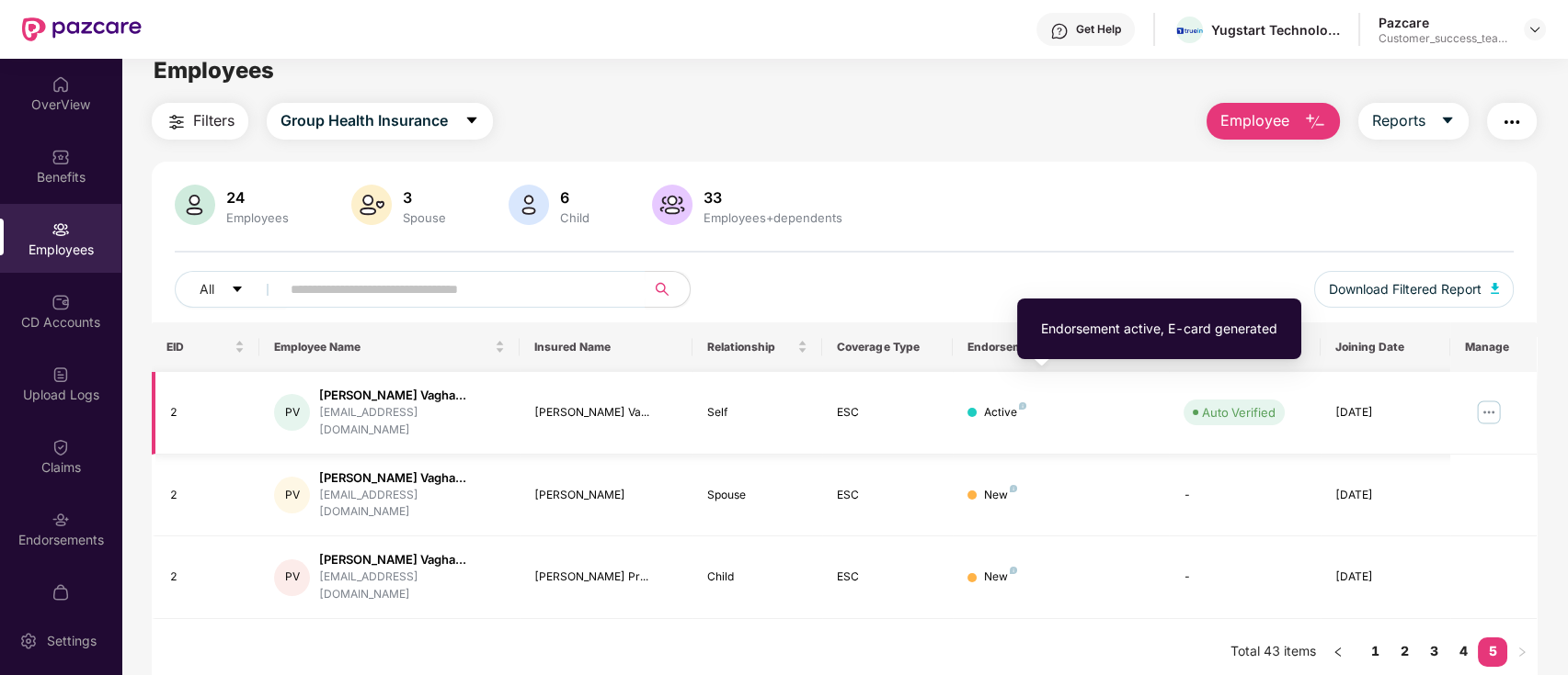
scroll to position [0, 0]
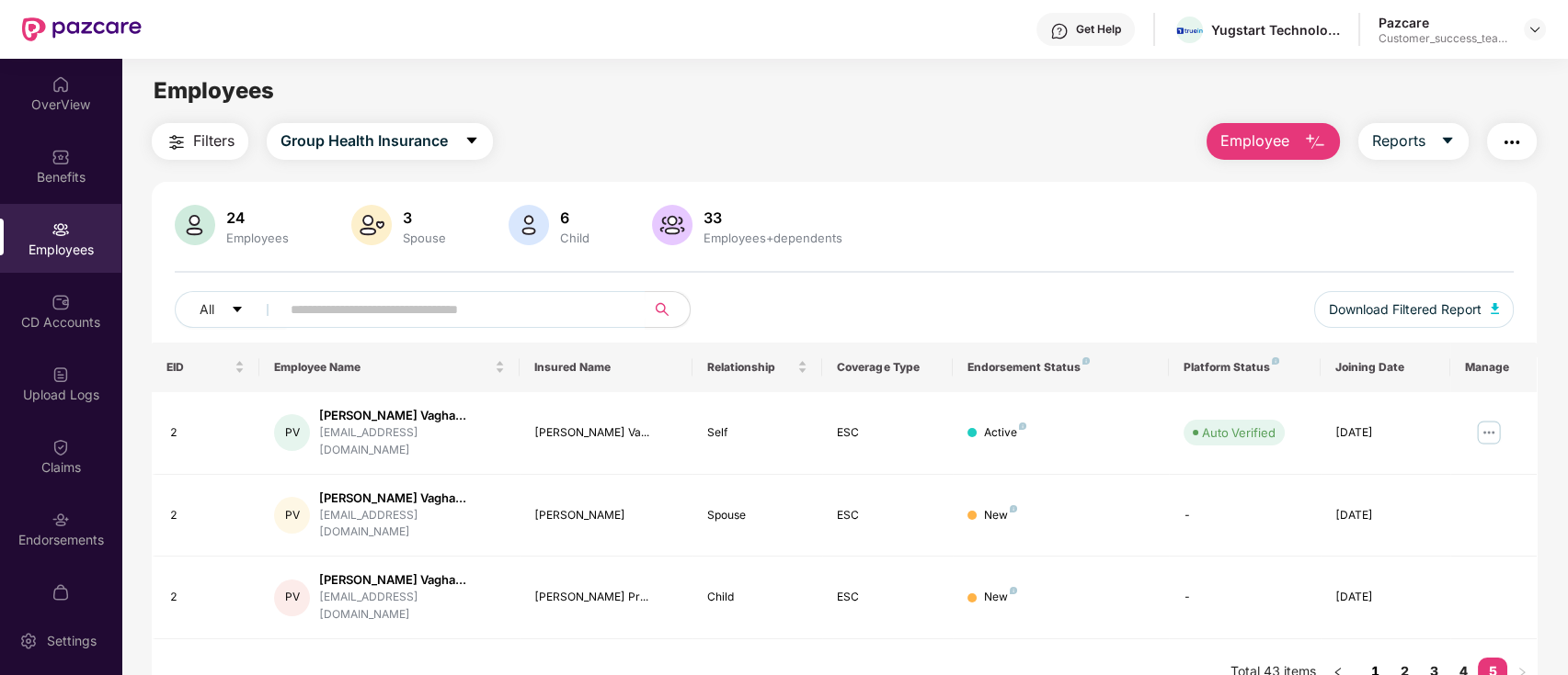
click at [1376, 658] on link "1" at bounding box center [1375, 672] width 30 height 28
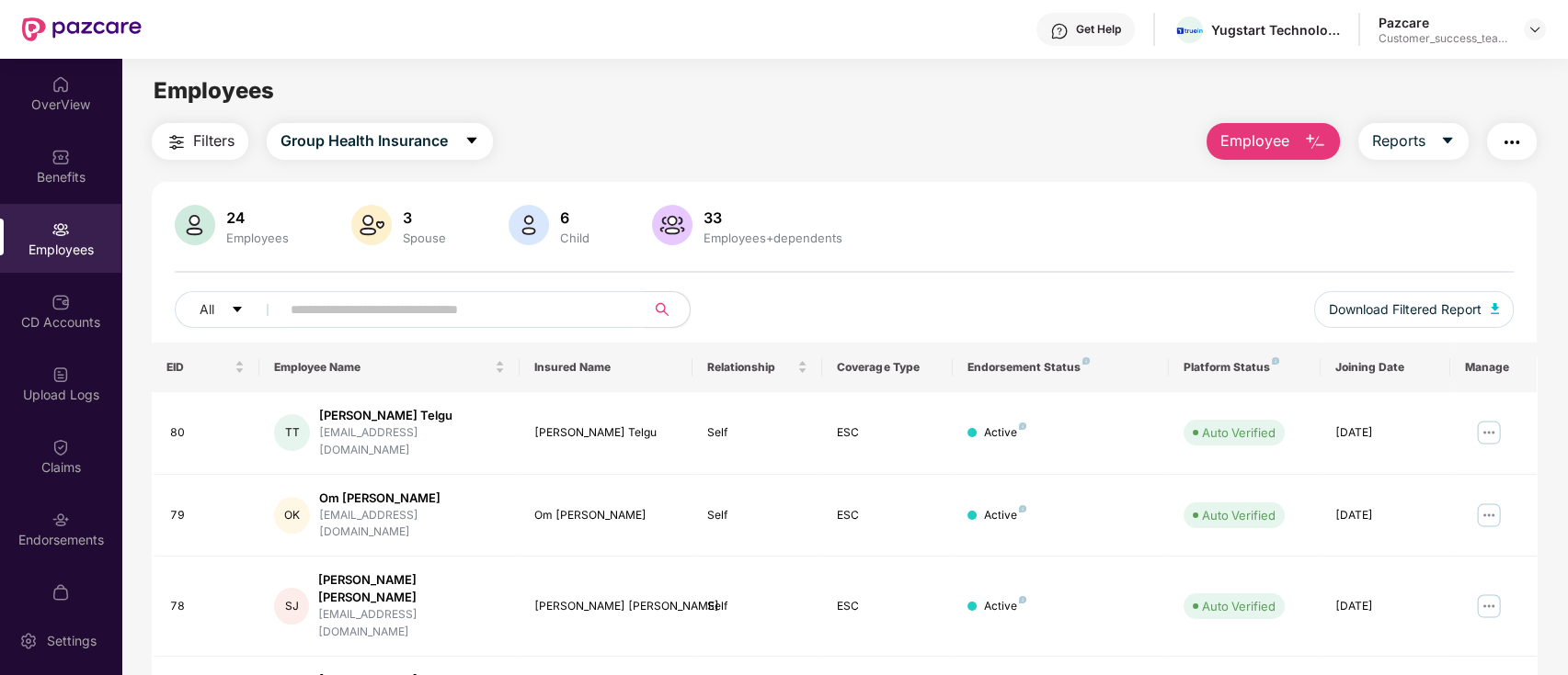
click at [1515, 137] on img "button" at bounding box center [1511, 142] width 22 height 22
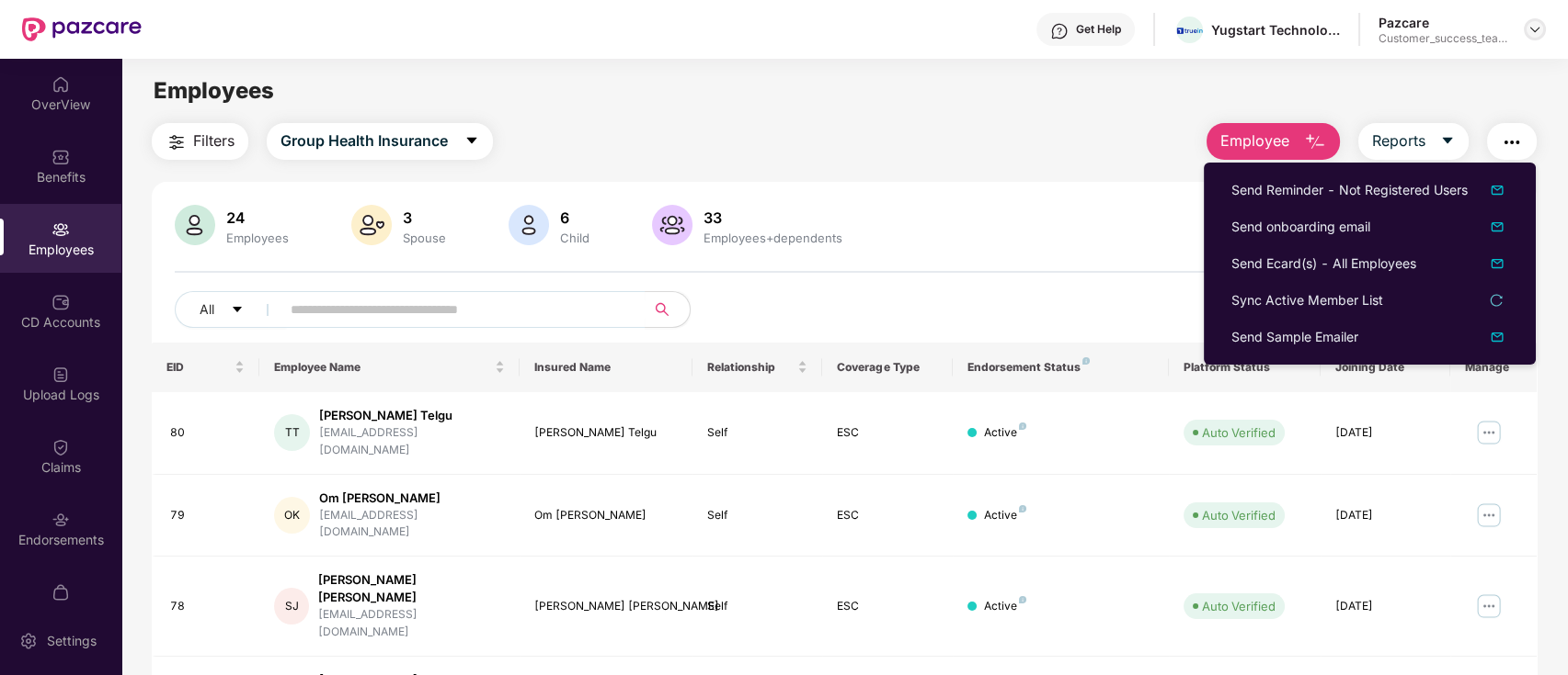
click at [1532, 26] on img at bounding box center [1534, 29] width 15 height 15
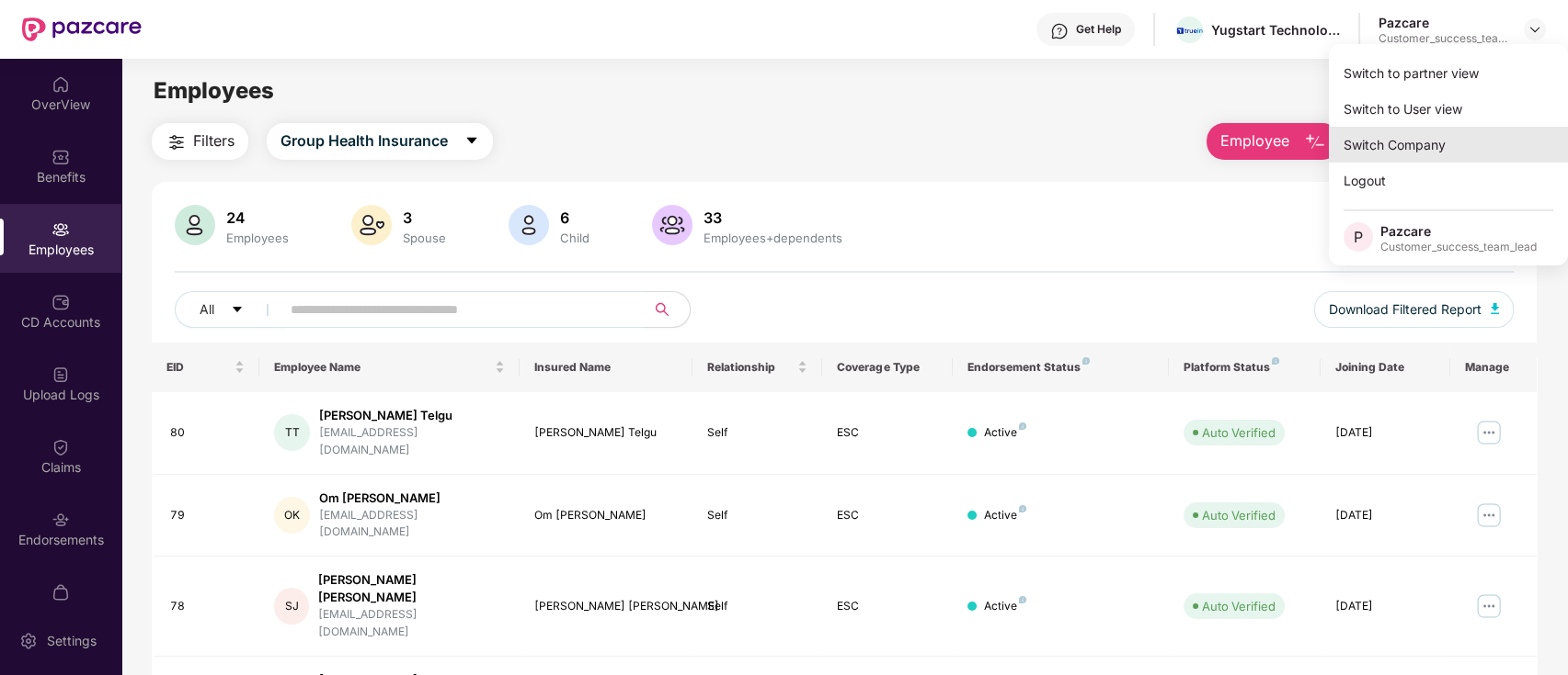
click at [1418, 141] on div "Switch Company" at bounding box center [1448, 144] width 239 height 36
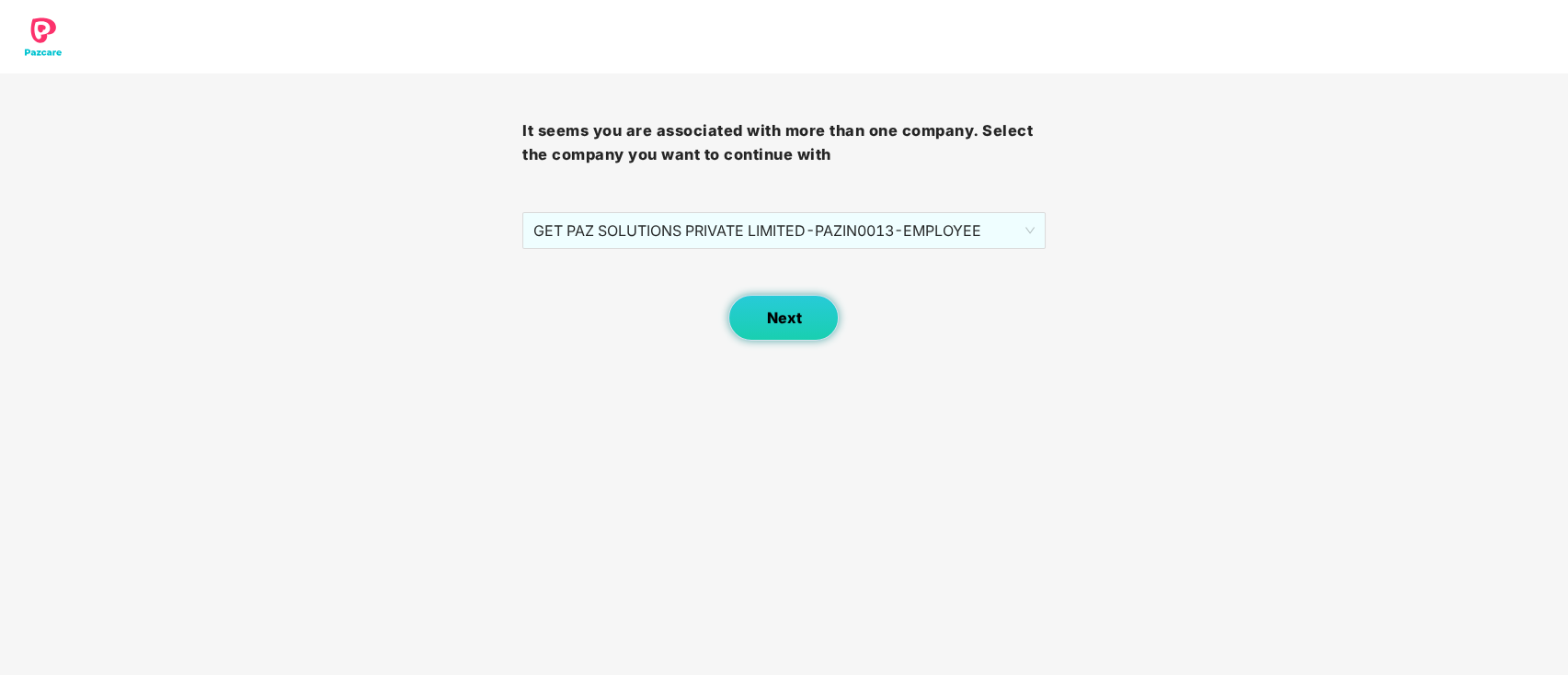
click at [797, 320] on span "Next" at bounding box center [783, 319] width 35 height 18
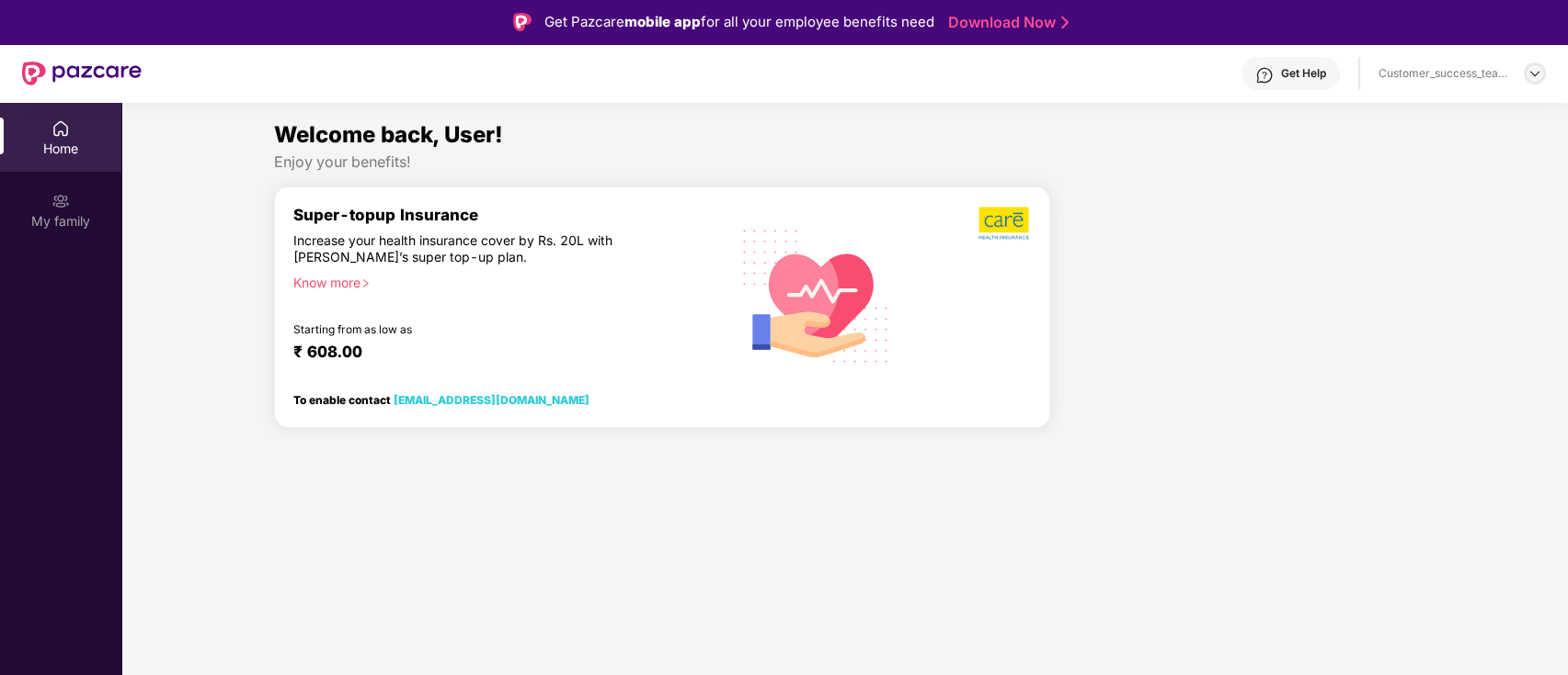
click at [1534, 76] on img at bounding box center [1534, 73] width 15 height 15
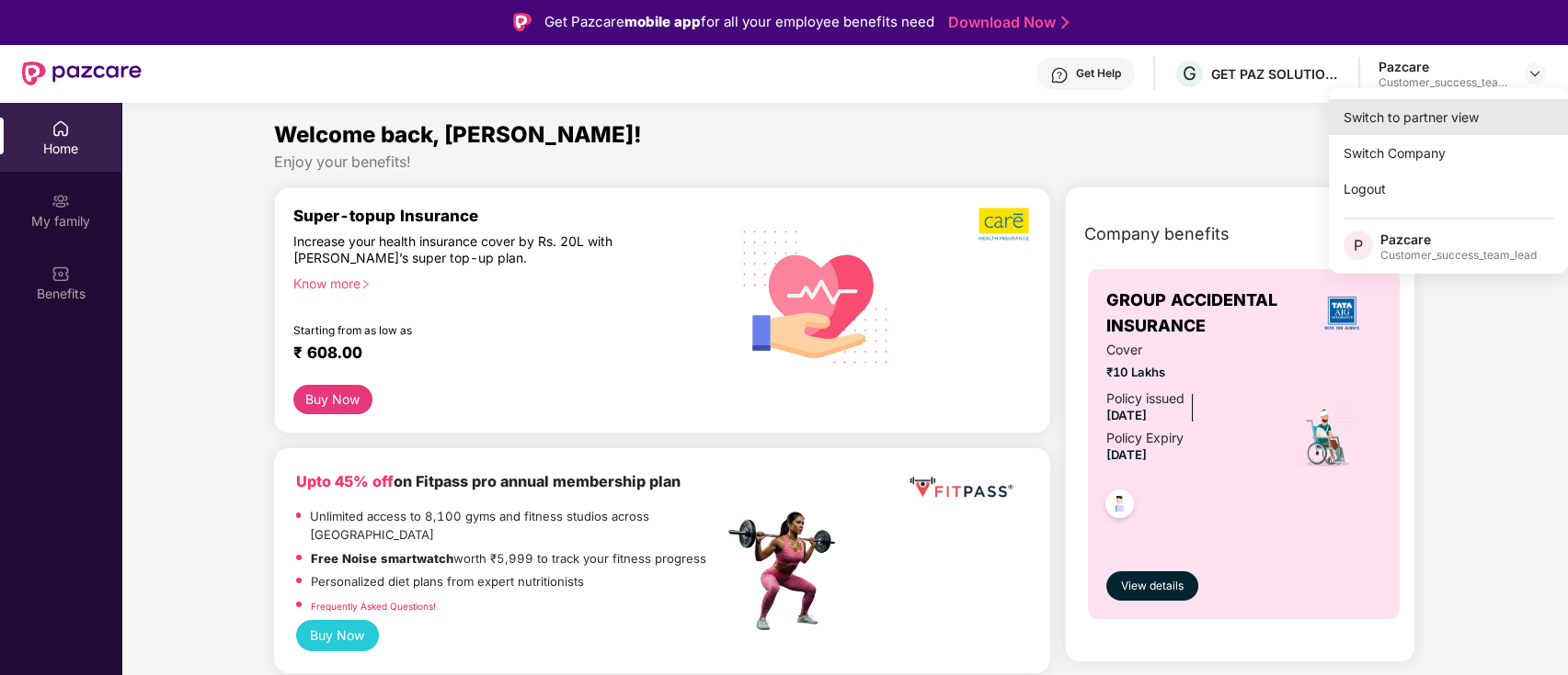
click at [1469, 127] on div "Switch to partner view" at bounding box center [1448, 117] width 239 height 36
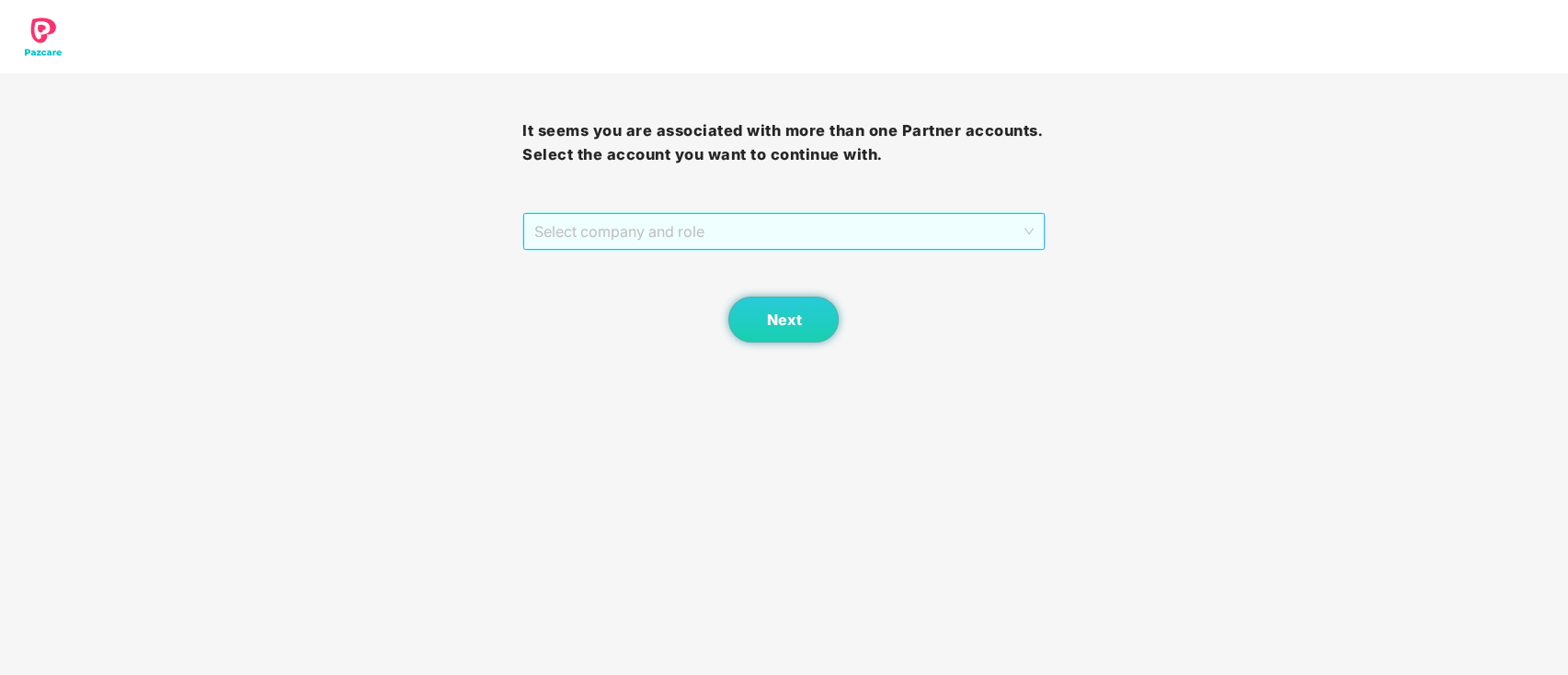
click at [776, 248] on span "Select company and role" at bounding box center [783, 231] width 498 height 35
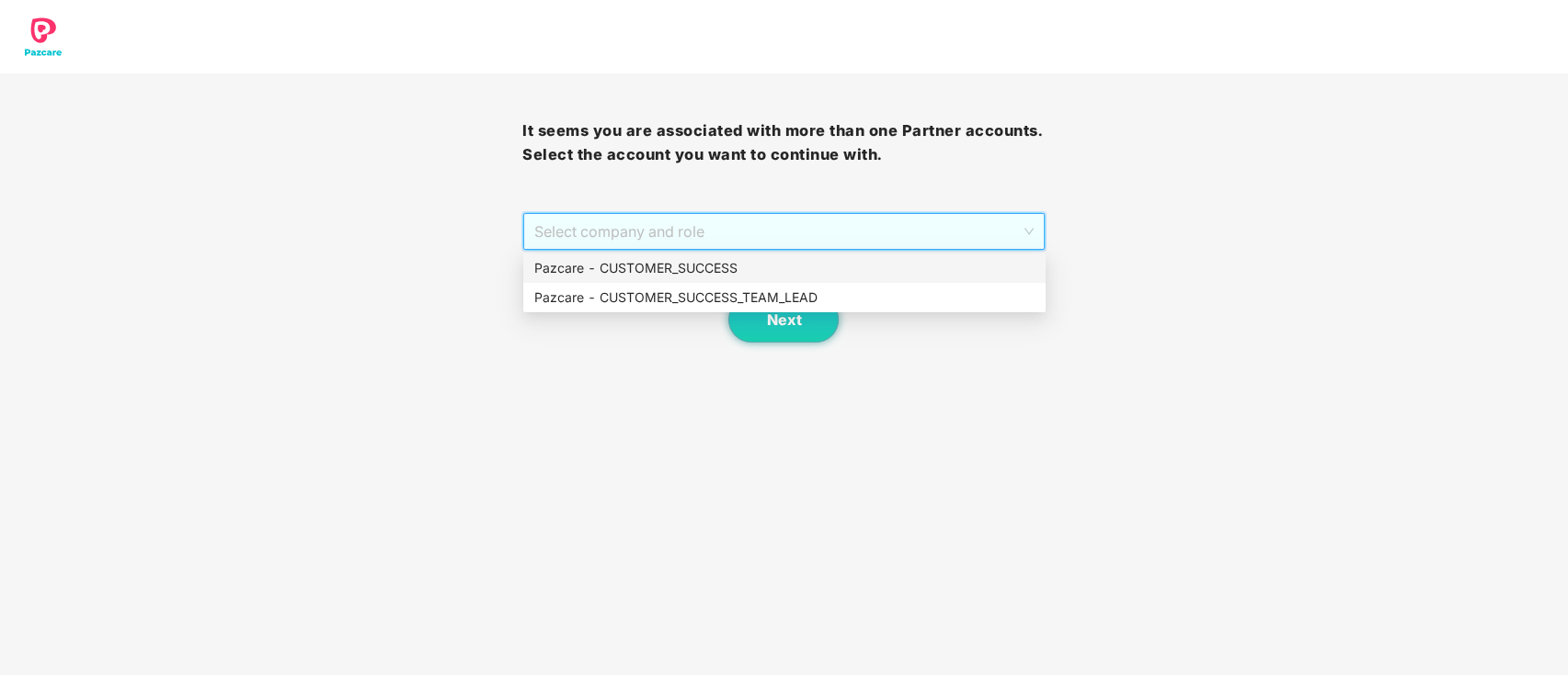
click at [742, 276] on div "Pazcare - CUSTOMER_SUCCESS" at bounding box center [784, 268] width 500 height 20
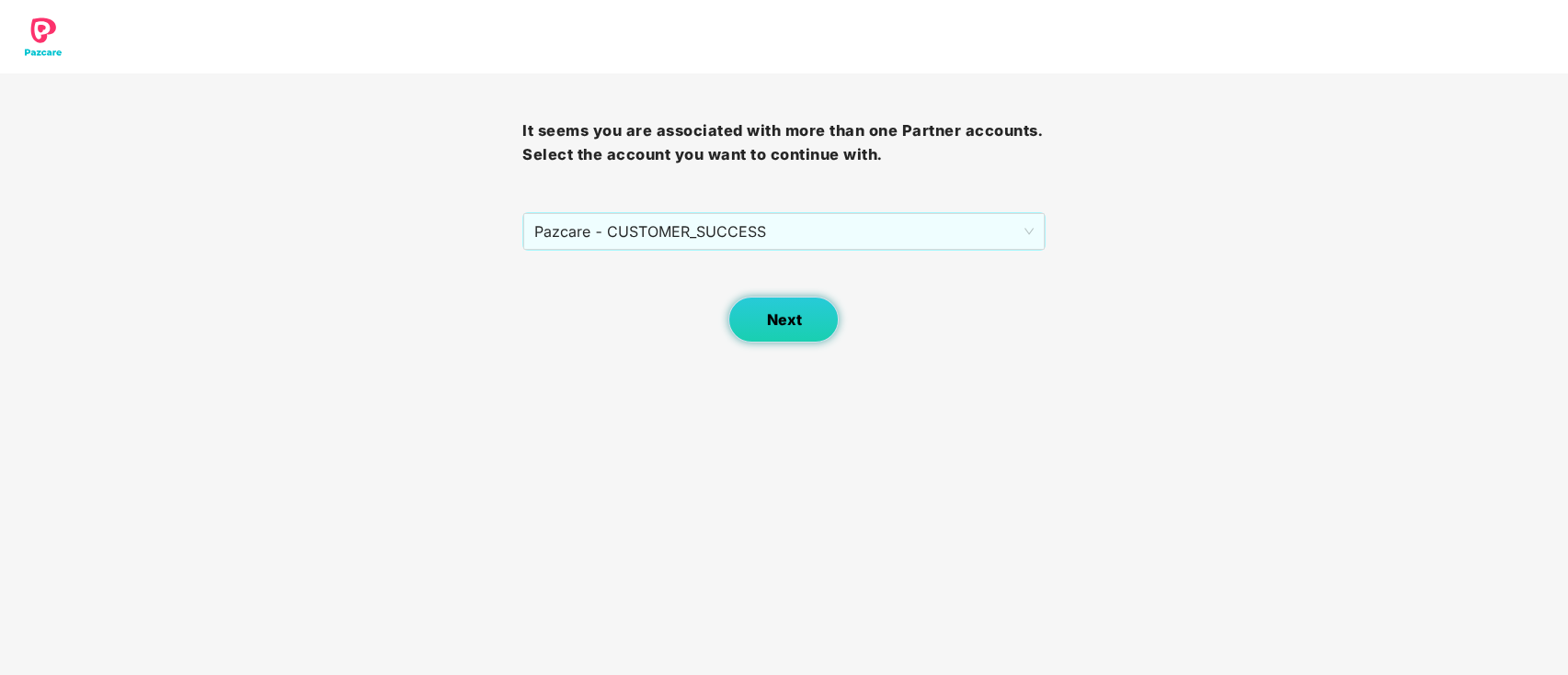
click at [765, 332] on button "Next" at bounding box center [783, 320] width 111 height 46
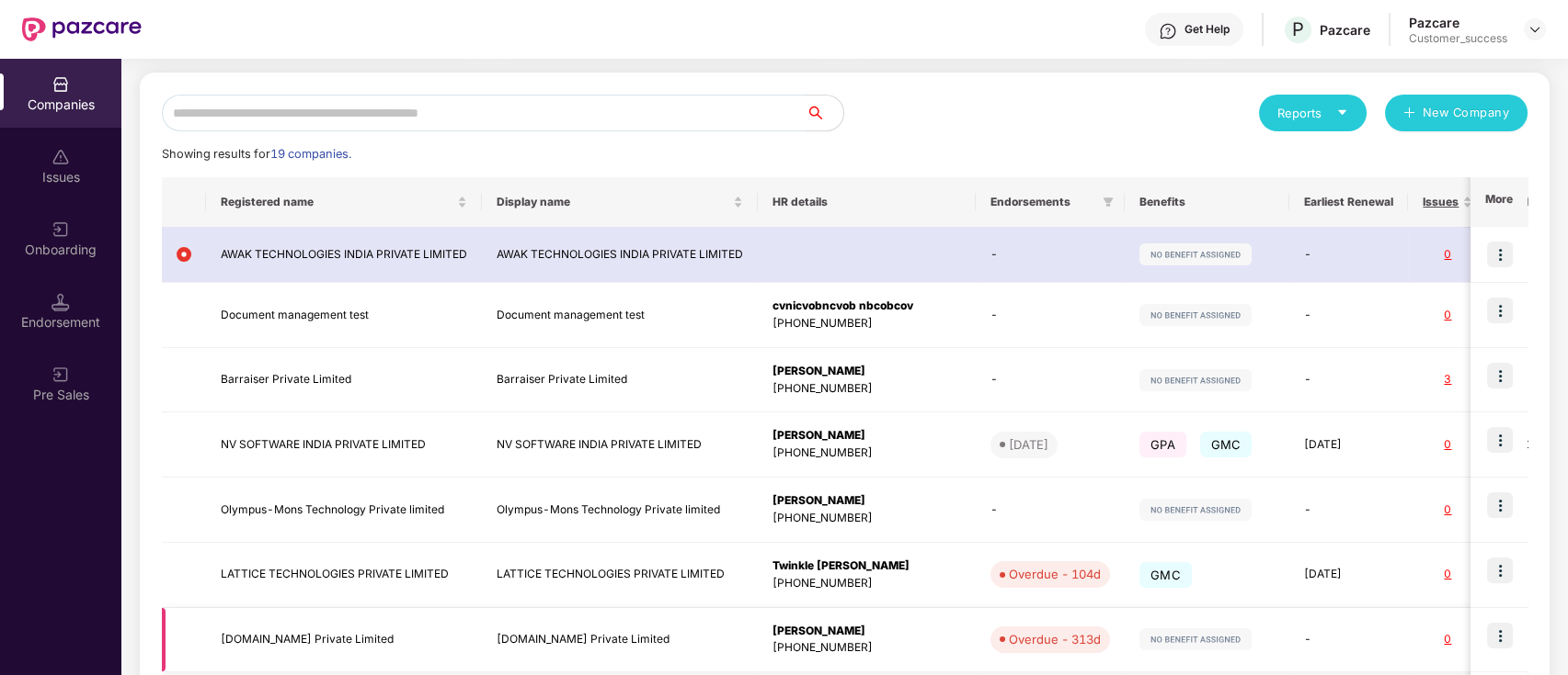
scroll to position [367, 0]
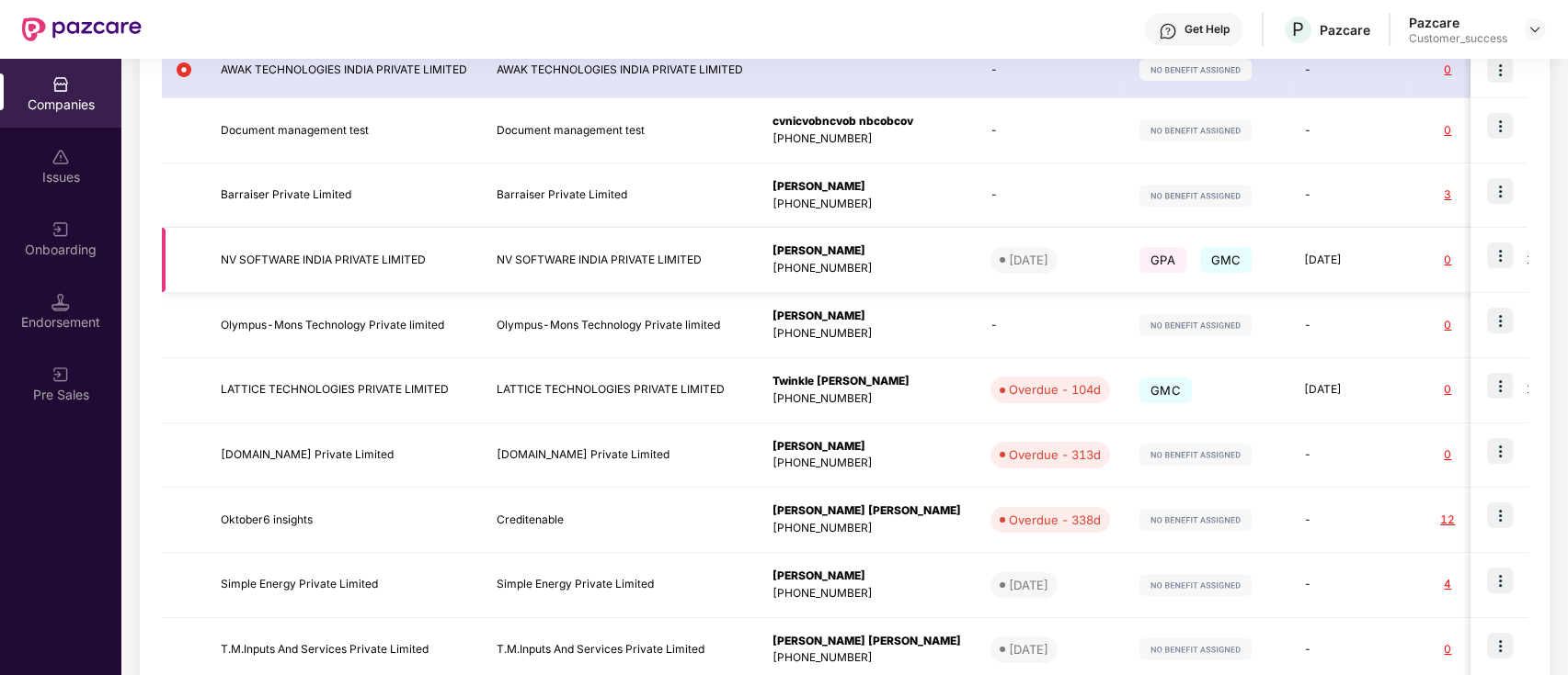
click at [1508, 258] on img at bounding box center [1499, 256] width 26 height 26
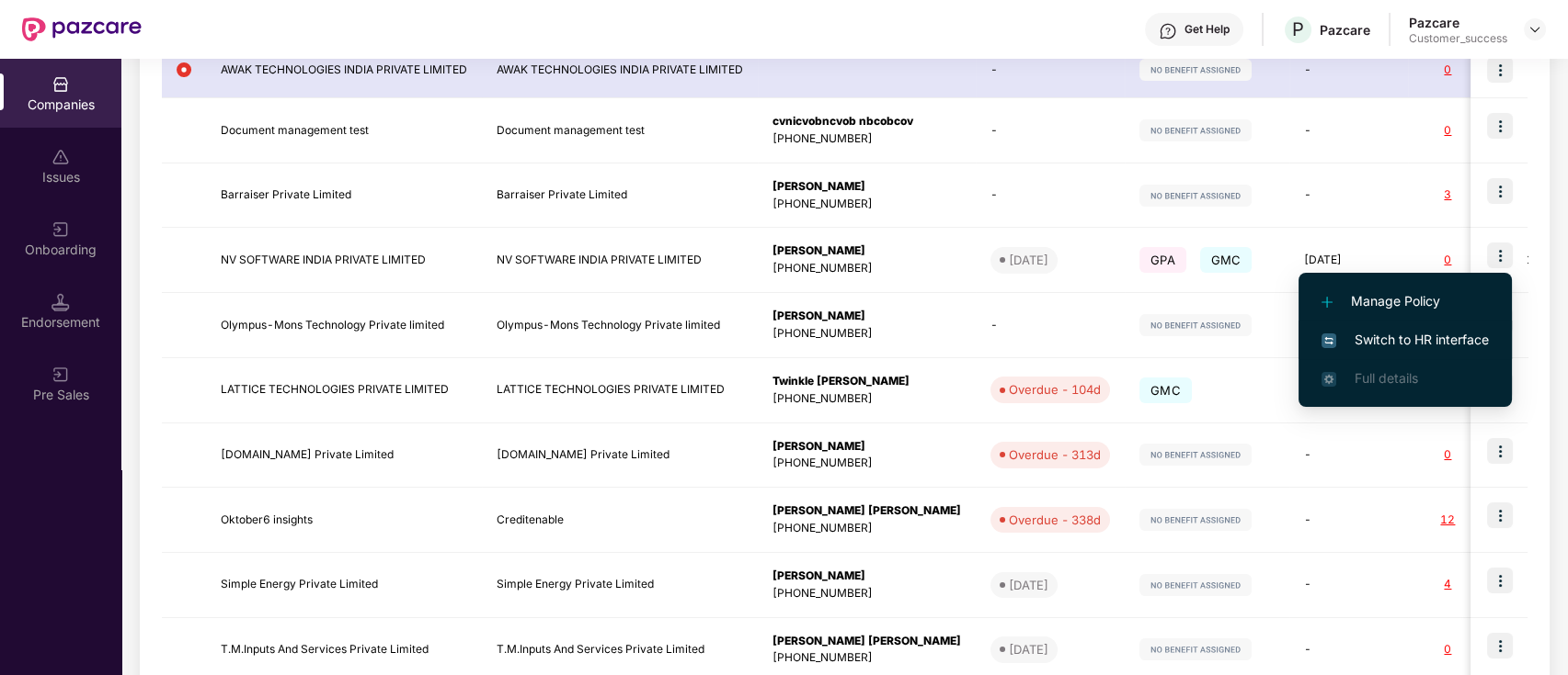
click at [1399, 338] on span "Switch to HR interface" at bounding box center [1405, 339] width 167 height 20
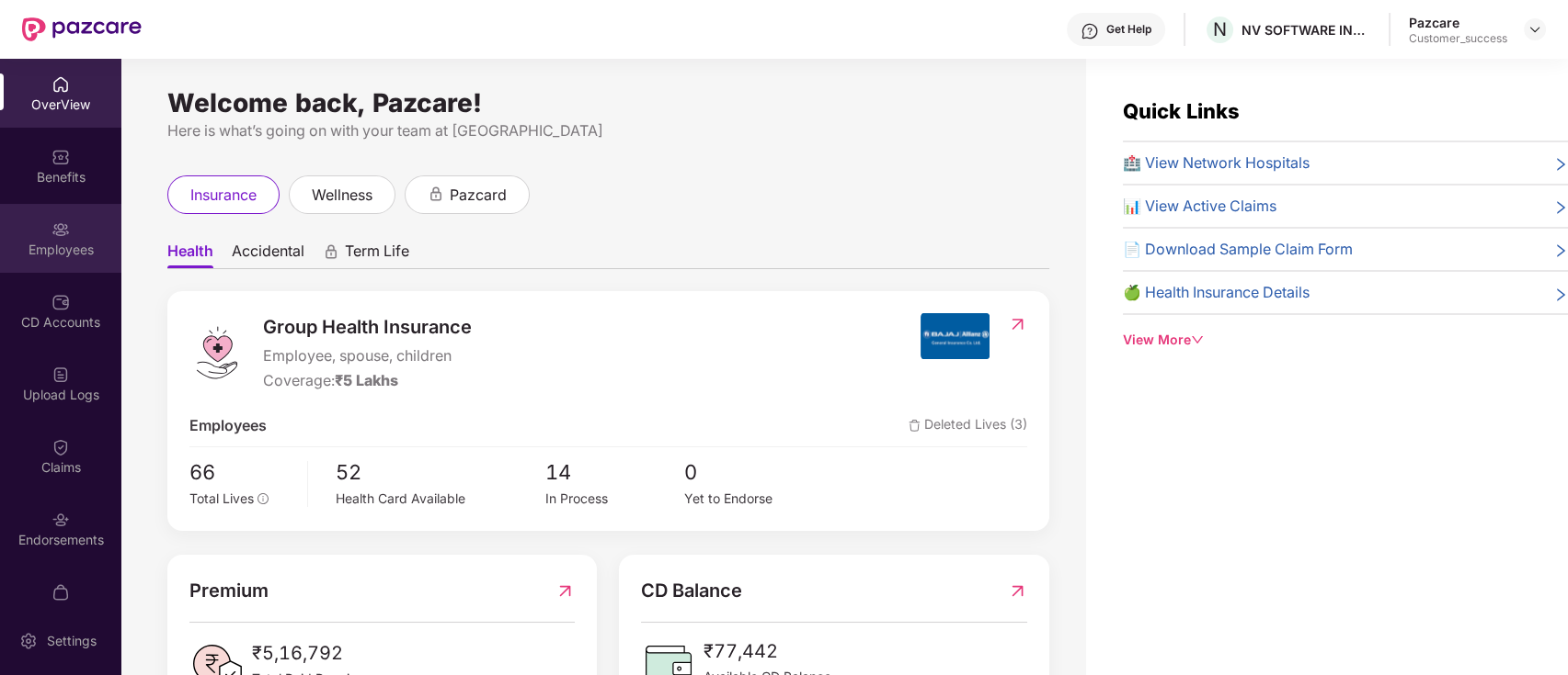
click at [102, 234] on div "Employees" at bounding box center [61, 238] width 122 height 69
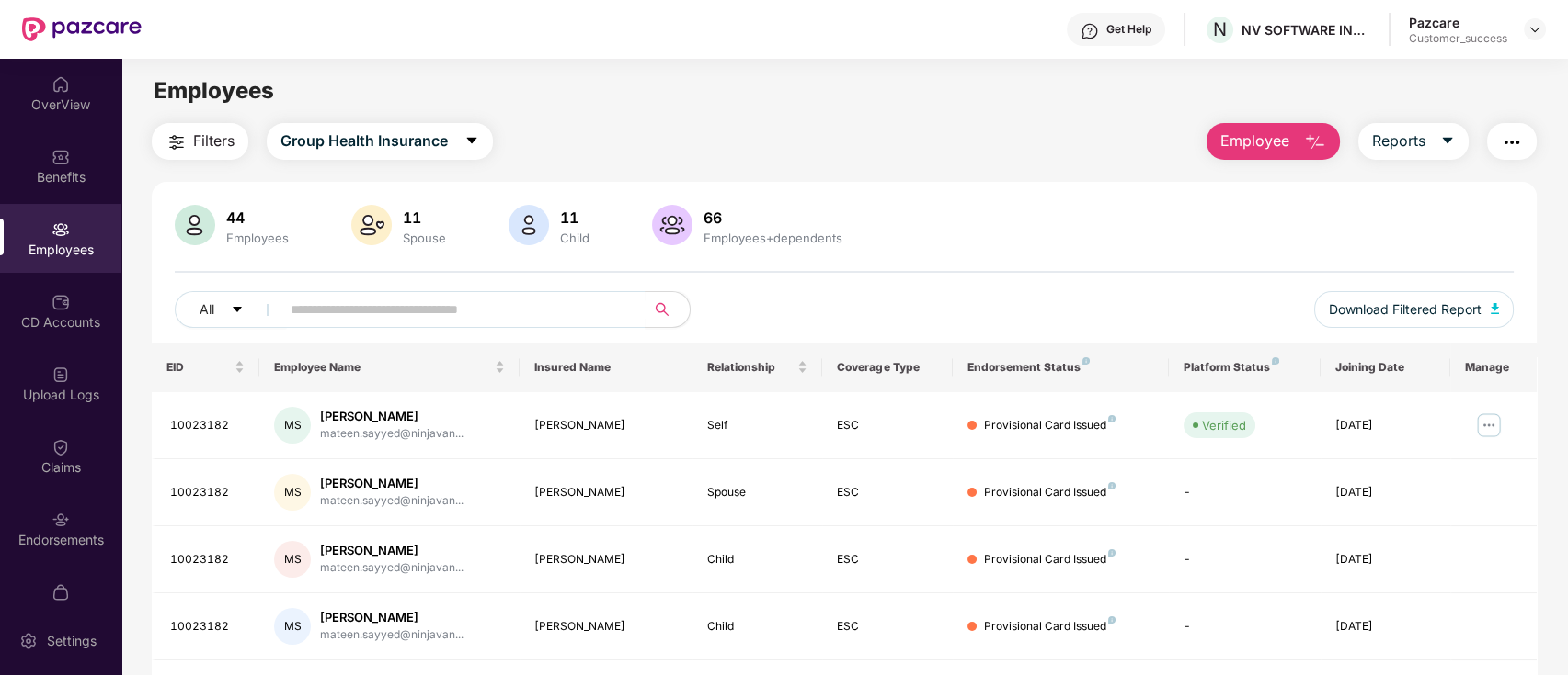
click at [1501, 148] on img "button" at bounding box center [1511, 142] width 22 height 22
click at [901, 144] on div "Filters Group Health Insurance Employee Reports" at bounding box center [844, 141] width 1386 height 37
click at [1537, 31] on img at bounding box center [1534, 29] width 15 height 15
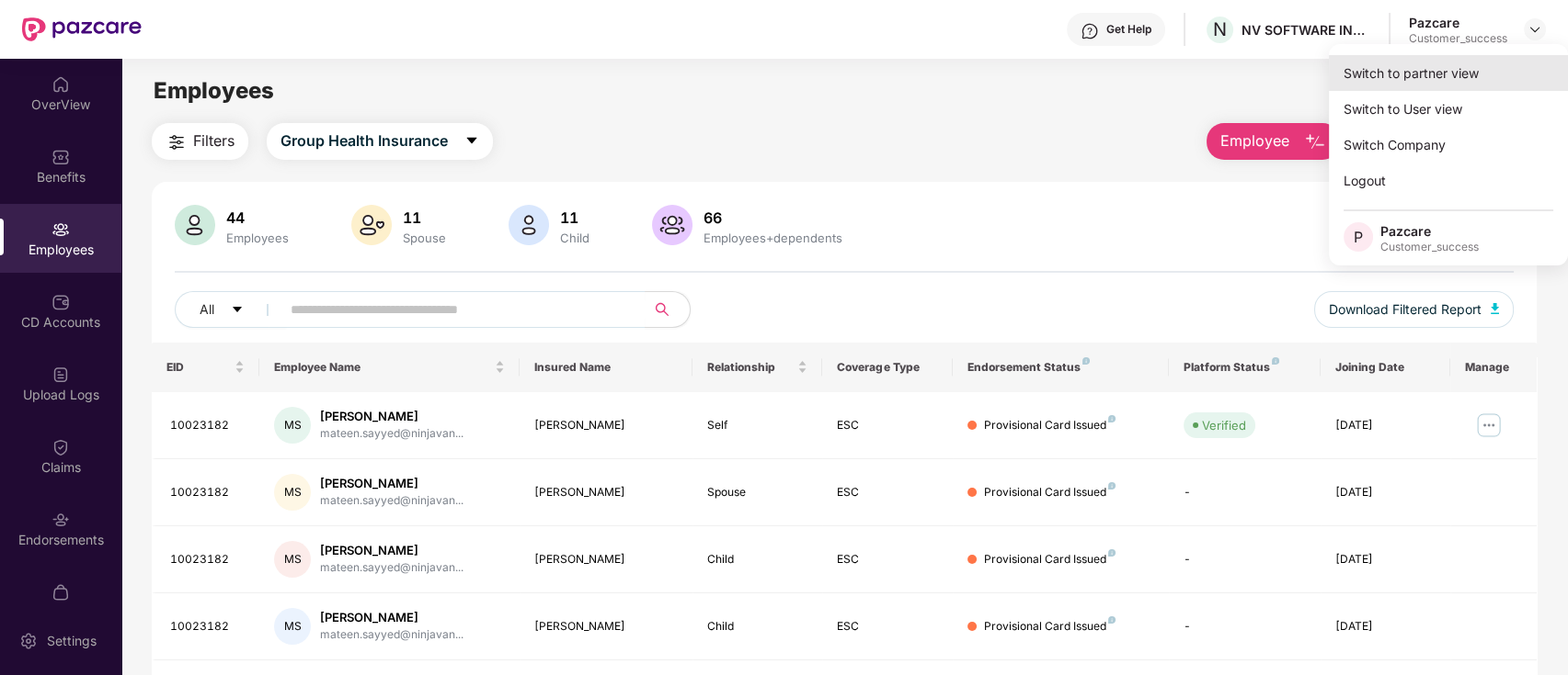
click at [1512, 84] on div "Switch to partner view" at bounding box center [1448, 73] width 239 height 36
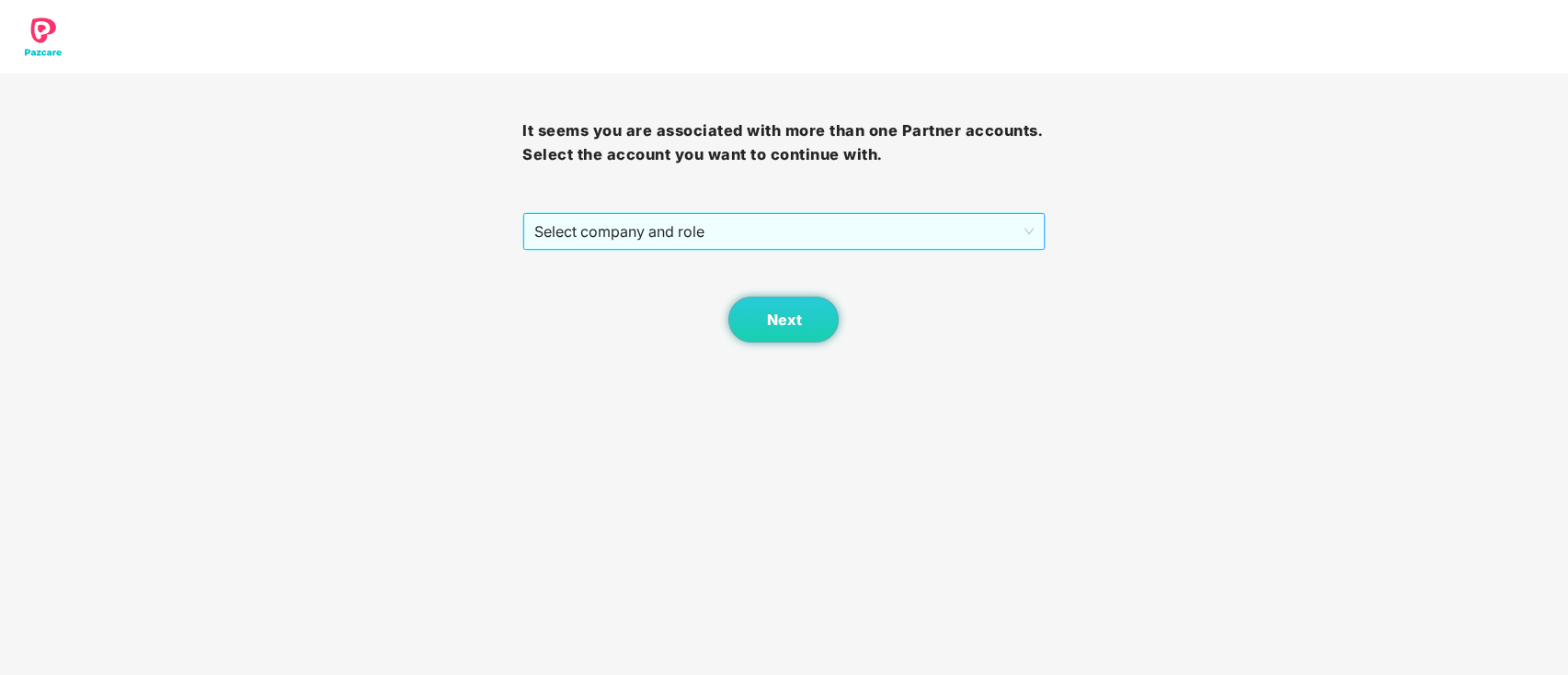
click at [612, 225] on span "Select company and role" at bounding box center [783, 231] width 498 height 35
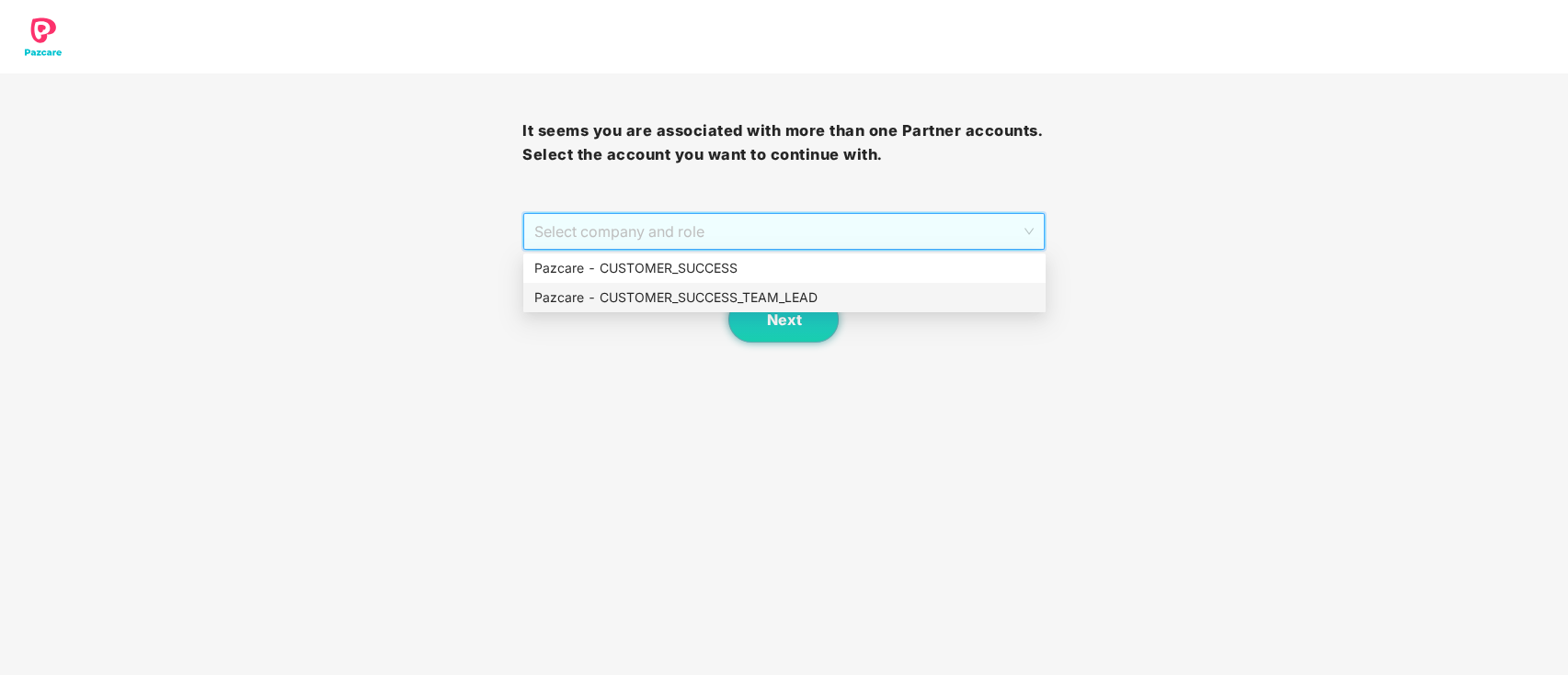
click at [654, 298] on div "Pazcare - CUSTOMER_SUCCESS_TEAM_LEAD" at bounding box center [784, 298] width 500 height 20
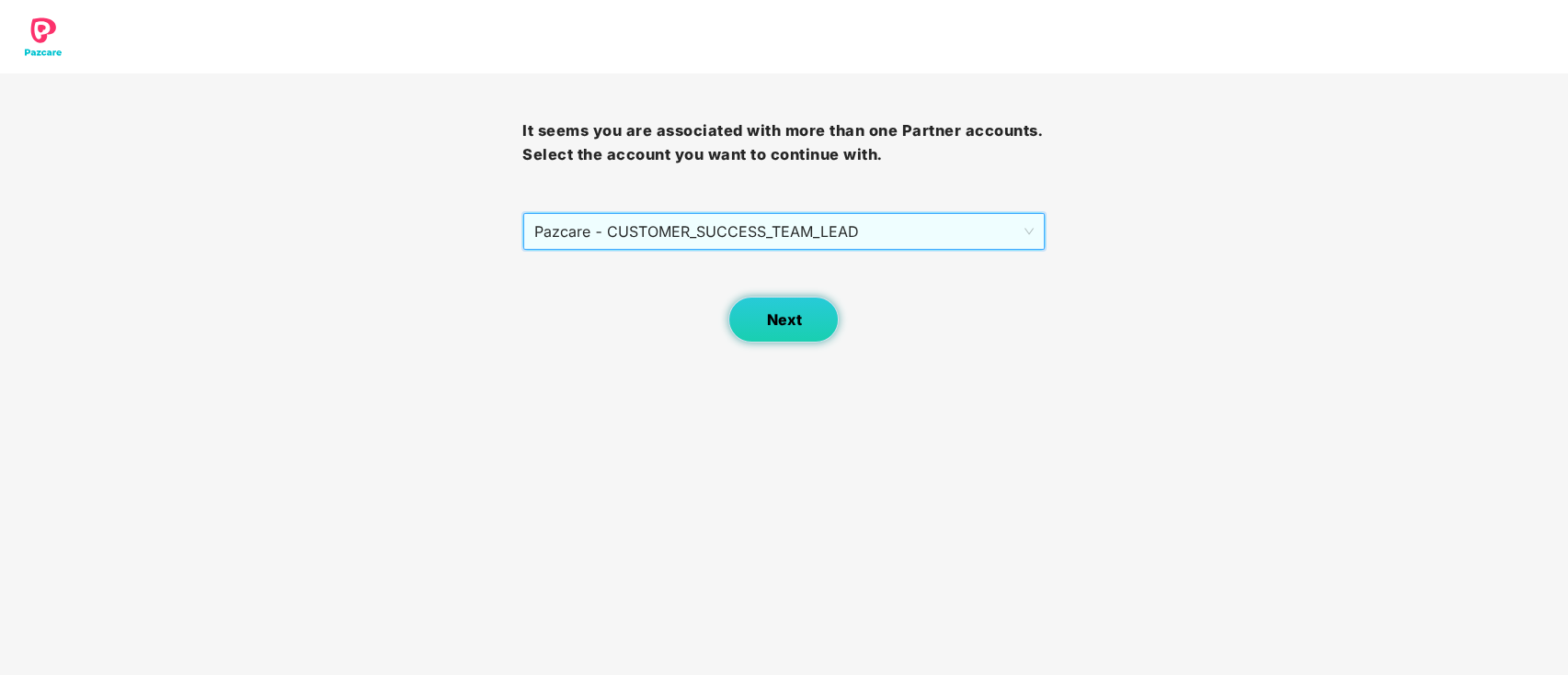
click at [785, 324] on span "Next" at bounding box center [783, 321] width 35 height 18
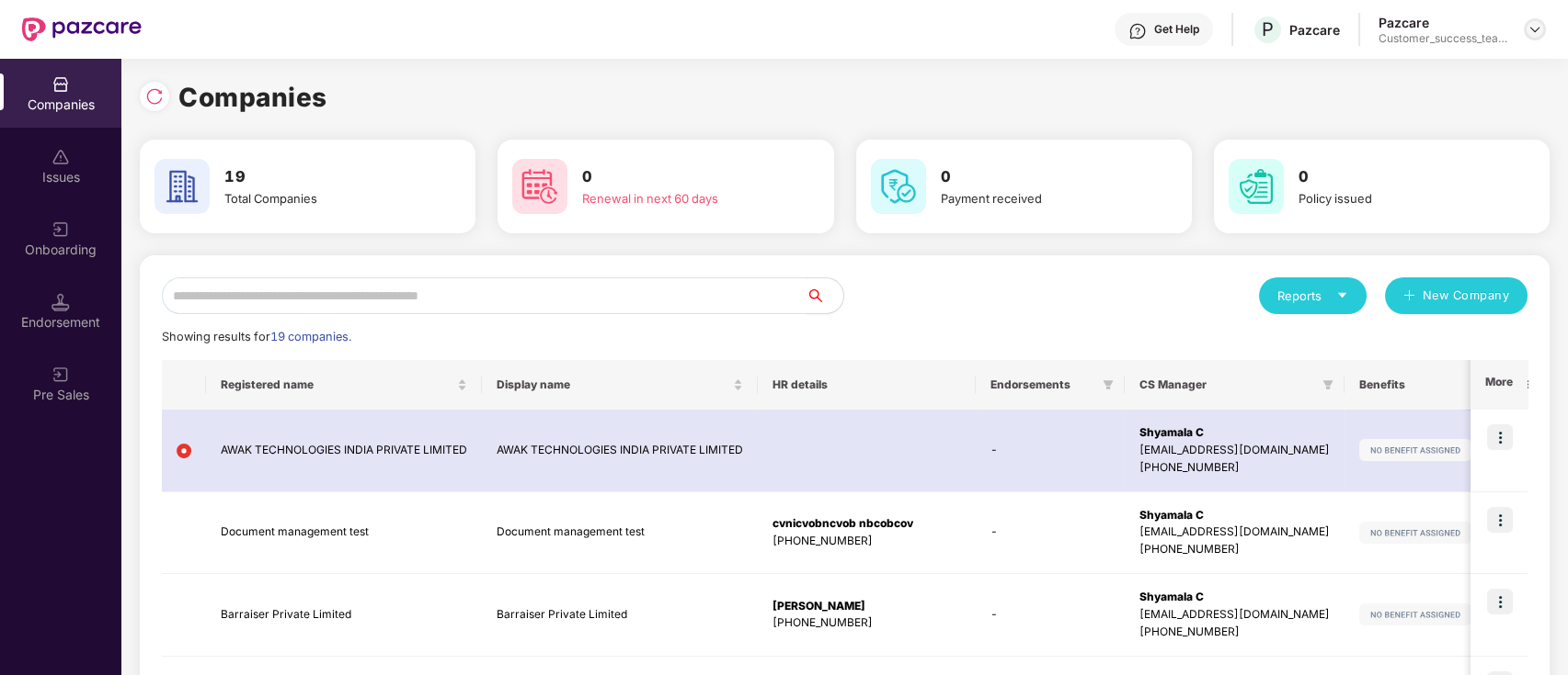
click at [1537, 30] on img at bounding box center [1534, 29] width 15 height 15
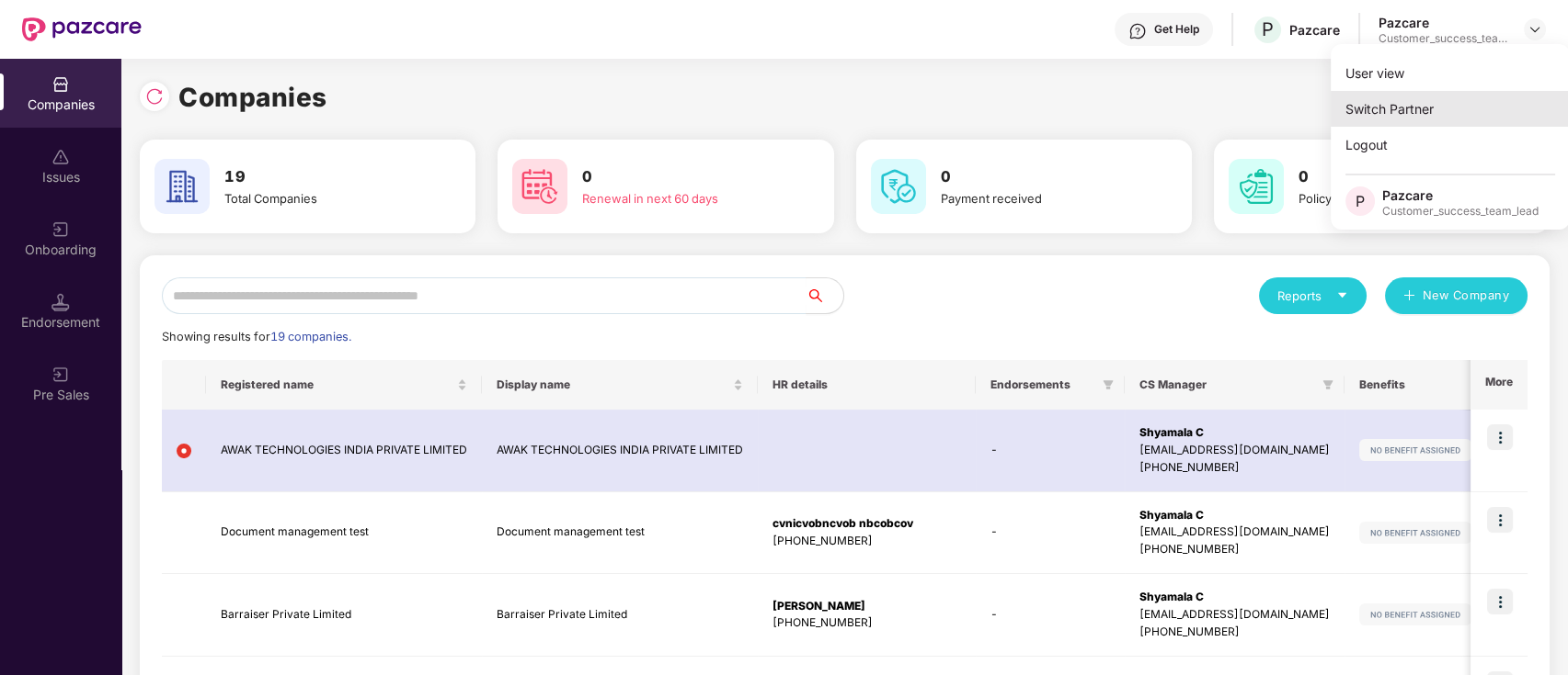
click at [1533, 116] on div "Switch Partner" at bounding box center [1449, 109] width 239 height 36
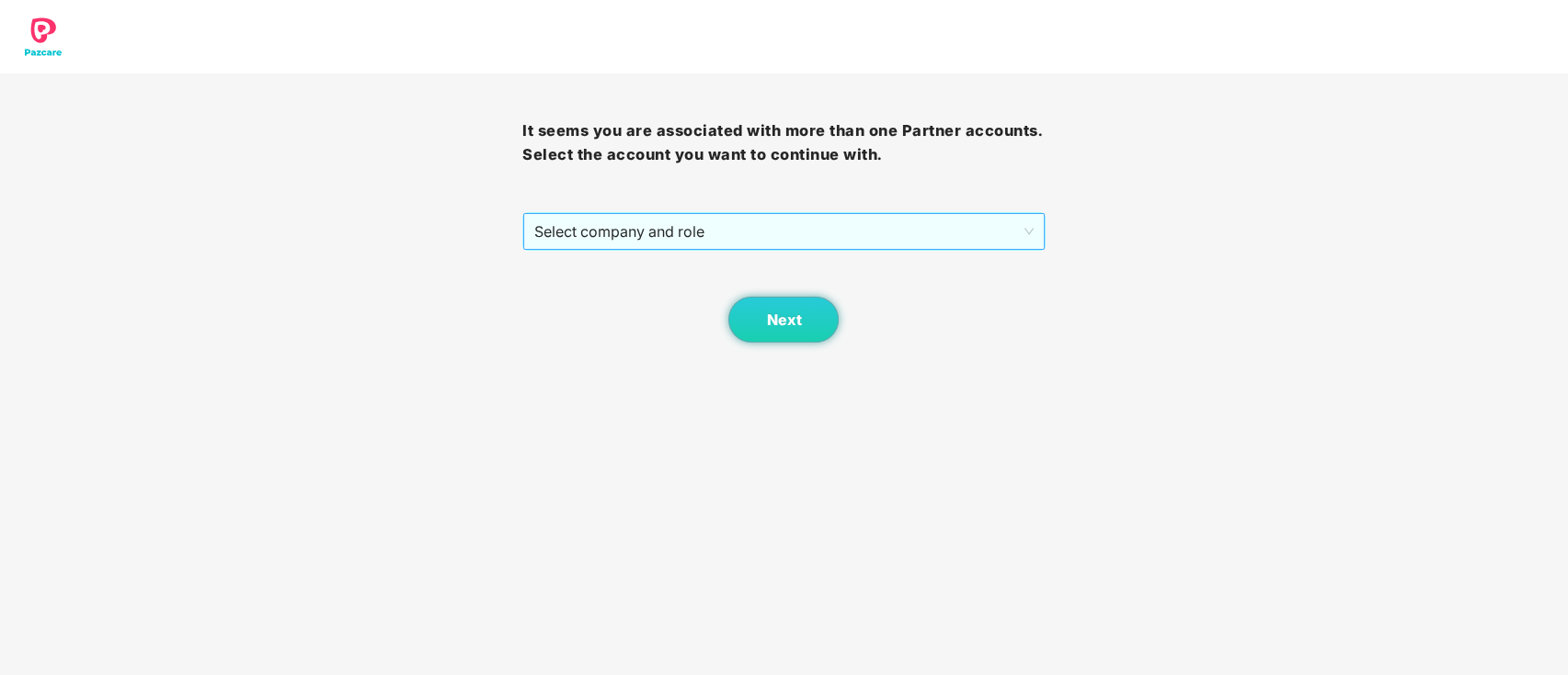
click at [792, 246] on span "Select company and role" at bounding box center [783, 231] width 498 height 35
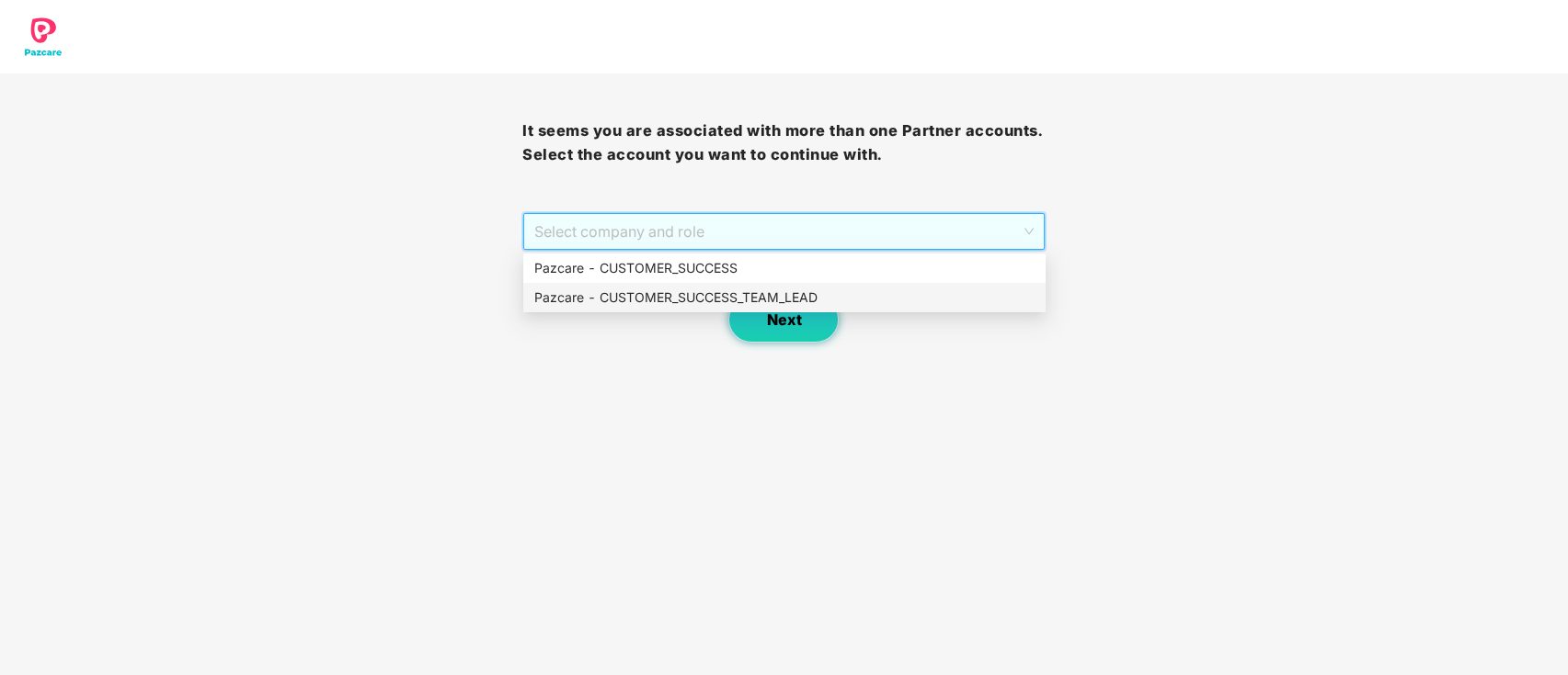
click at [792, 298] on div "Pazcare - CUSTOMER_SUCCESS_TEAM_LEAD" at bounding box center [784, 298] width 500 height 20
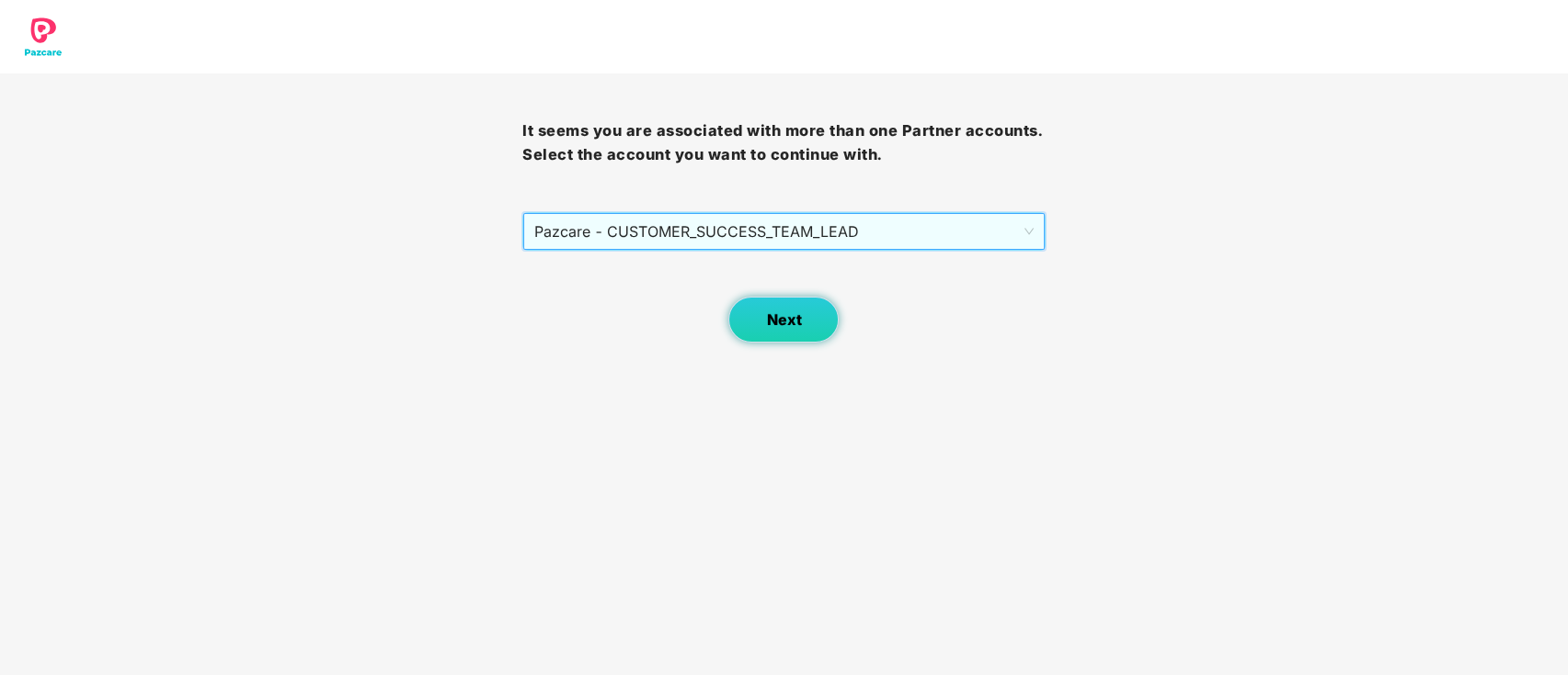
click at [789, 317] on span "Next" at bounding box center [783, 321] width 35 height 18
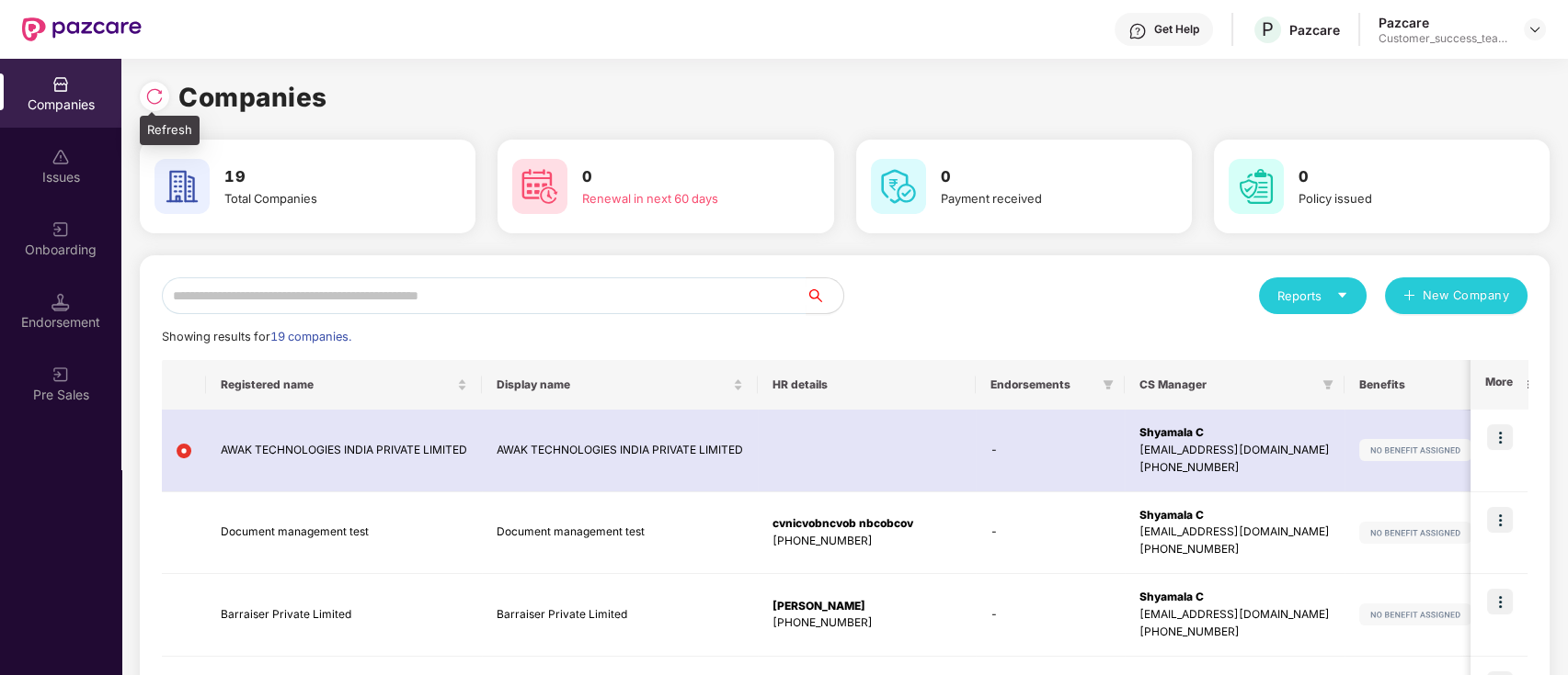
click at [161, 108] on div at bounding box center [154, 97] width 30 height 30
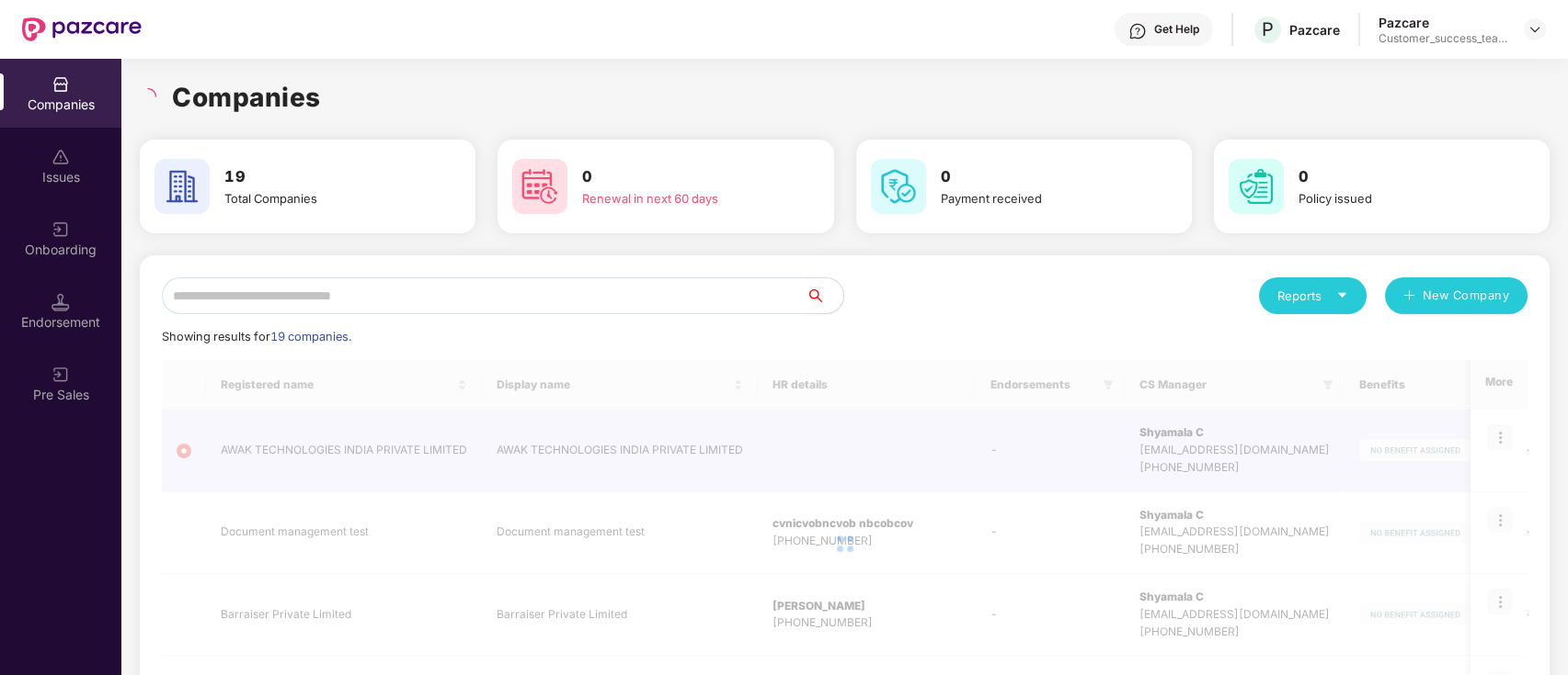
click at [449, 299] on input "text" at bounding box center [483, 296] width 645 height 37
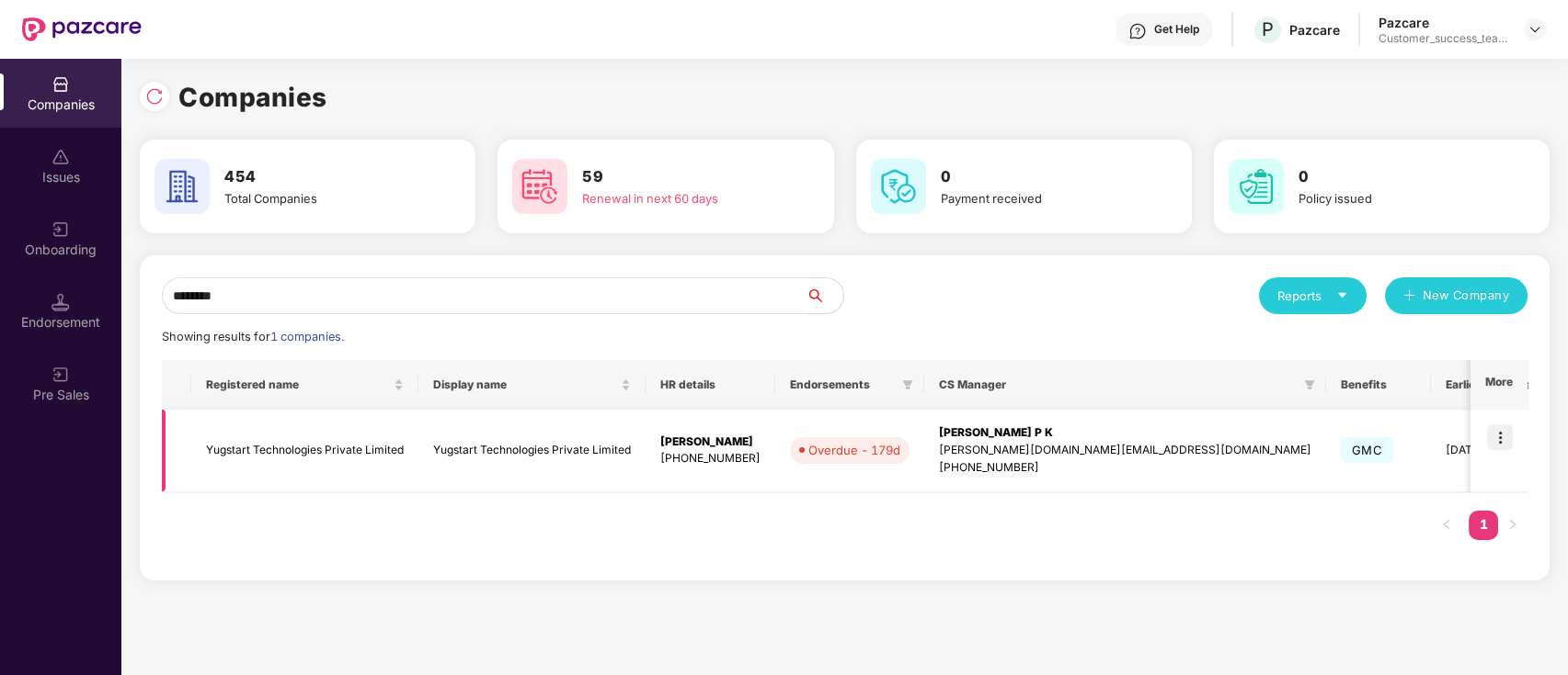
type input "********"
click at [1499, 439] on img at bounding box center [1499, 437] width 26 height 26
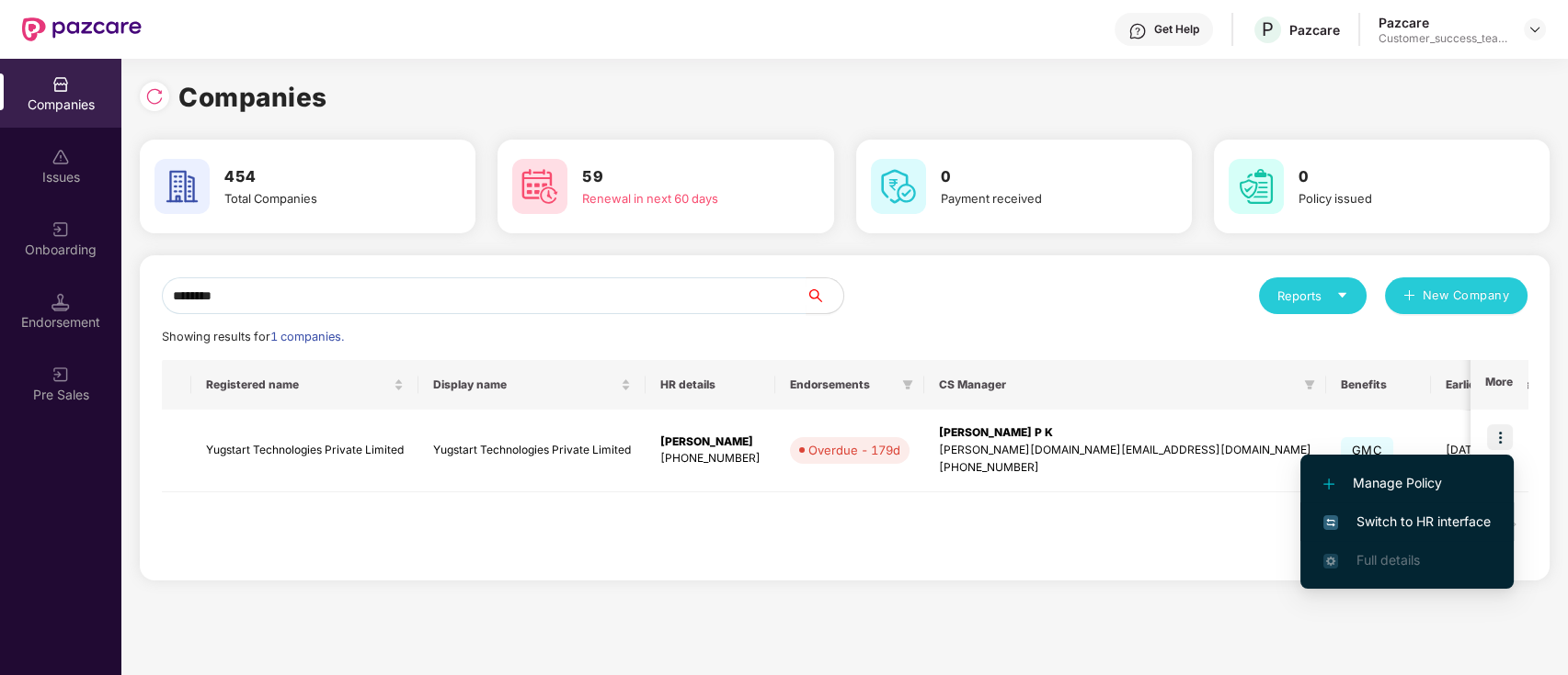
click at [1486, 524] on span "Switch to HR interface" at bounding box center [1407, 522] width 167 height 20
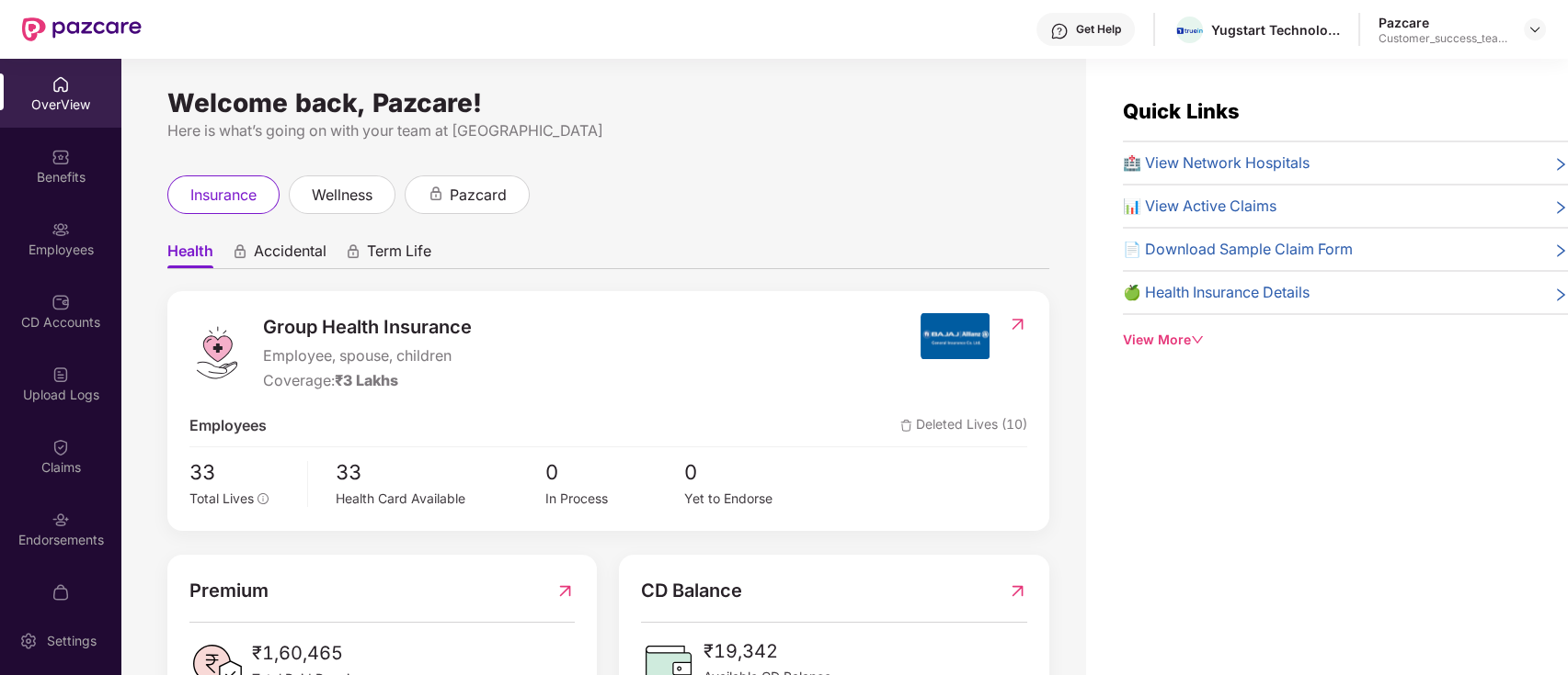
click at [66, 255] on div "Employees" at bounding box center [61, 250] width 122 height 18
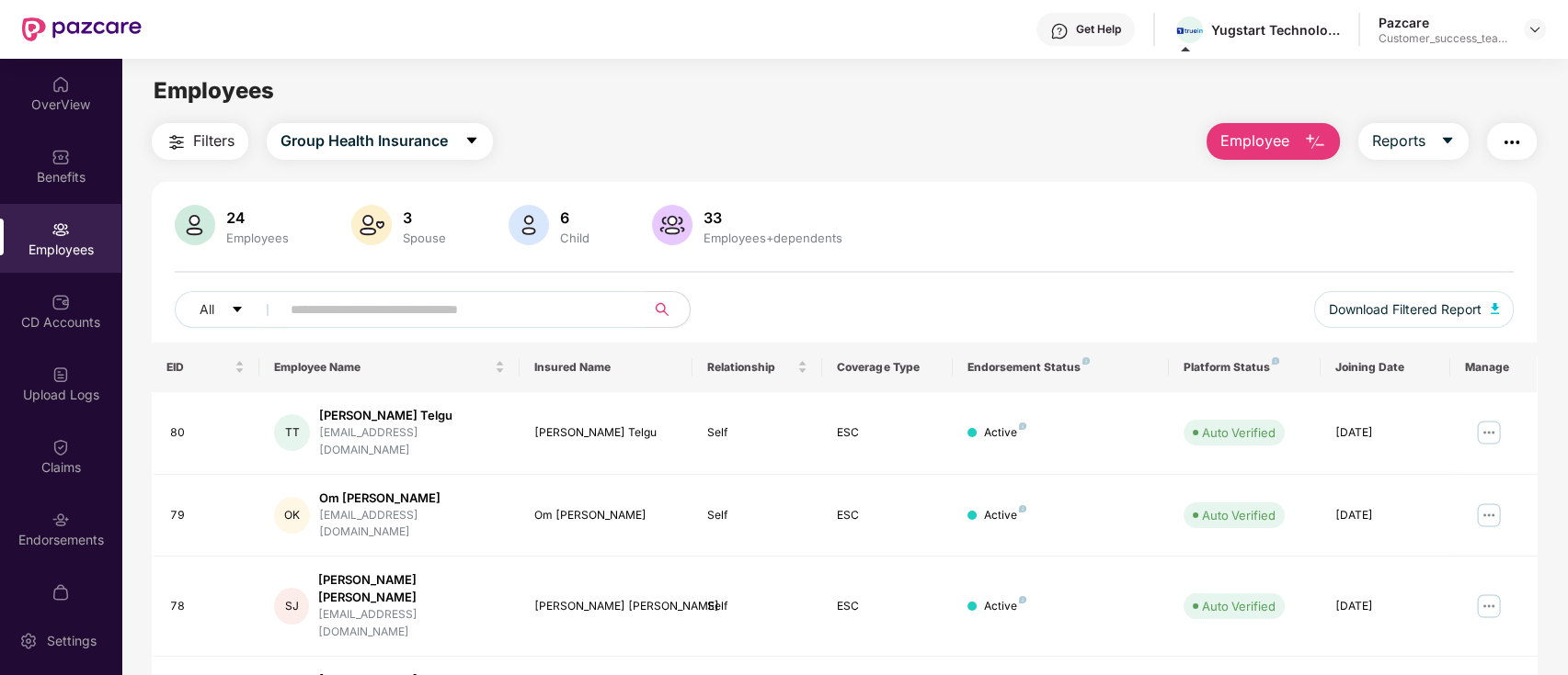
click at [517, 317] on input "text" at bounding box center [455, 310] width 330 height 28
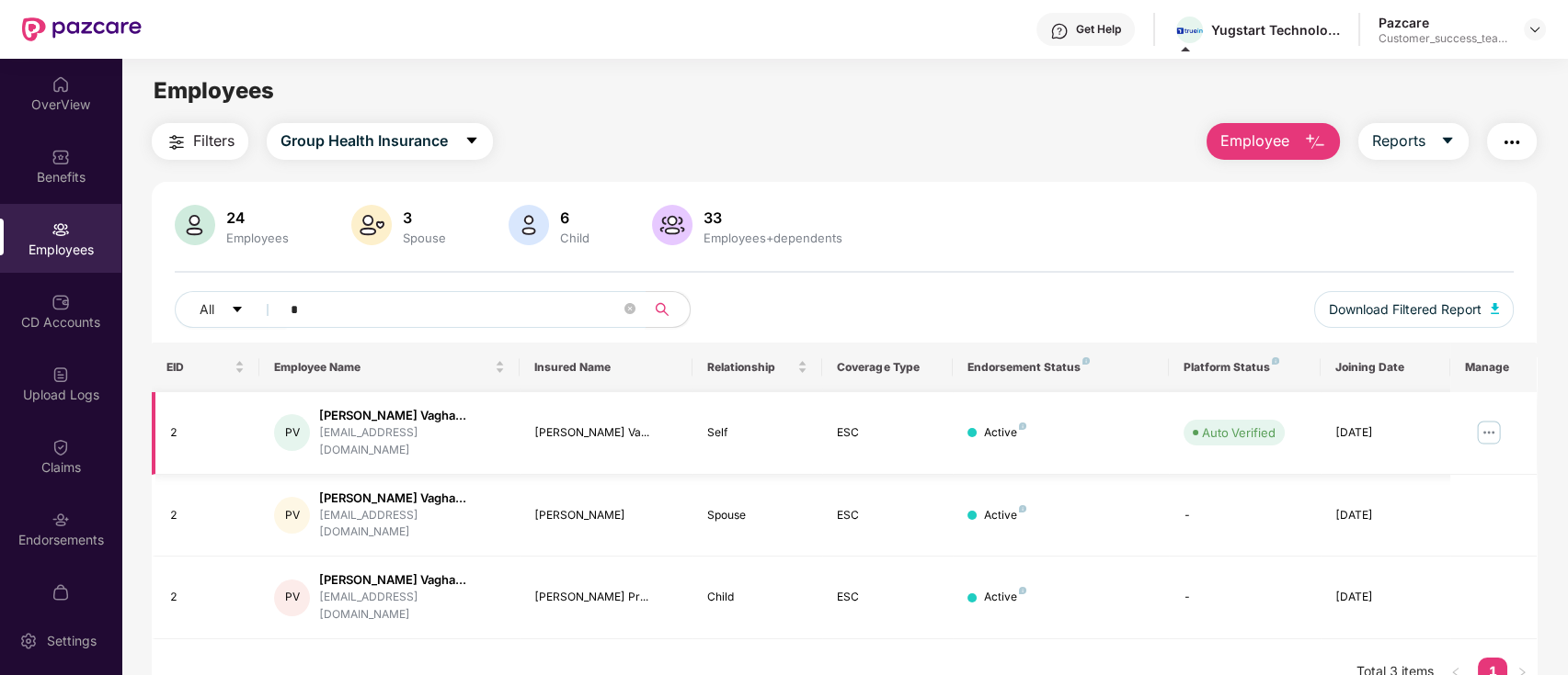
type input "*"
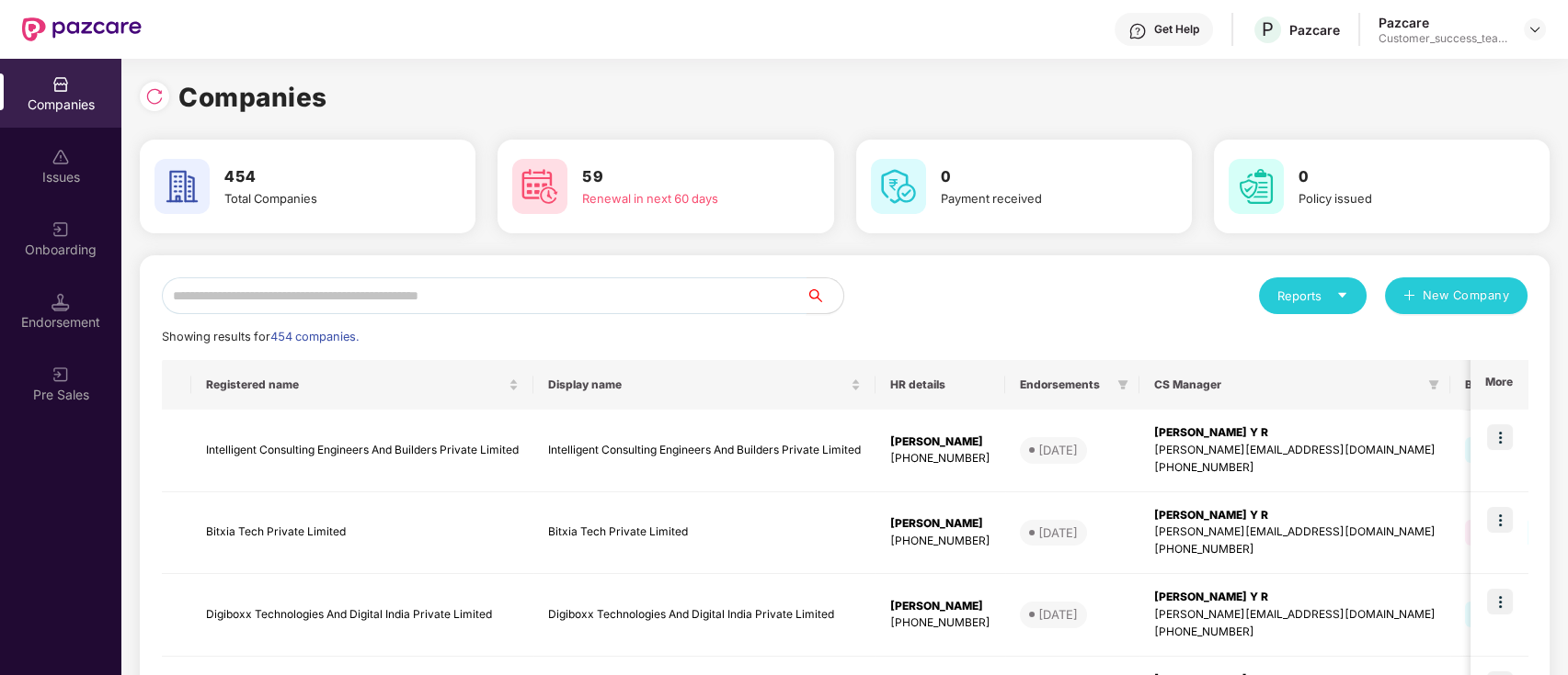
click at [394, 291] on input "text" at bounding box center [483, 296] width 645 height 37
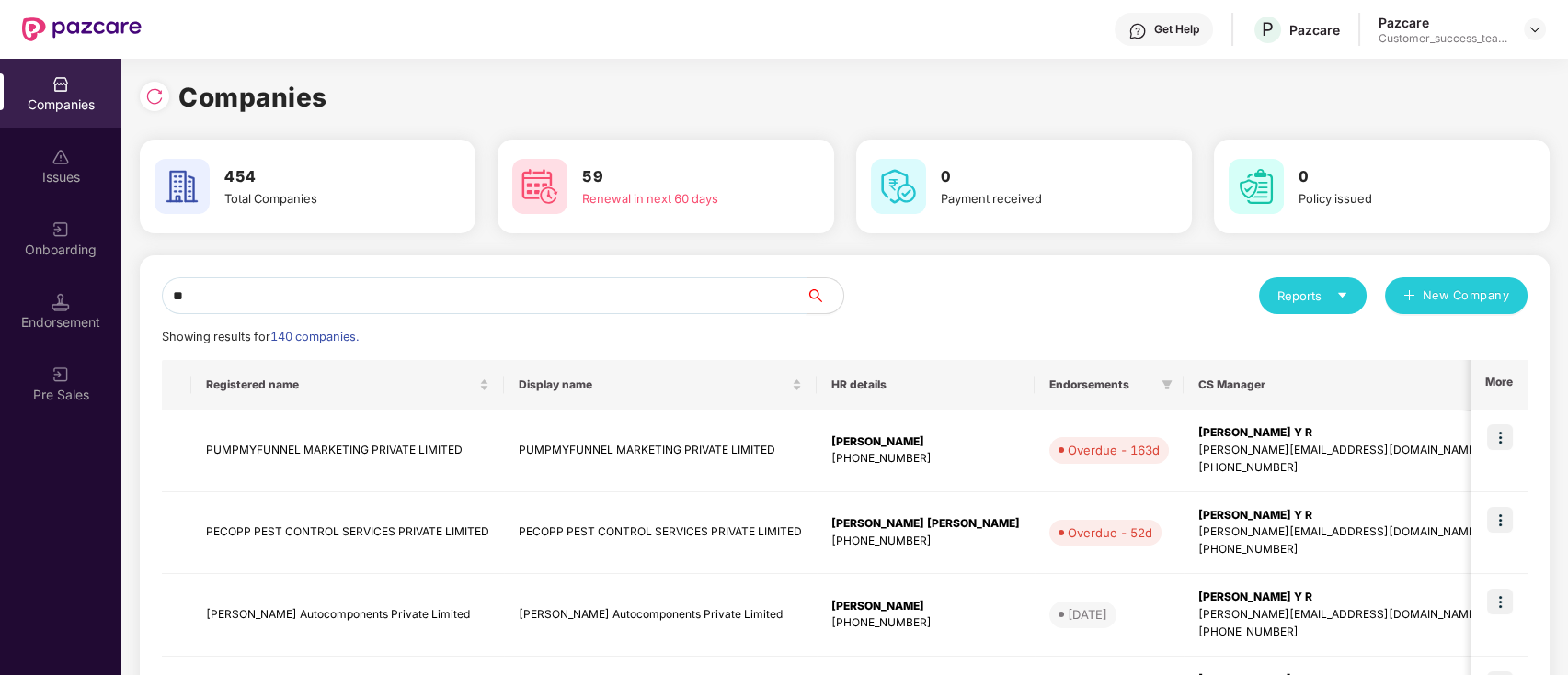
type input "*"
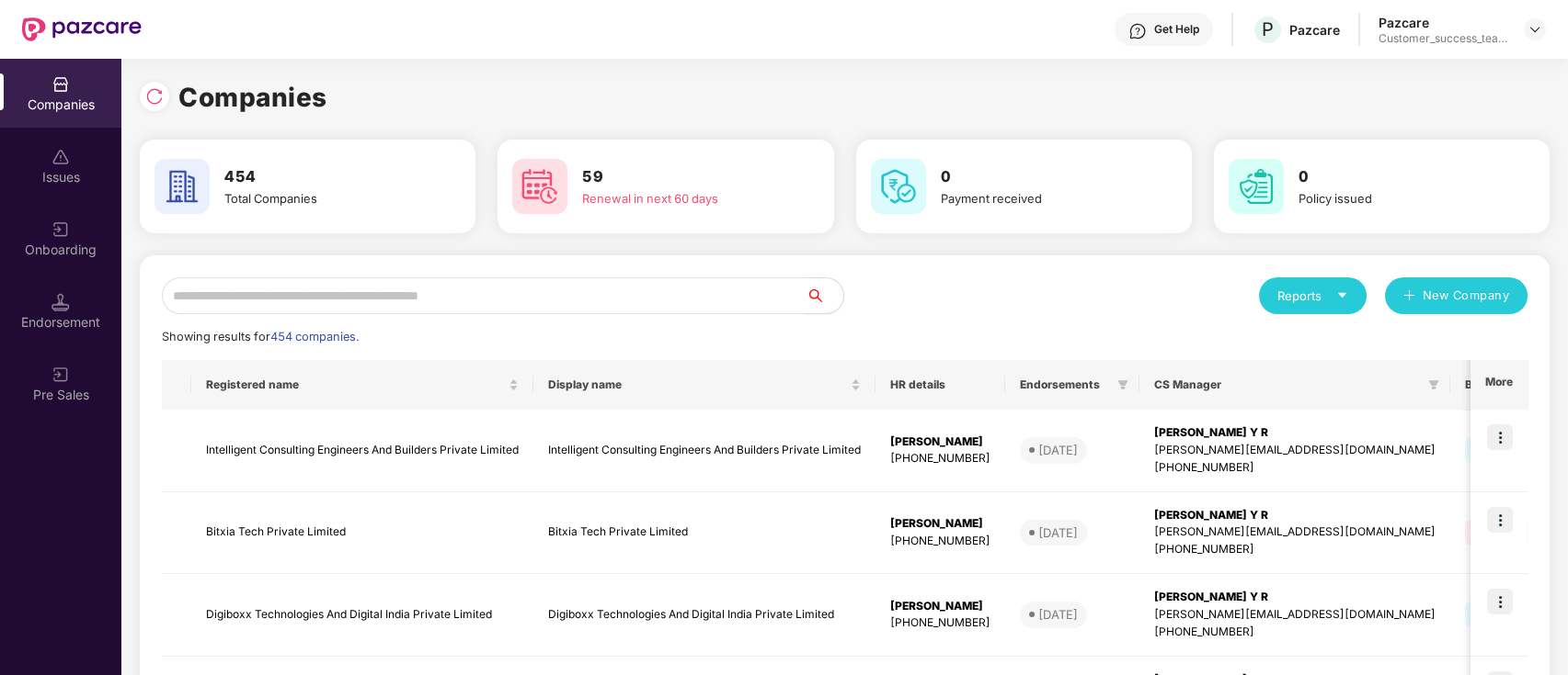
click at [336, 301] on input "text" at bounding box center [483, 296] width 645 height 37
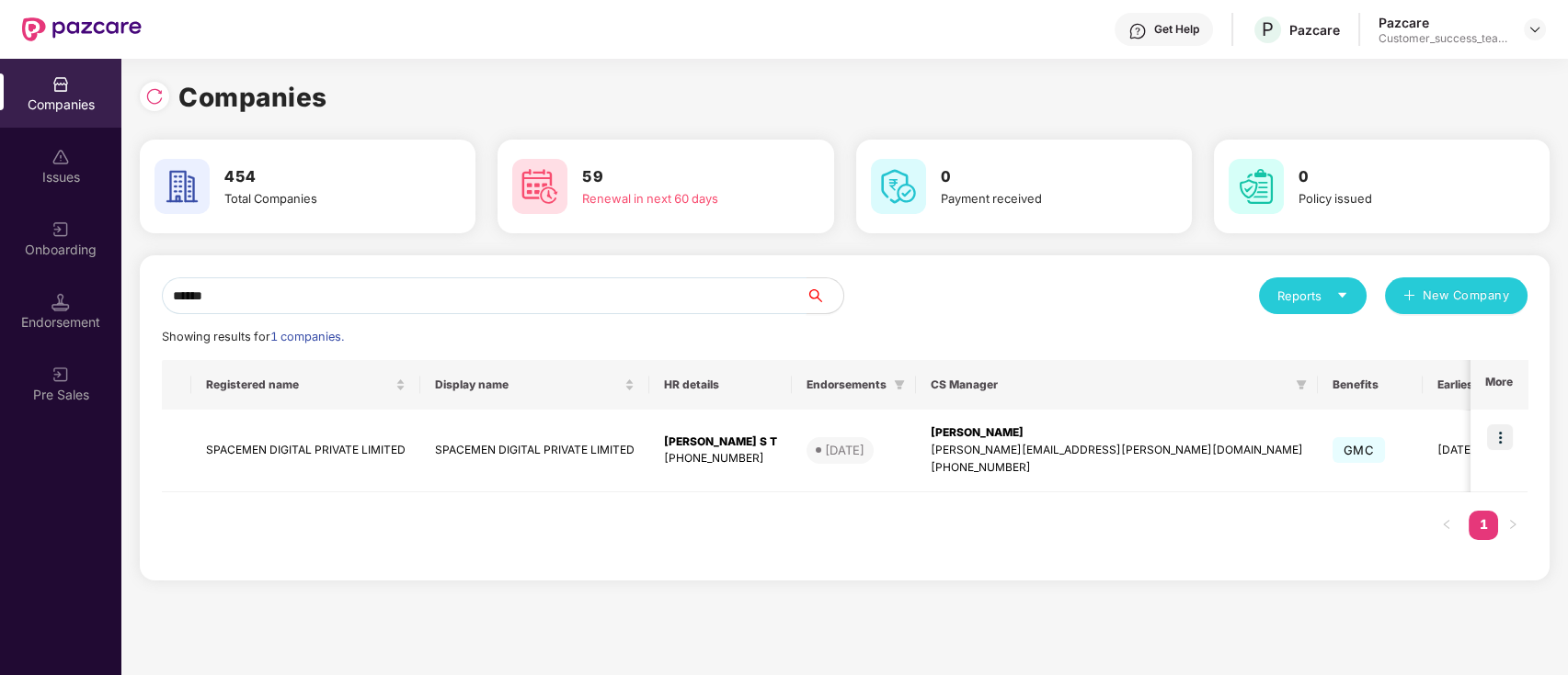
click at [264, 283] on input "******" at bounding box center [483, 296] width 645 height 37
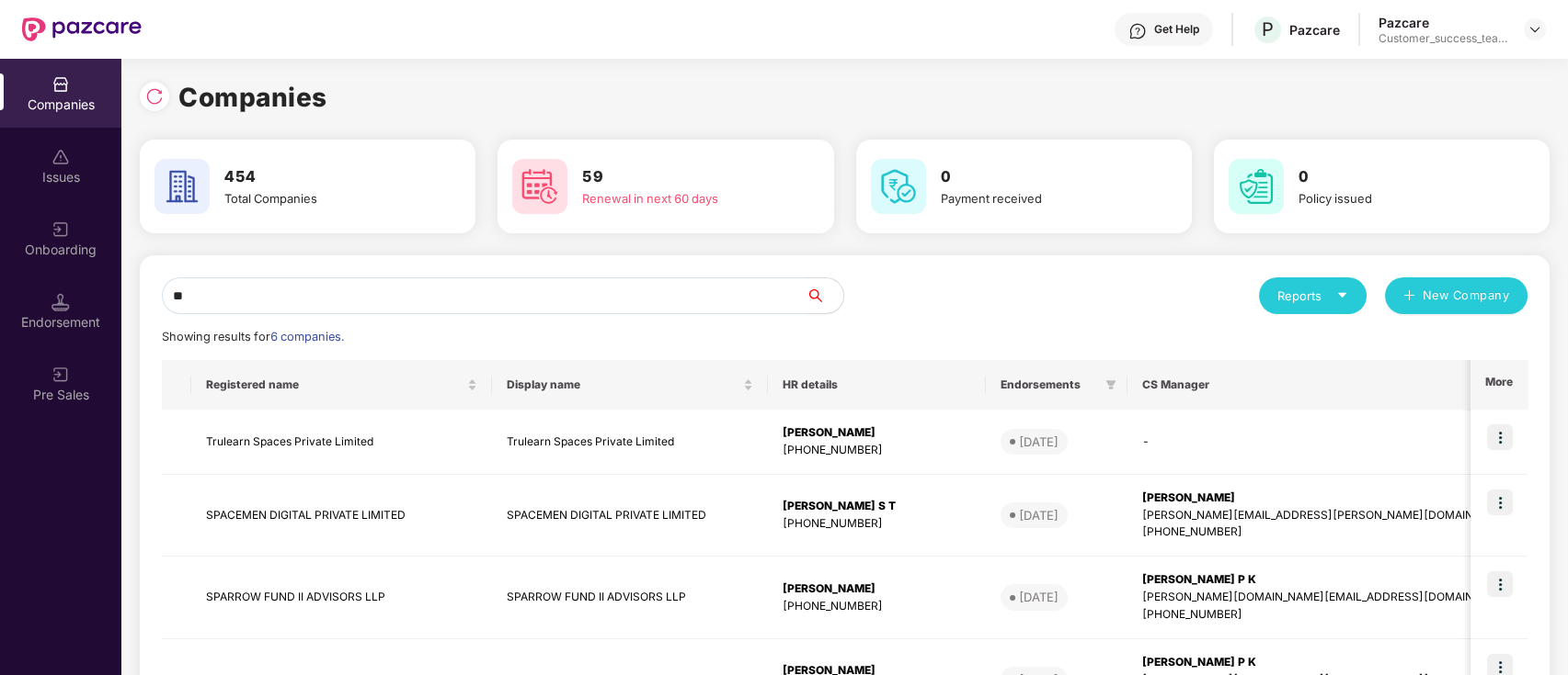
type input "*"
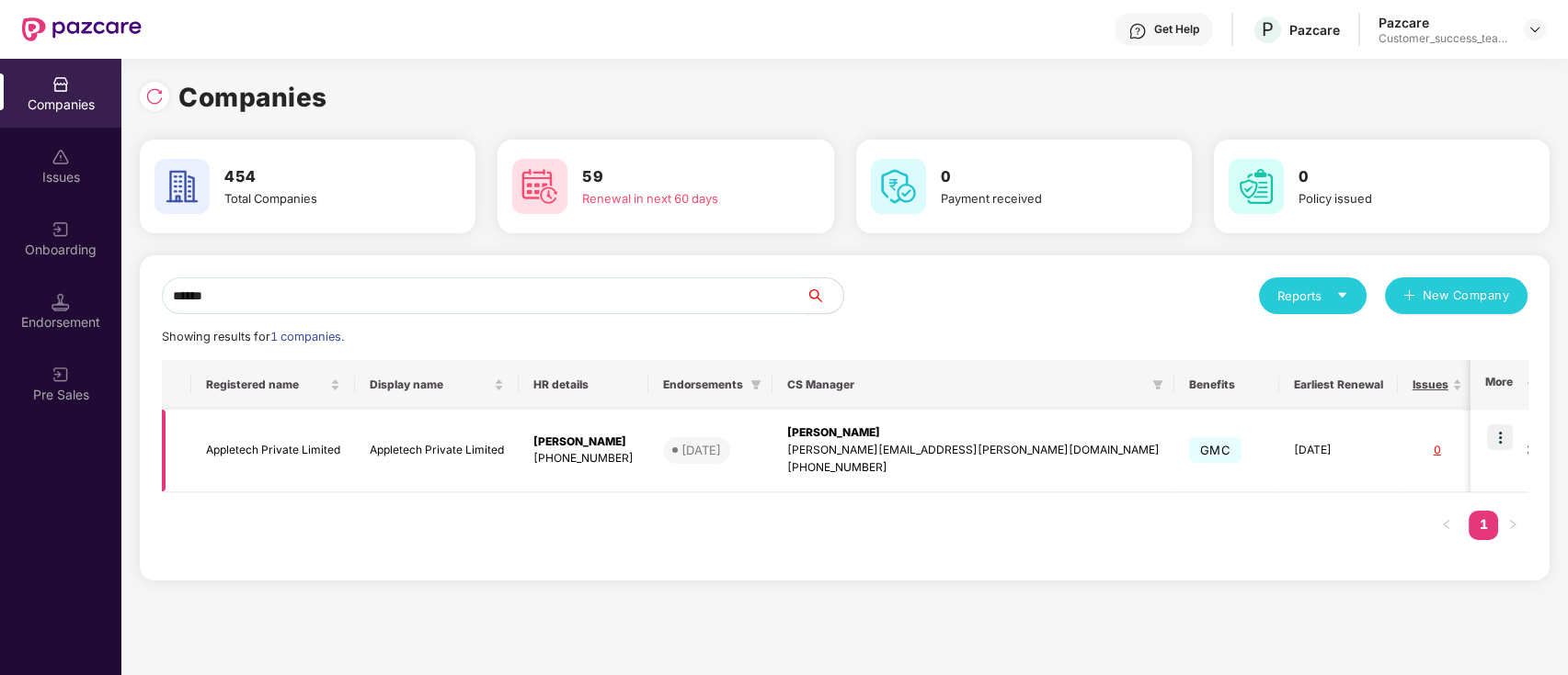
type input "******"
click at [1508, 430] on img at bounding box center [1499, 437] width 26 height 26
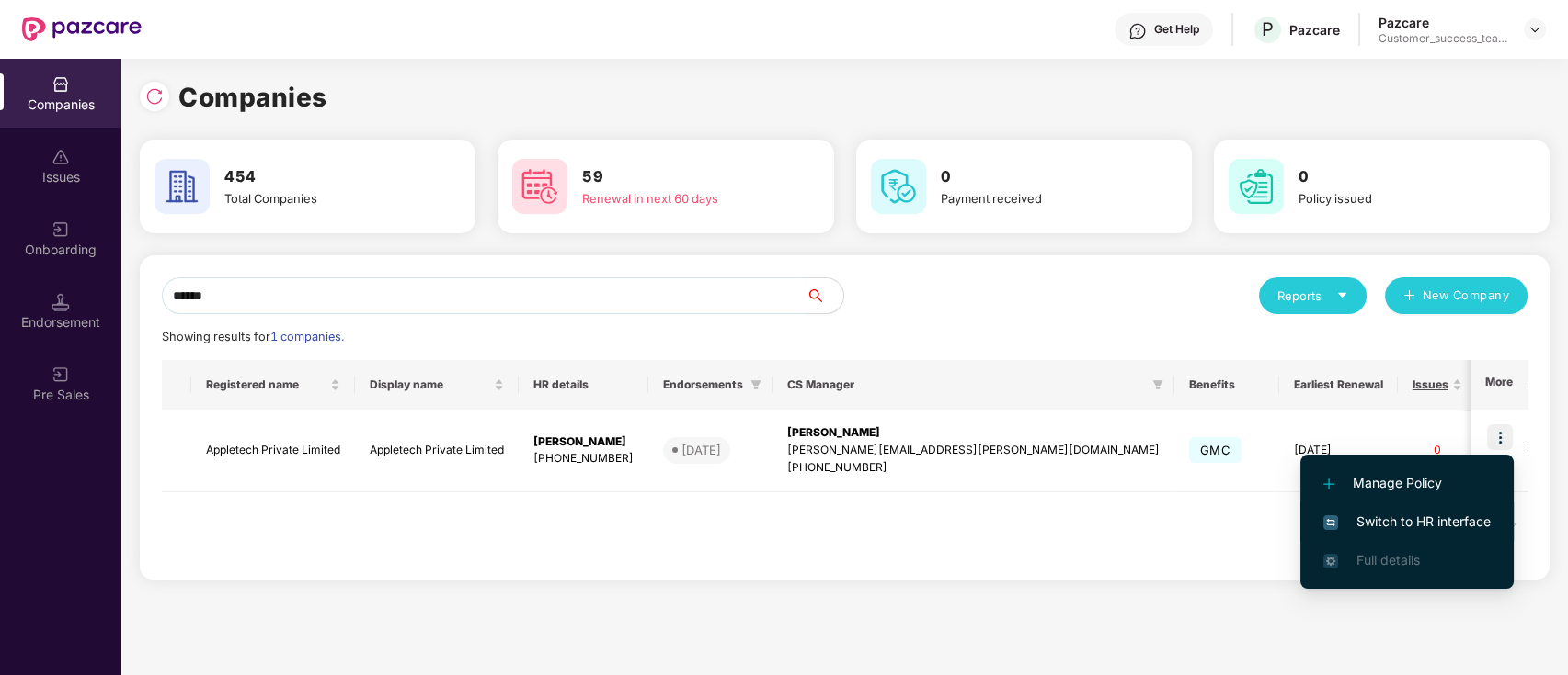
click at [1460, 514] on span "Switch to HR interface" at bounding box center [1407, 522] width 167 height 20
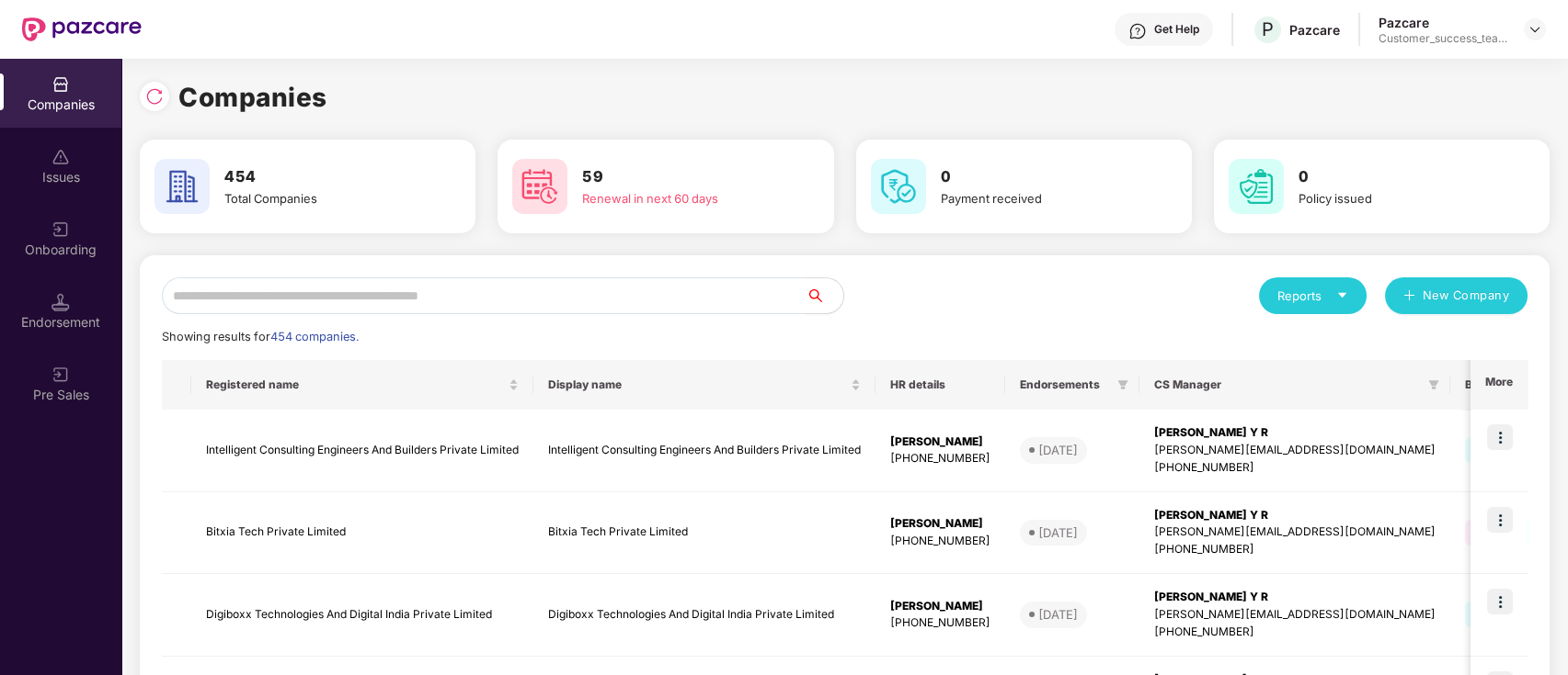
click at [373, 295] on input "text" at bounding box center [483, 296] width 645 height 37
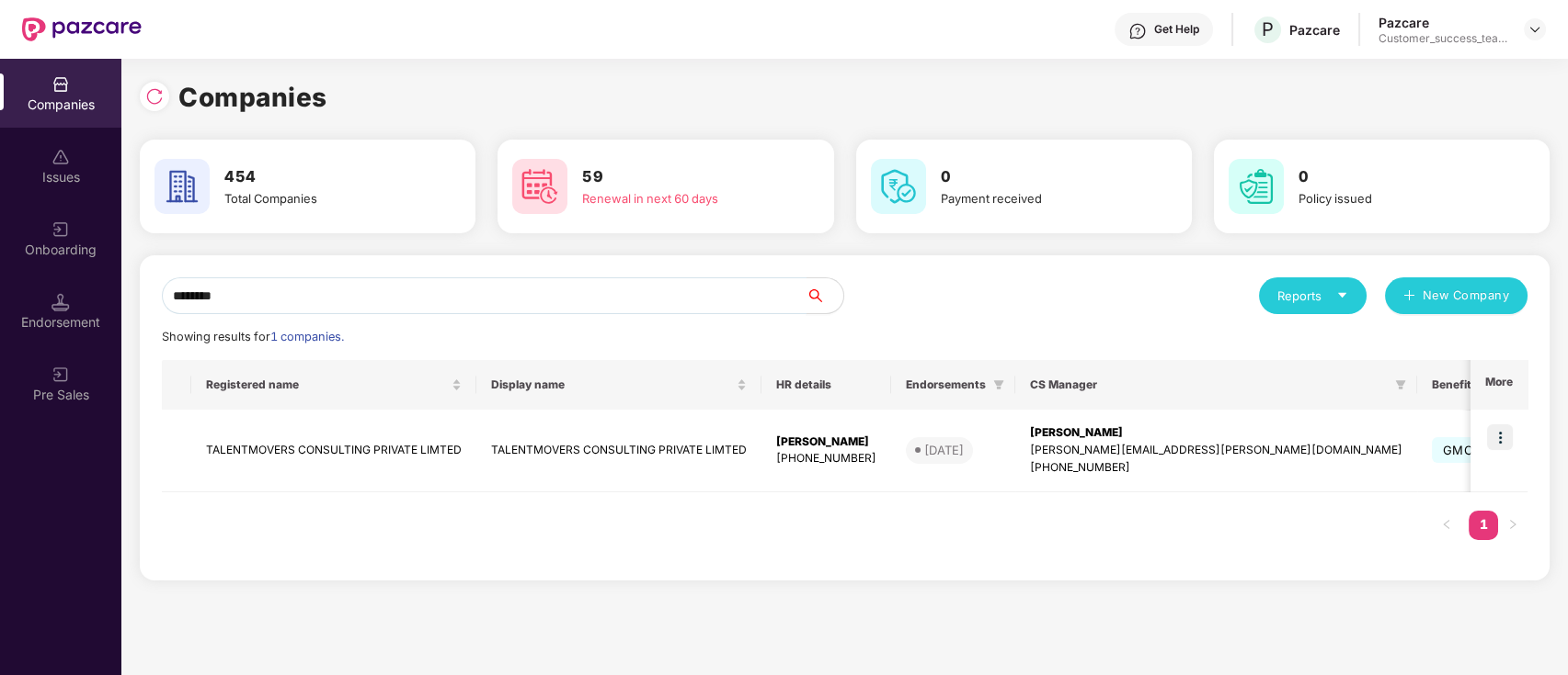
type input "********"
